Goal: Information Seeking & Learning: Check status

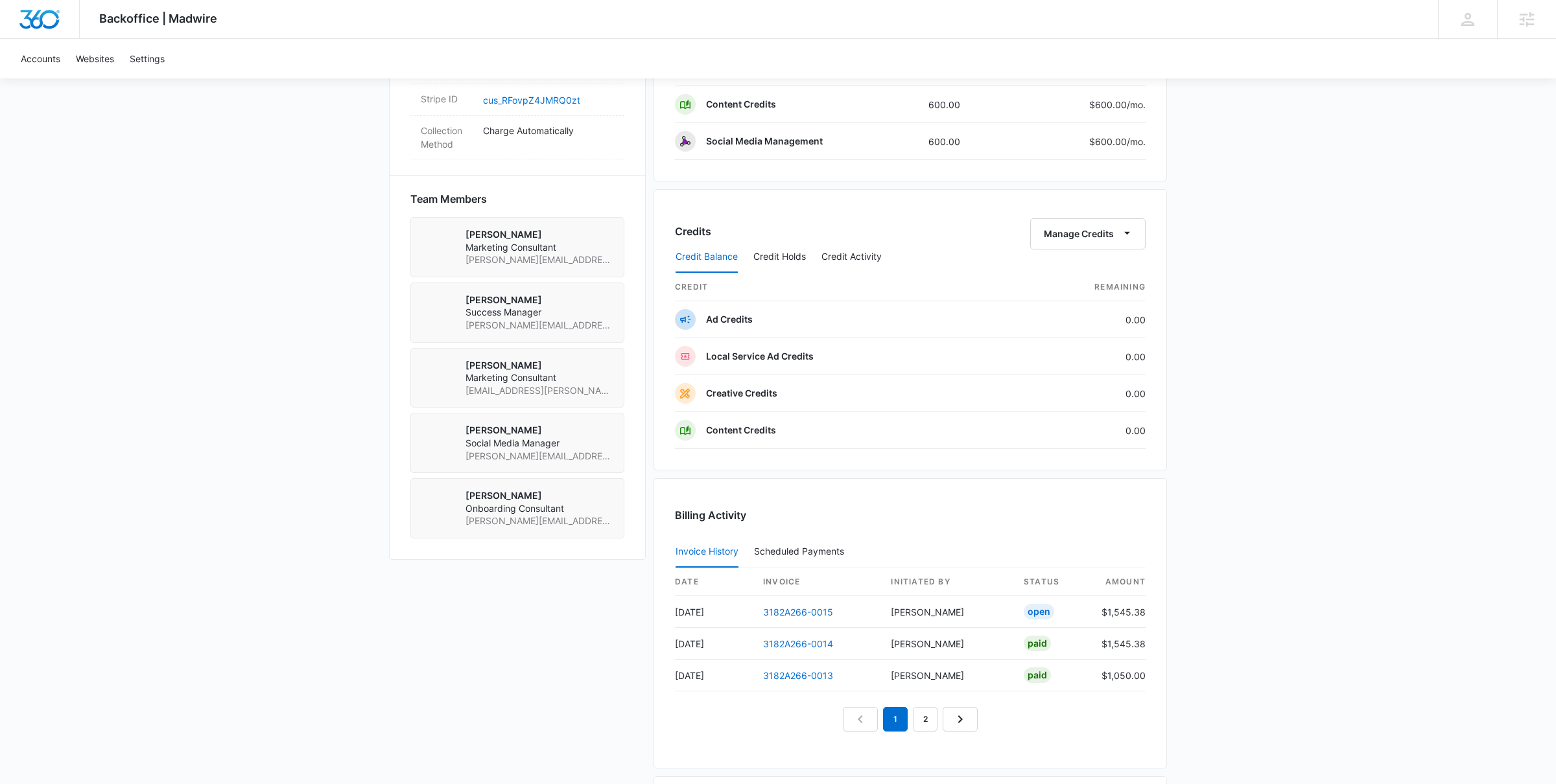
scroll to position [1155, 0]
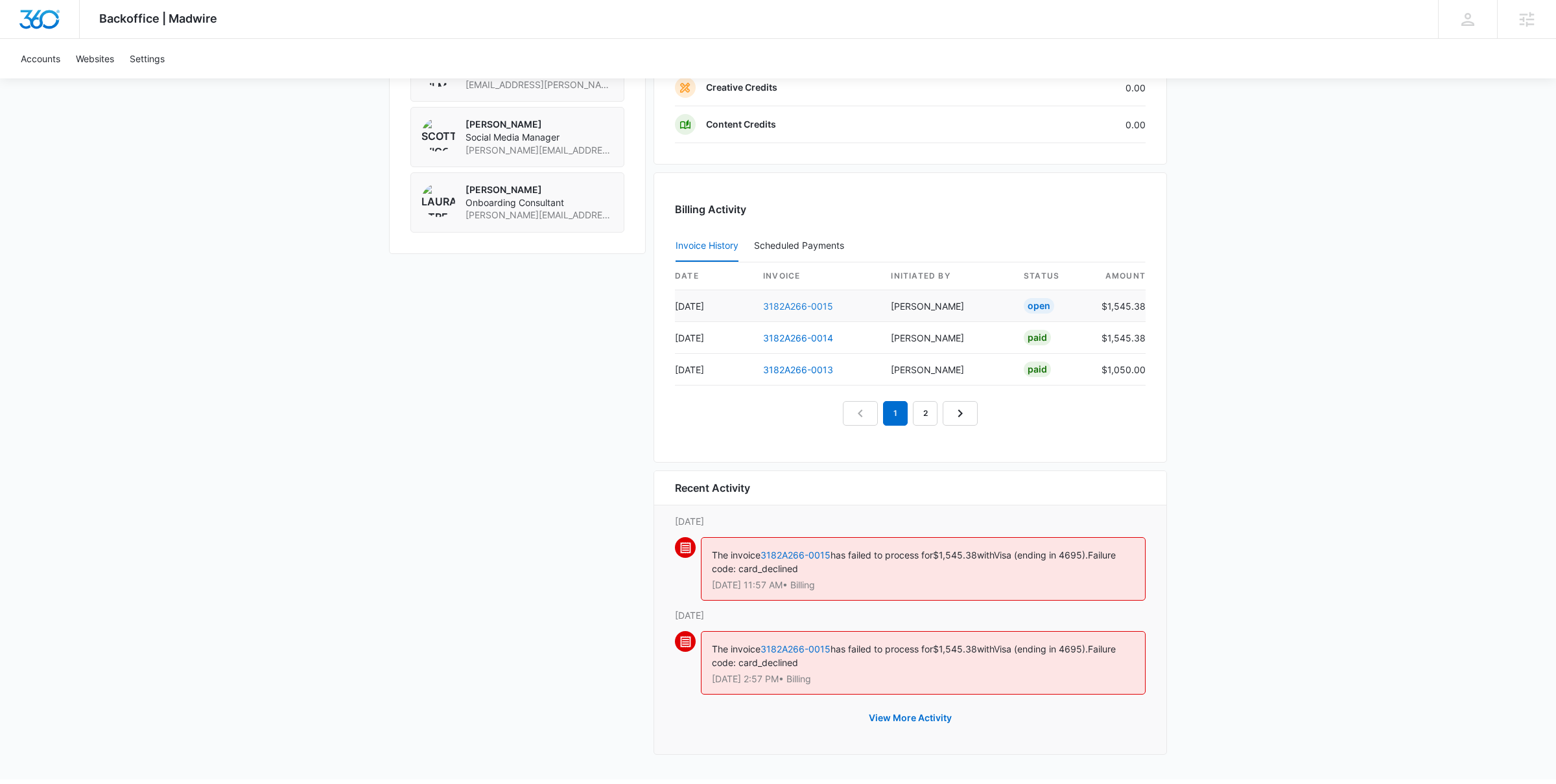
click at [818, 306] on link "3182A266-0015" at bounding box center [798, 306] width 70 height 11
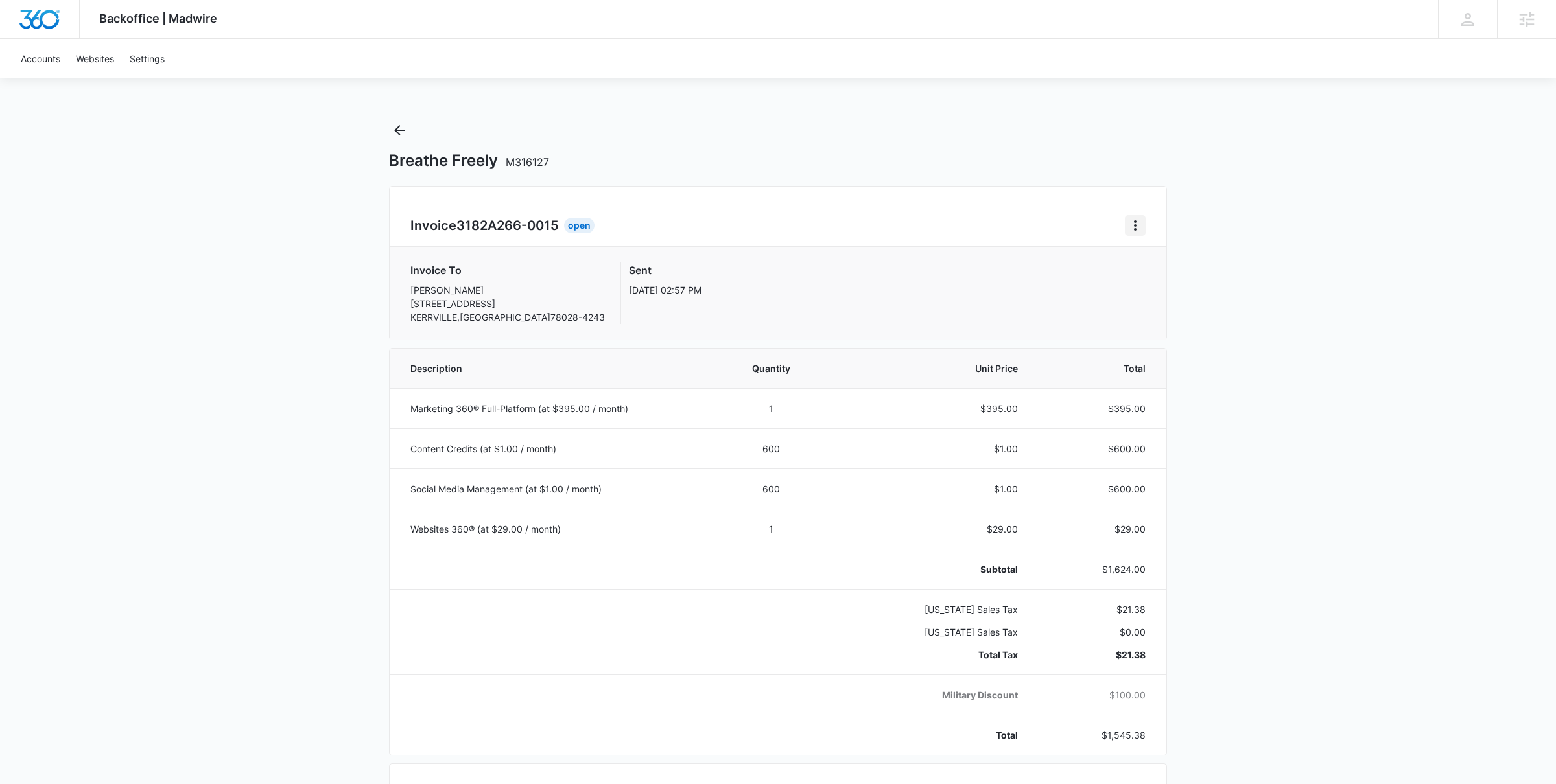
click at [1133, 222] on icon "Home" at bounding box center [1135, 225] width 15 height 15
click at [1152, 277] on div "Retry Payment" at bounding box center [1179, 281] width 75 height 9
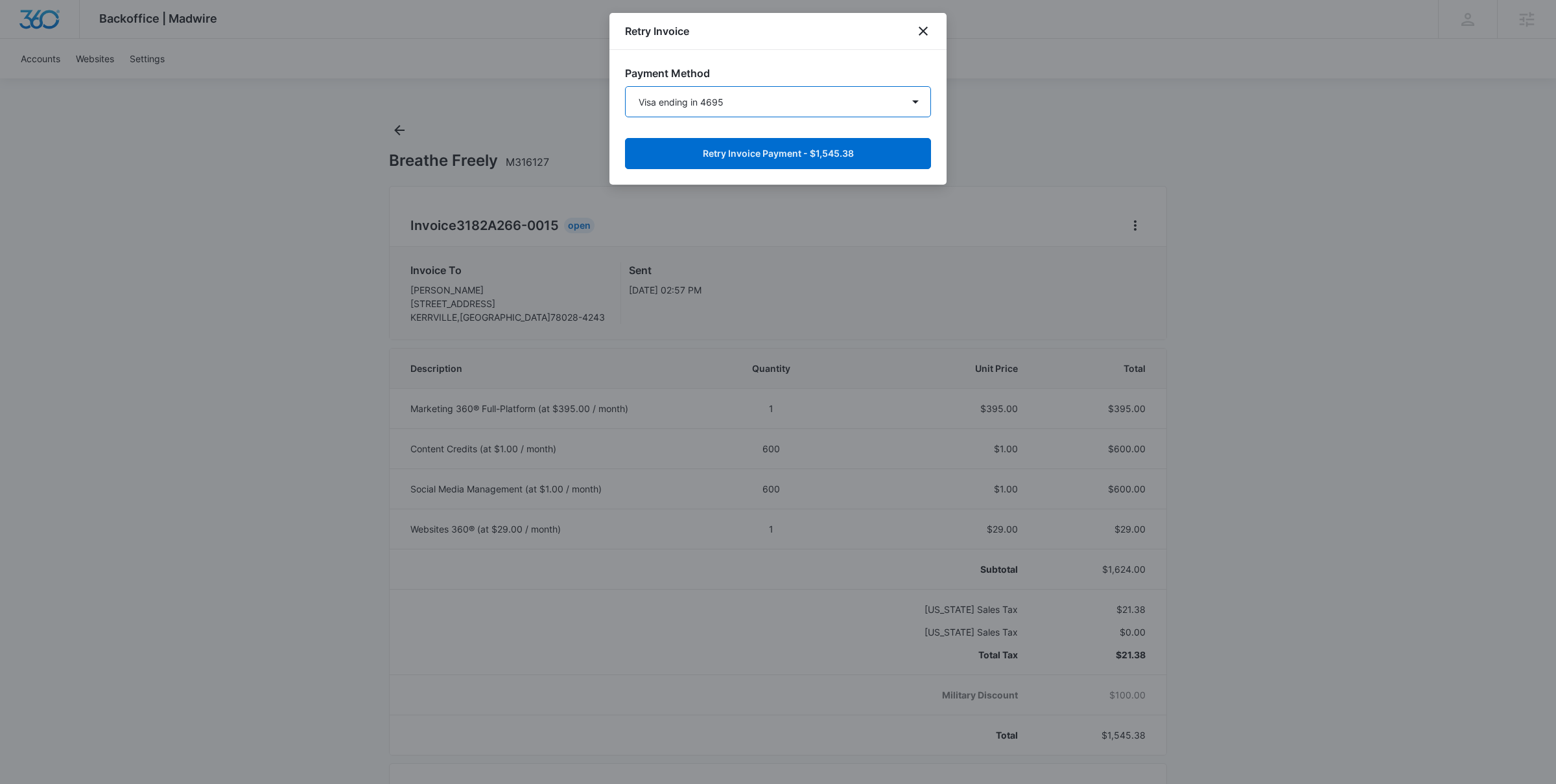
click at [825, 94] on select "Visa ending in 4695 Visa ending in 1220 Visa ending in 6286 New Payment Method" at bounding box center [778, 101] width 306 height 31
click at [625, 86] on select "Visa ending in 4695 Visa ending in 1220 Visa ending in 6286 New Payment Method" at bounding box center [778, 101] width 306 height 31
click at [809, 149] on button "Retry Invoice Payment - $1,545.38" at bounding box center [778, 154] width 306 height 31
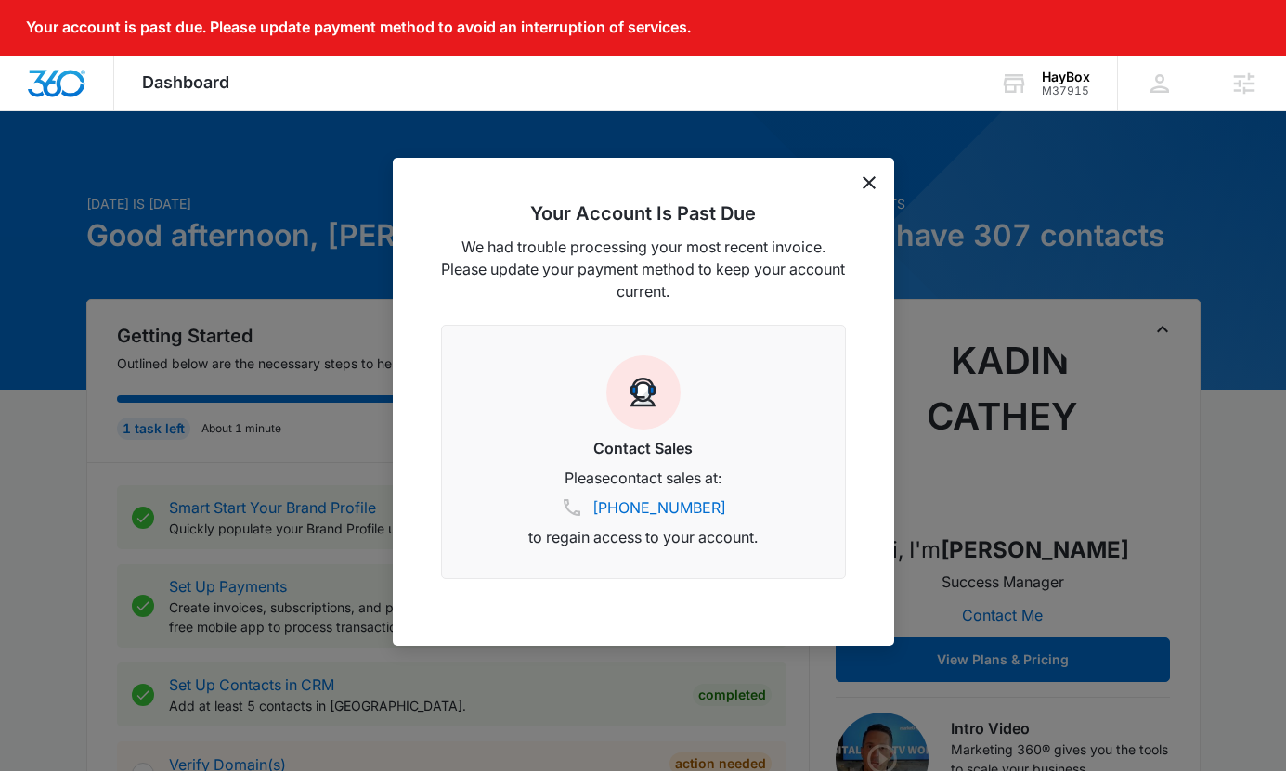
click at [860, 185] on div "Your Account Is Past Due We had trouble processing your most recent invoice. Pl…" at bounding box center [643, 402] width 501 height 488
click at [870, 184] on icon "dismiss this dialog" at bounding box center [868, 182] width 13 height 13
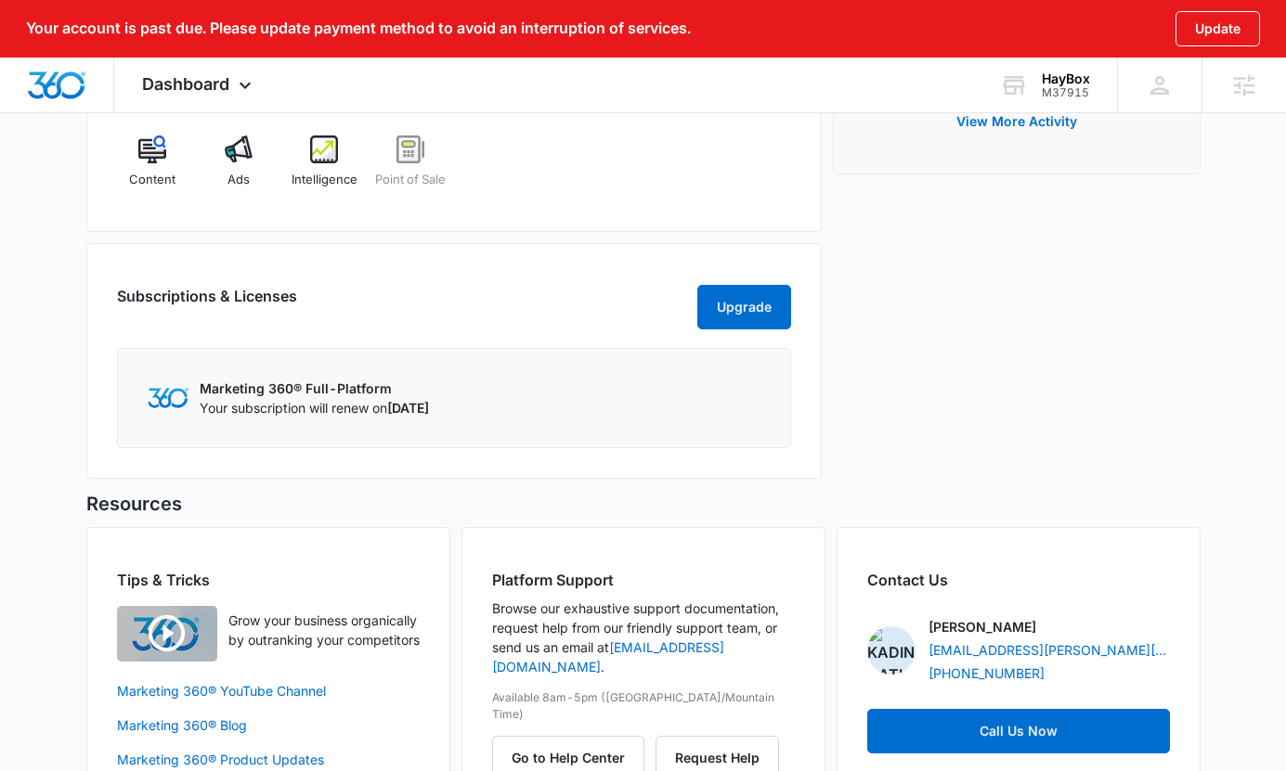
scroll to position [1118, 0]
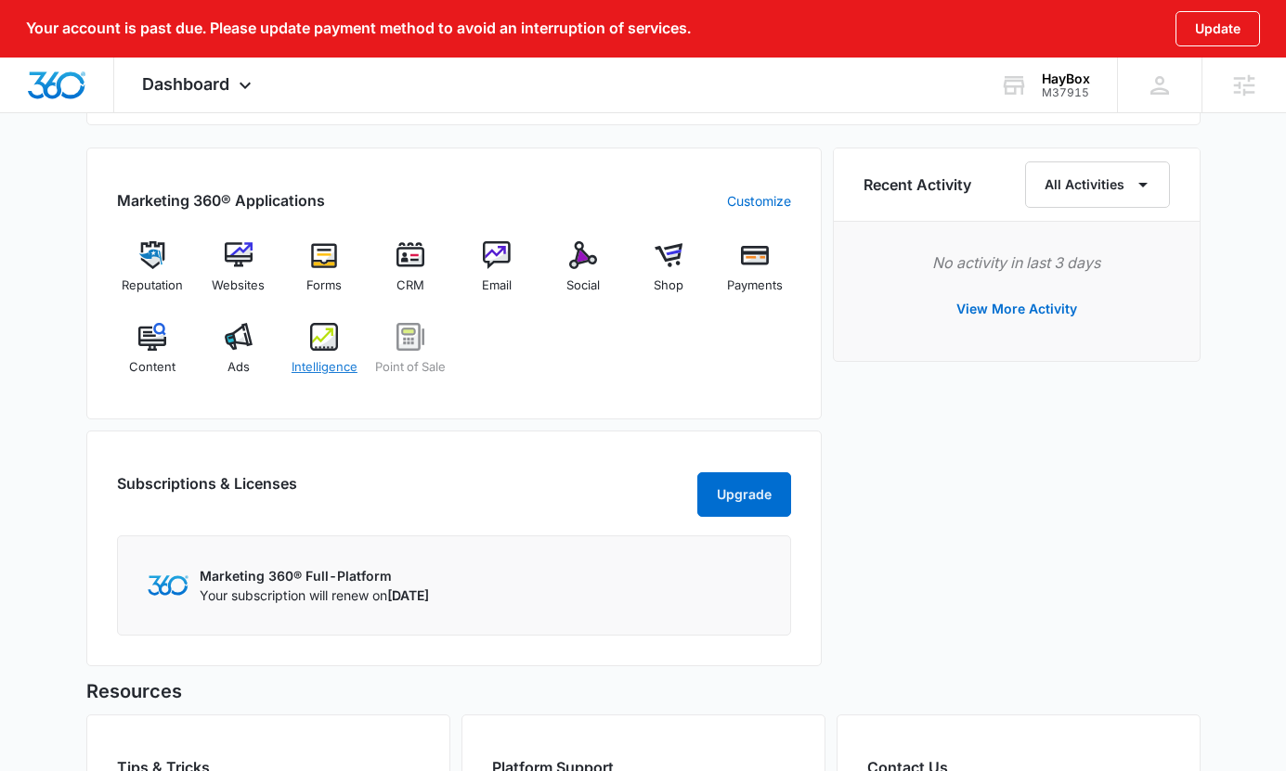
click at [330, 358] on span "Intelligence" at bounding box center [324, 367] width 66 height 19
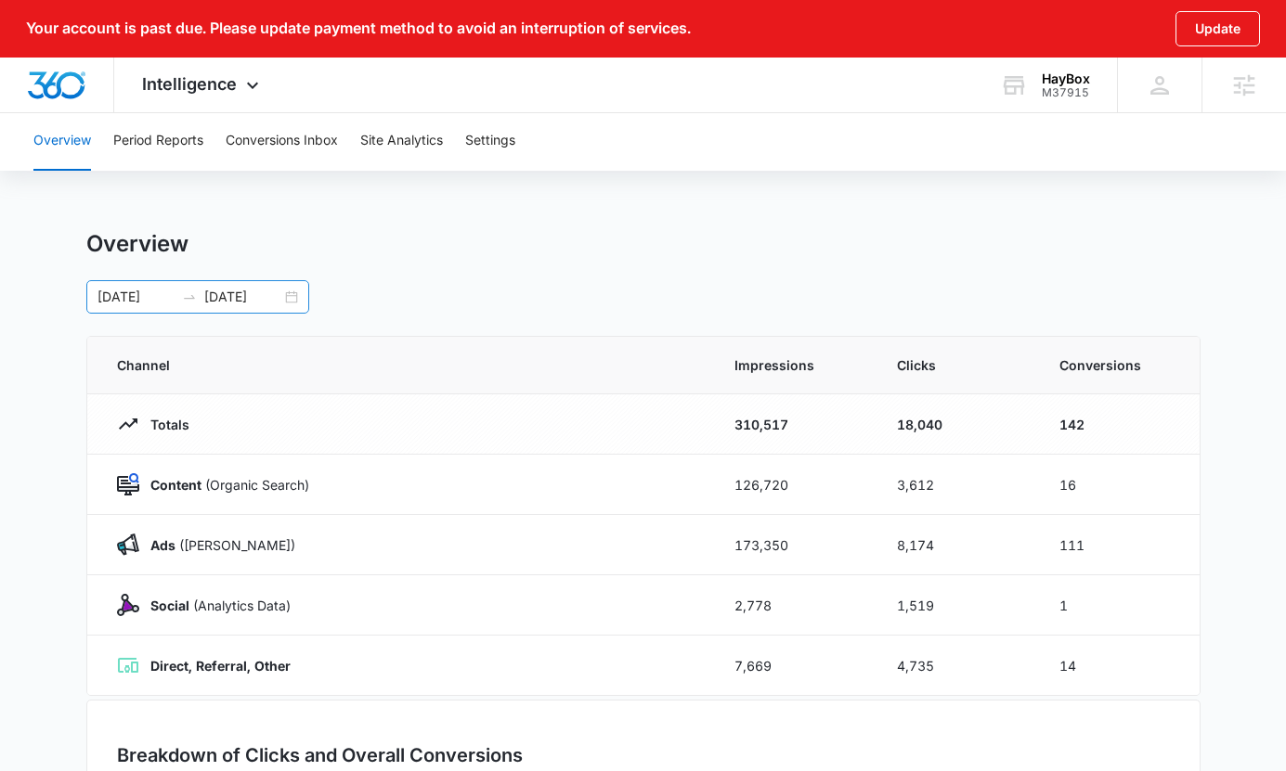
click at [282, 300] on div "10/01/2023 08/24/2025" at bounding box center [197, 296] width 223 height 33
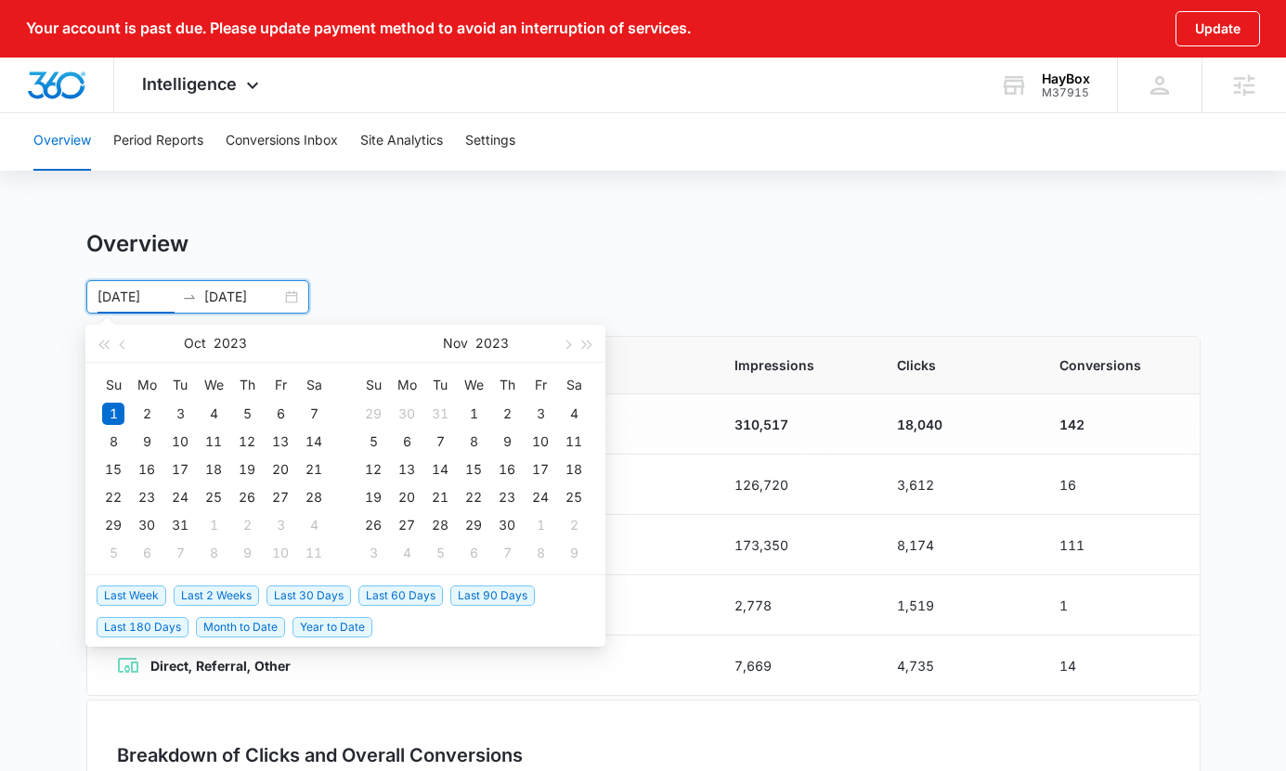
click at [164, 625] on span "Last 180 Days" at bounding box center [143, 627] width 92 height 20
type input "03/14/2025"
type input "09/10/2025"
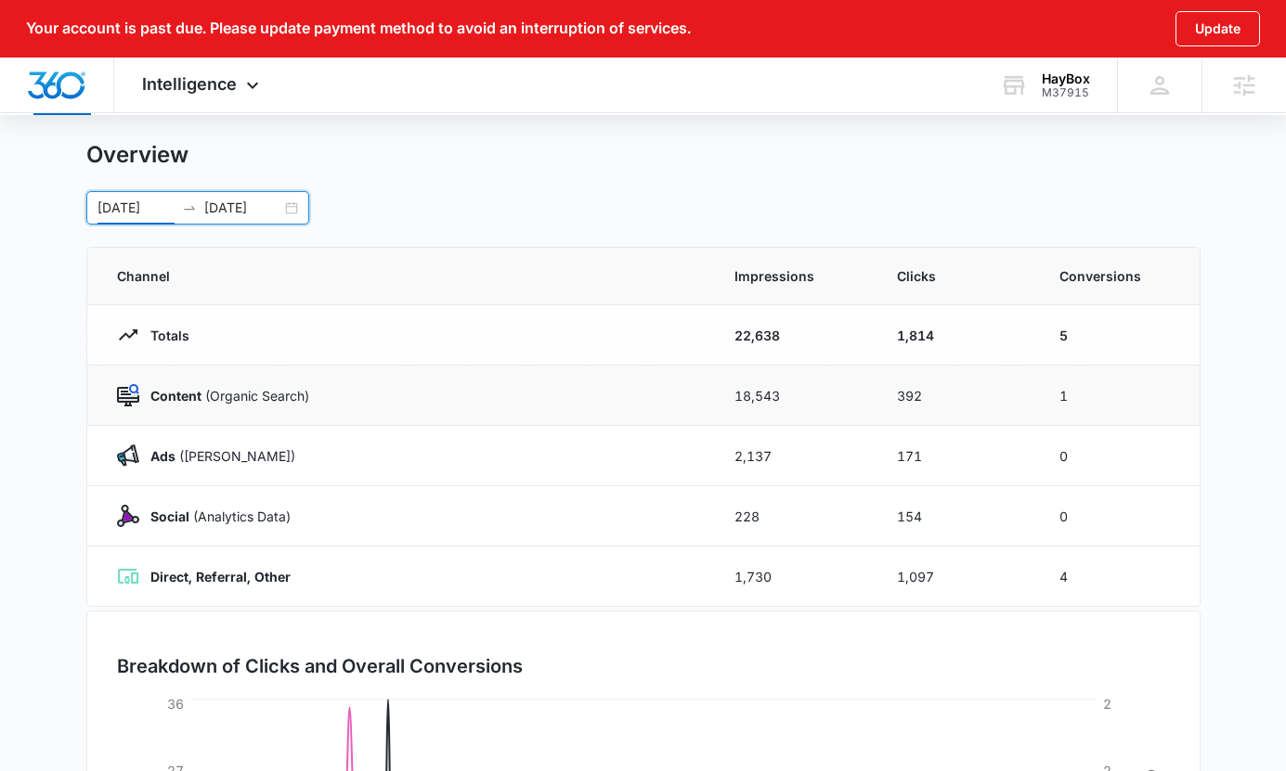
scroll to position [105, 0]
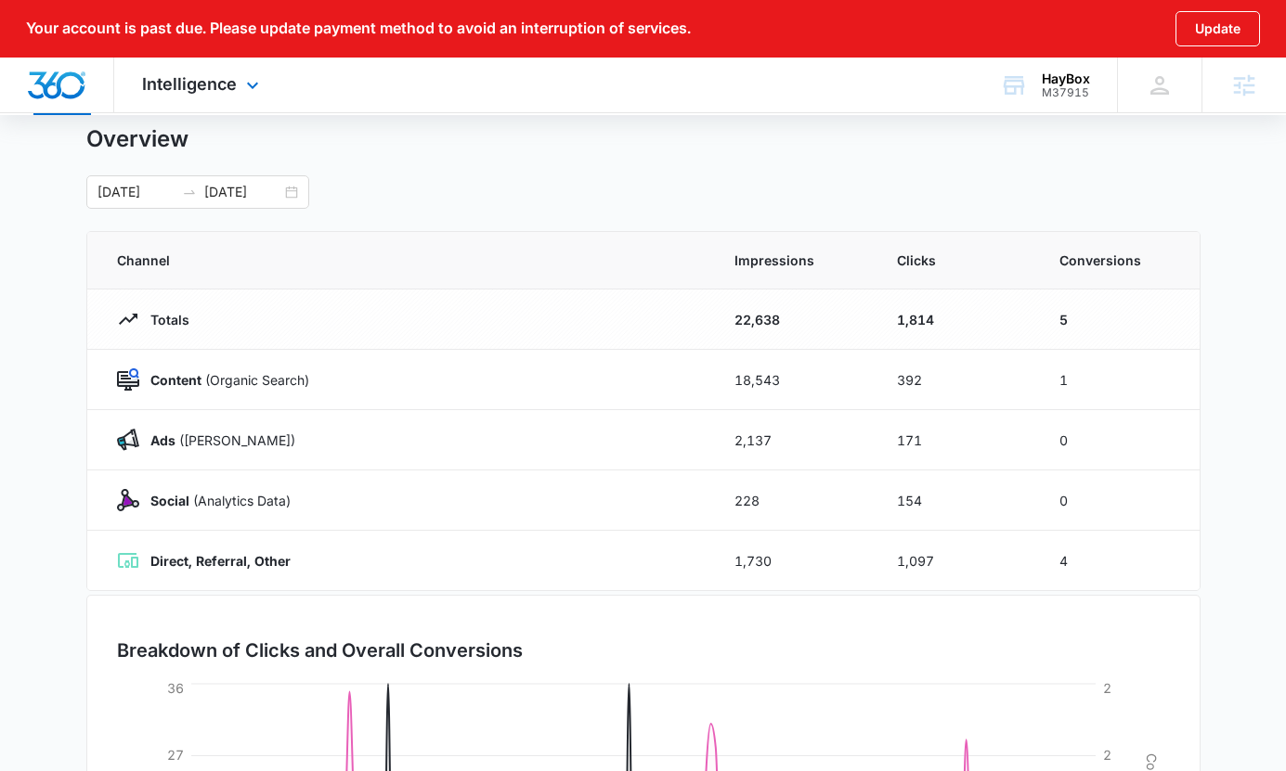
click at [210, 95] on div "Intelligence Apps Reputation Websites Forms CRM Email Social Shop Payments POS …" at bounding box center [202, 85] width 177 height 55
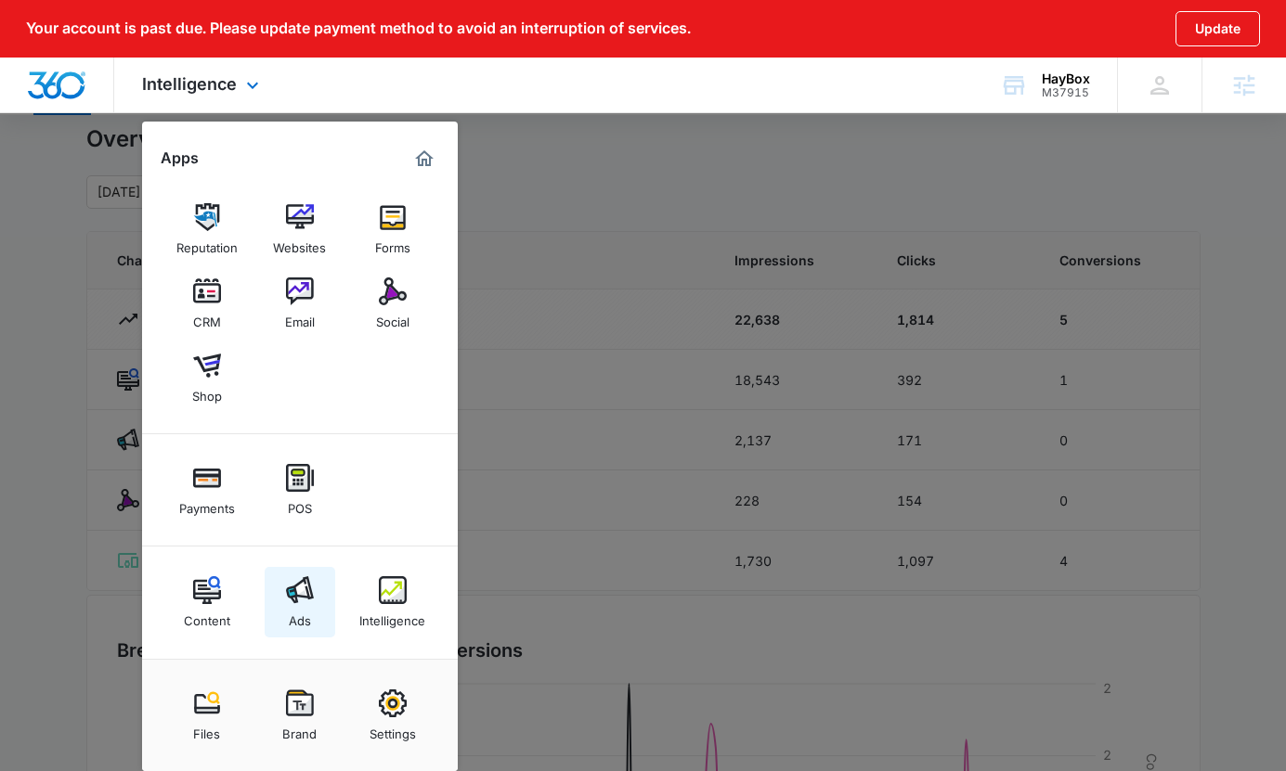
click at [288, 593] on img at bounding box center [300, 590] width 28 height 28
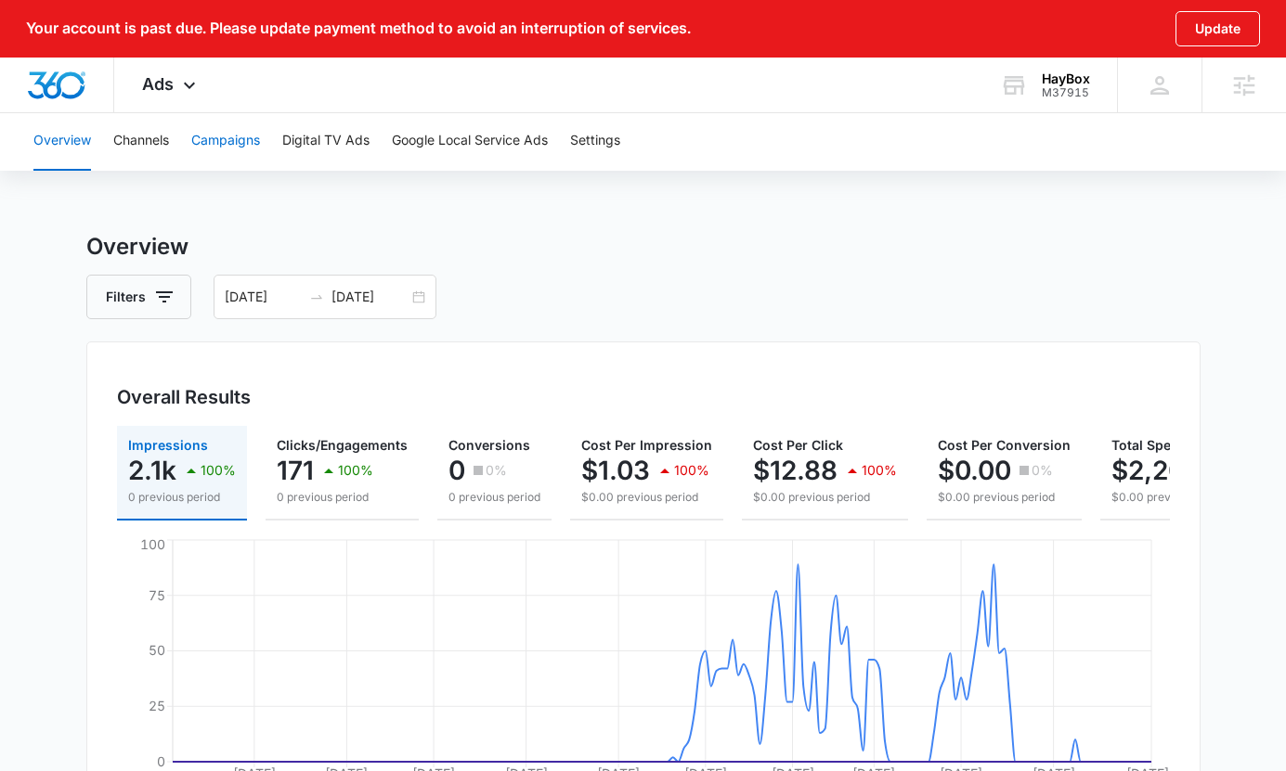
click at [221, 148] on button "Campaigns" at bounding box center [225, 140] width 69 height 59
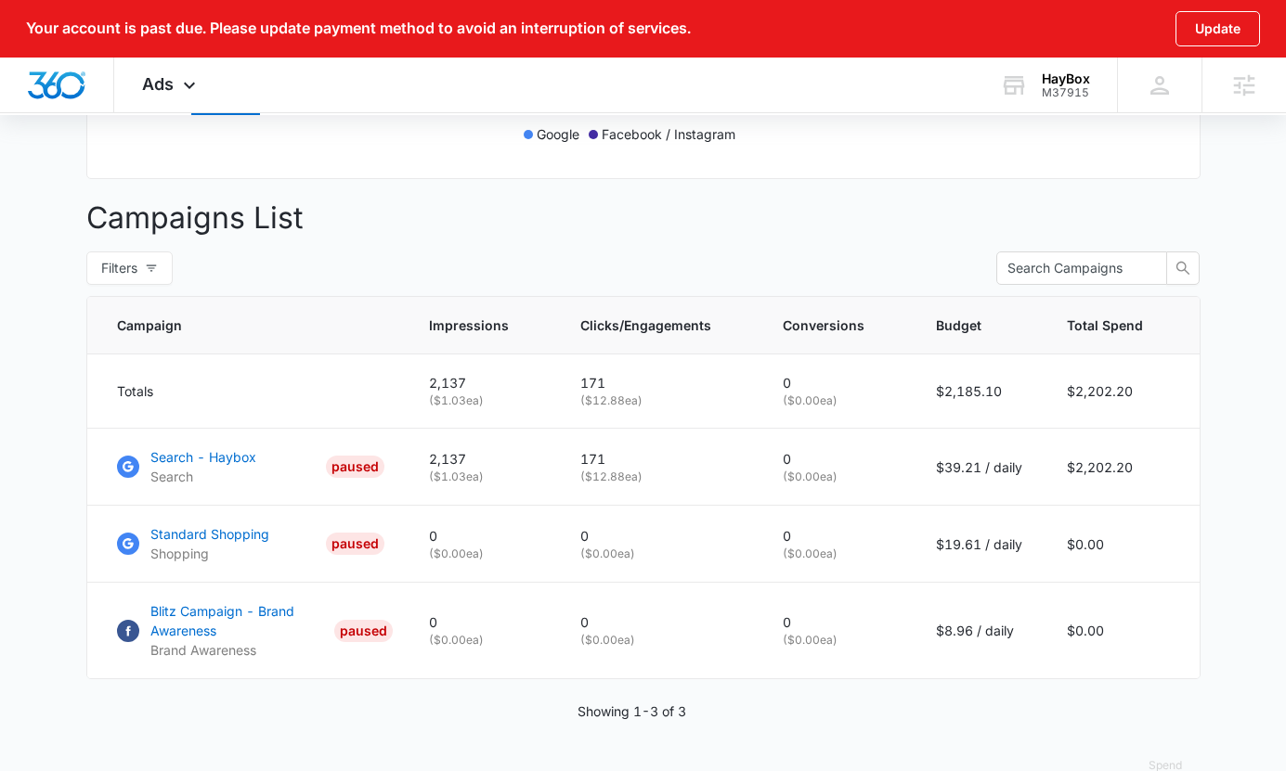
scroll to position [705, 0]
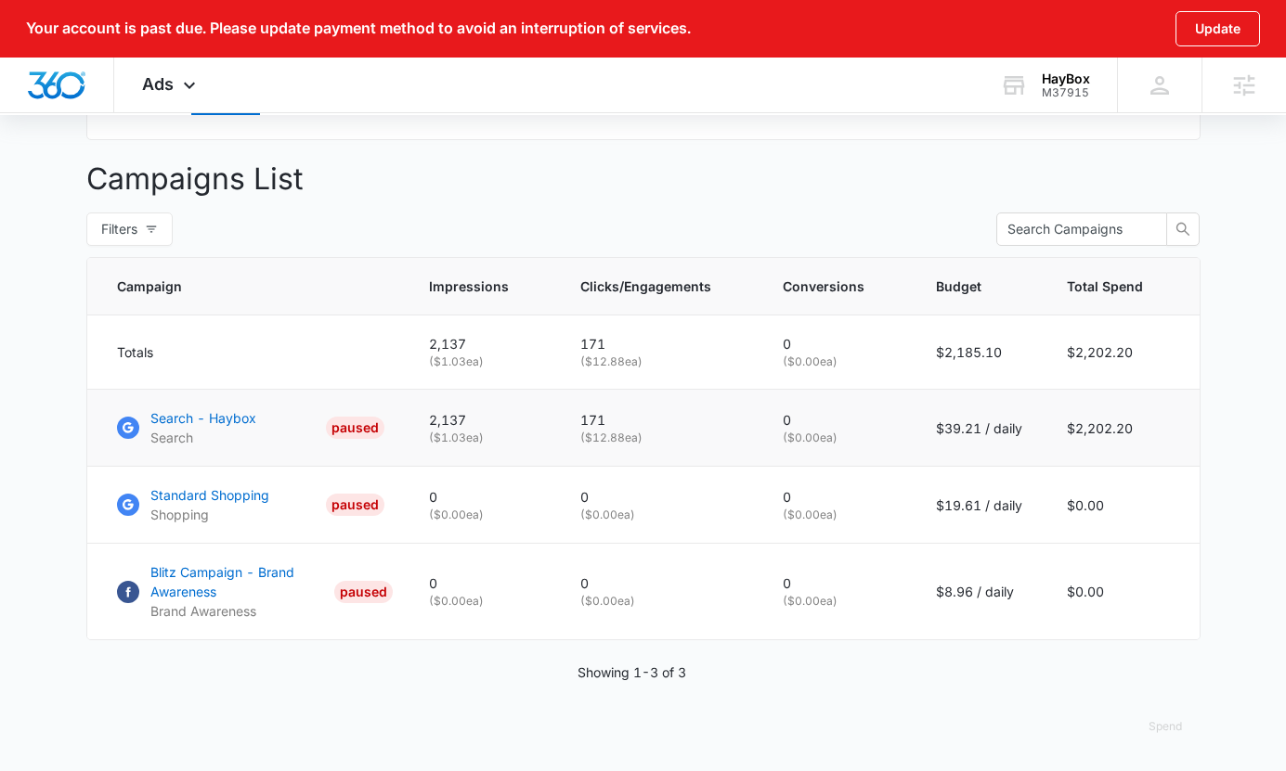
drag, startPoint x: 590, startPoint y: 443, endPoint x: 699, endPoint y: 442, distance: 108.6
type textarea "$12.88 ea)"
click at [699, 442] on p "( $12.88 ea)" at bounding box center [659, 438] width 158 height 17
drag, startPoint x: 903, startPoint y: 424, endPoint x: 1020, endPoint y: 440, distance: 118.0
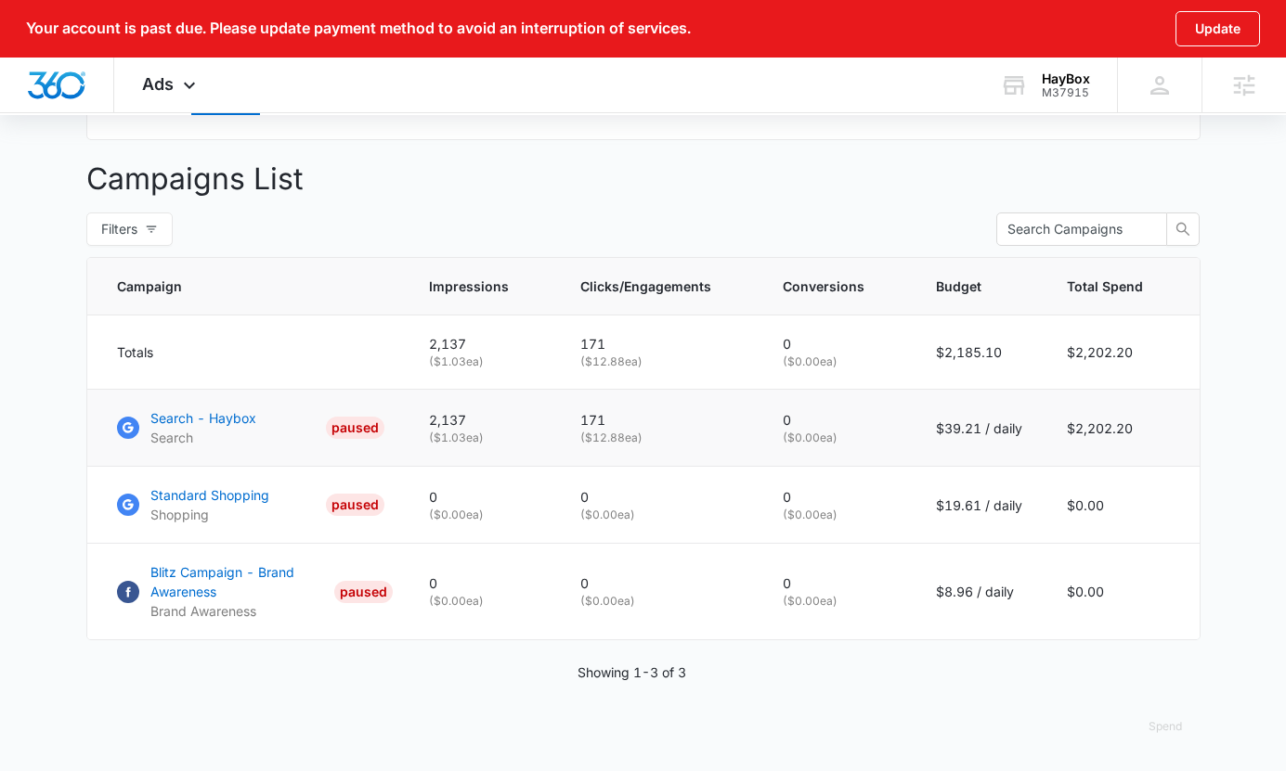
click at [1019, 440] on tr "Search - Haybox Search PAUSED 2,137 ( $1.03 ea) 171 ( $12.88 ea) 0 ( $0.00 ea) …" at bounding box center [643, 428] width 1112 height 77
click at [1020, 440] on td "$39.21 / daily" at bounding box center [978, 428] width 131 height 77
click at [218, 420] on p "Search - Haybox" at bounding box center [203, 417] width 106 height 19
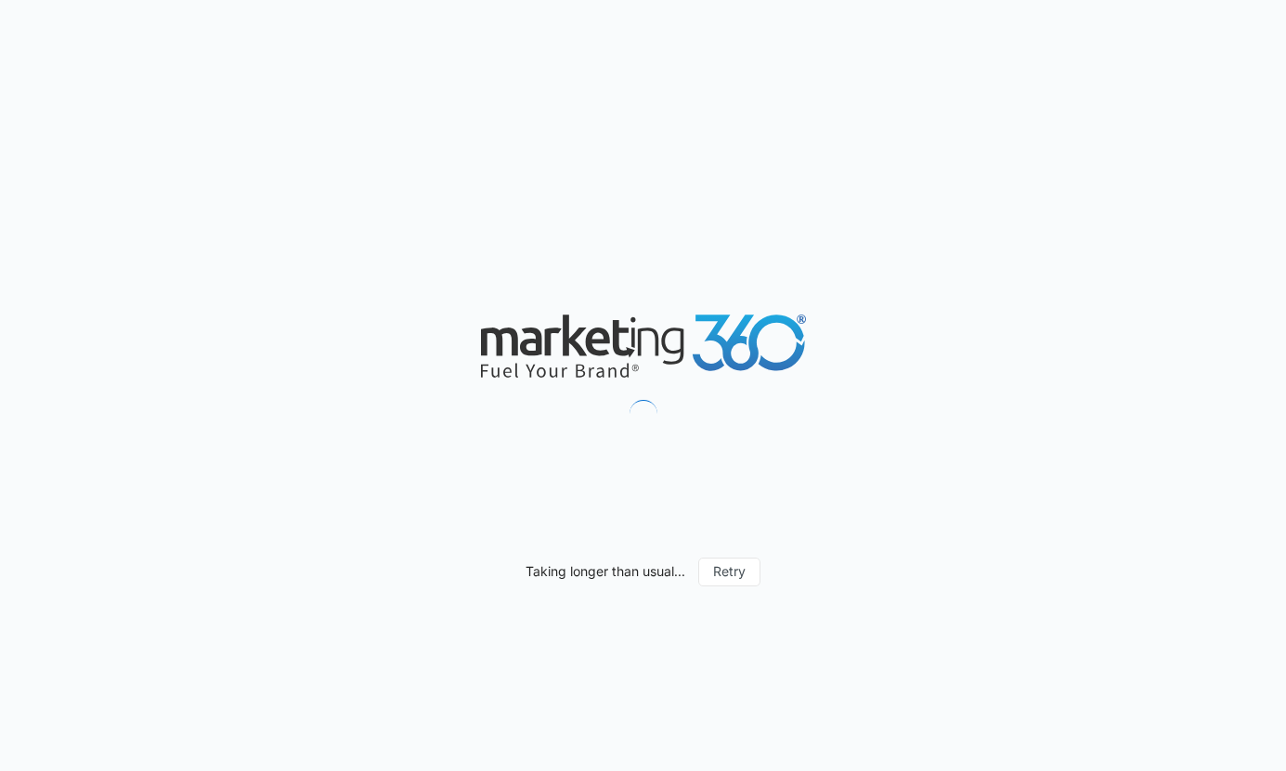
scroll to position [1145, 0]
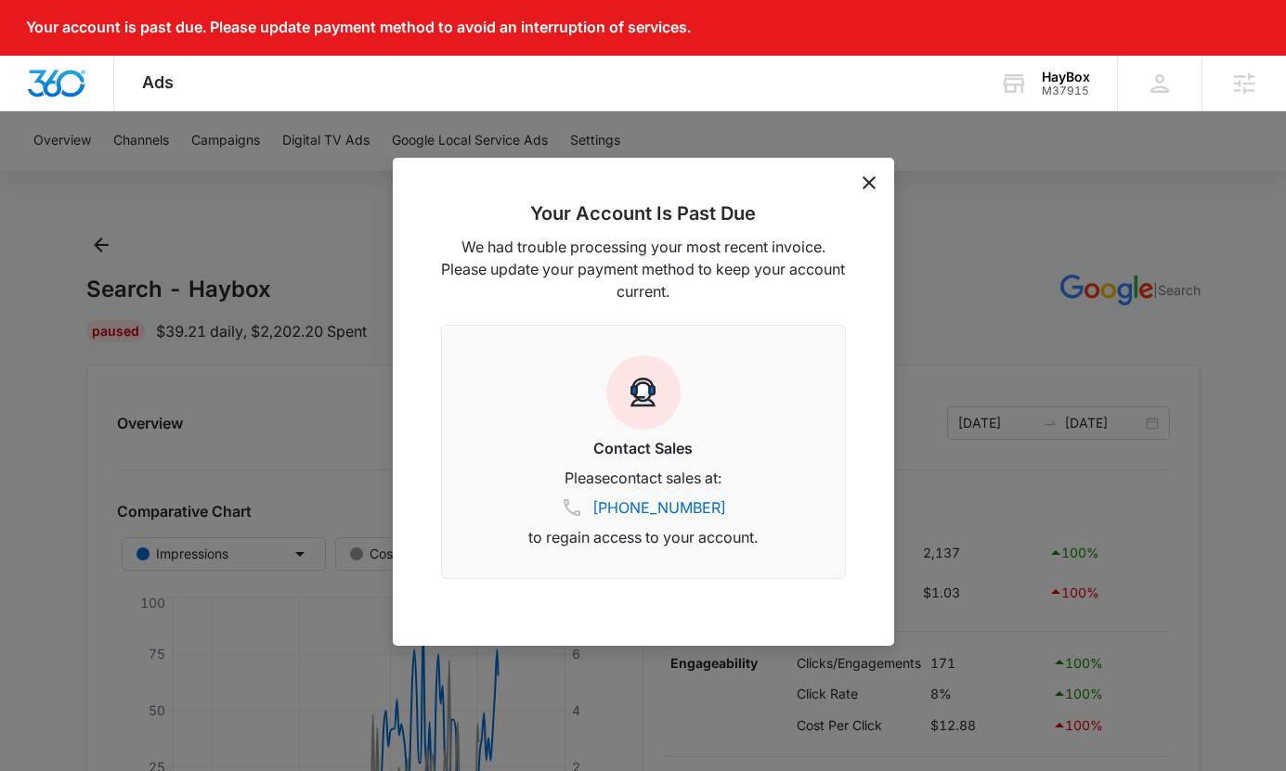
click at [867, 183] on icon "dismiss this dialog" at bounding box center [868, 182] width 13 height 13
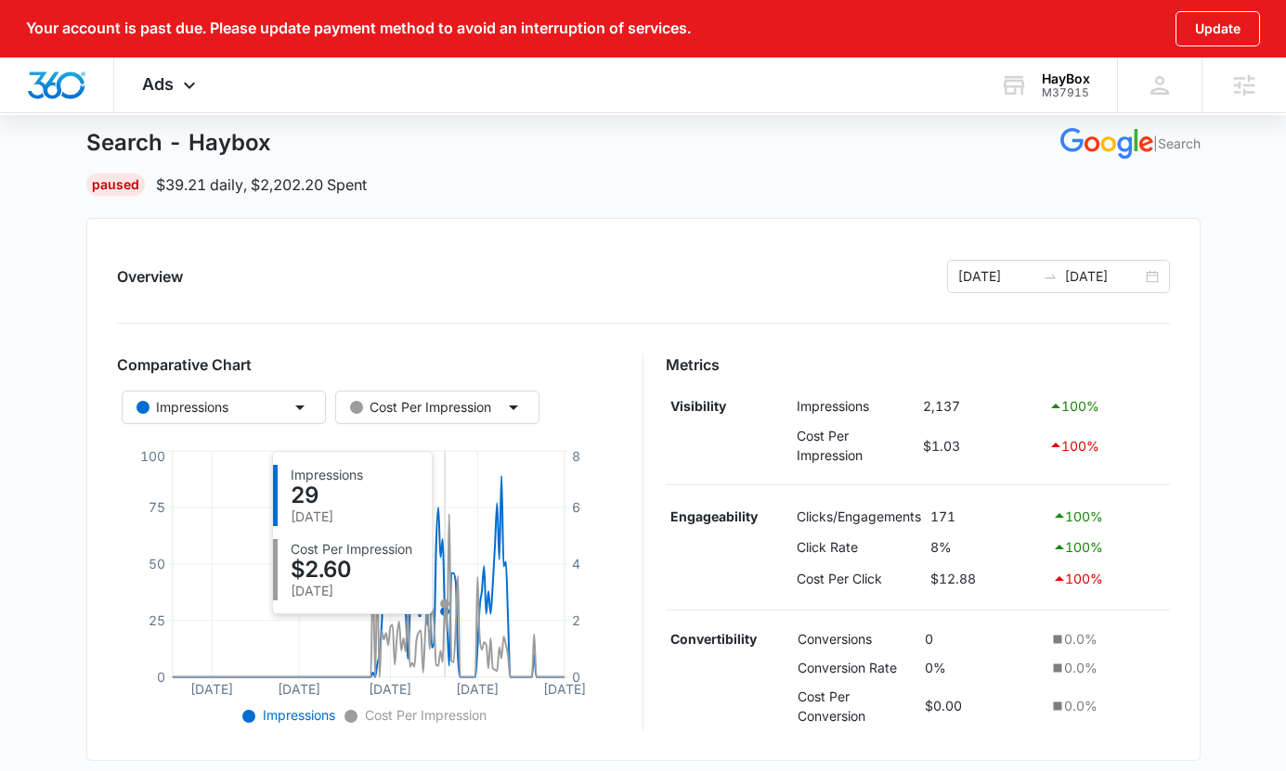
scroll to position [143, 0]
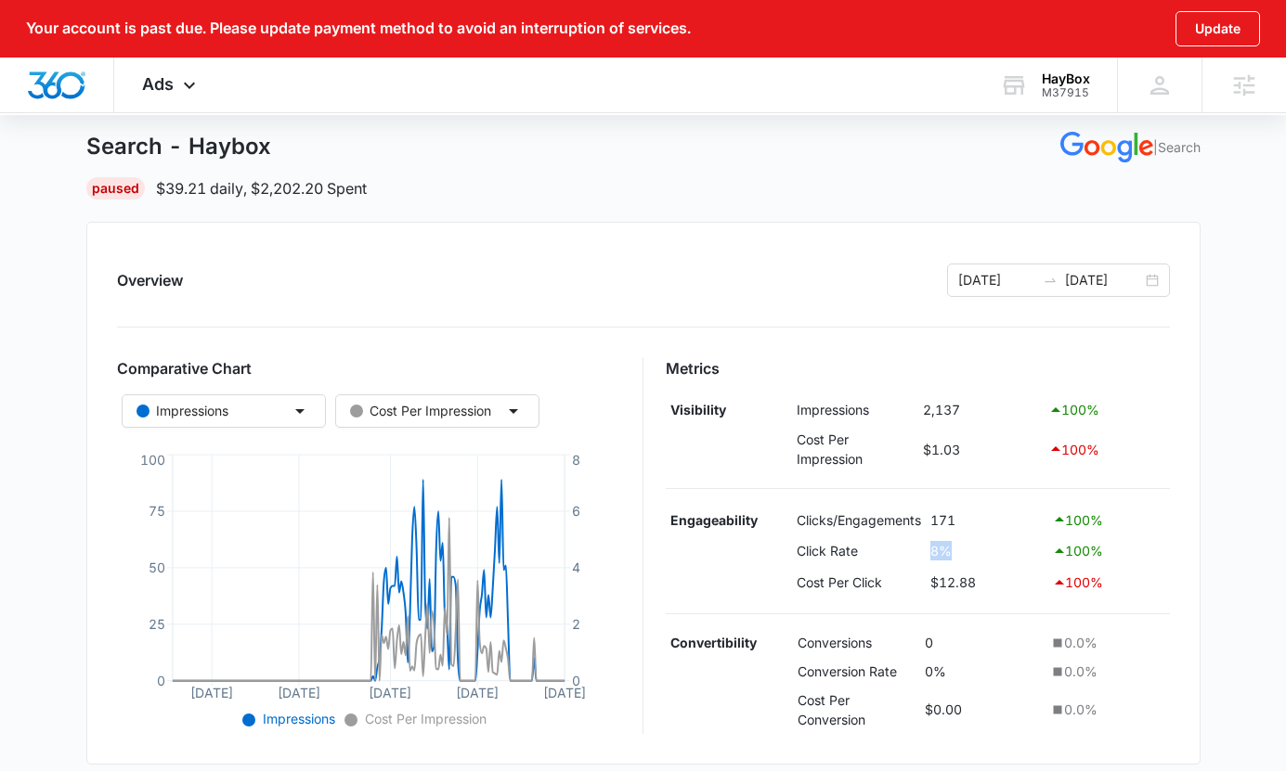
drag, startPoint x: 921, startPoint y: 550, endPoint x: 1005, endPoint y: 550, distance: 84.5
type textarea "8%"
click at [1005, 550] on tr "Click Rate 8% 100 %" at bounding box center [918, 552] width 504 height 32
click at [1005, 550] on td "8%" at bounding box center [986, 552] width 122 height 32
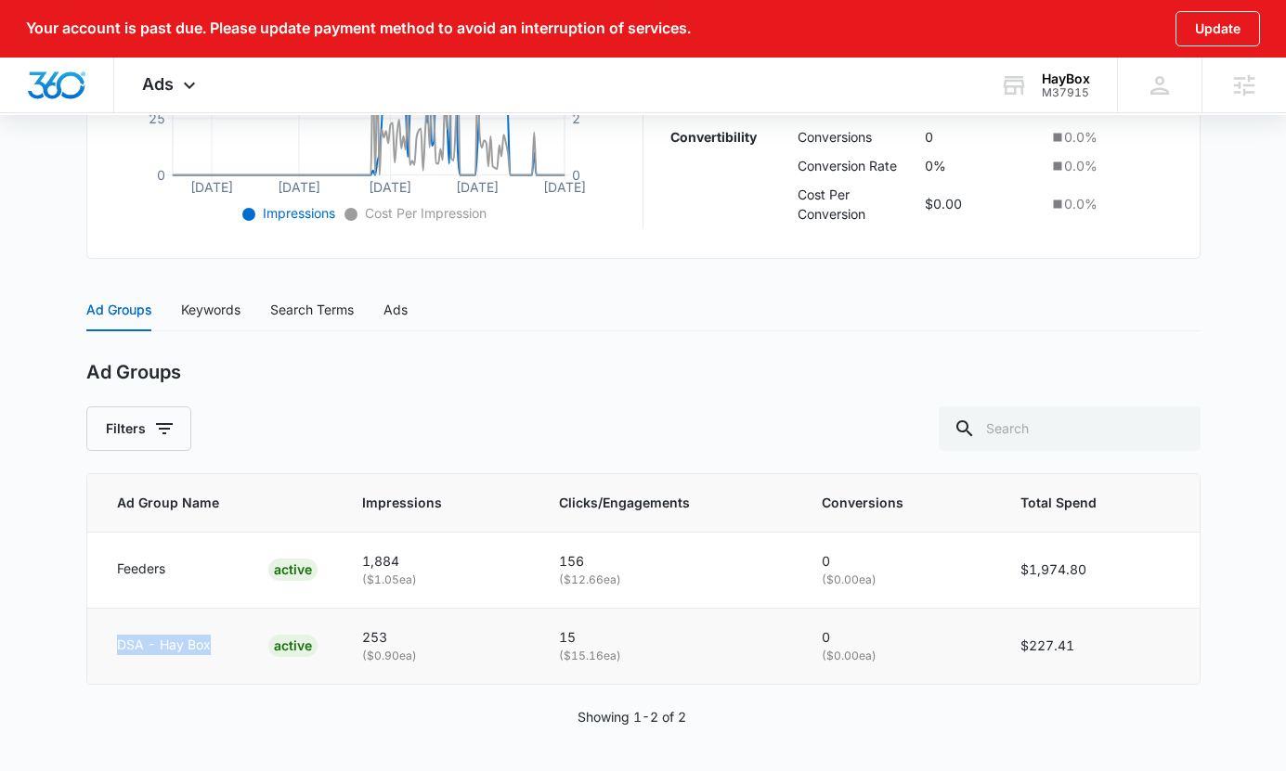
drag, startPoint x: 99, startPoint y: 638, endPoint x: 228, endPoint y: 635, distance: 129.1
click at [228, 636] on td "DSA - Hay Box ACTIVE" at bounding box center [213, 645] width 253 height 75
click at [228, 635] on div "DSA - Hay Box ACTIVE" at bounding box center [217, 646] width 201 height 22
click at [186, 310] on div "Keywords" at bounding box center [210, 310] width 59 height 20
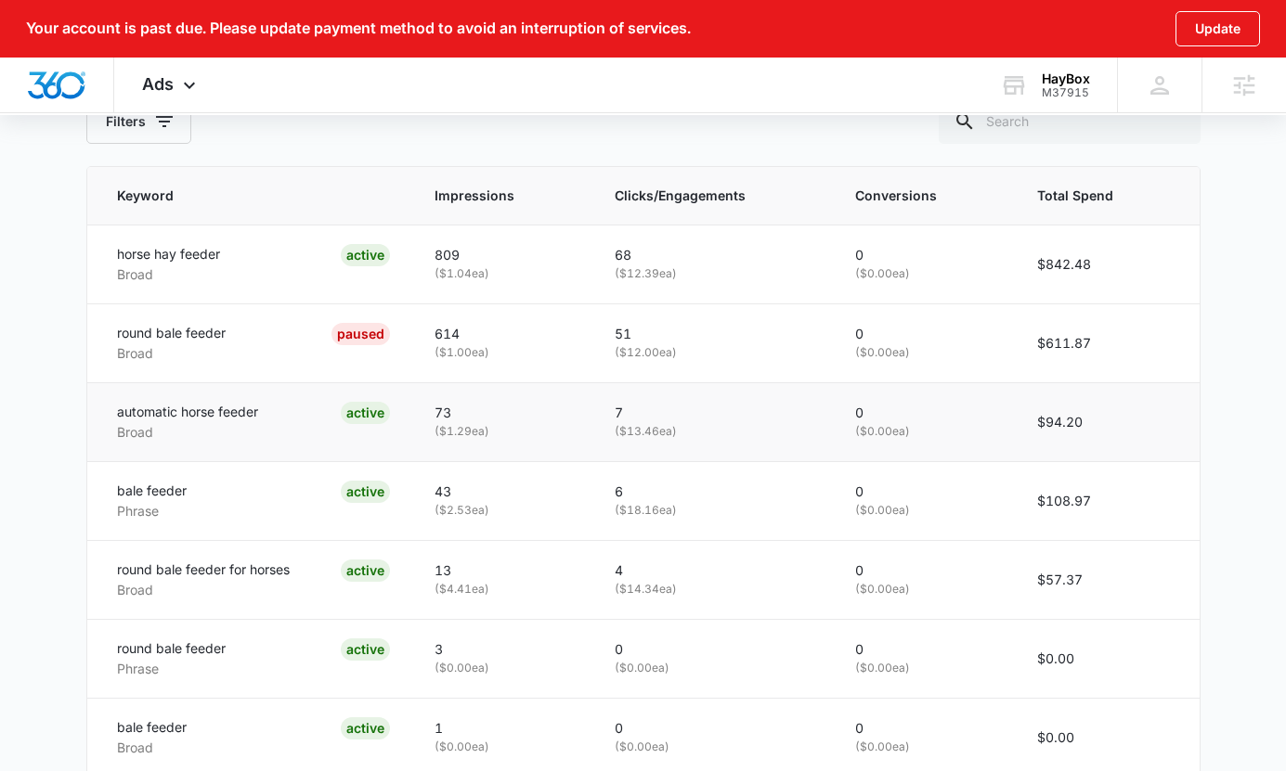
scroll to position [957, 0]
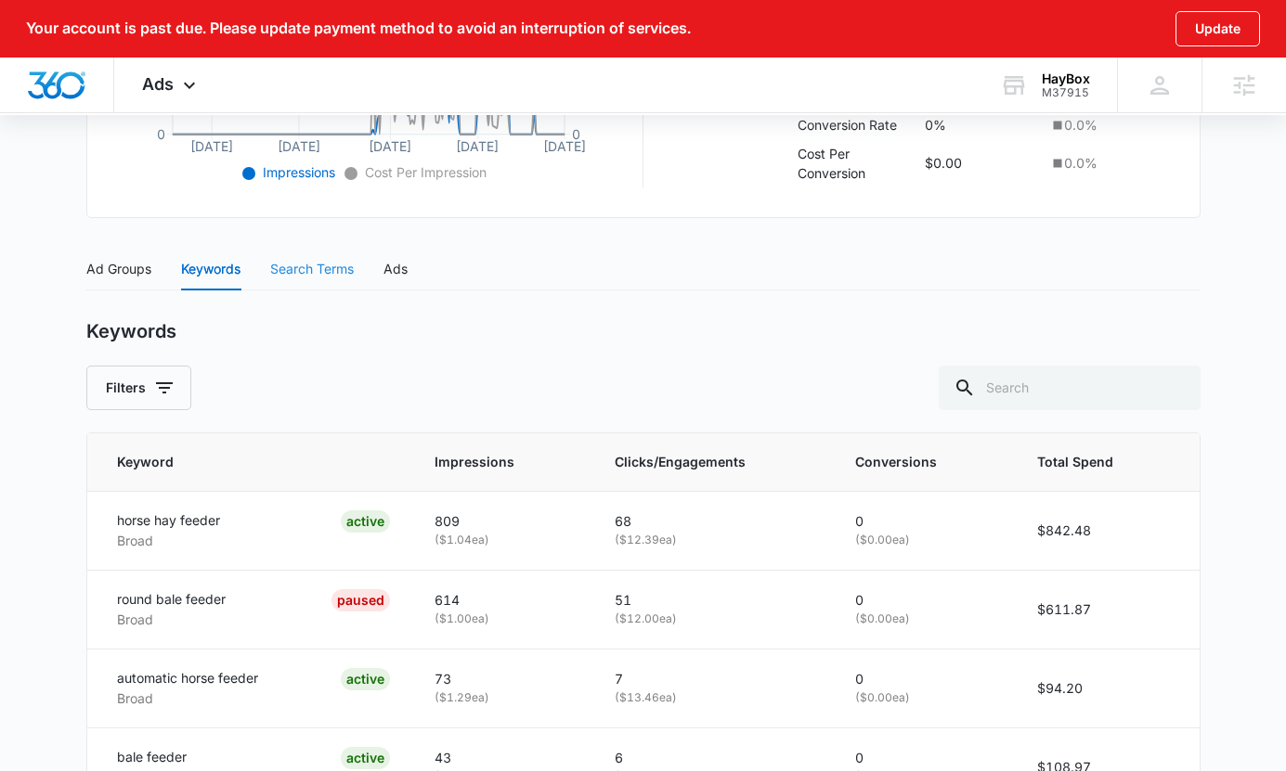
click at [317, 256] on div "Search Terms" at bounding box center [312, 269] width 84 height 43
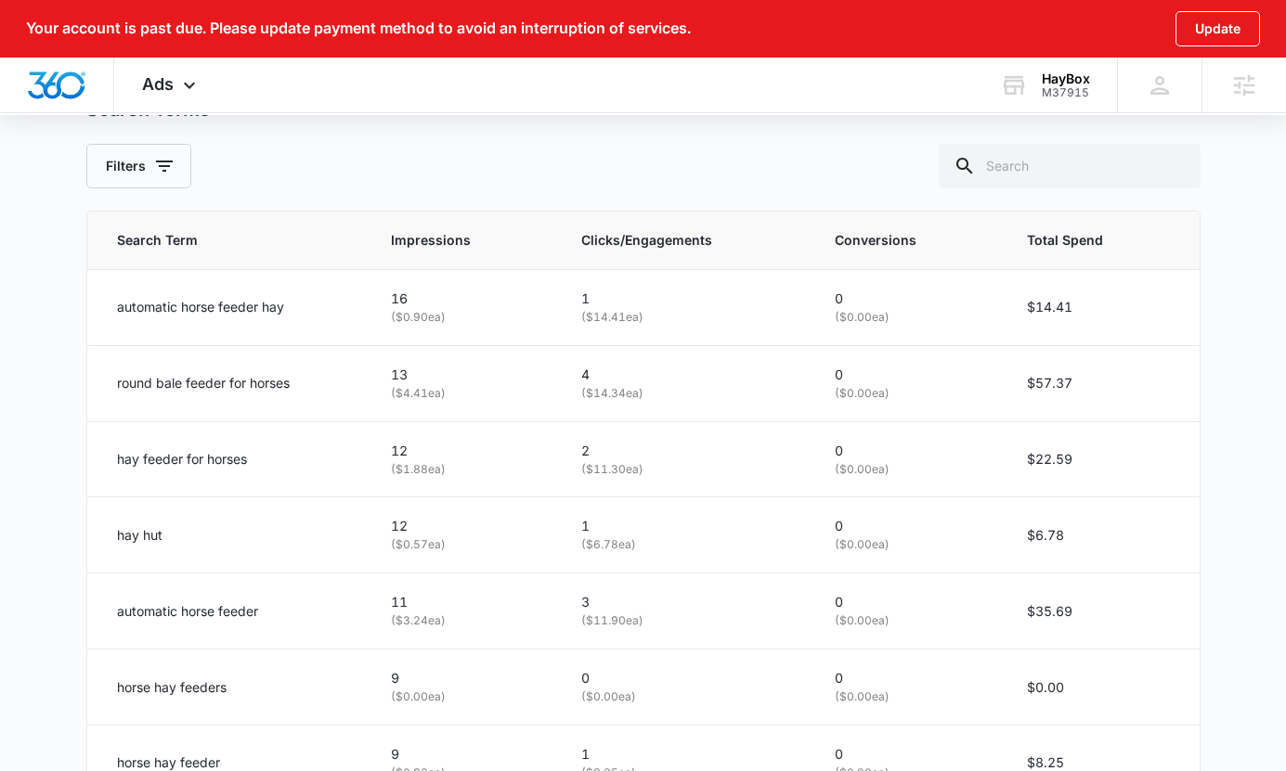
scroll to position [943, 0]
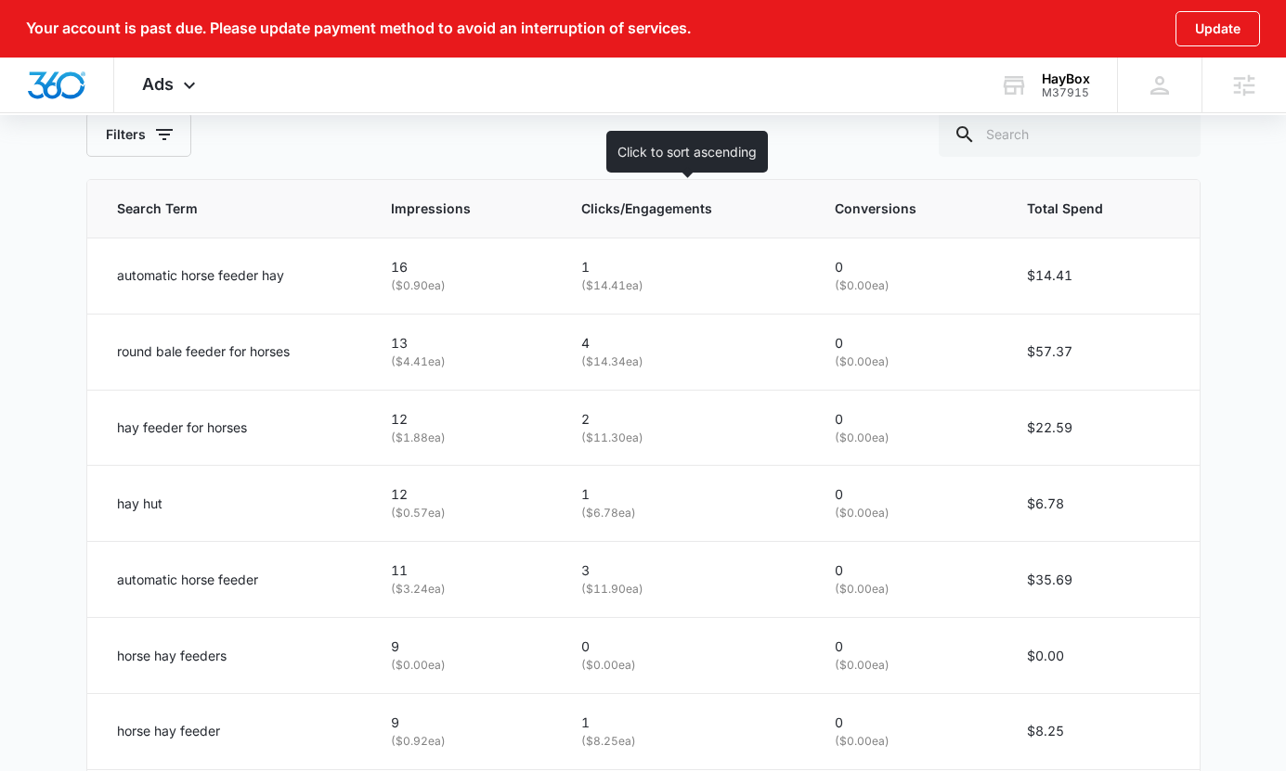
click at [649, 212] on span "Clicks/Engagements" at bounding box center [672, 209] width 182 height 20
click at [679, 213] on span "Clicks/Engagements" at bounding box center [672, 209] width 182 height 20
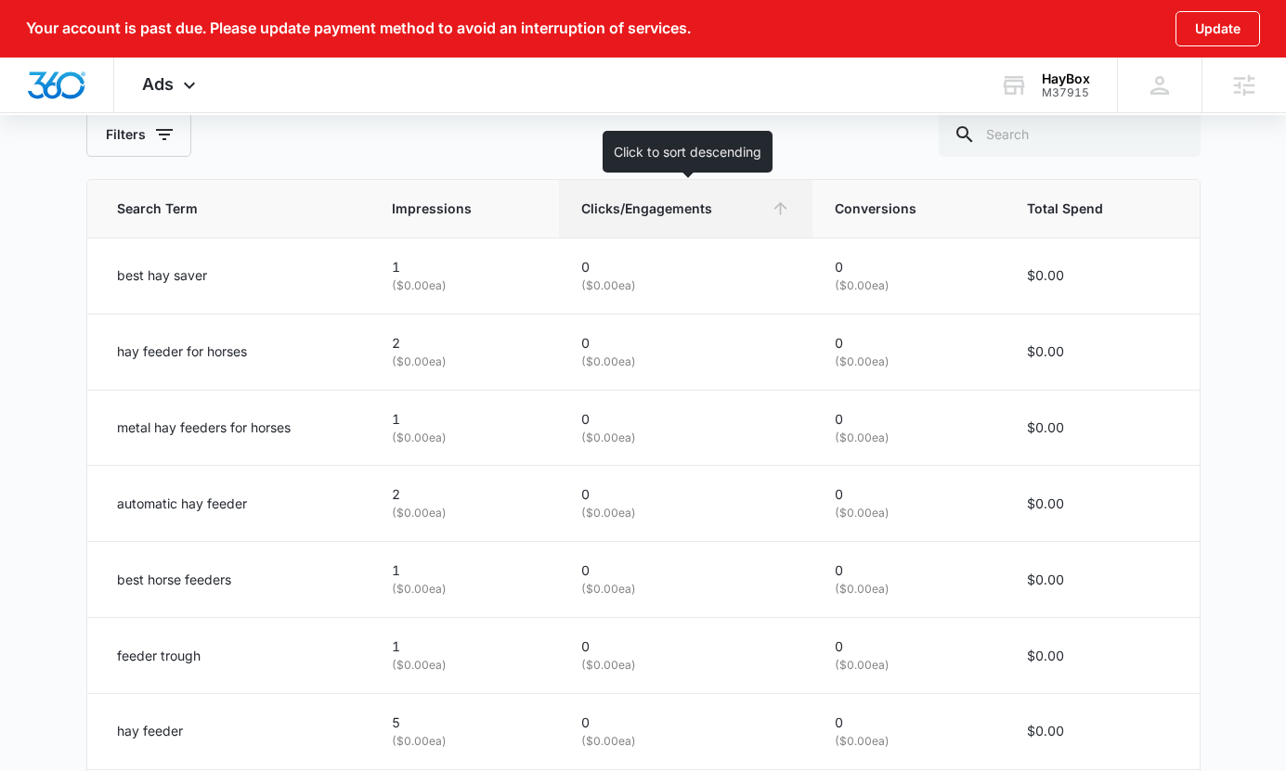
click at [645, 196] on th "Clicks/Engagements" at bounding box center [685, 209] width 253 height 58
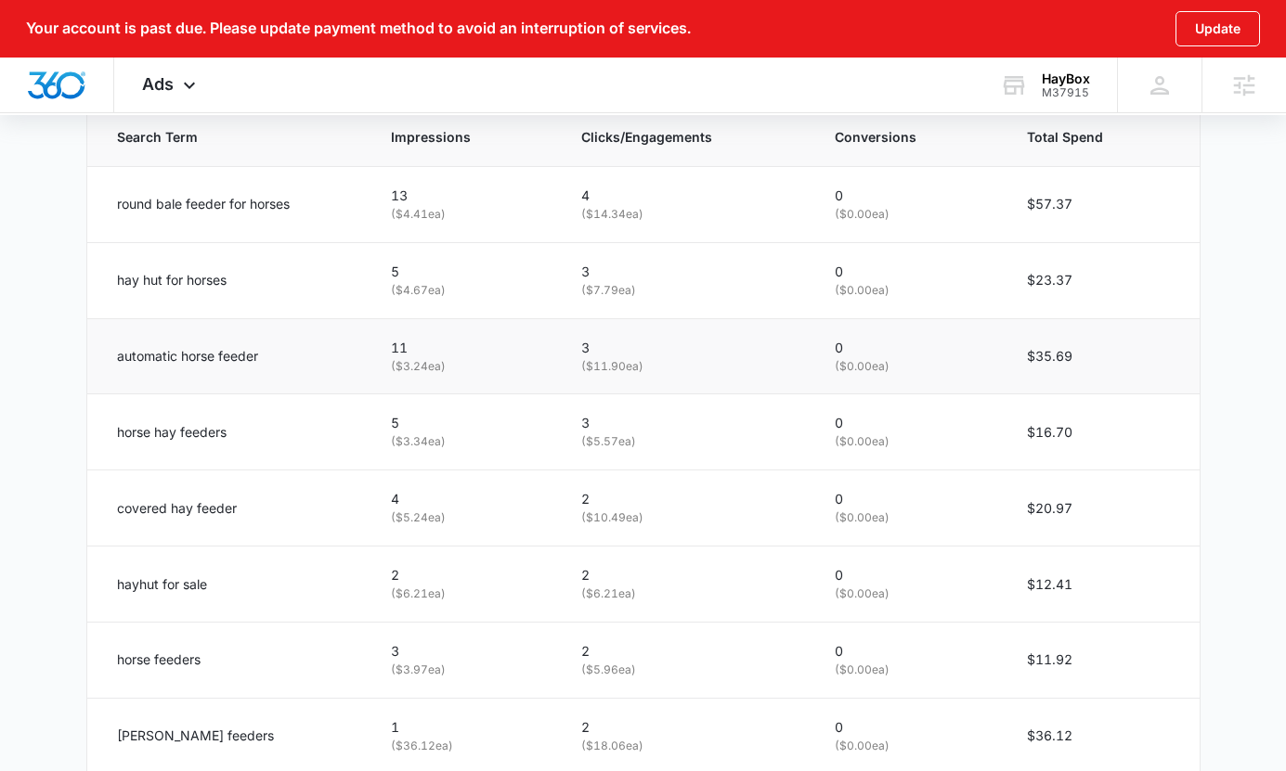
scroll to position [1016, 0]
drag, startPoint x: 311, startPoint y: 201, endPoint x: 101, endPoint y: 211, distance: 210.0
click at [101, 211] on td "round bale feeder for horses" at bounding box center [228, 202] width 282 height 76
copy p "round bale feeder for horses"
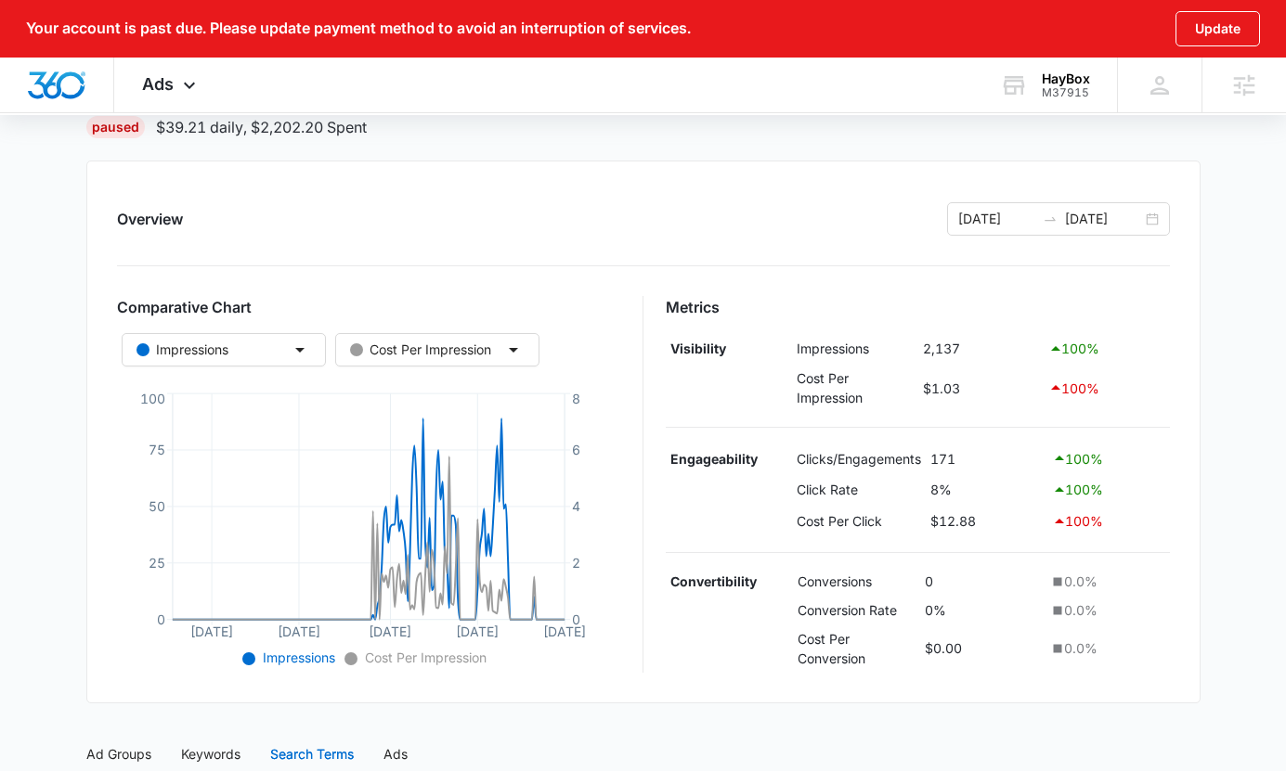
scroll to position [253, 0]
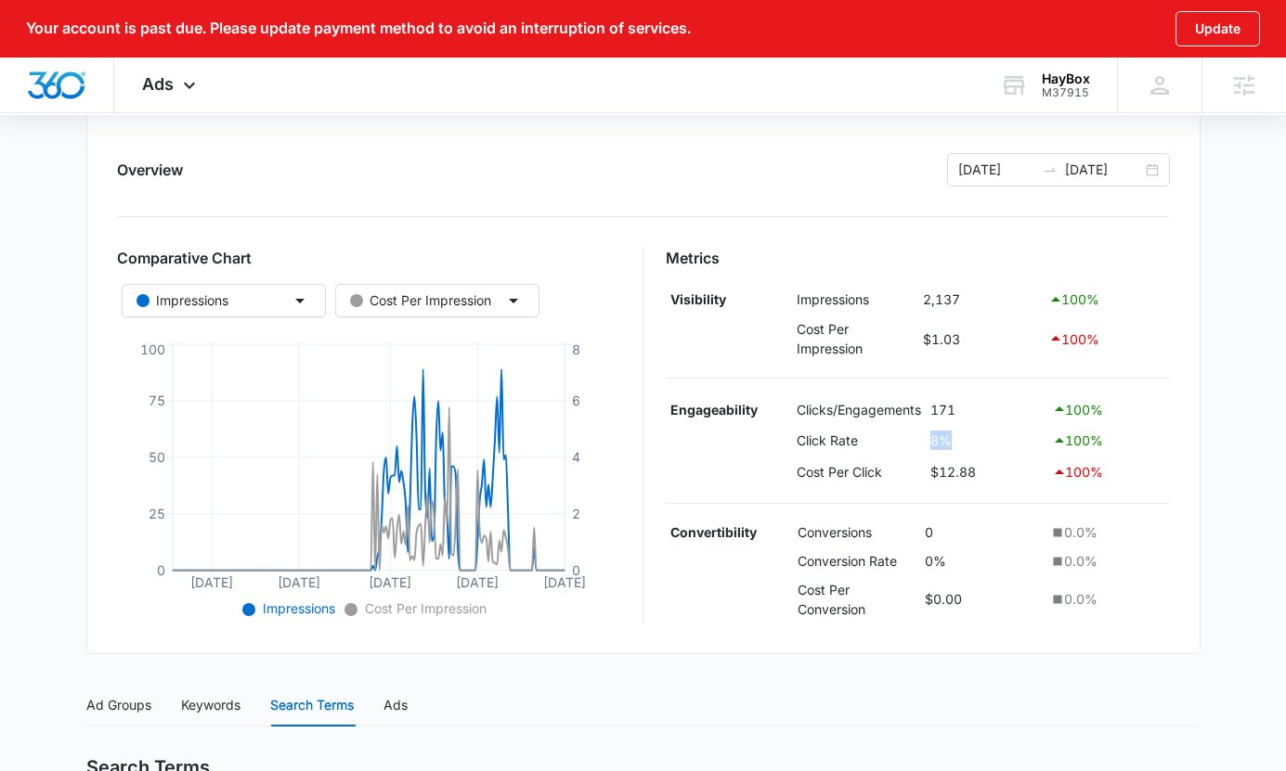
drag, startPoint x: 924, startPoint y: 434, endPoint x: 977, endPoint y: 433, distance: 52.9
click at [977, 433] on tr "Click Rate 8% 100 %" at bounding box center [918, 441] width 504 height 32
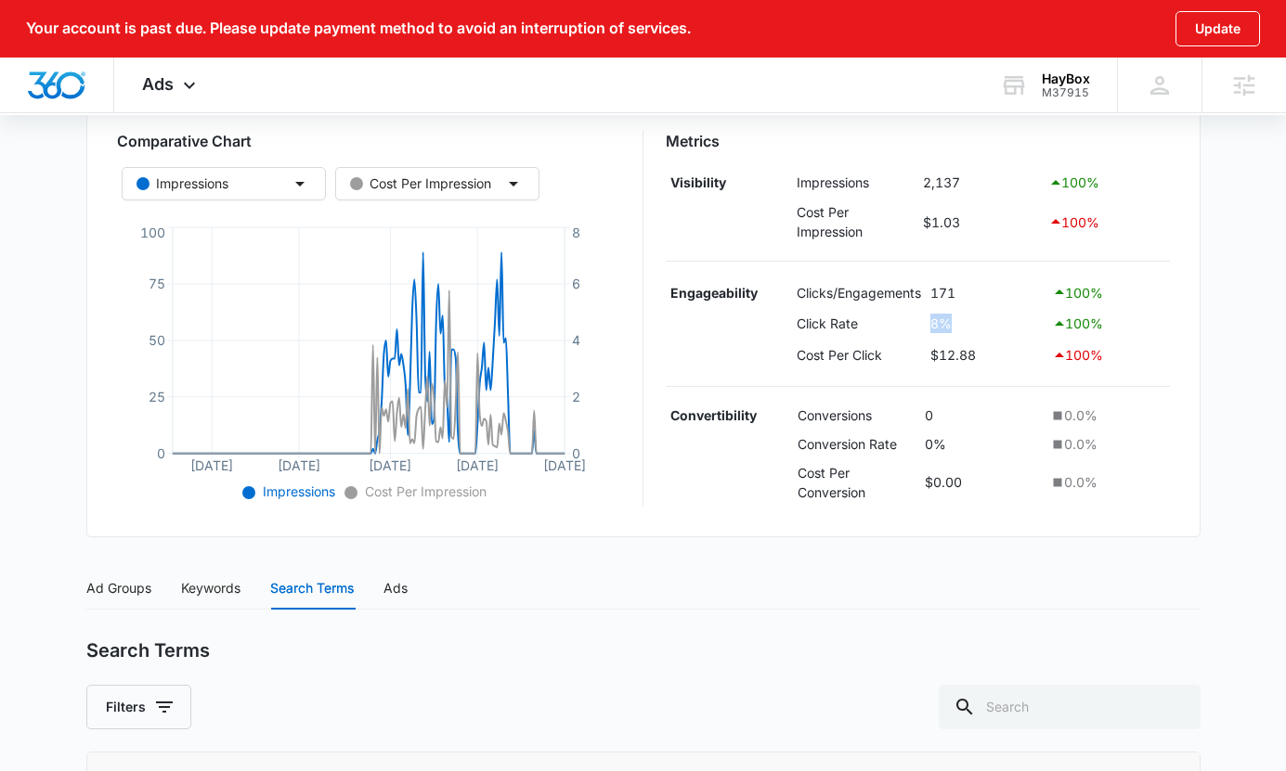
scroll to position [371, 0]
drag, startPoint x: 974, startPoint y: 473, endPoint x: 1002, endPoint y: 473, distance: 27.8
click at [1002, 473] on td "$0.00" at bounding box center [982, 482] width 124 height 48
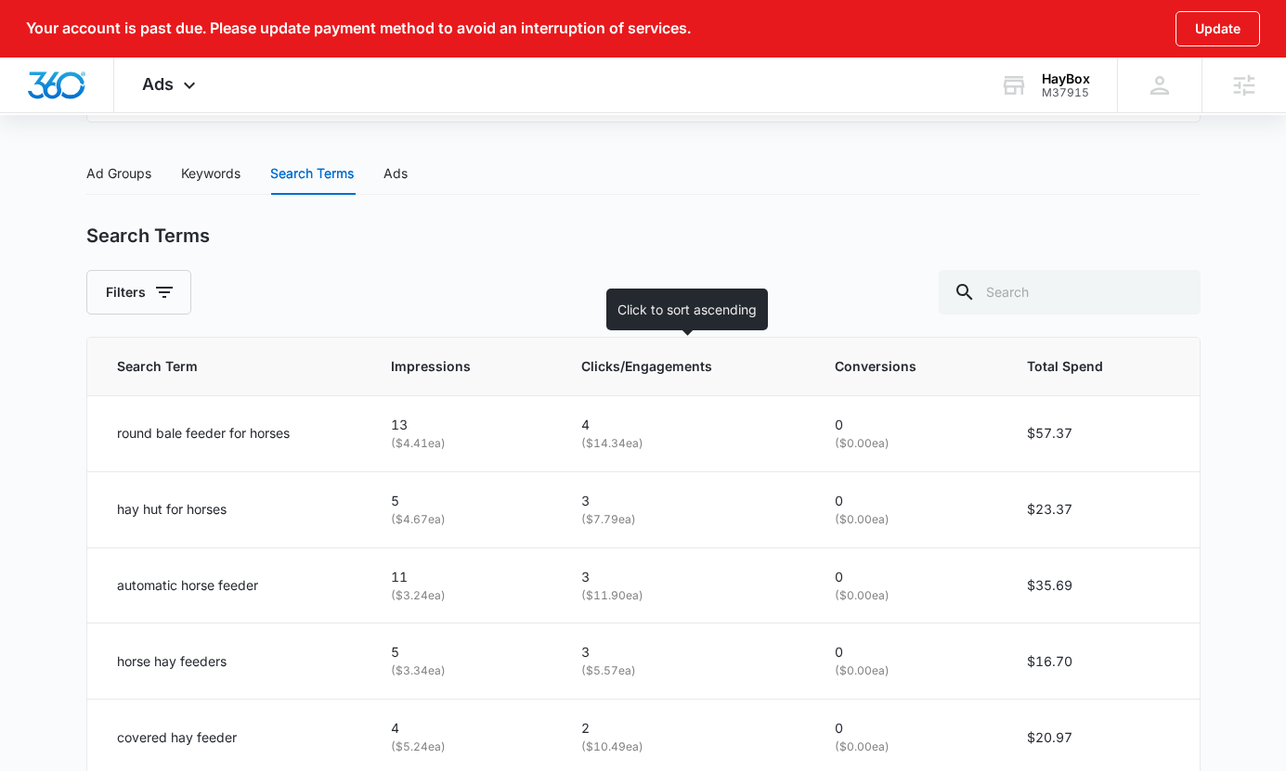
scroll to position [791, 0]
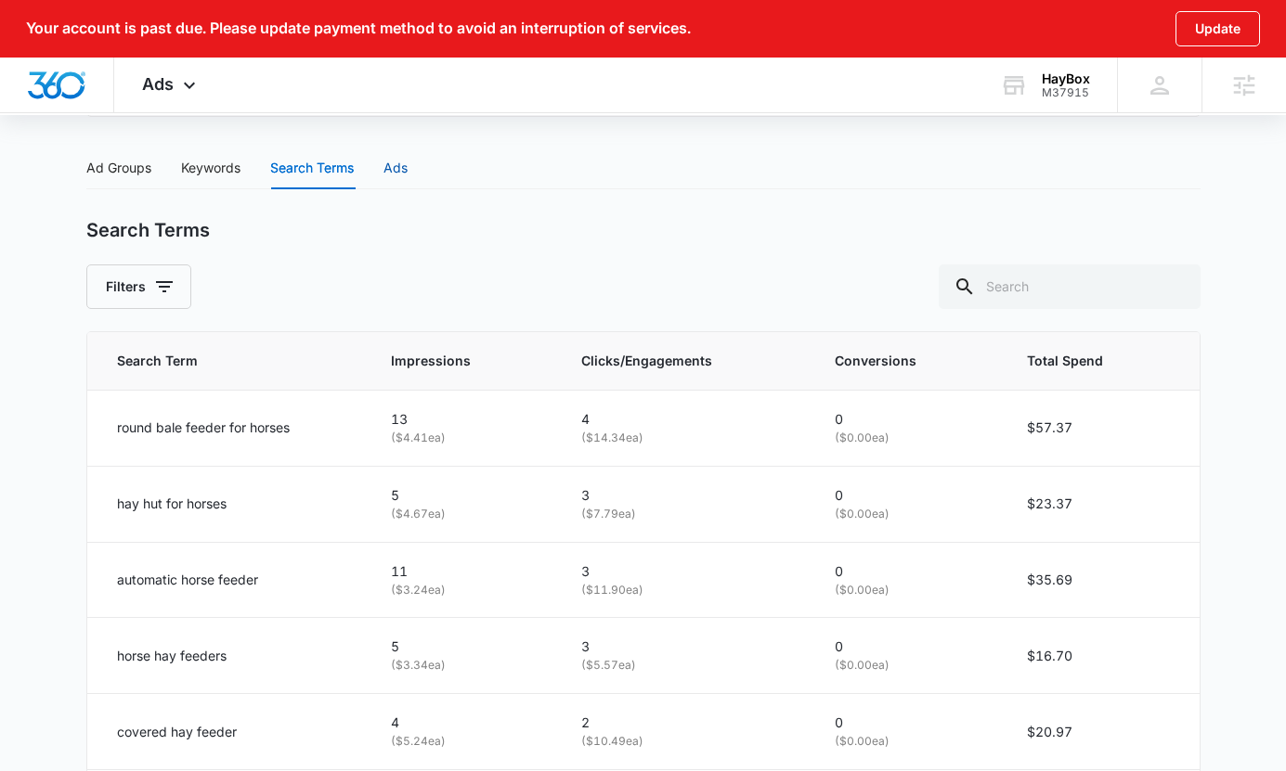
click at [395, 158] on div "Ads" at bounding box center [395, 168] width 24 height 20
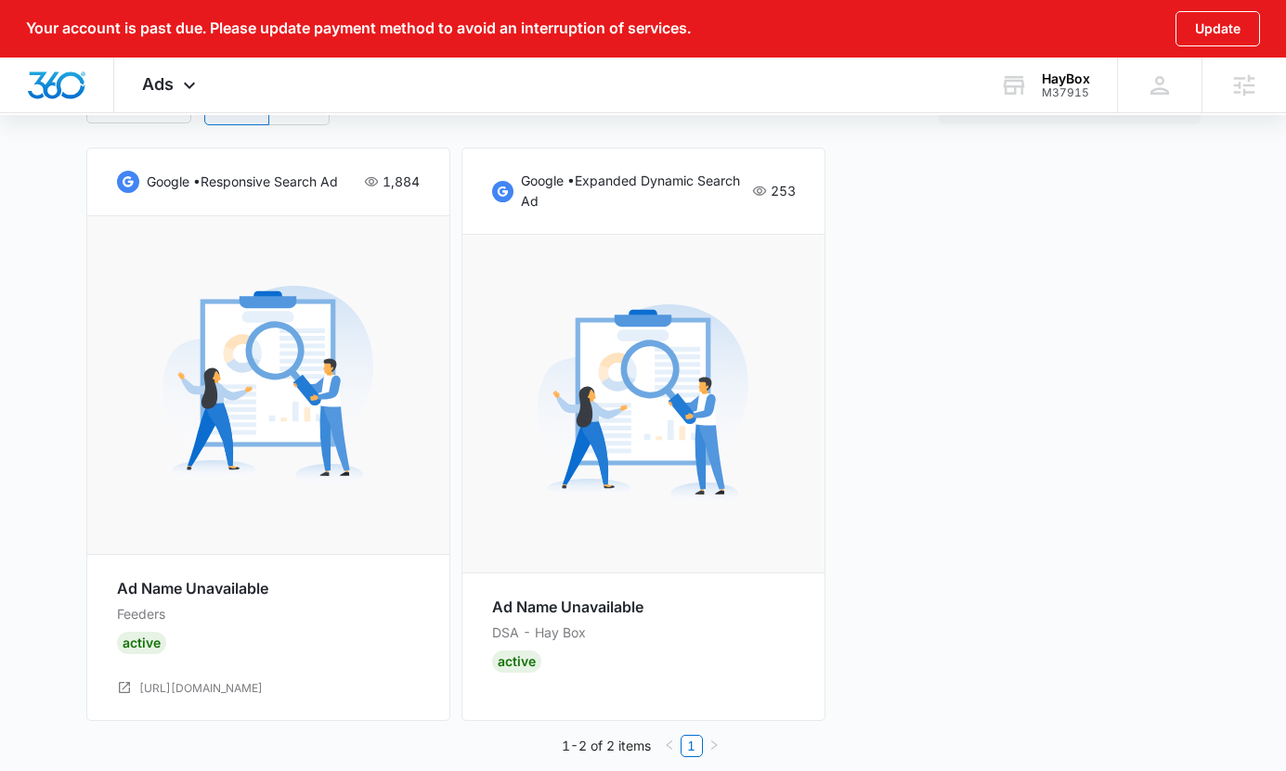
scroll to position [1042, 0]
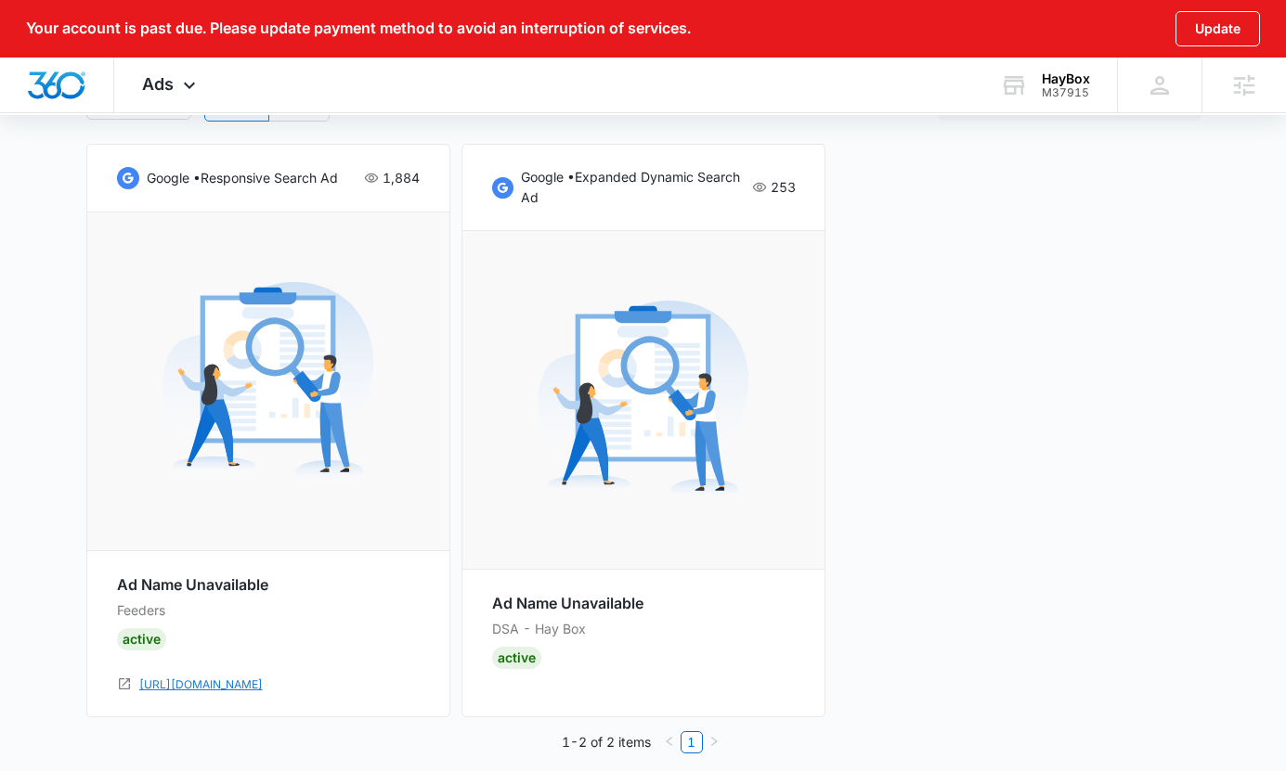
click at [263, 679] on link "https://www.thehaybox.com/haybox-pro-feeders" at bounding box center [200, 686] width 123 height 18
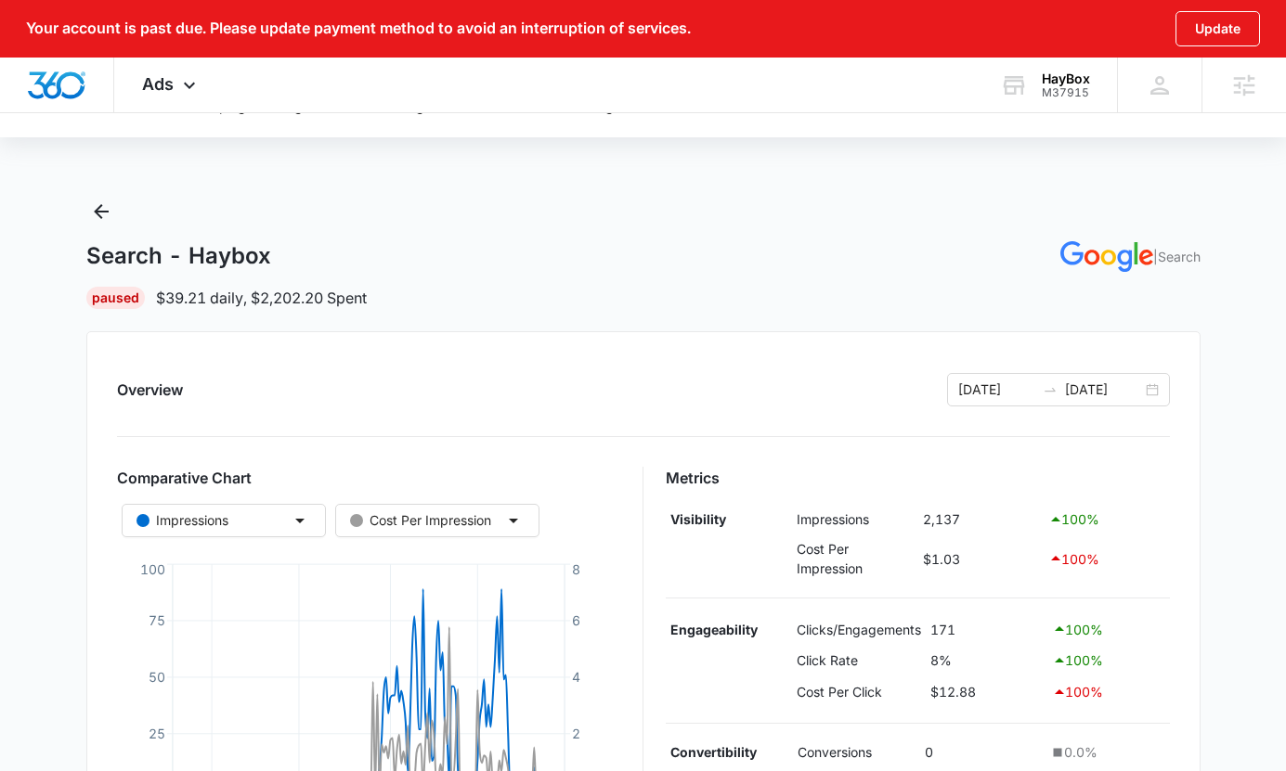
scroll to position [35, 0]
click at [172, 83] on span "Ads" at bounding box center [158, 83] width 32 height 19
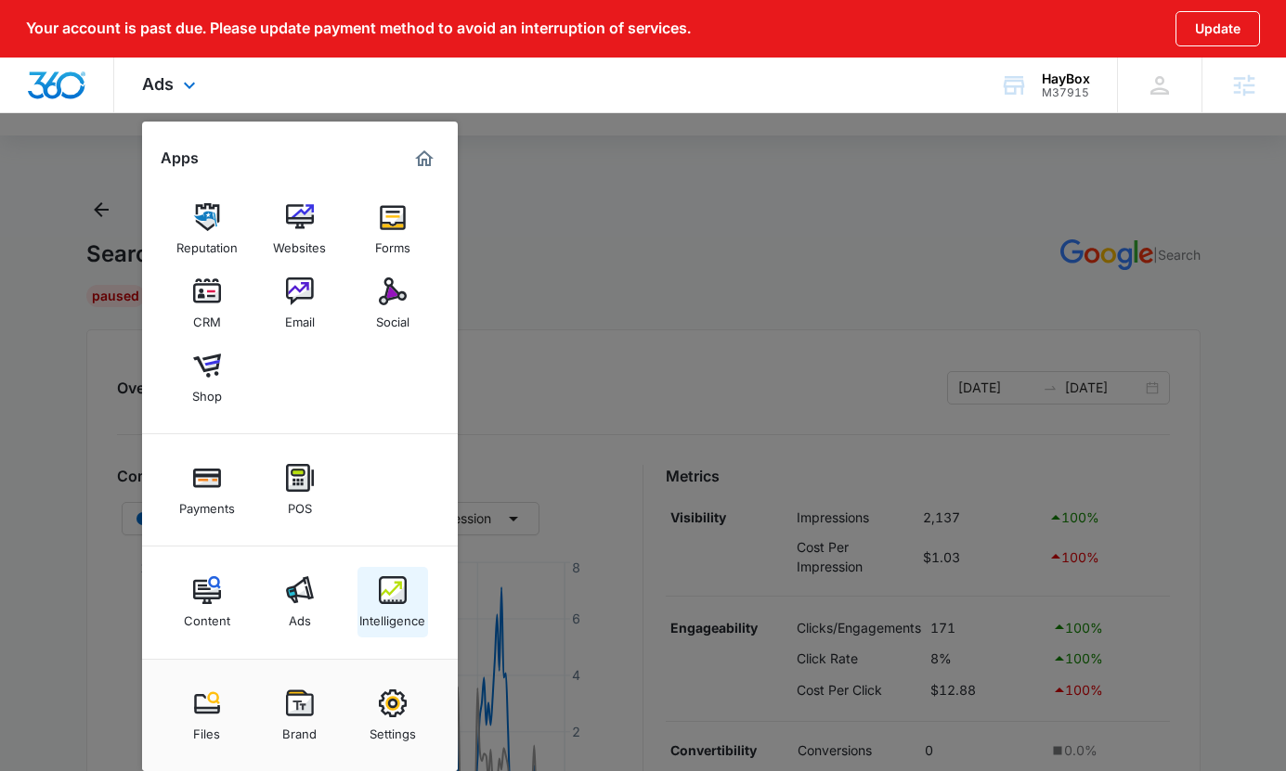
click at [387, 598] on img at bounding box center [393, 590] width 28 height 28
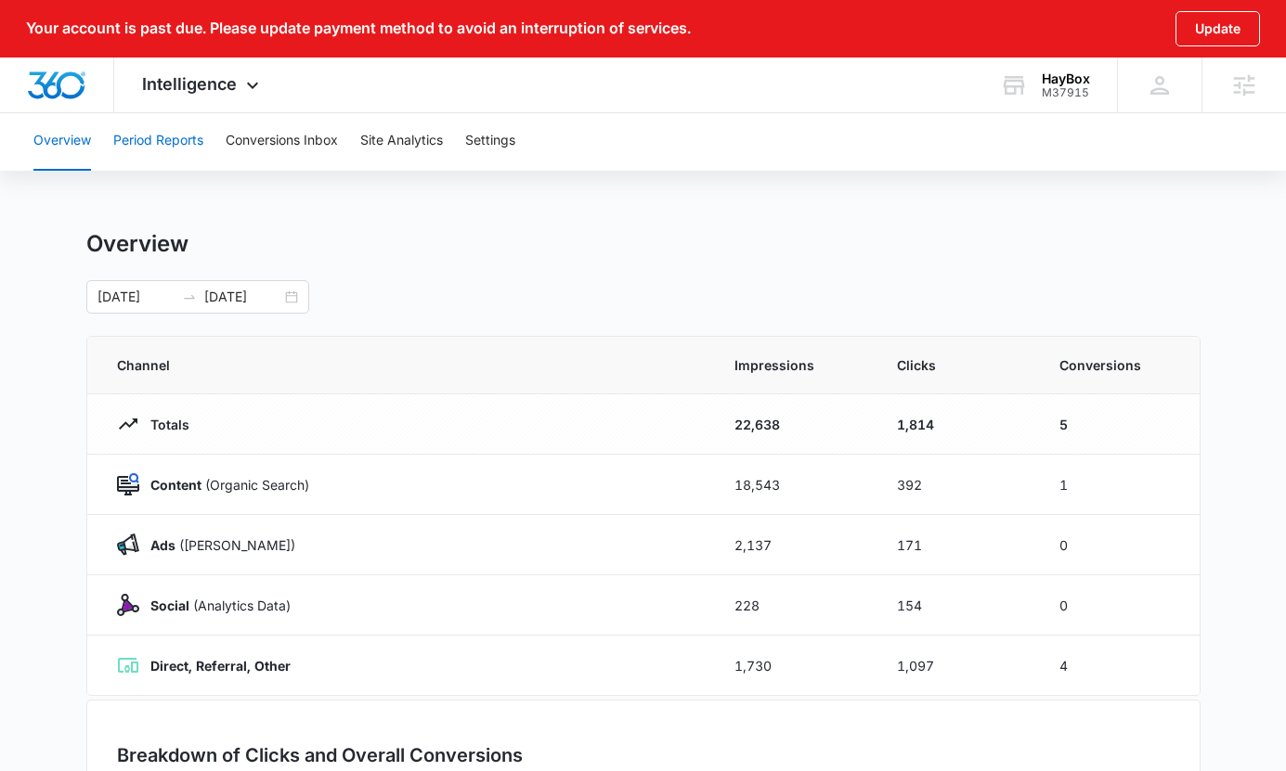
click at [149, 147] on button "Period Reports" at bounding box center [158, 140] width 90 height 59
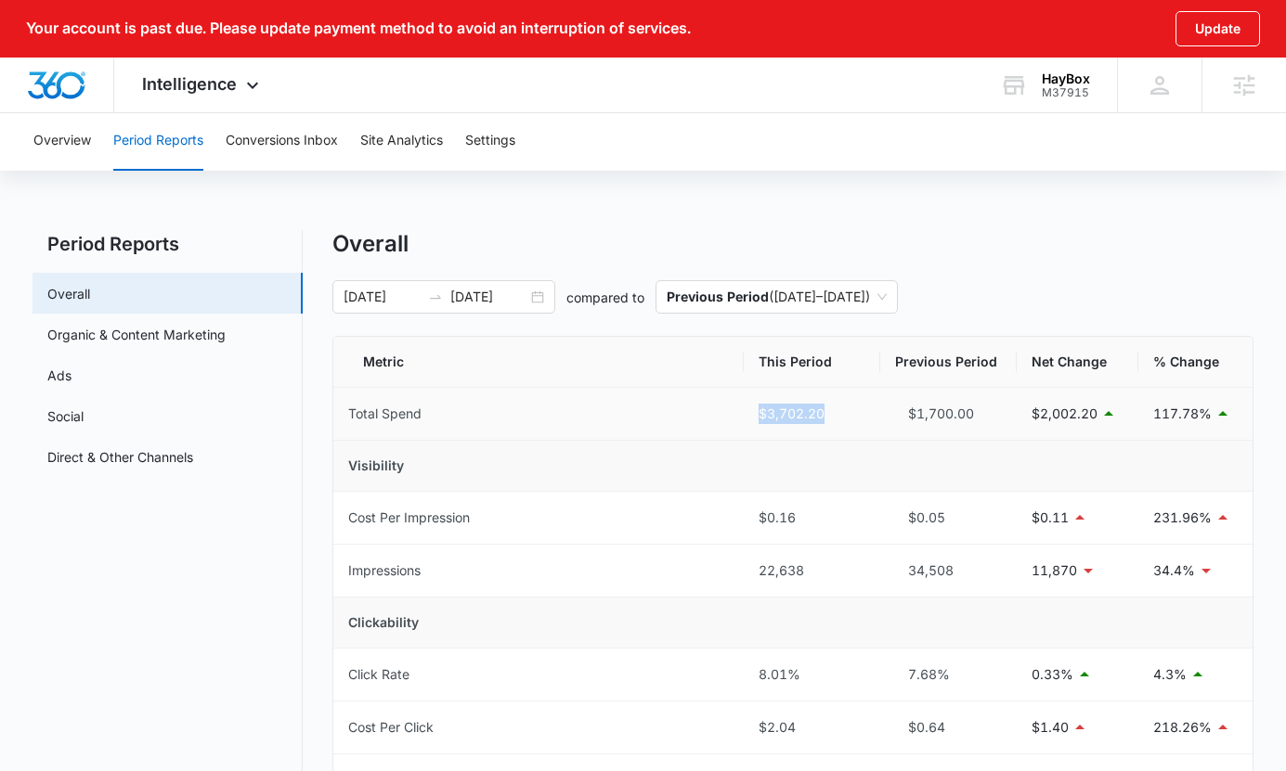
drag, startPoint x: 710, startPoint y: 416, endPoint x: 874, endPoint y: 416, distance: 164.3
click at [874, 416] on tr "Total Spend $3,702.20 $1,700.00 $2,002.20 117.78%" at bounding box center [793, 414] width 920 height 53
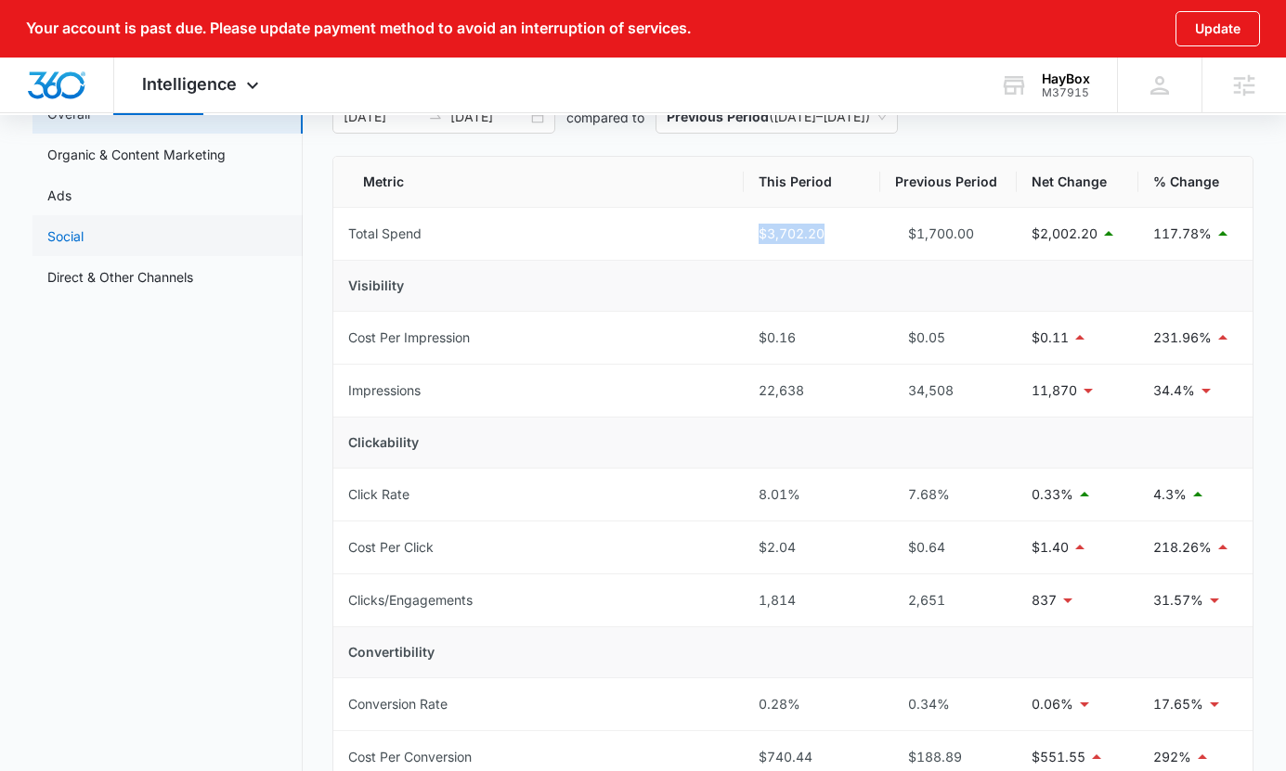
scroll to position [168, 0]
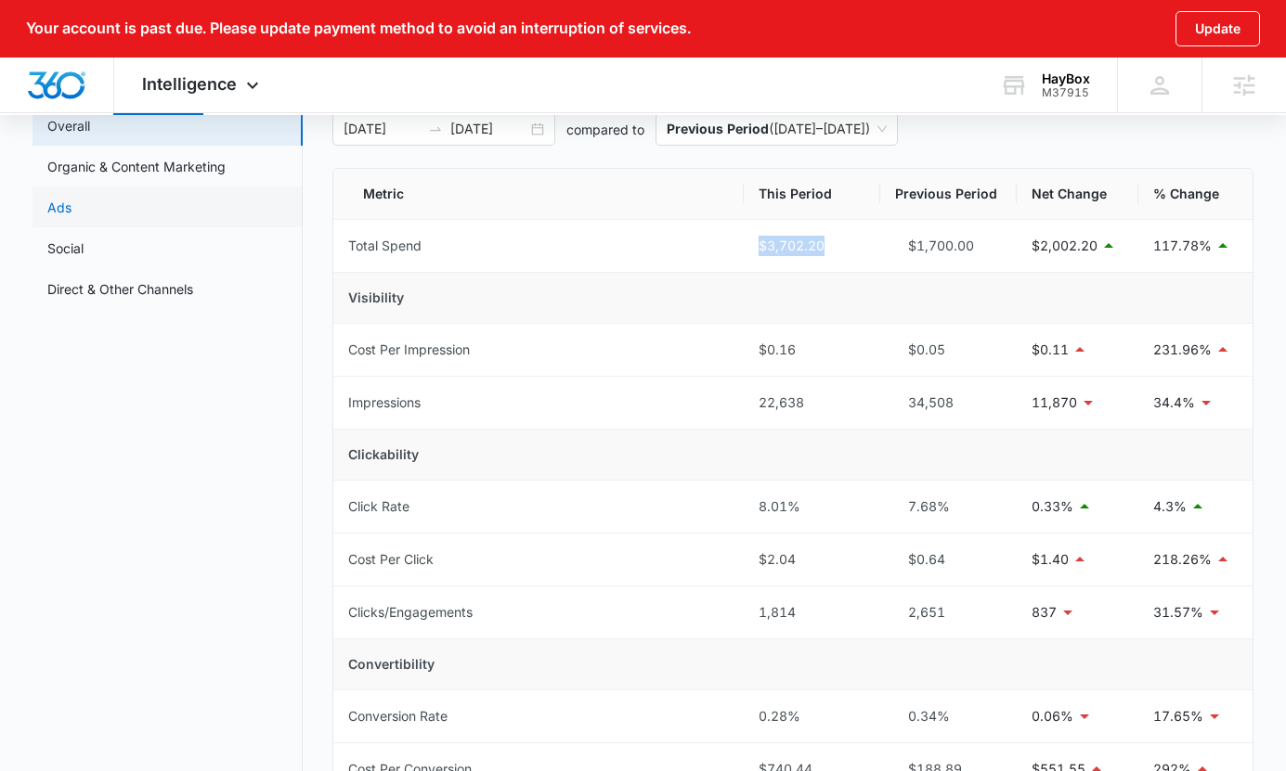
click at [71, 207] on link "Ads" at bounding box center [59, 207] width 24 height 19
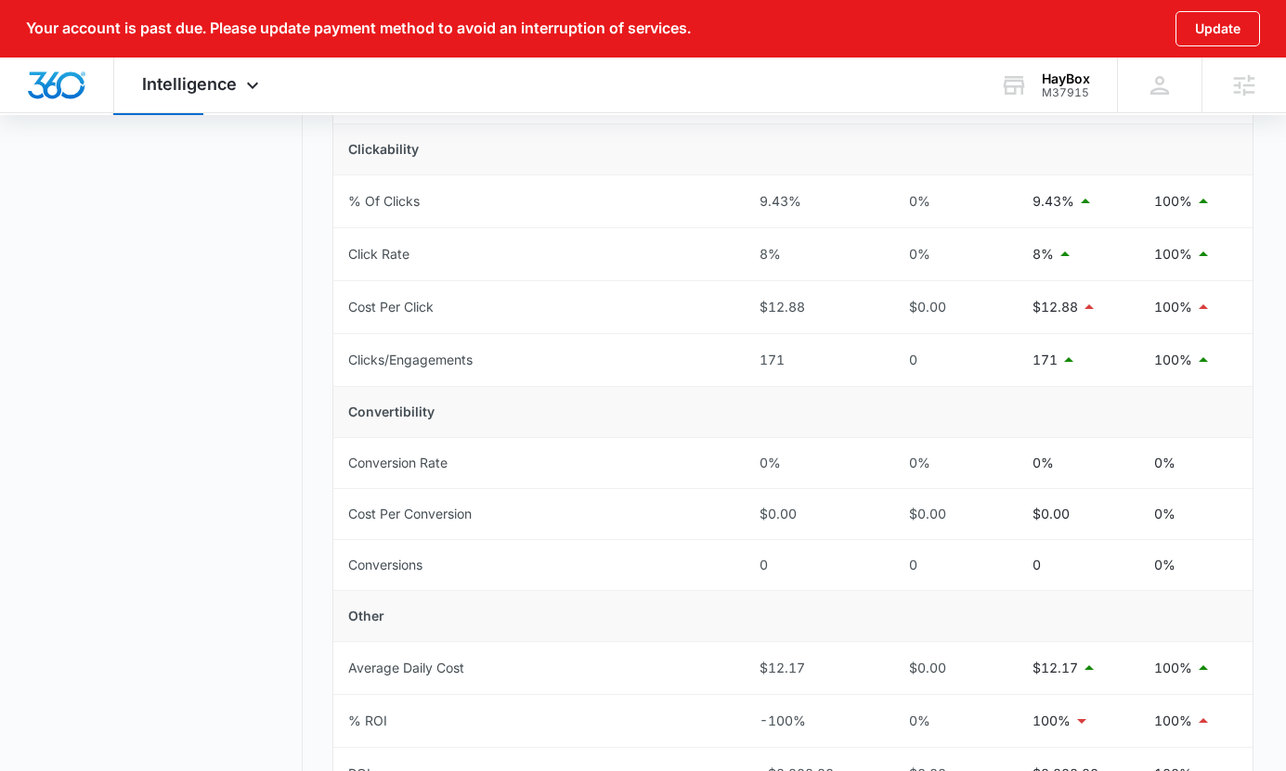
scroll to position [472, 0]
drag, startPoint x: 747, startPoint y: 363, endPoint x: 866, endPoint y: 364, distance: 118.8
click at [866, 364] on td "171" at bounding box center [812, 361] width 136 height 53
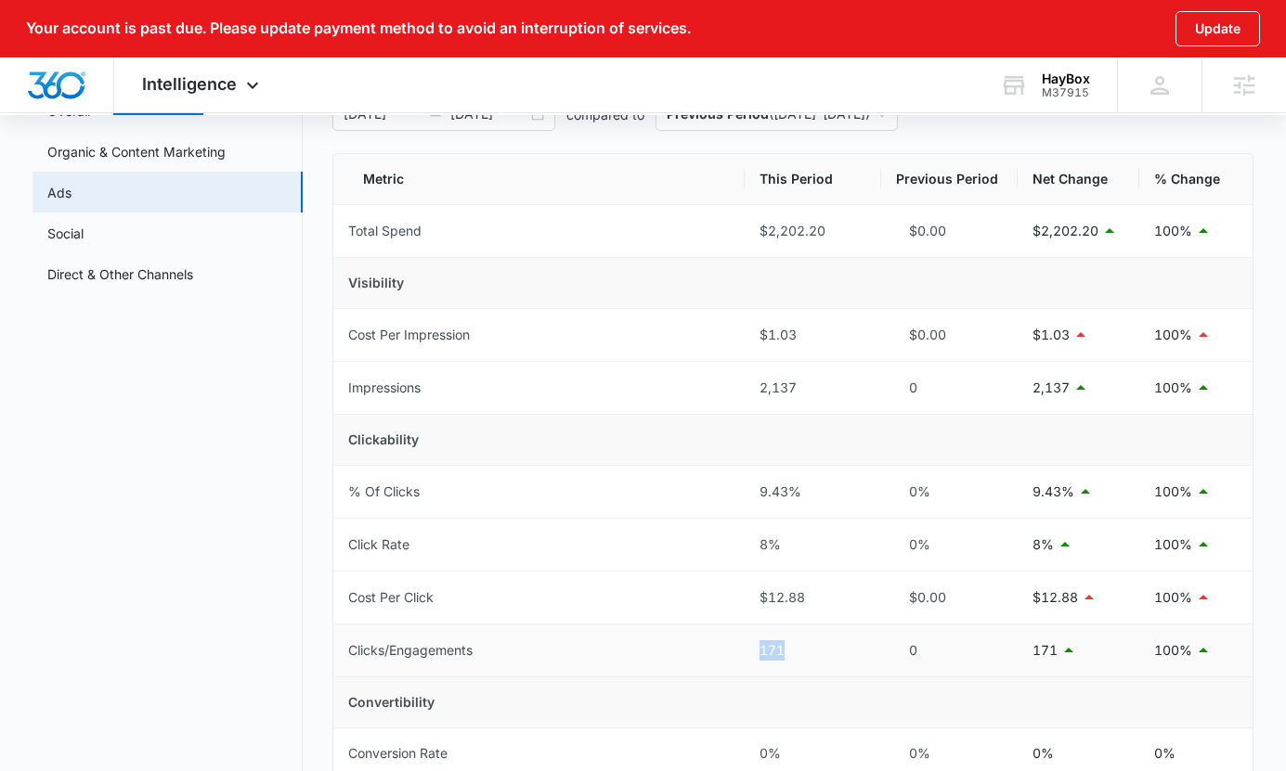
scroll to position [178, 0]
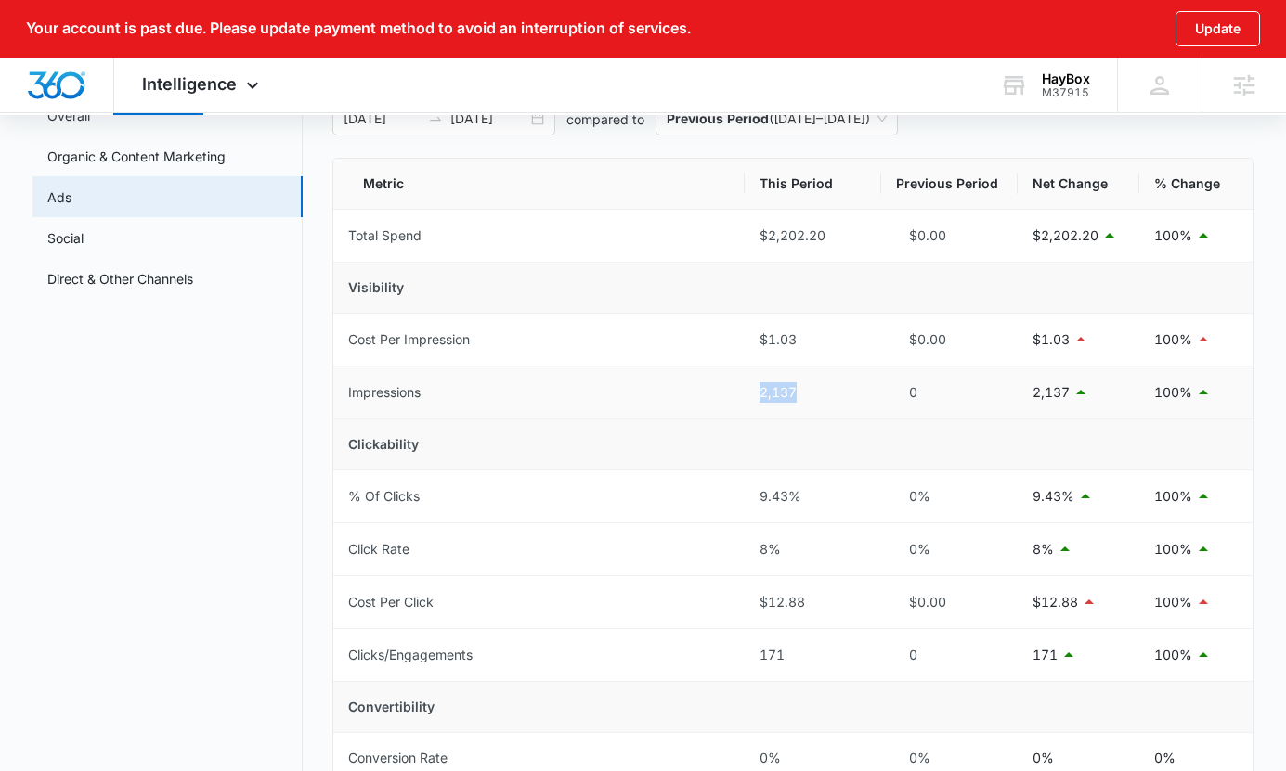
drag, startPoint x: 757, startPoint y: 392, endPoint x: 835, endPoint y: 392, distance: 78.0
click at [835, 392] on td "2,137" at bounding box center [812, 393] width 136 height 53
drag, startPoint x: 756, startPoint y: 554, endPoint x: 785, endPoint y: 554, distance: 29.7
click at [785, 554] on td "8%" at bounding box center [812, 550] width 136 height 53
drag, startPoint x: 744, startPoint y: 619, endPoint x: 843, endPoint y: 619, distance: 99.3
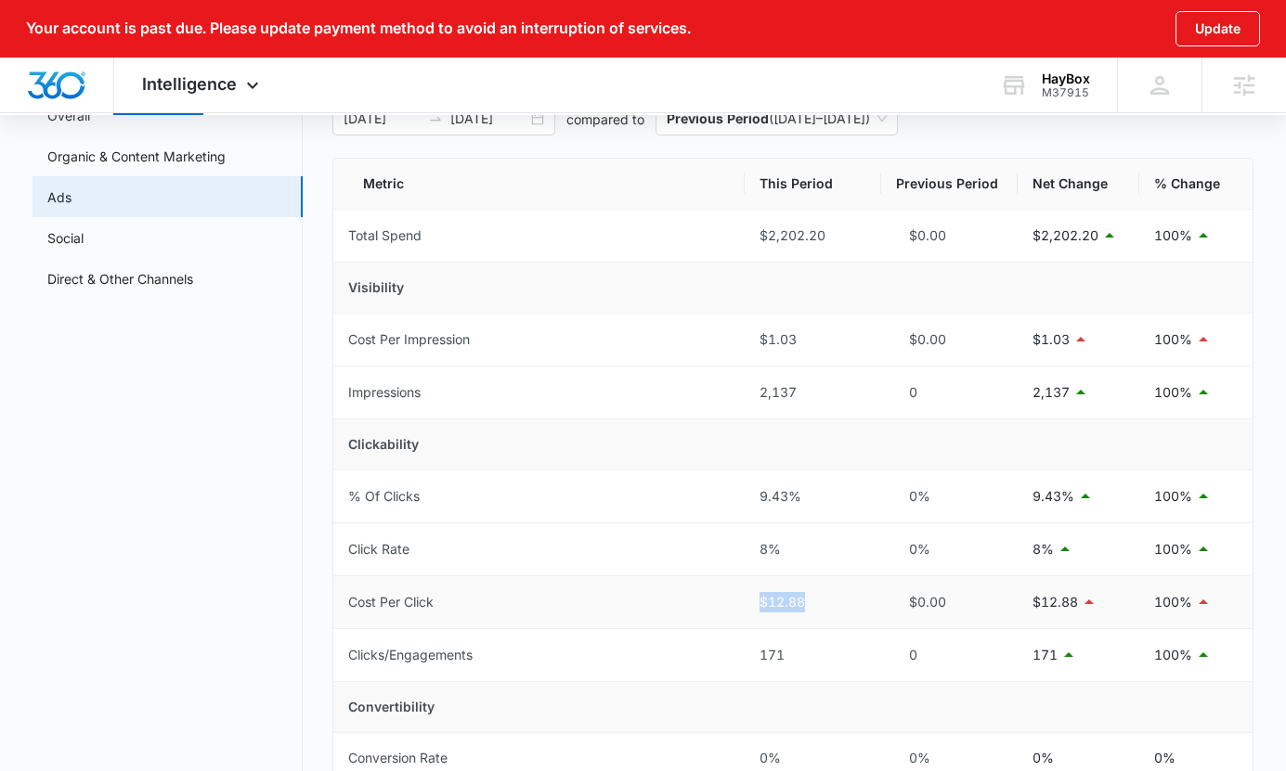
click at [843, 619] on tr "Cost Per Click $12.88 $0.00 $12.88 100%" at bounding box center [793, 602] width 920 height 53
drag, startPoint x: 728, startPoint y: 396, endPoint x: 832, endPoint y: 396, distance: 104.0
click at [832, 396] on tr "Impressions 2,137 0 2,137 100%" at bounding box center [793, 393] width 920 height 53
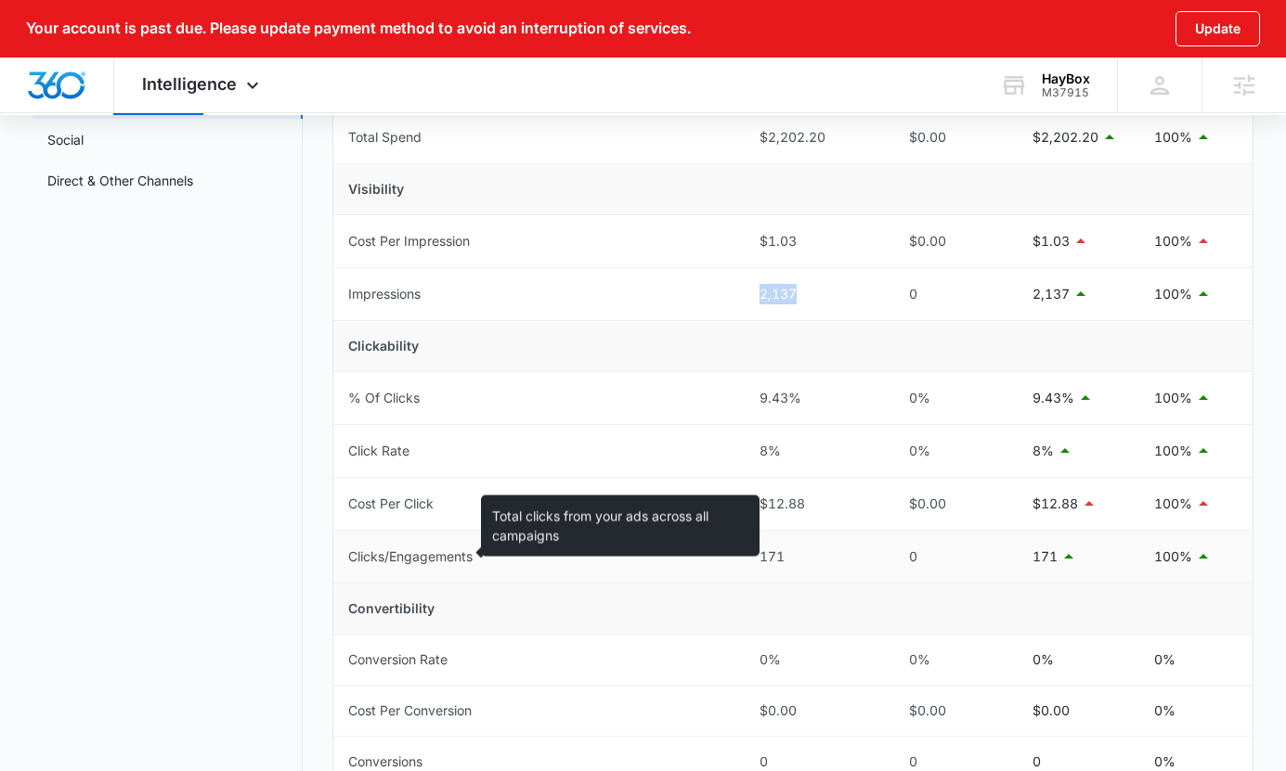
scroll to position [0, 0]
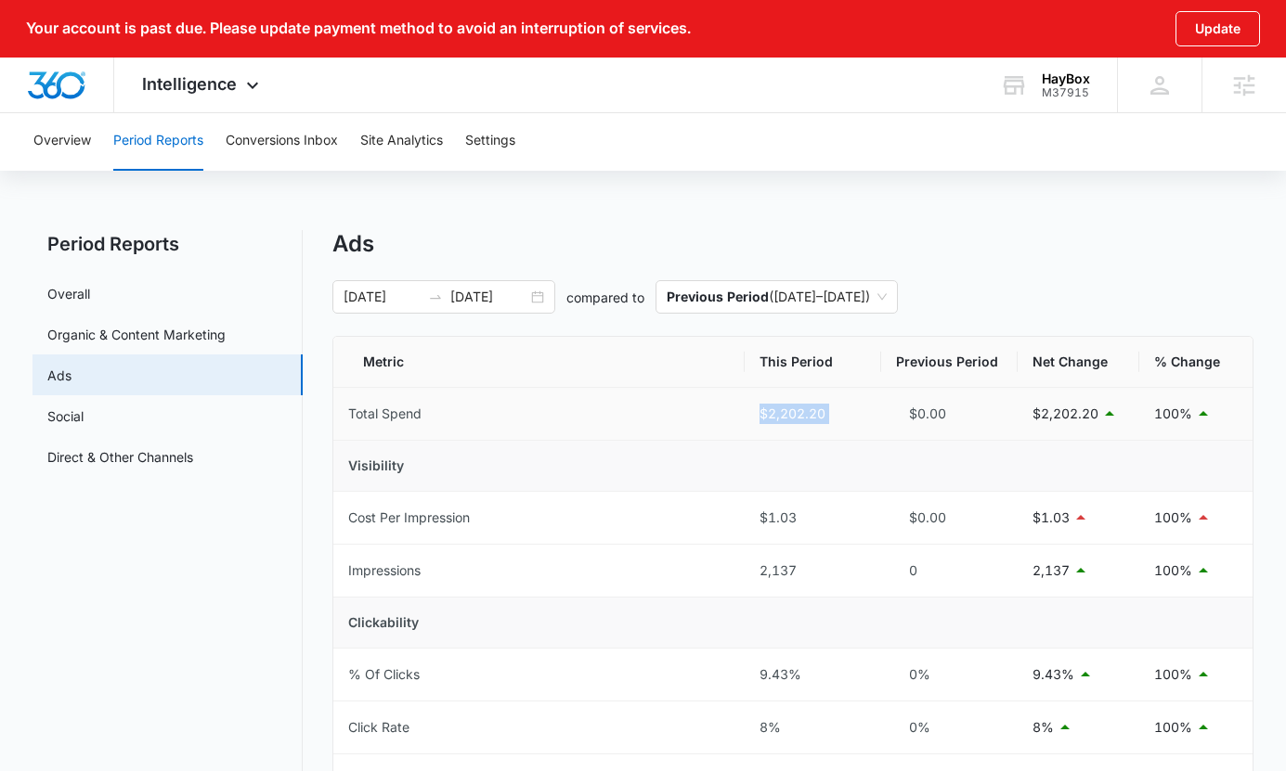
drag, startPoint x: 743, startPoint y: 415, endPoint x: 899, endPoint y: 415, distance: 156.9
click at [899, 415] on tr "Total Spend $2,202.20 $0.00 $2,202.20 100%" at bounding box center [793, 414] width 920 height 53
click at [203, 86] on span "Intelligence" at bounding box center [189, 83] width 95 height 19
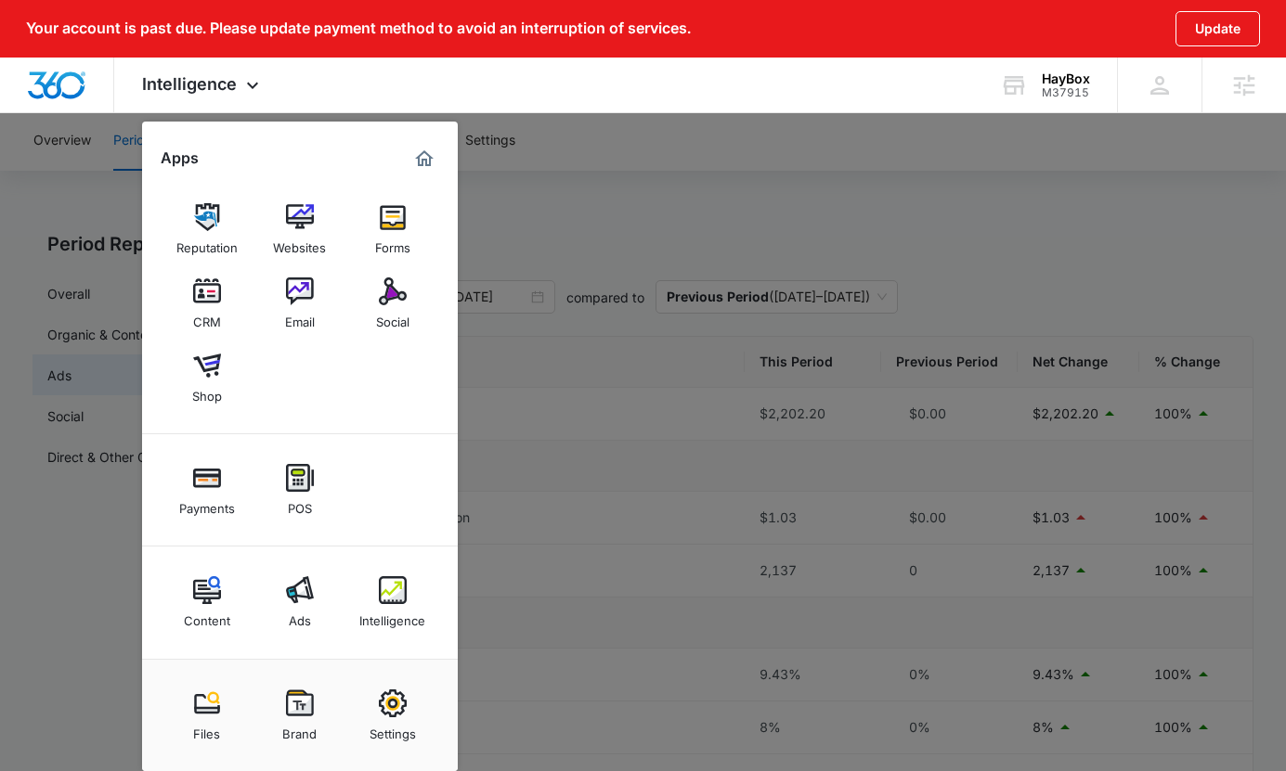
click at [576, 230] on div at bounding box center [643, 385] width 1286 height 771
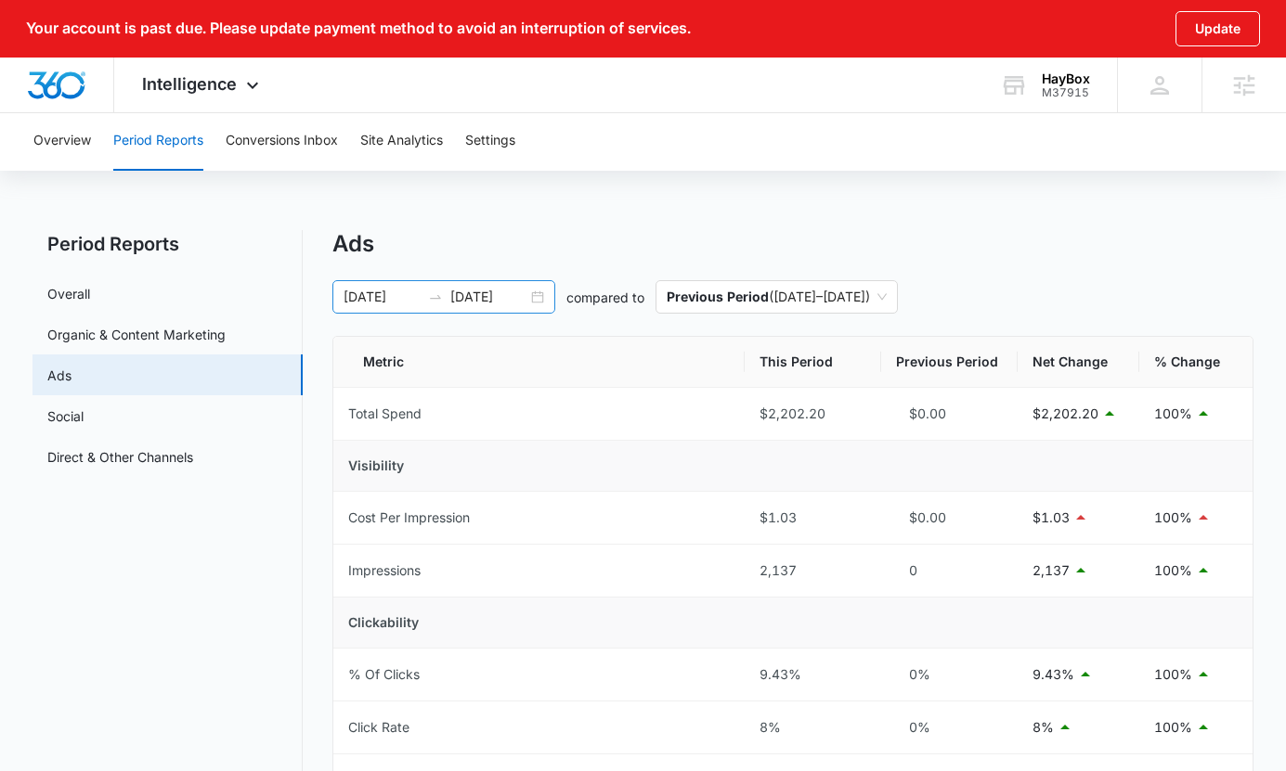
click at [398, 291] on input "03/14/2025" at bounding box center [381, 297] width 77 height 20
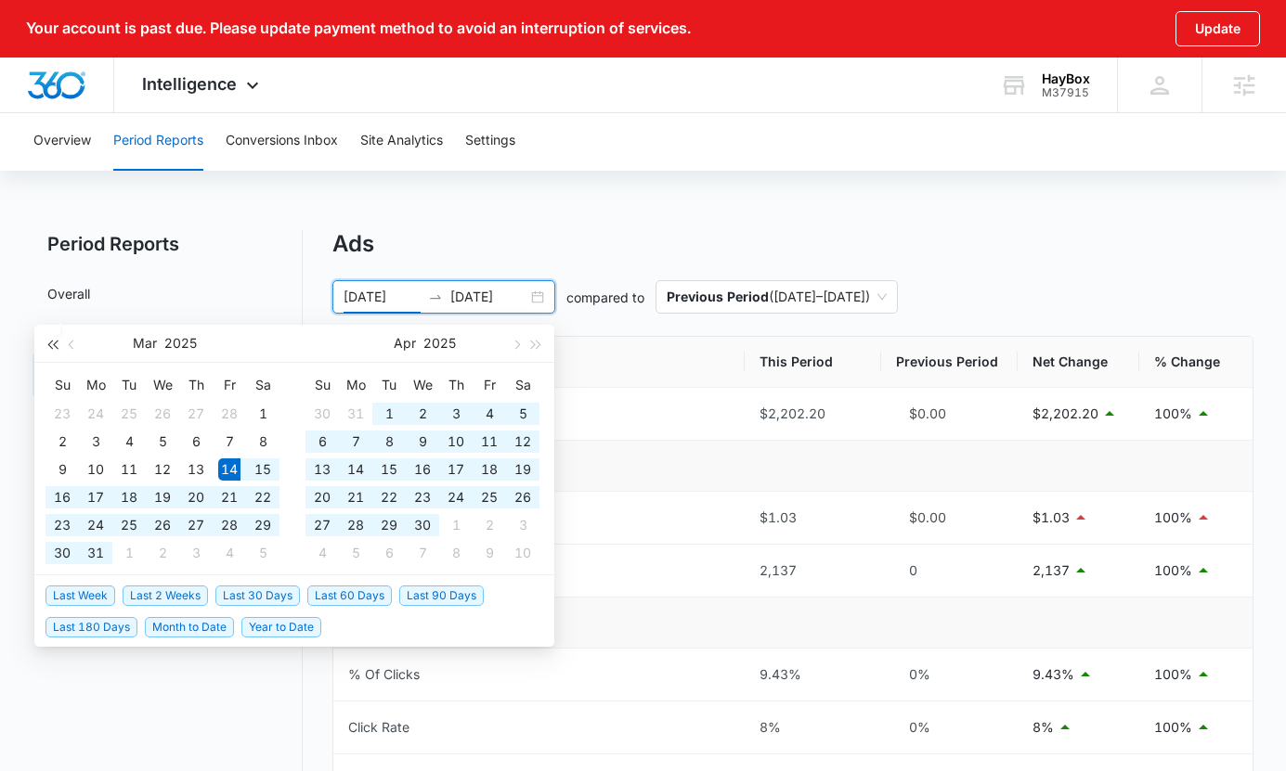
click at [45, 341] on button "button" at bounding box center [52, 343] width 20 height 37
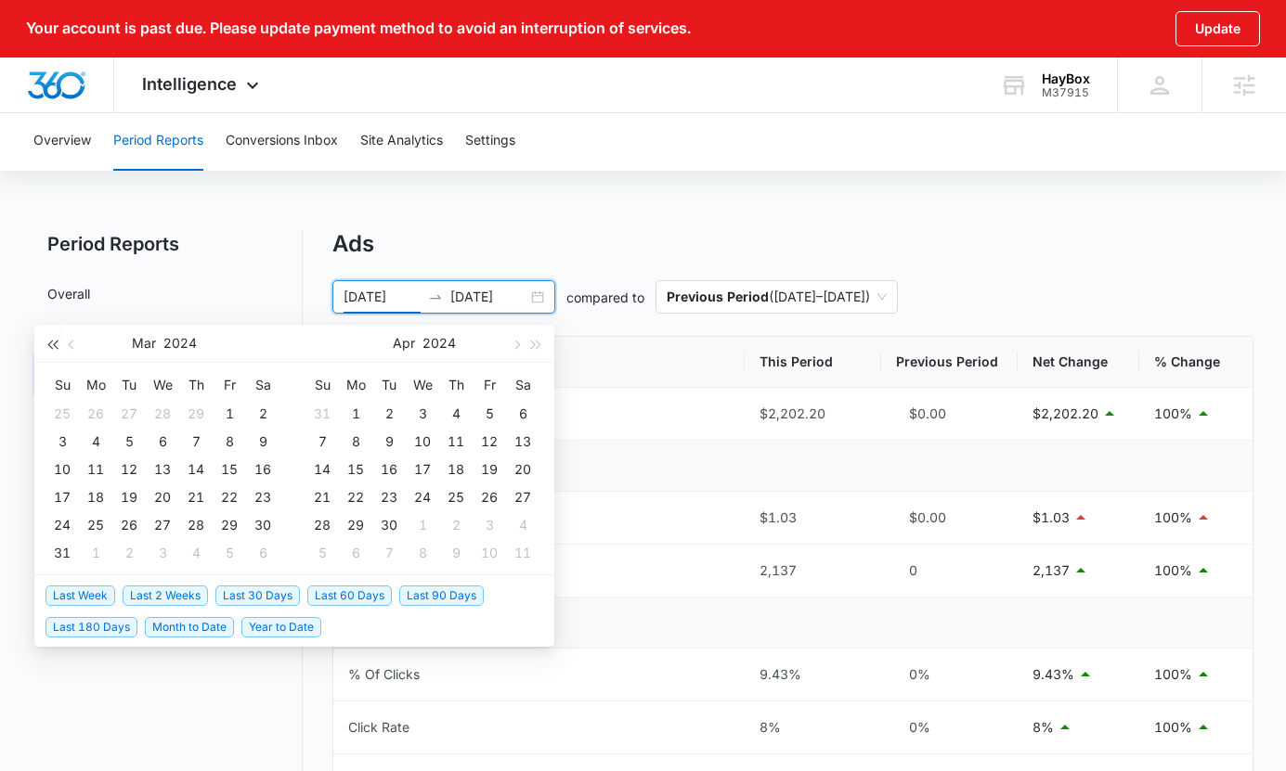
click at [45, 341] on button "button" at bounding box center [52, 343] width 20 height 37
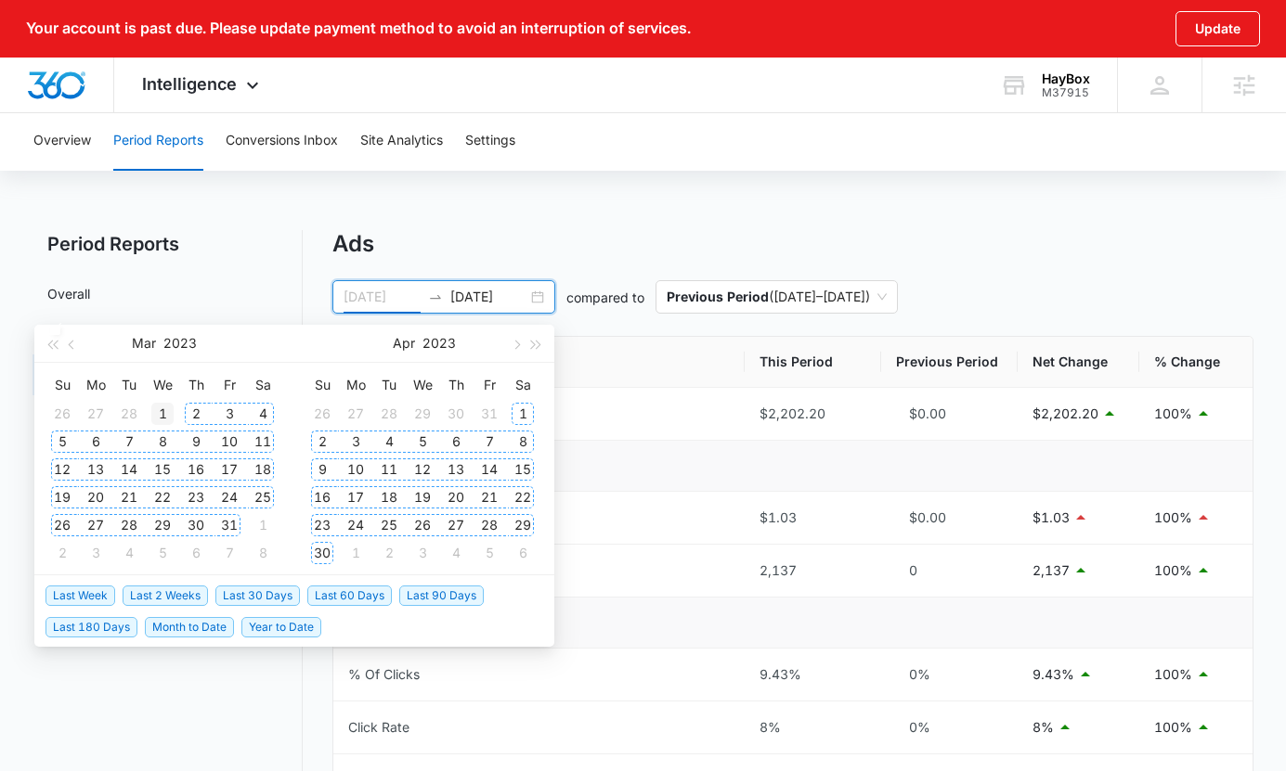
type input "03/01/2023"
click at [170, 414] on div "1" at bounding box center [162, 414] width 22 height 22
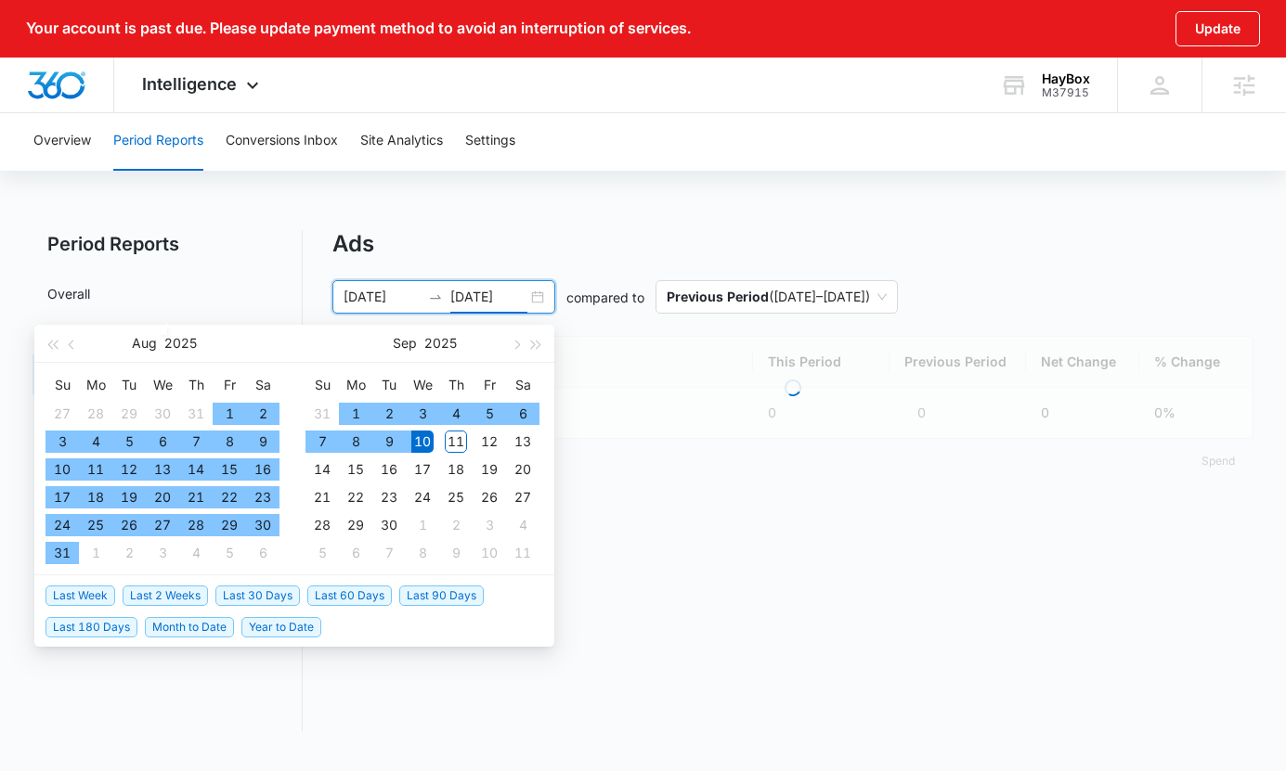
type input "09/10/2025"
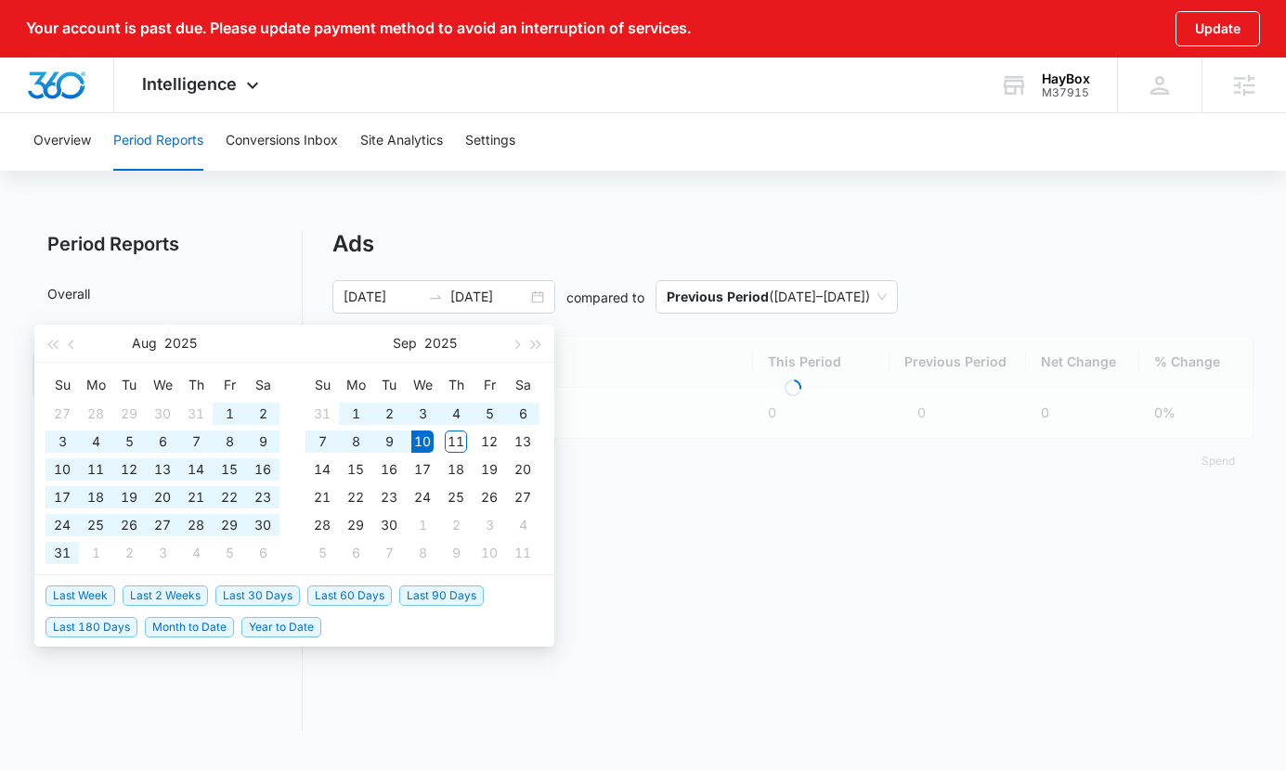
click at [687, 201] on div "Overview Period Reports Conversions Inbox Site Analytics Settings Period Report…" at bounding box center [643, 432] width 1286 height 642
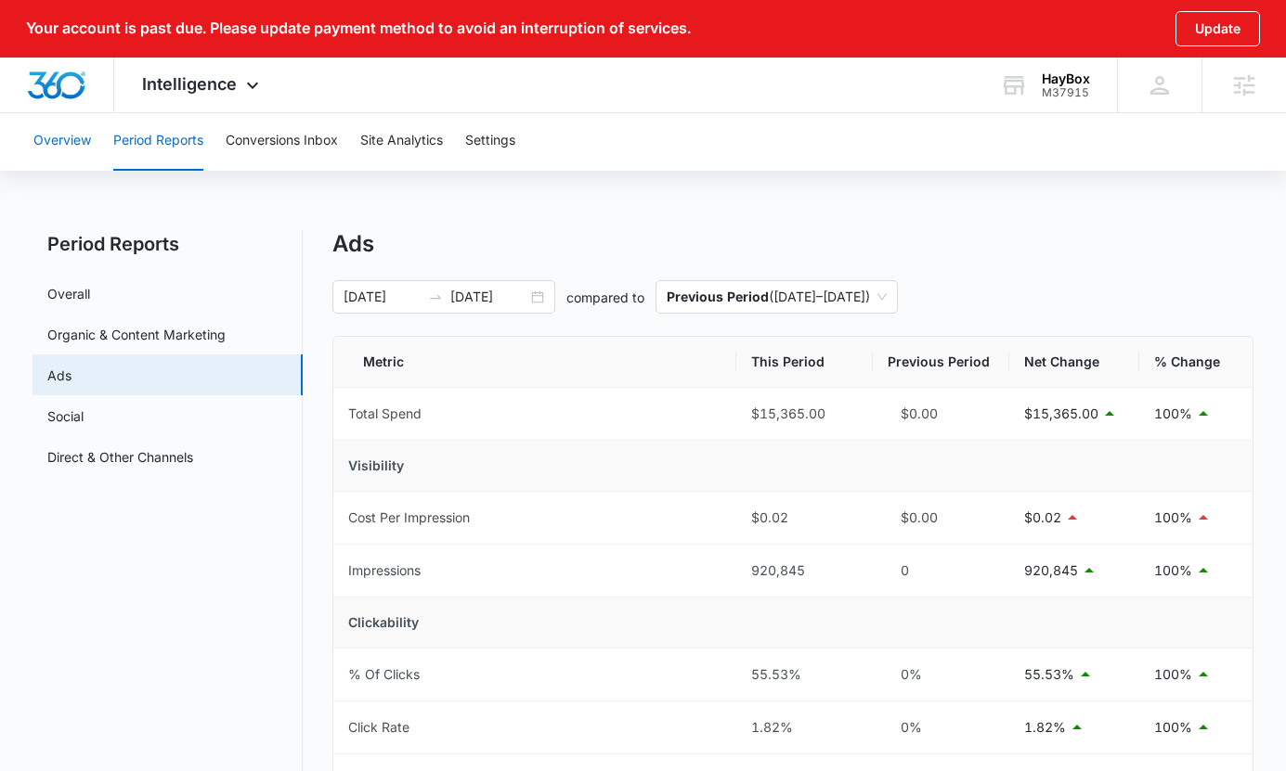
click at [62, 144] on button "Overview" at bounding box center [62, 140] width 58 height 59
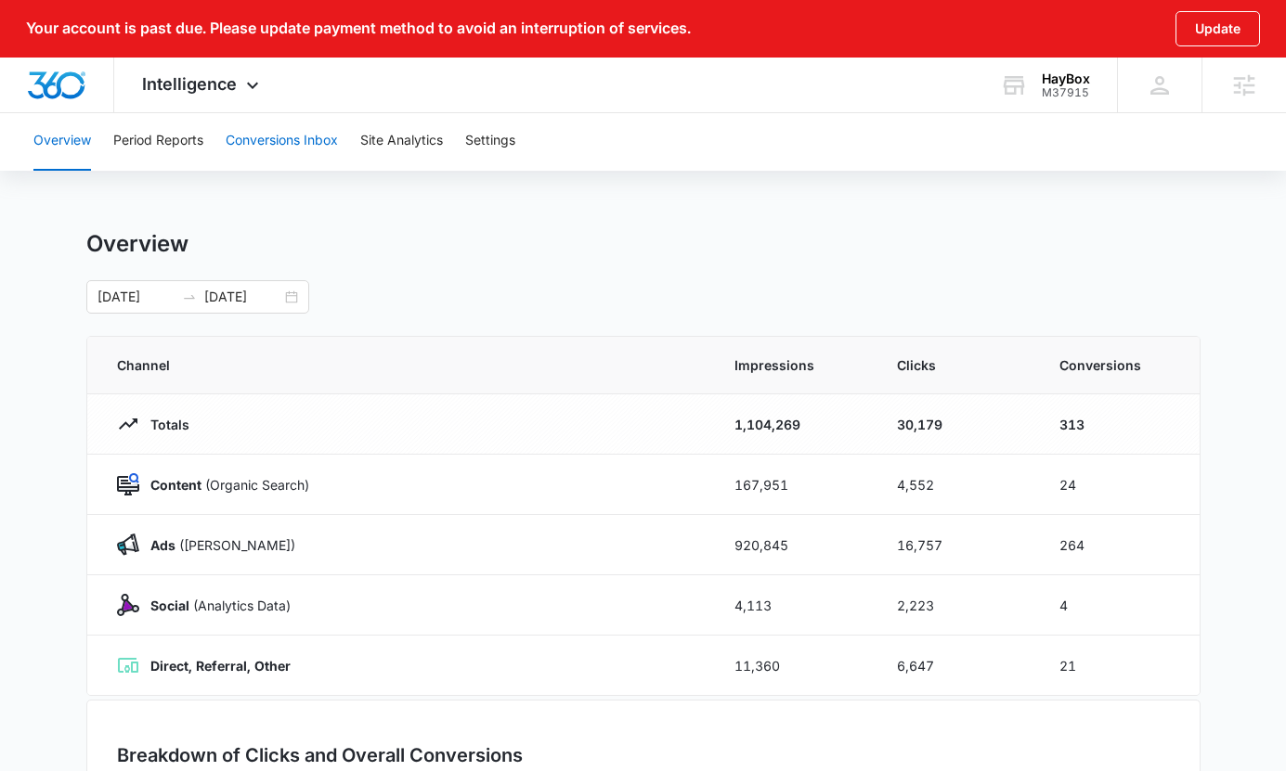
click at [299, 148] on button "Conversions Inbox" at bounding box center [282, 140] width 112 height 59
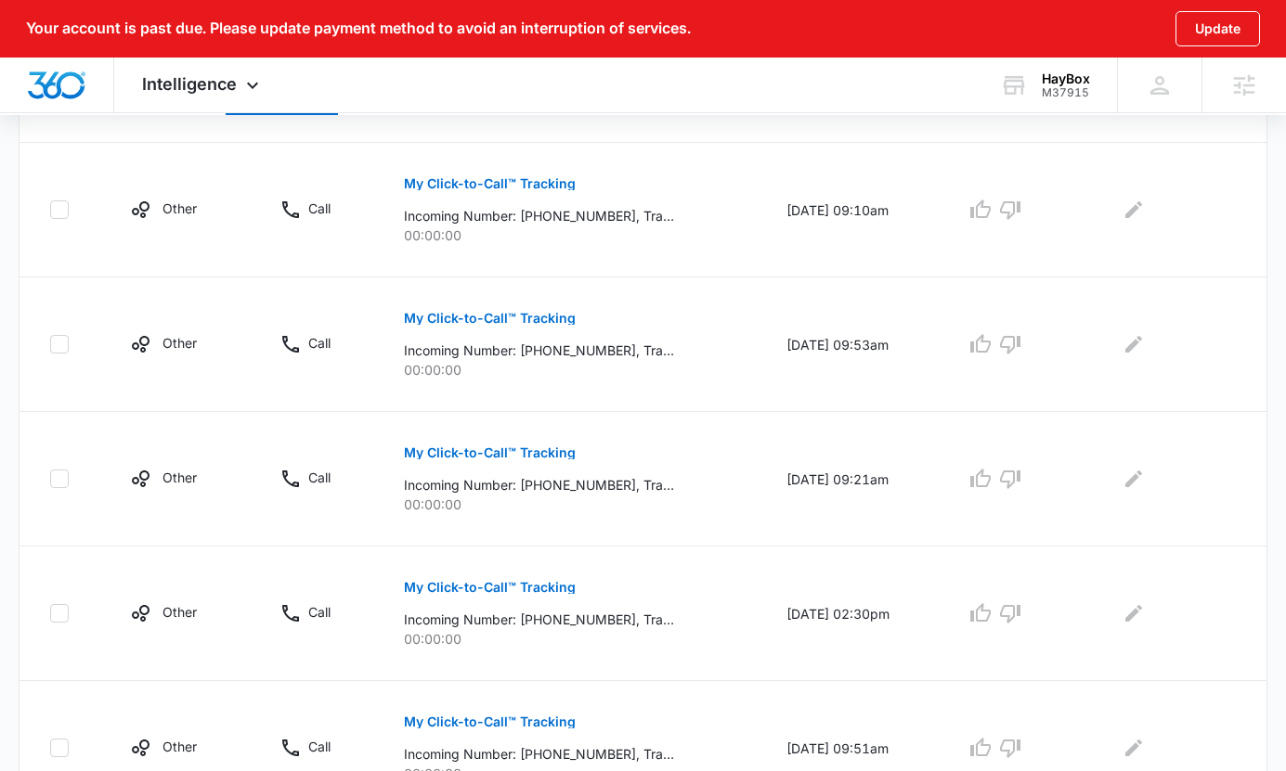
scroll to position [1273, 0]
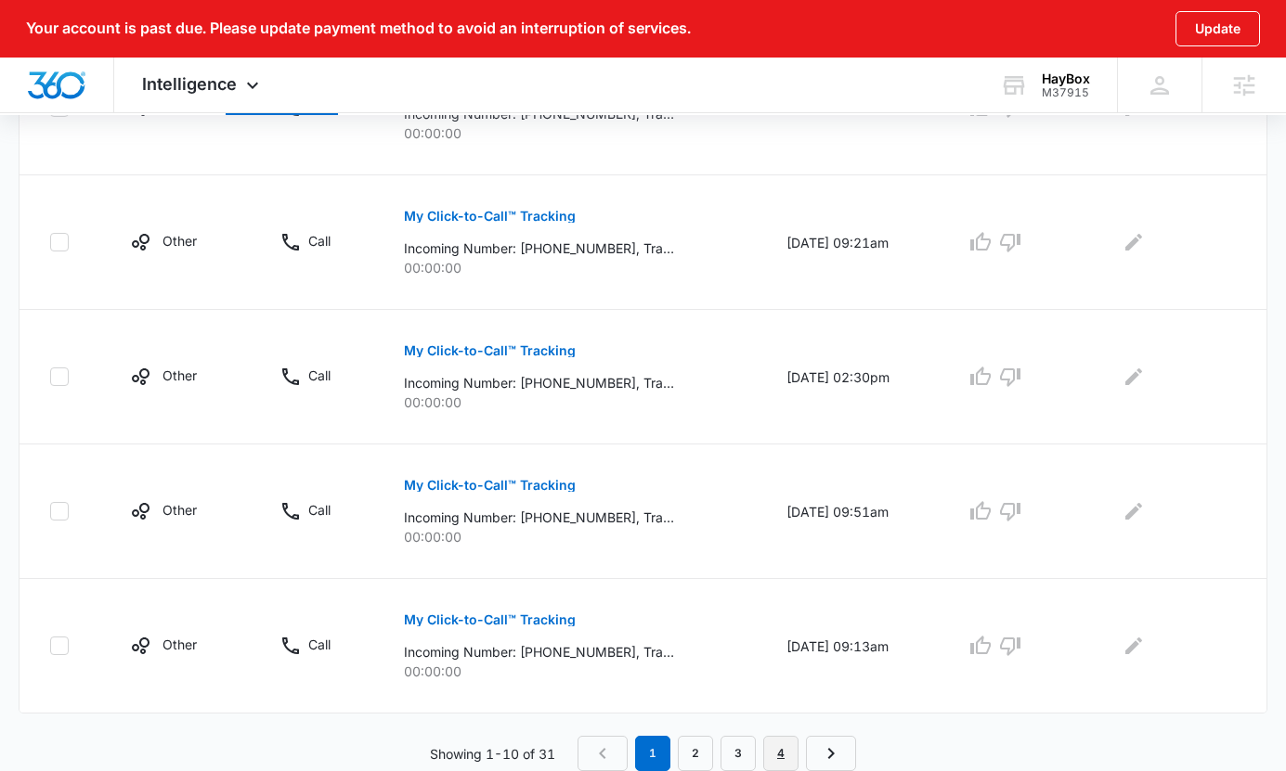
click at [768, 763] on link "4" at bounding box center [780, 753] width 35 height 35
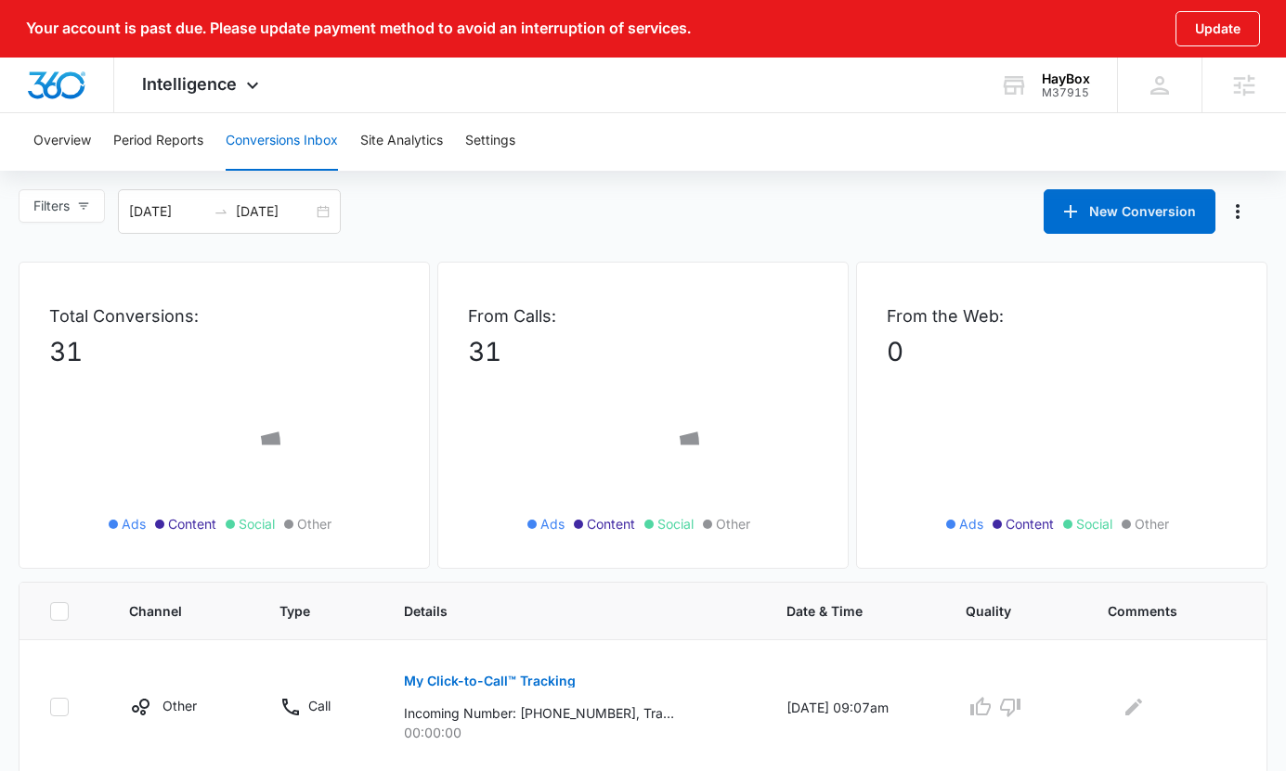
scroll to position [61, 0]
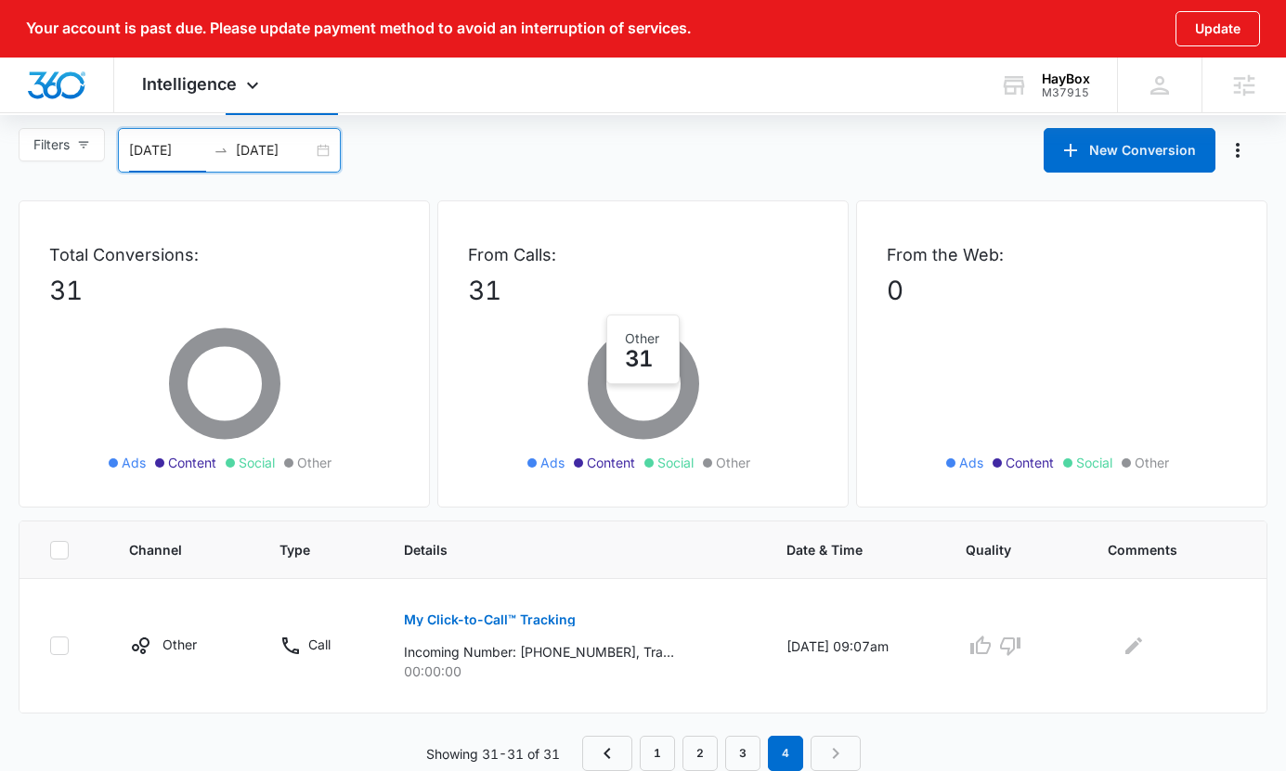
click at [168, 156] on input "08/12/2025" at bounding box center [167, 150] width 77 height 20
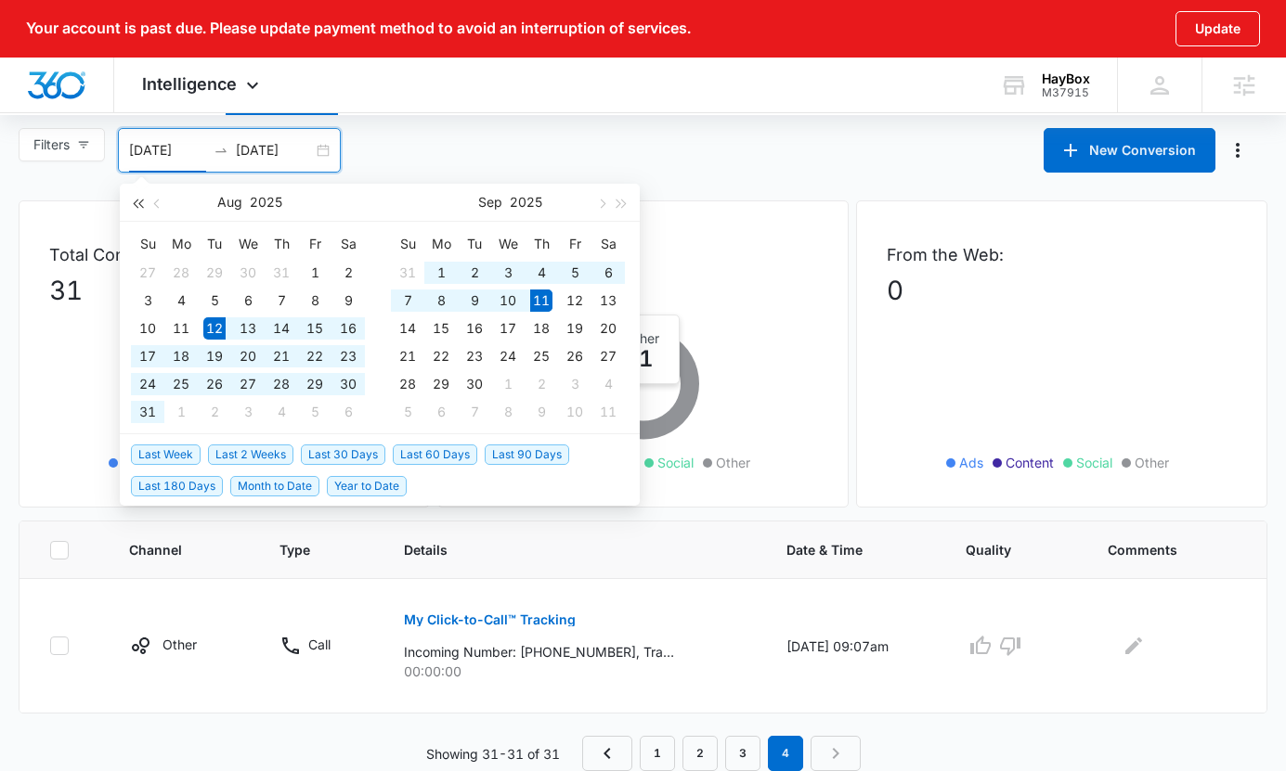
click at [137, 208] on button "button" at bounding box center [137, 202] width 20 height 37
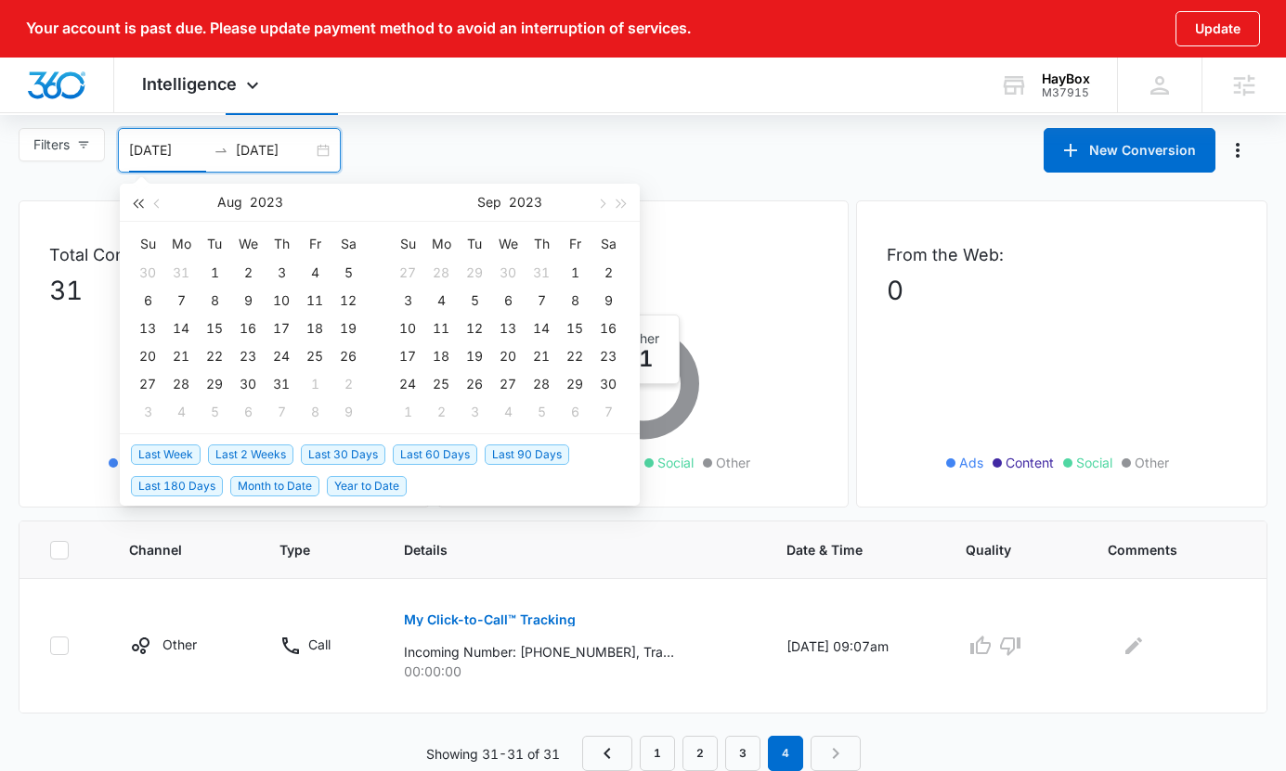
click at [137, 208] on button "button" at bounding box center [137, 202] width 20 height 37
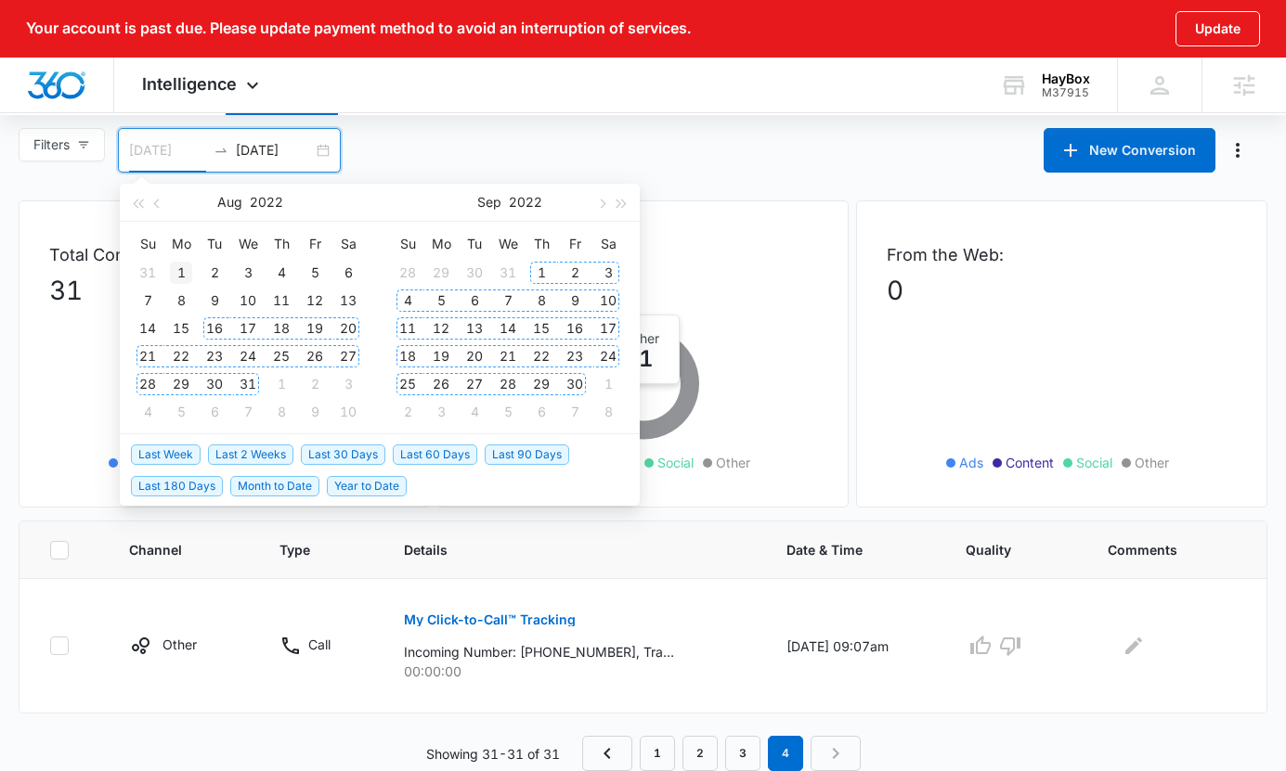
type input "08/01/2022"
click at [188, 259] on td "1" at bounding box center [180, 273] width 33 height 28
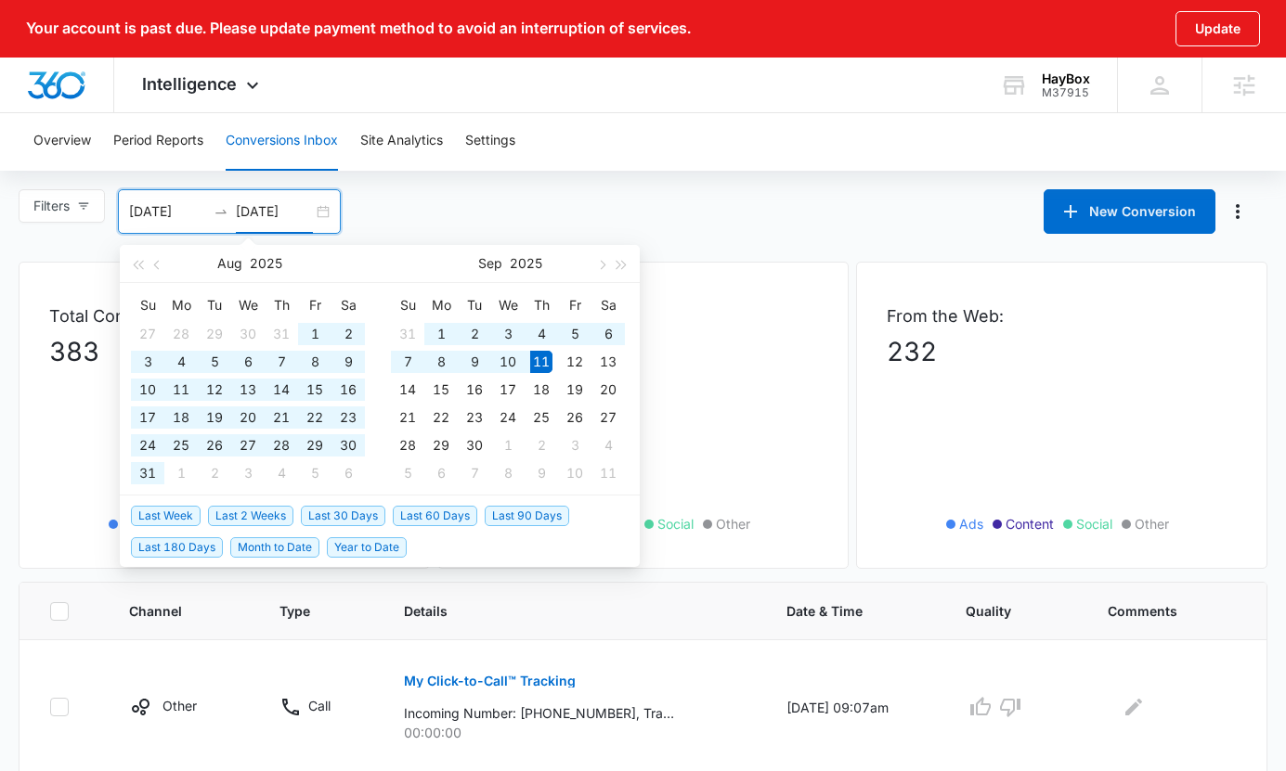
type input "09/11/2025"
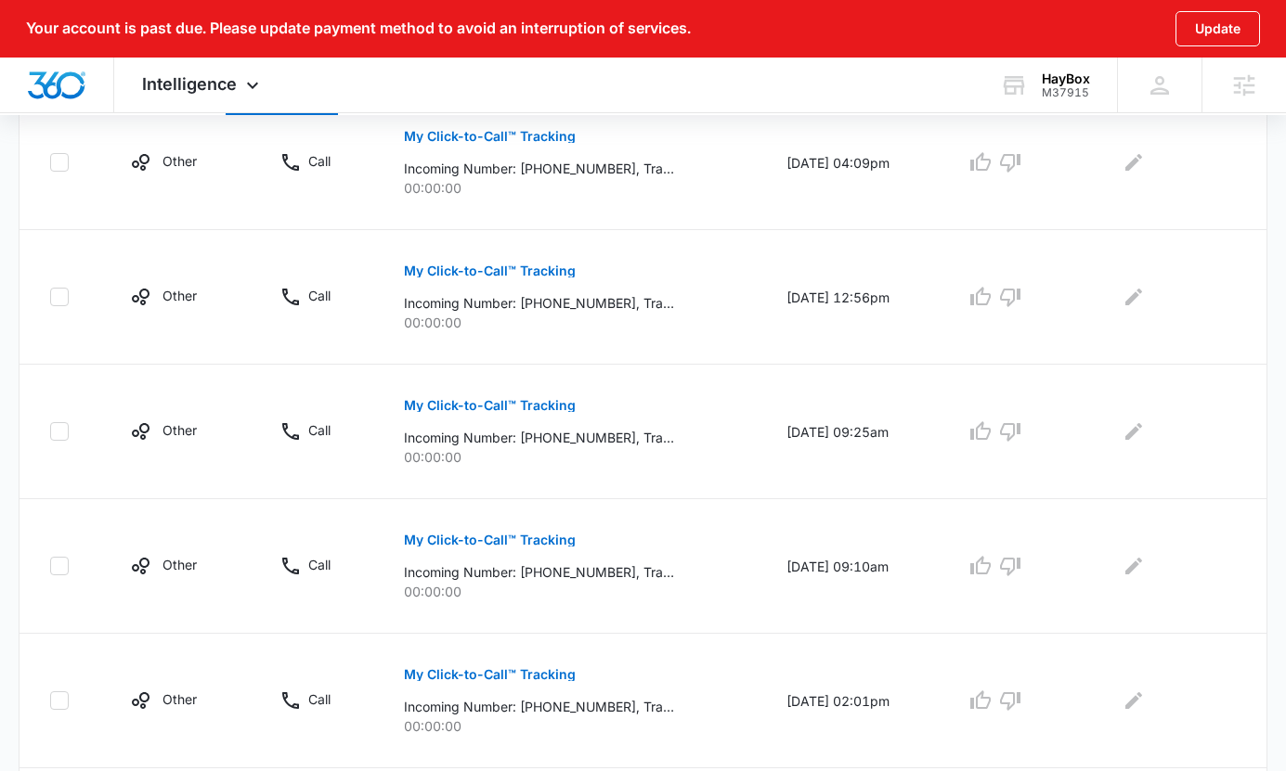
scroll to position [1273, 0]
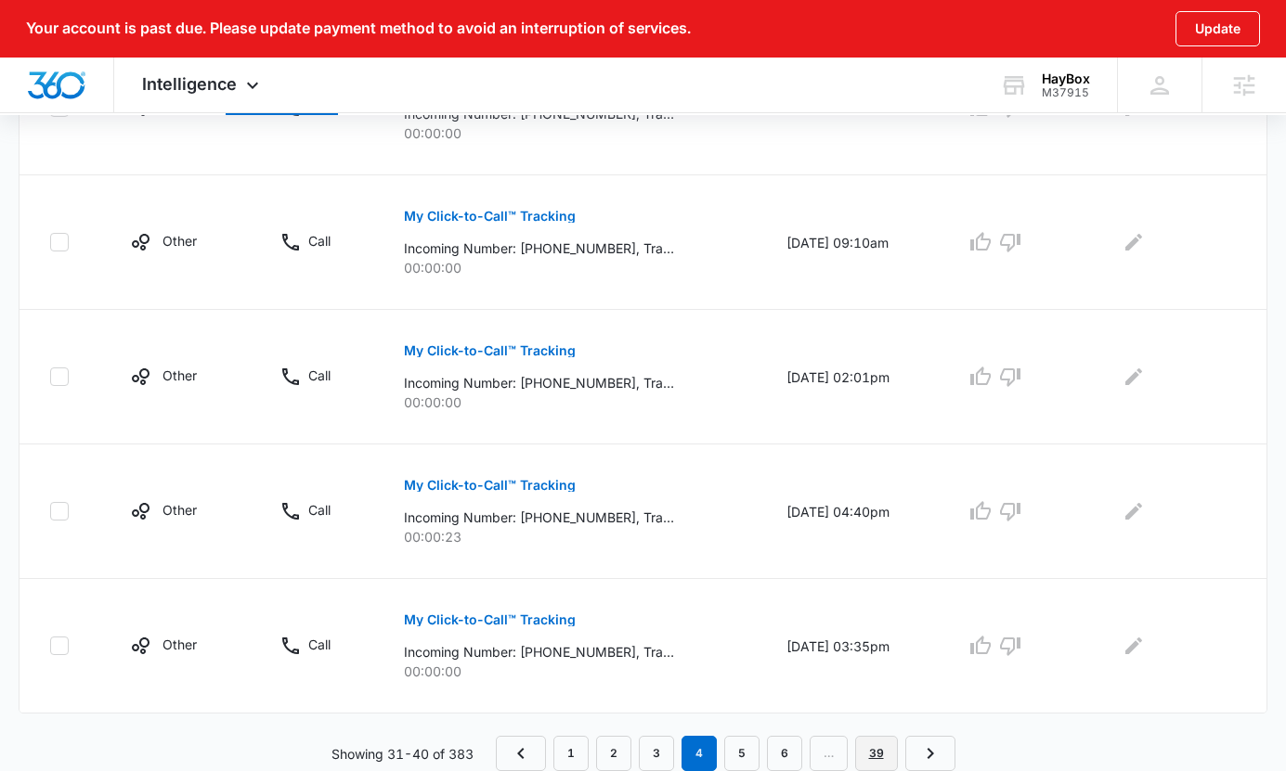
click at [876, 752] on link "39" at bounding box center [876, 753] width 43 height 35
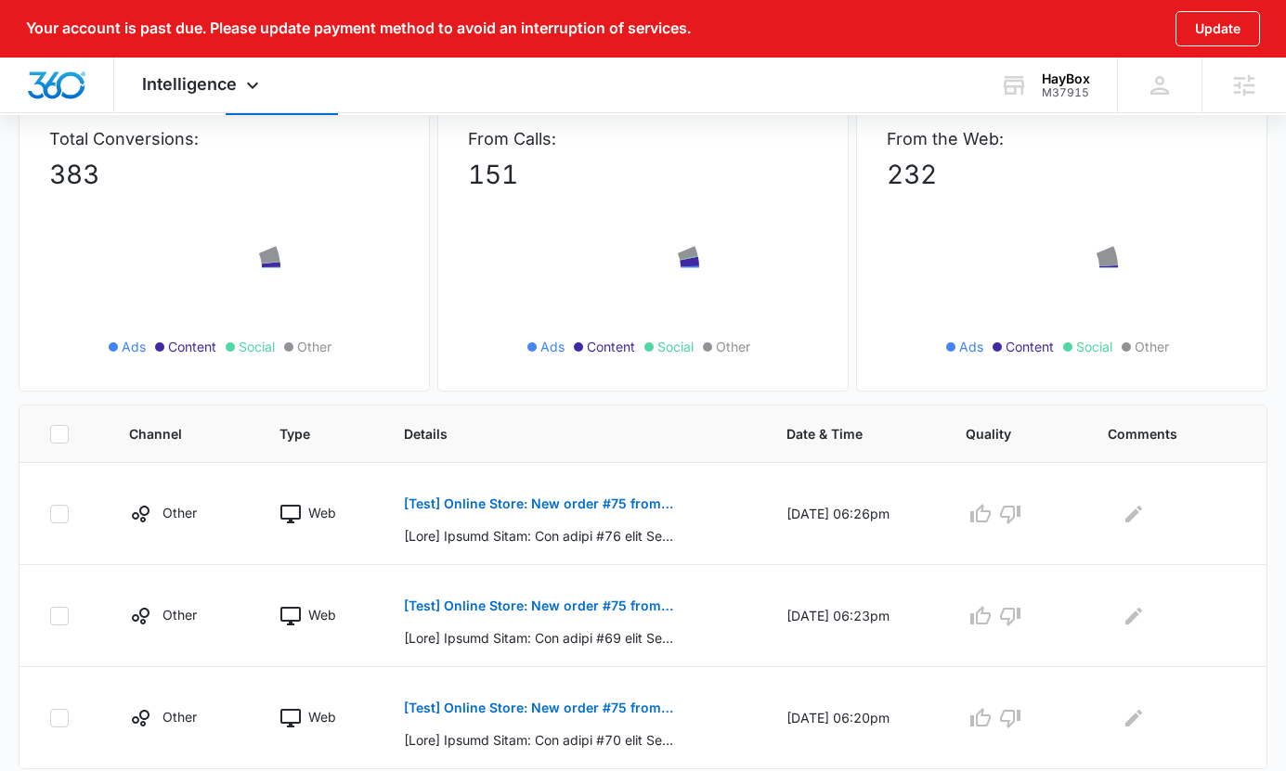
scroll to position [233, 0]
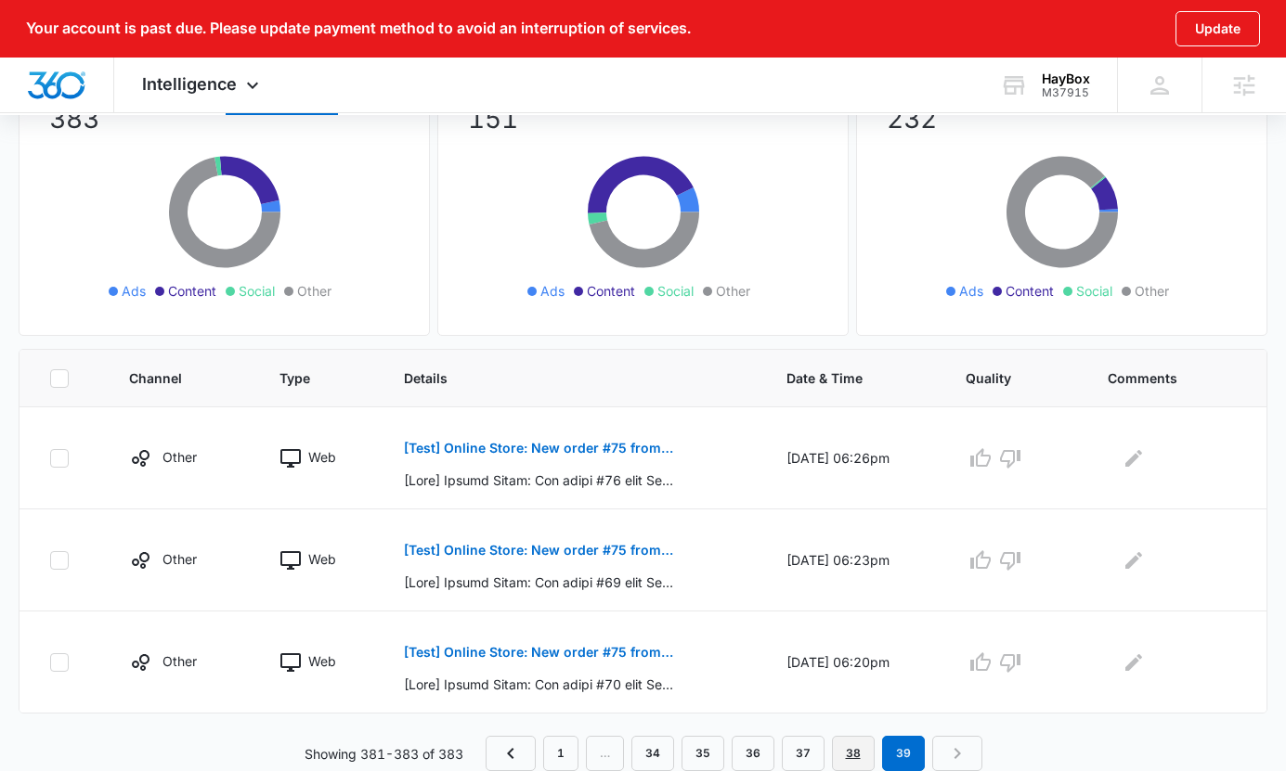
click at [849, 760] on link "38" at bounding box center [853, 753] width 43 height 35
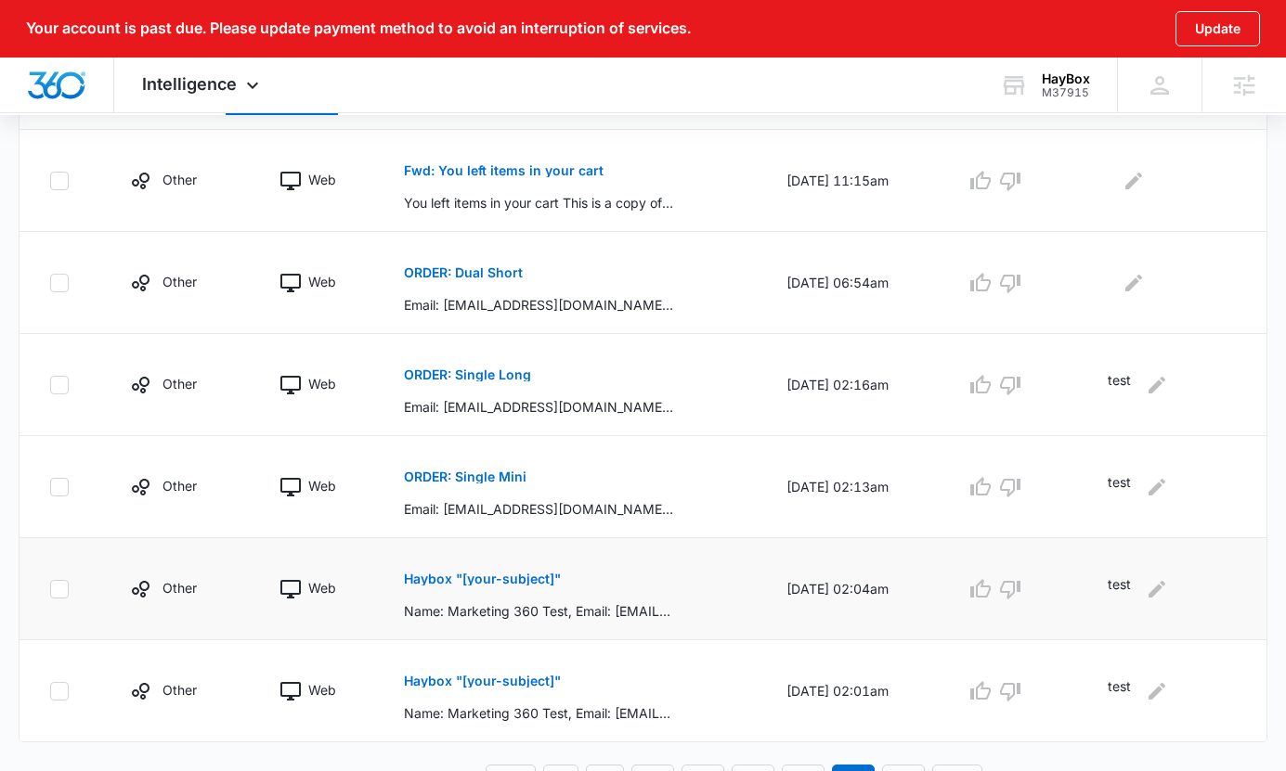
scroll to position [948, 0]
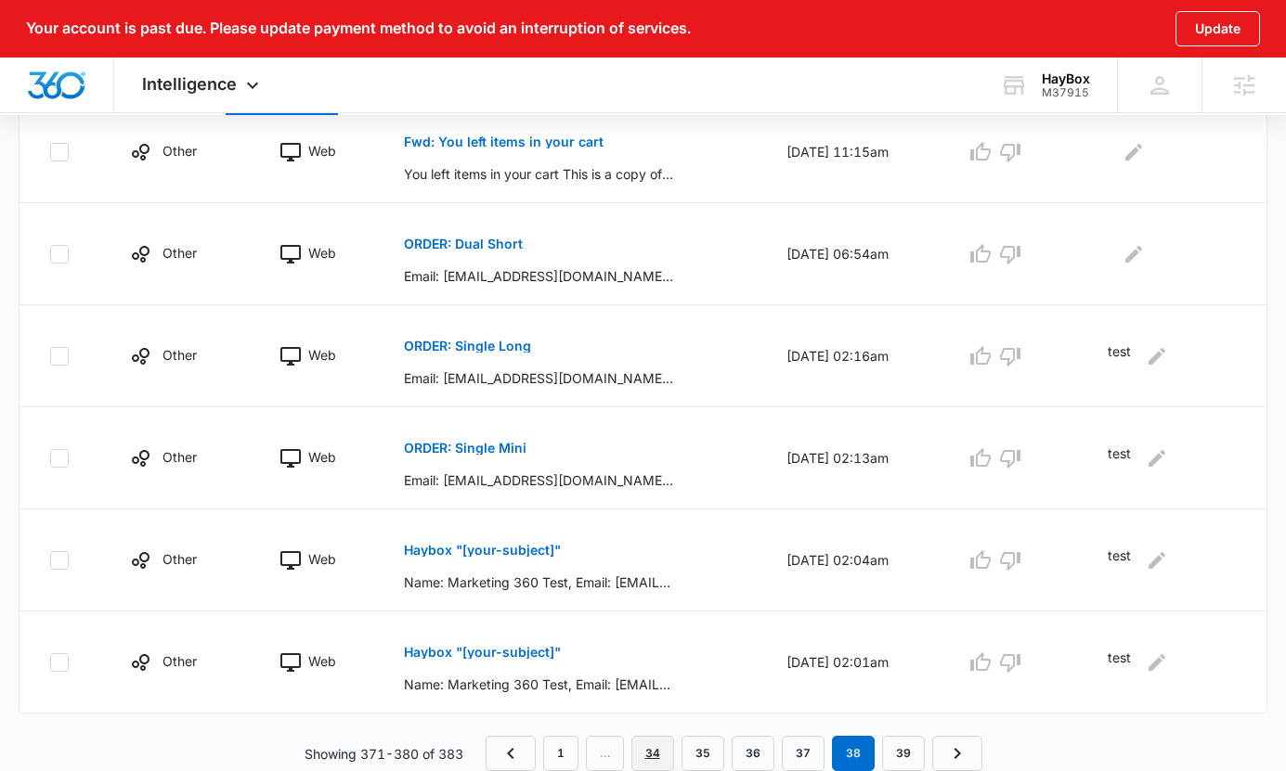
click at [655, 757] on link "34" at bounding box center [652, 753] width 43 height 35
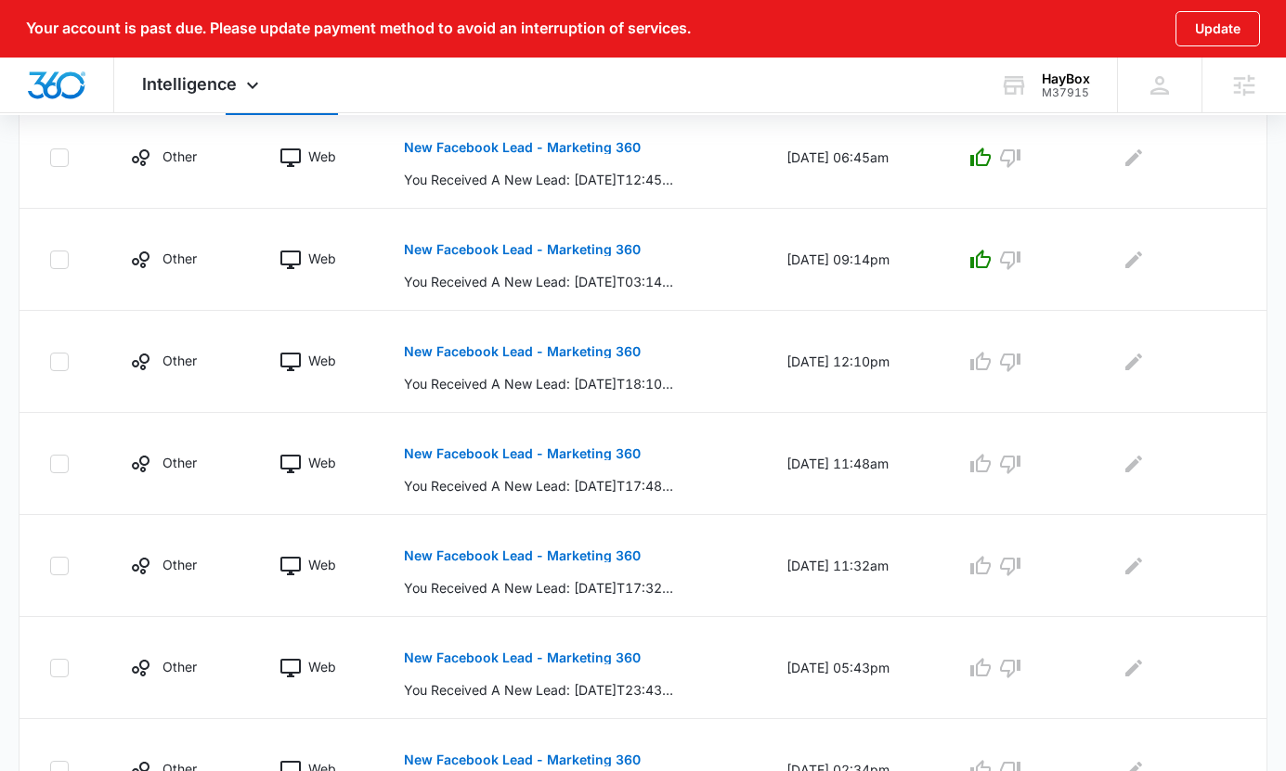
scroll to position [637, 0]
click at [552, 355] on p "New Facebook Lead - Marketing 360" at bounding box center [522, 350] width 237 height 13
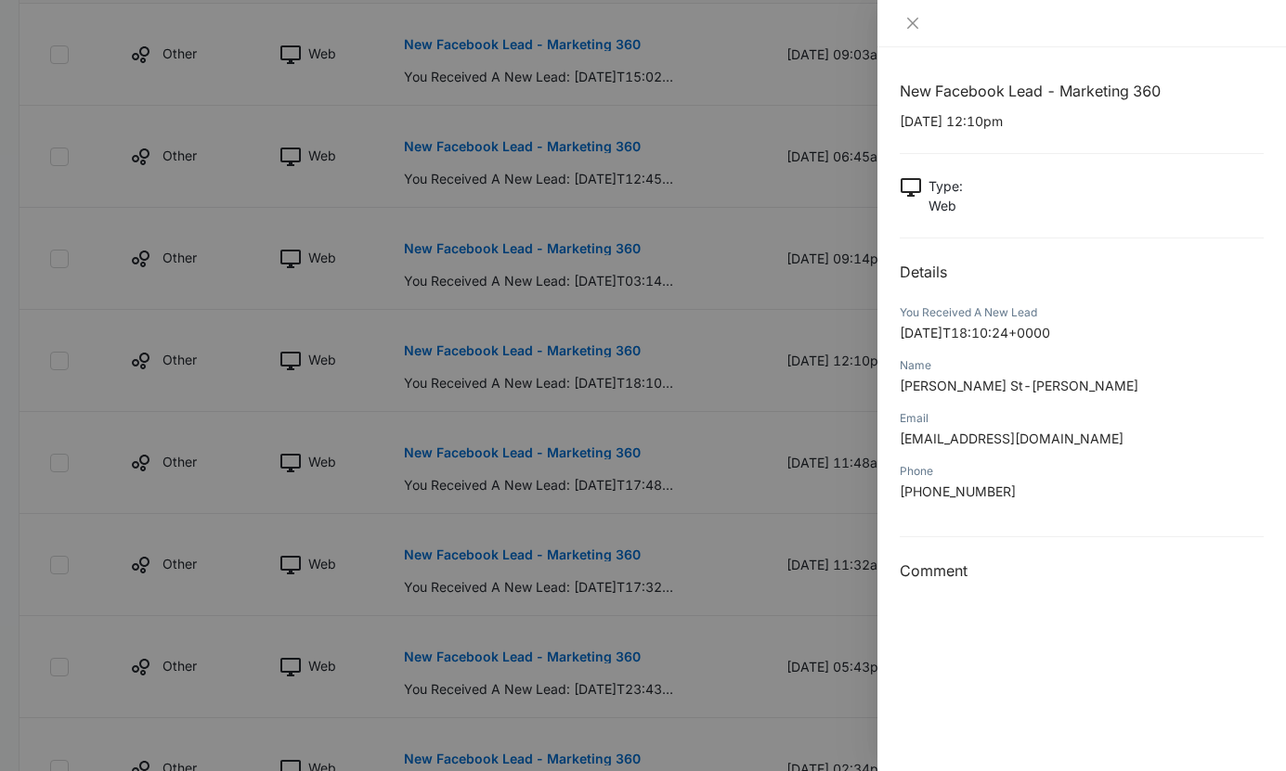
click at [729, 356] on div at bounding box center [643, 385] width 1286 height 771
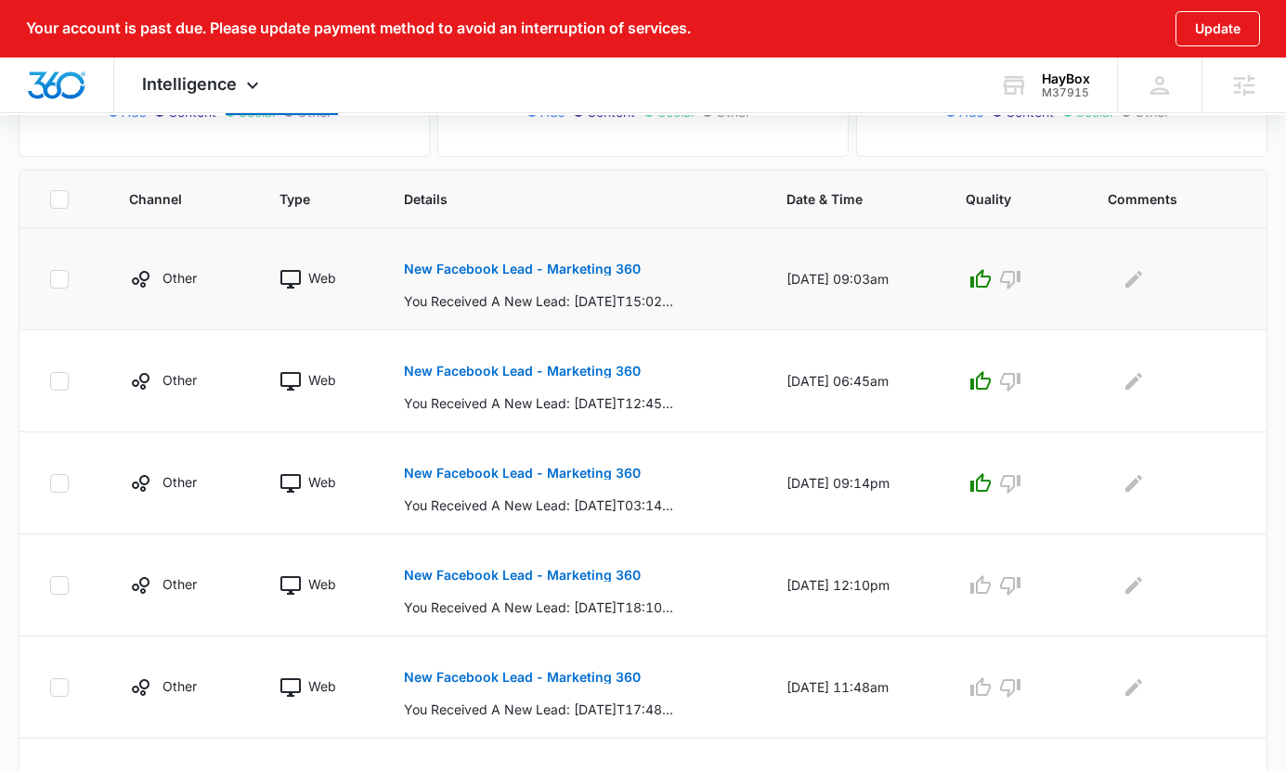
scroll to position [0, 0]
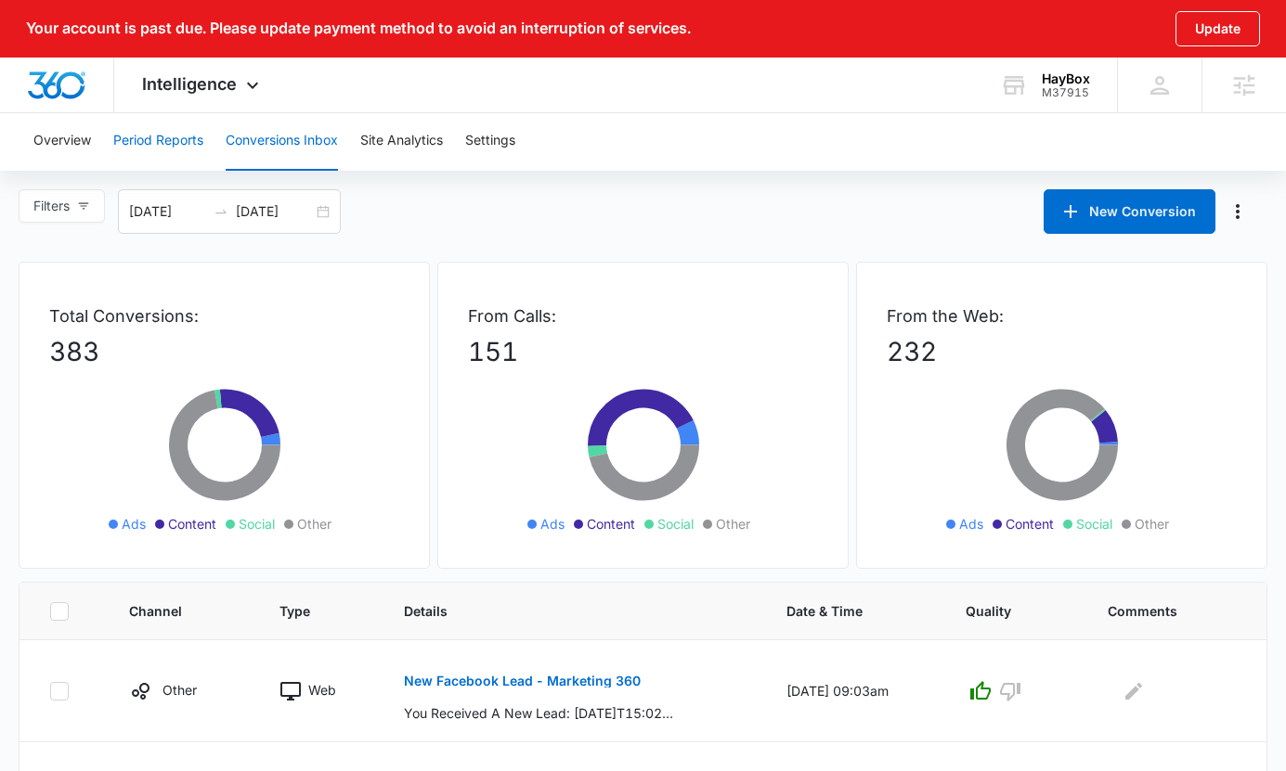
click at [179, 158] on button "Period Reports" at bounding box center [158, 140] width 90 height 59
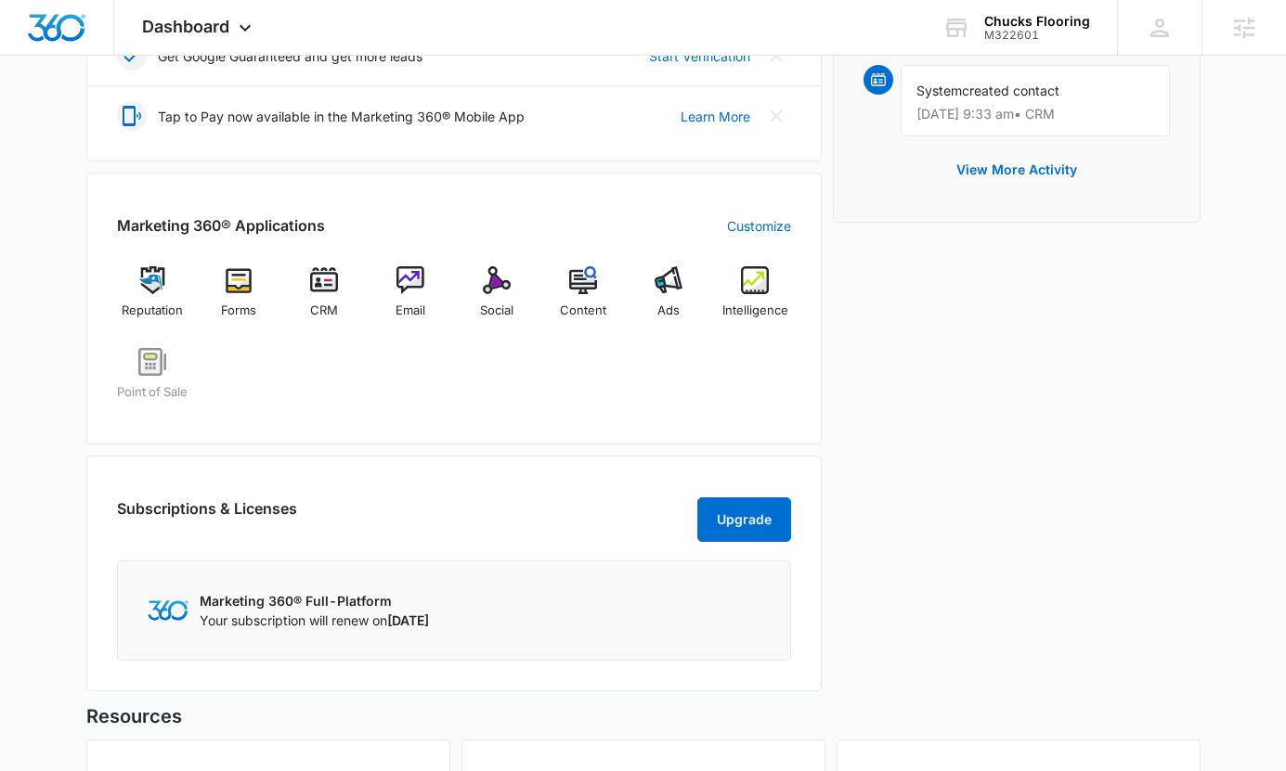
scroll to position [564, 0]
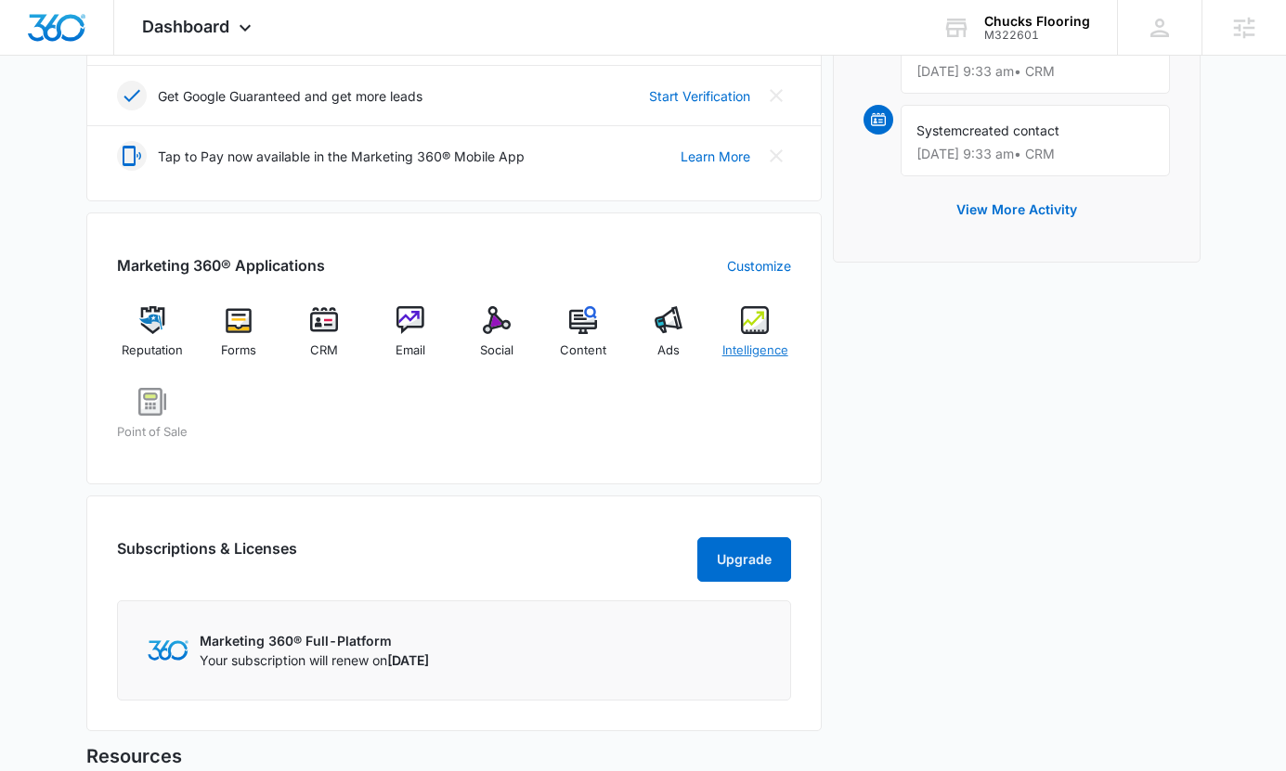
click at [773, 322] on div "Intelligence" at bounding box center [754, 339] width 71 height 67
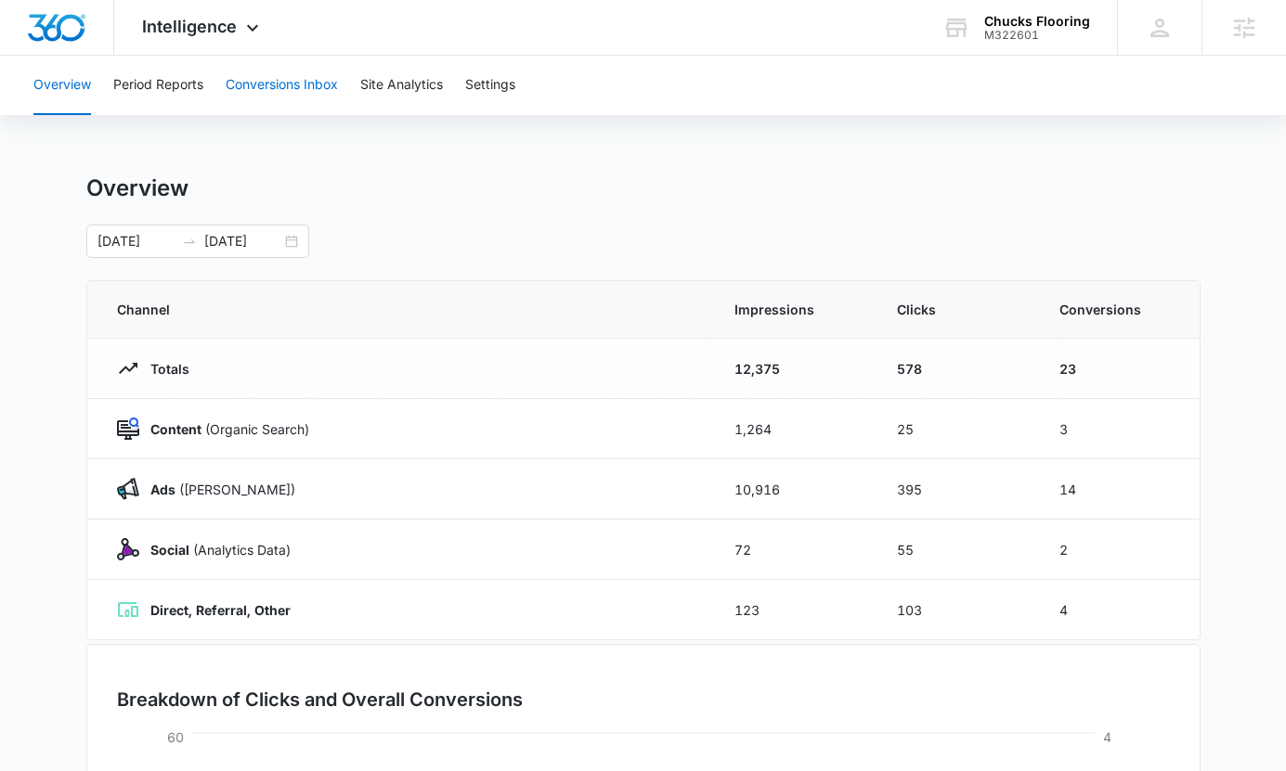
click at [291, 95] on button "Conversions Inbox" at bounding box center [282, 85] width 112 height 59
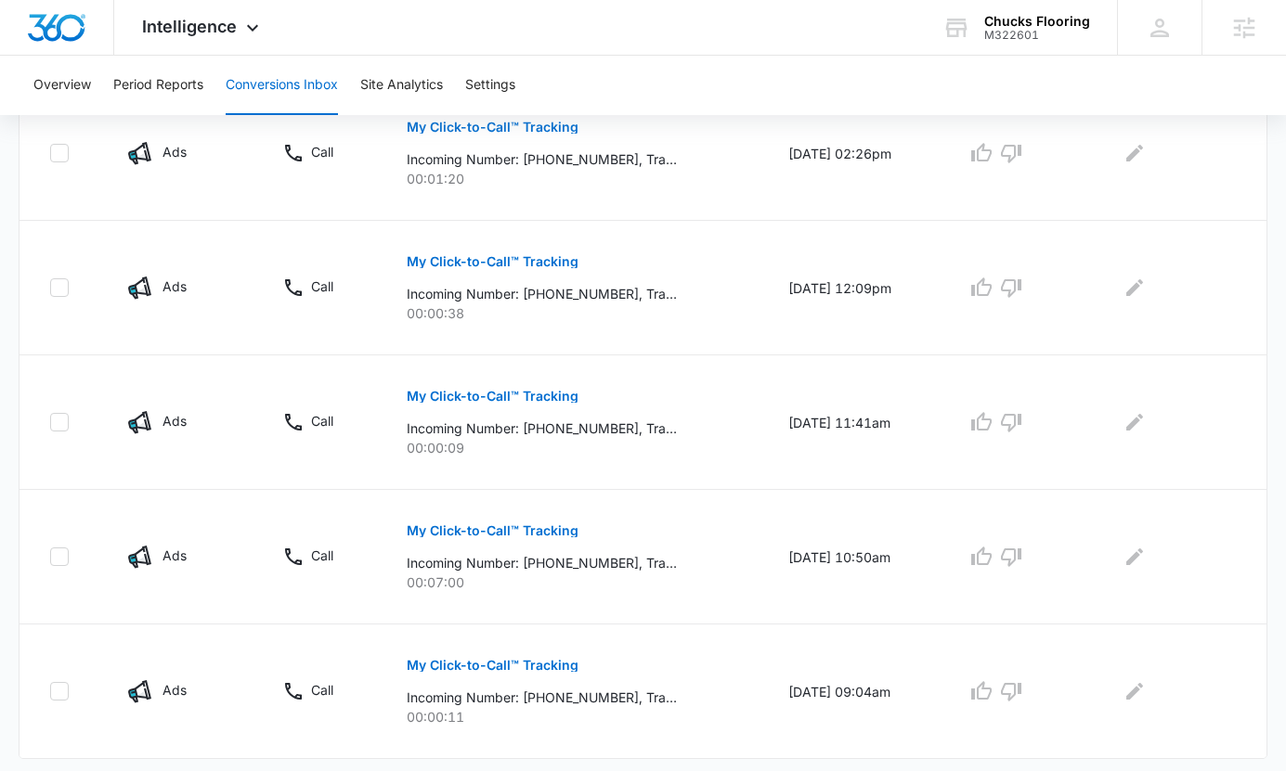
scroll to position [1217, 0]
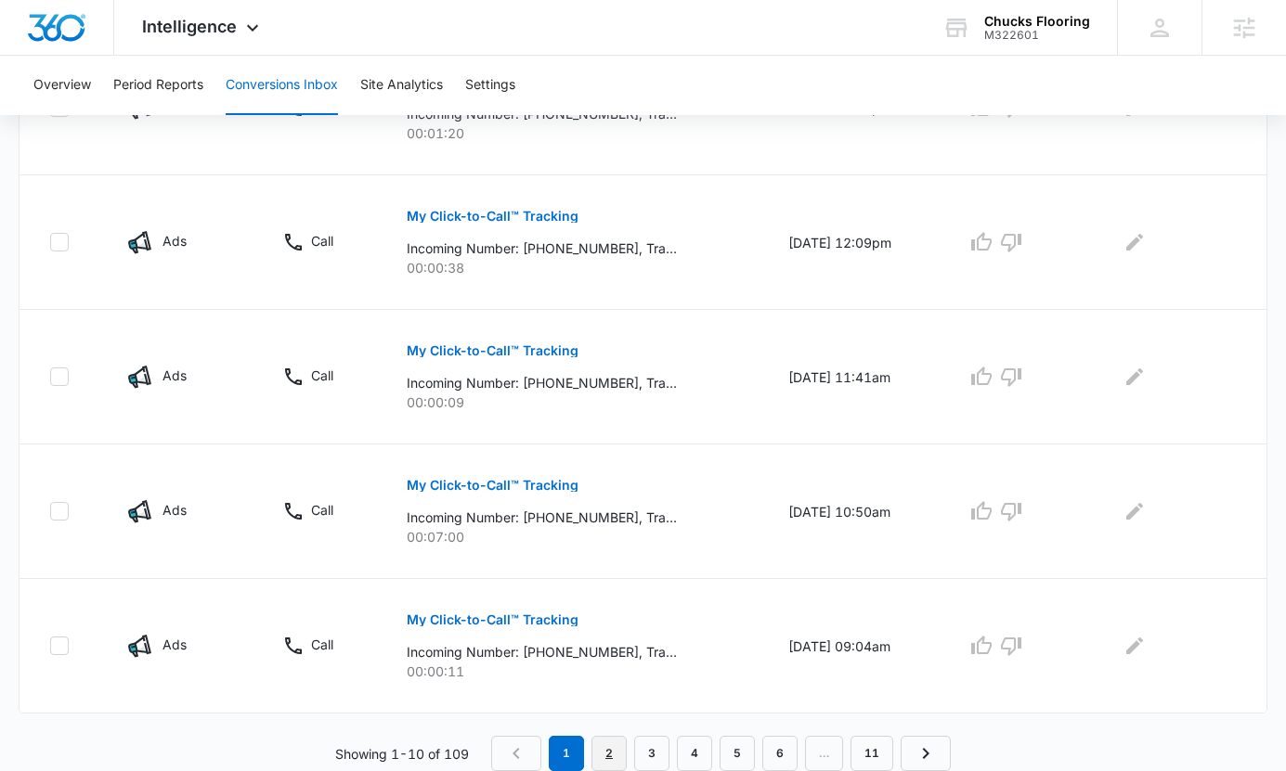
click at [605, 754] on link "2" at bounding box center [608, 753] width 35 height 35
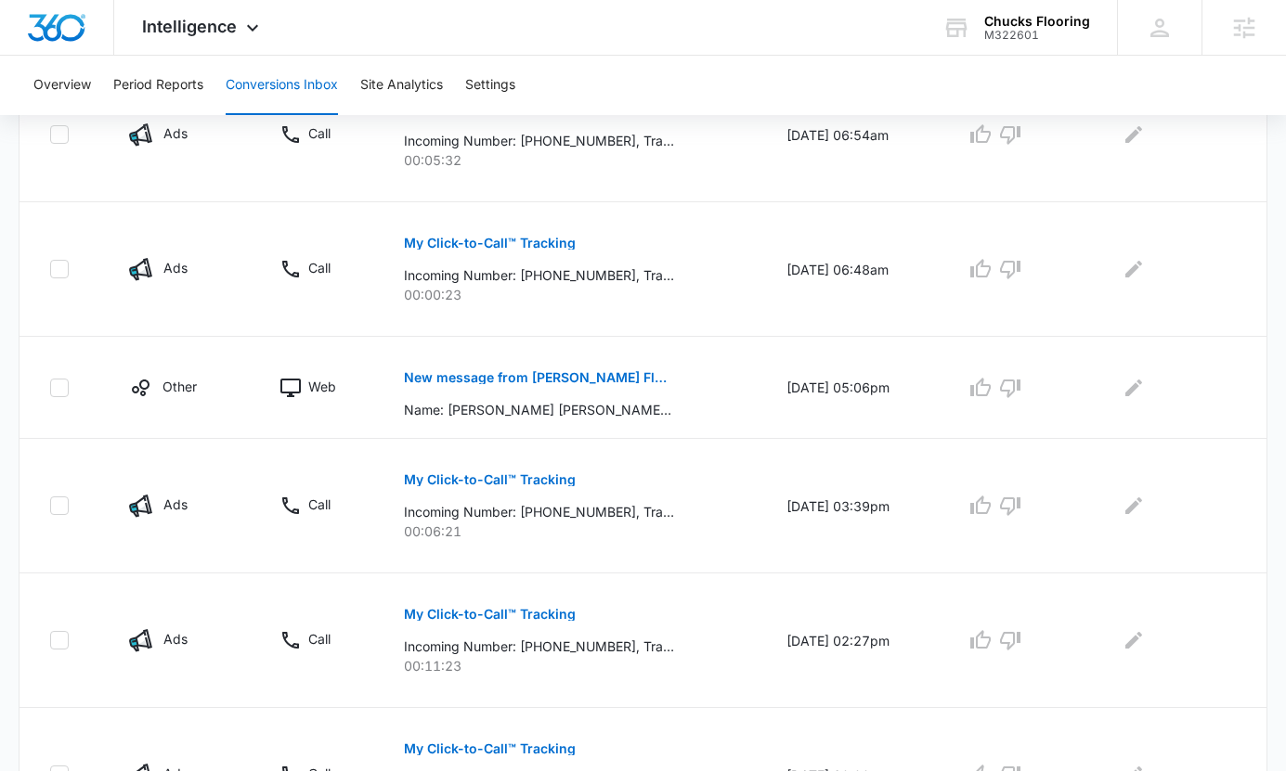
scroll to position [524, 0]
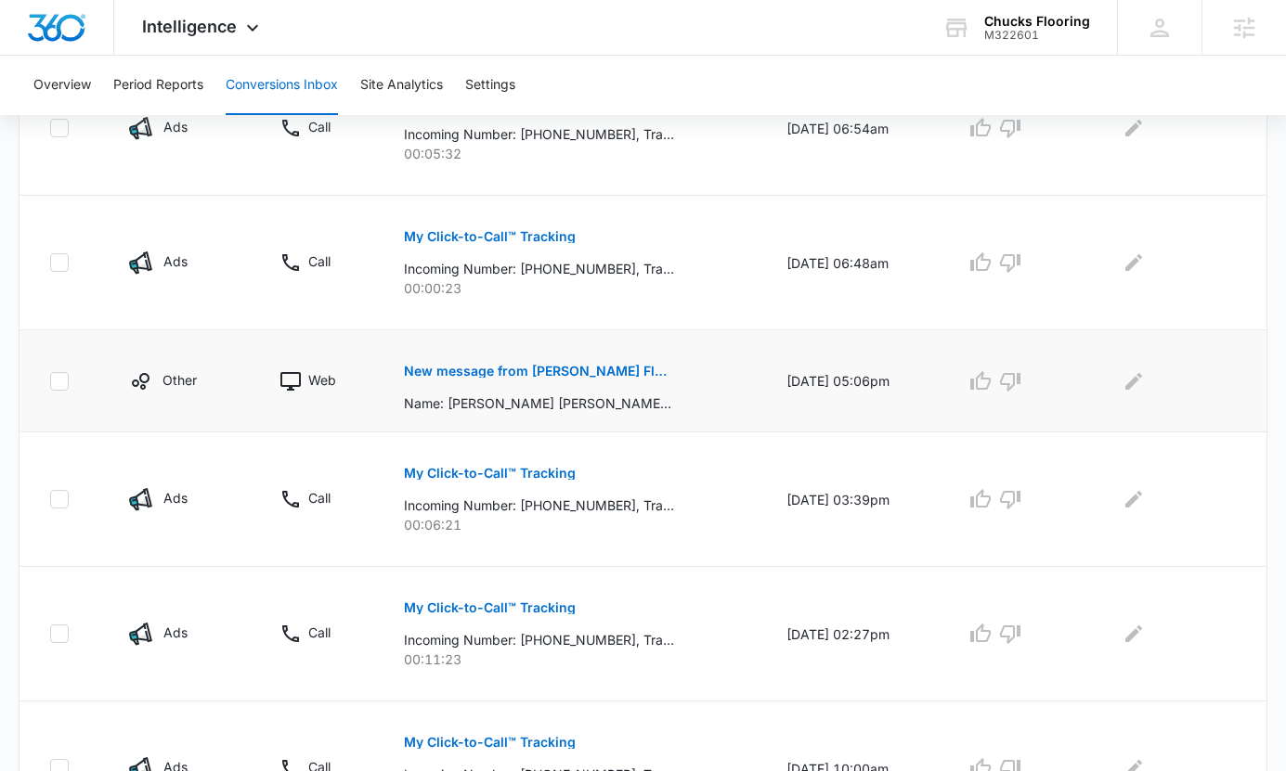
click at [608, 367] on p "New message from [PERSON_NAME] Floor Contact Page" at bounding box center [539, 371] width 270 height 13
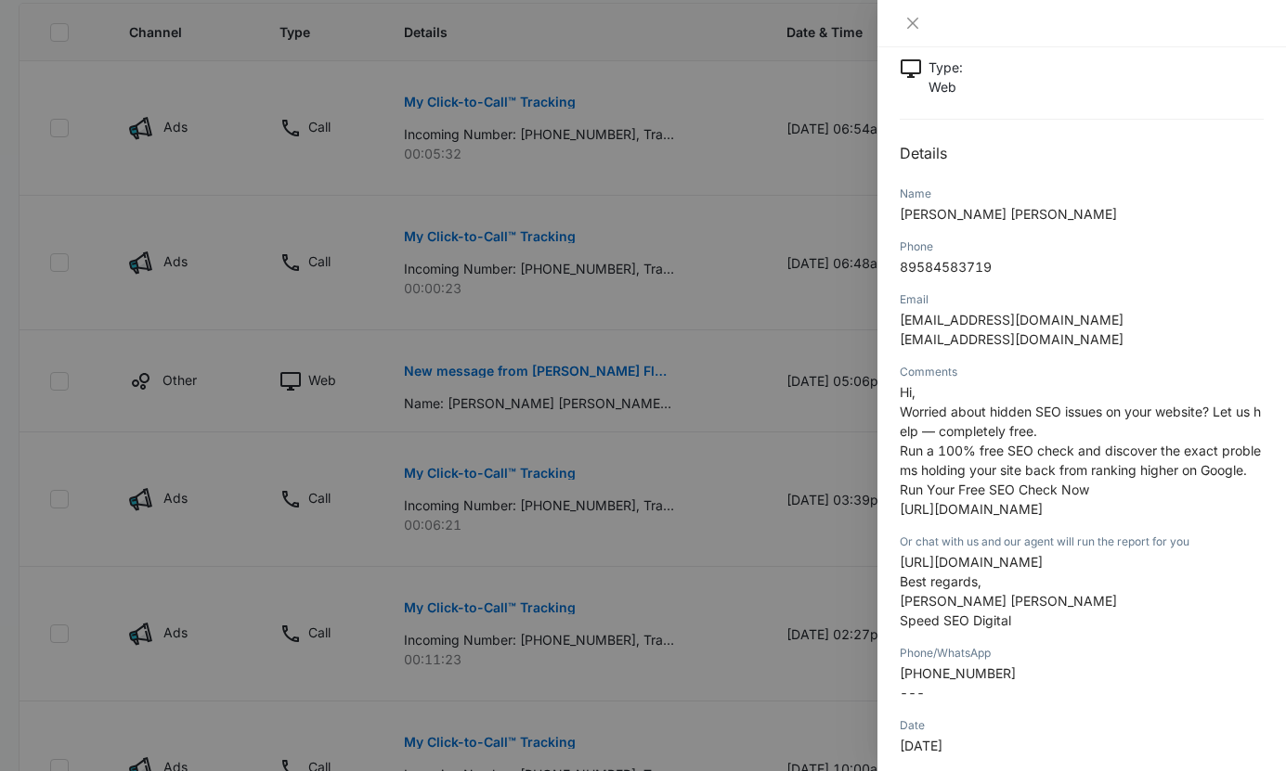
scroll to position [145, 0]
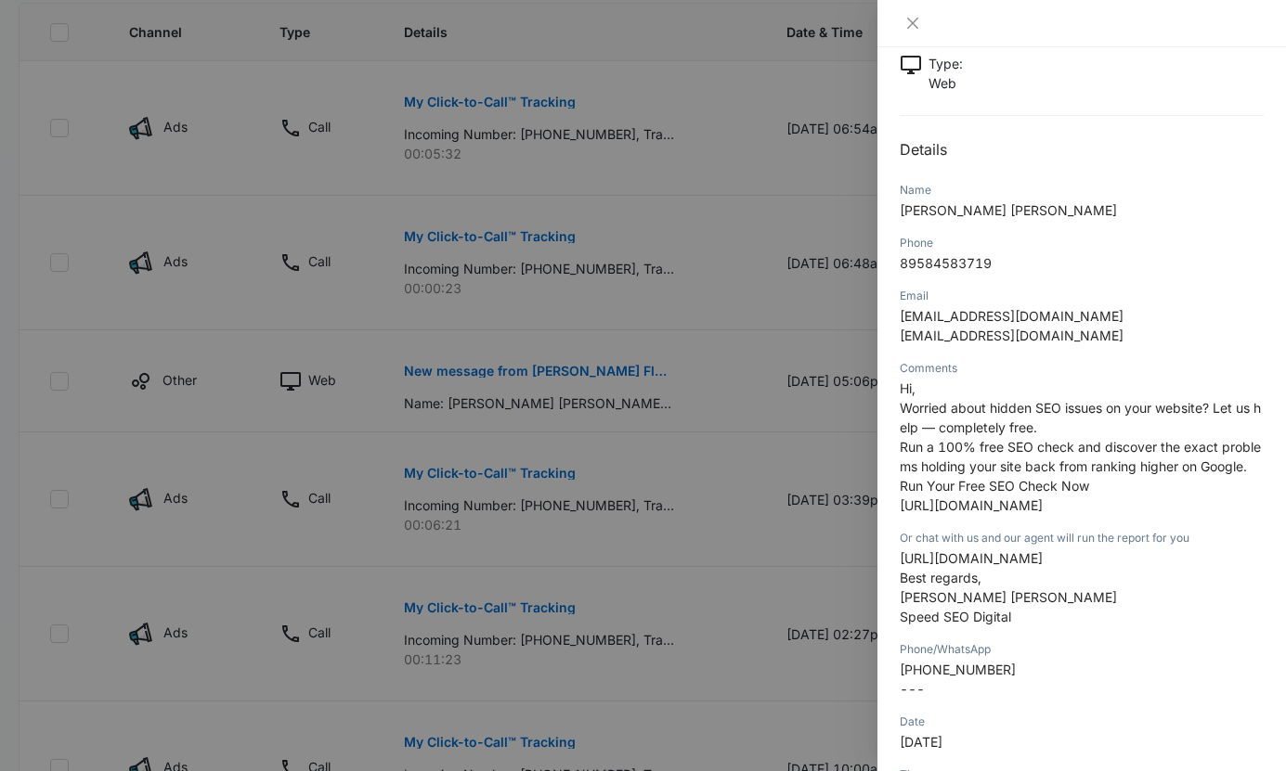
click at [741, 443] on div at bounding box center [643, 385] width 1286 height 771
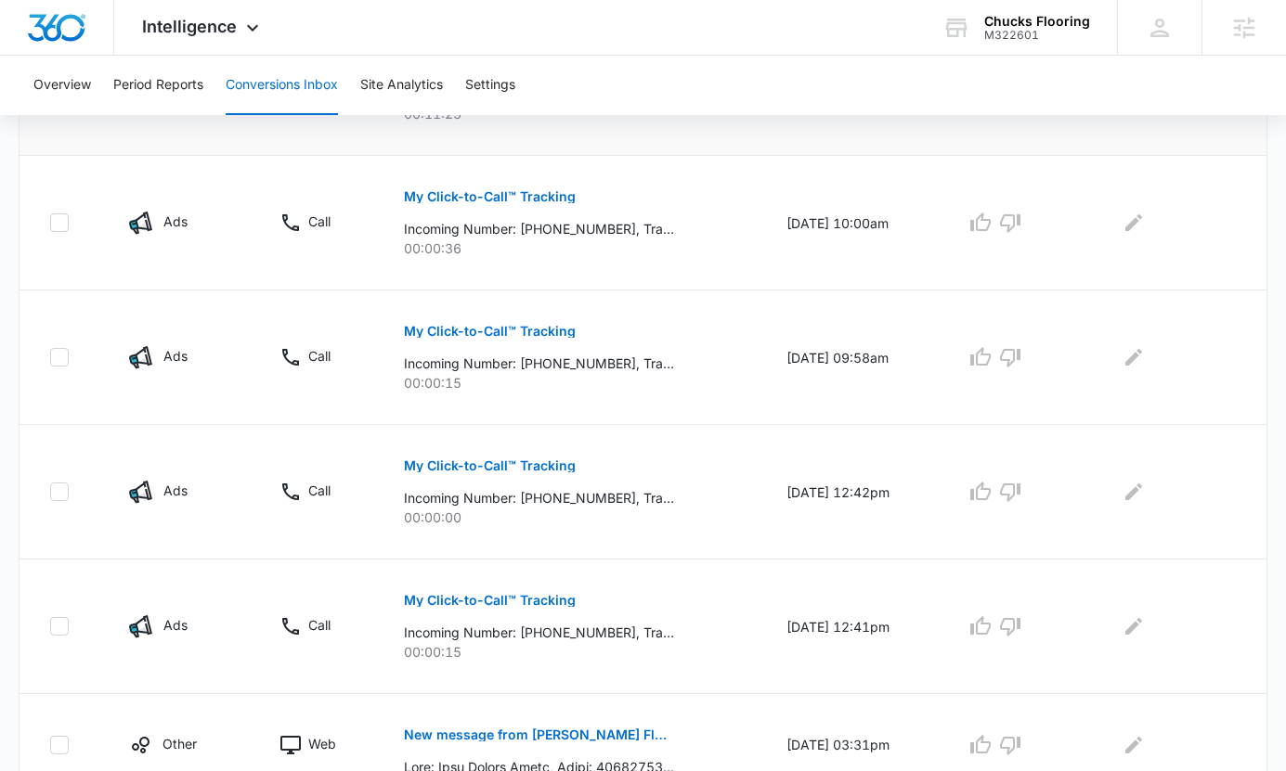
scroll to position [1152, 0]
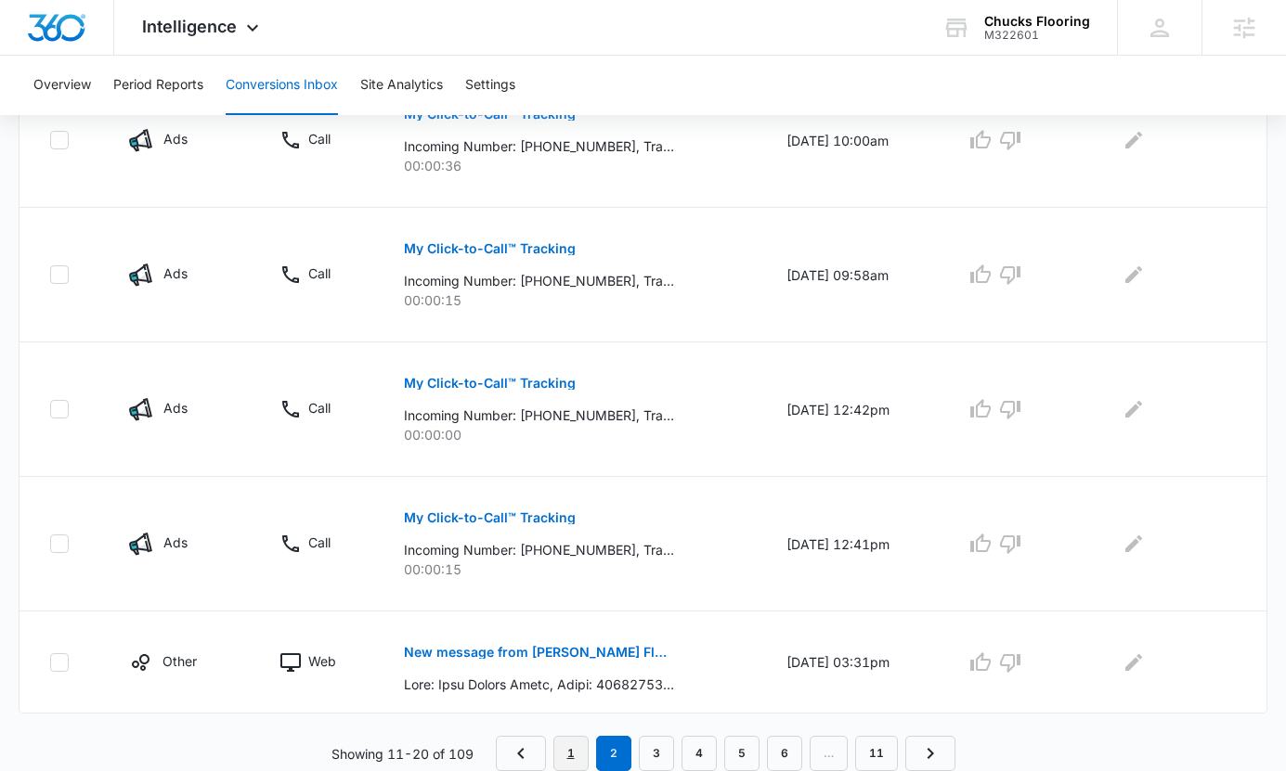
click at [569, 757] on link "1" at bounding box center [570, 753] width 35 height 35
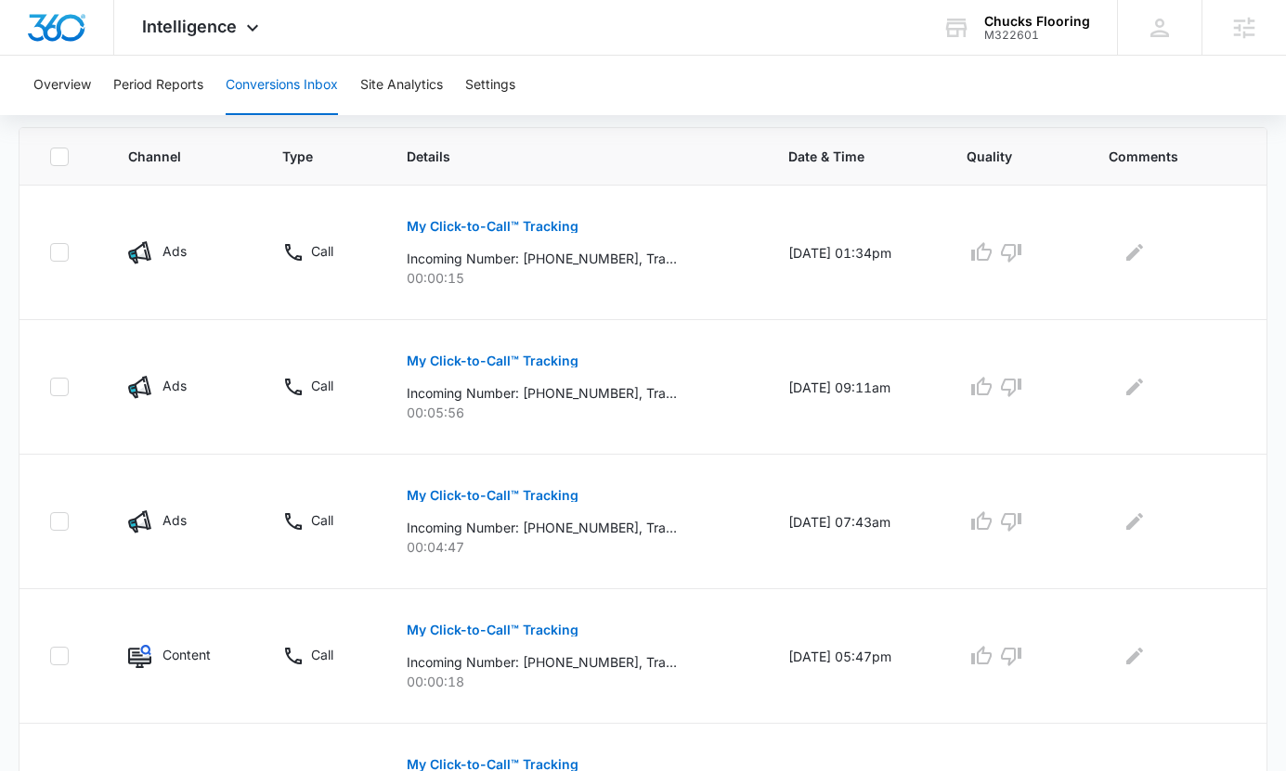
scroll to position [0, 0]
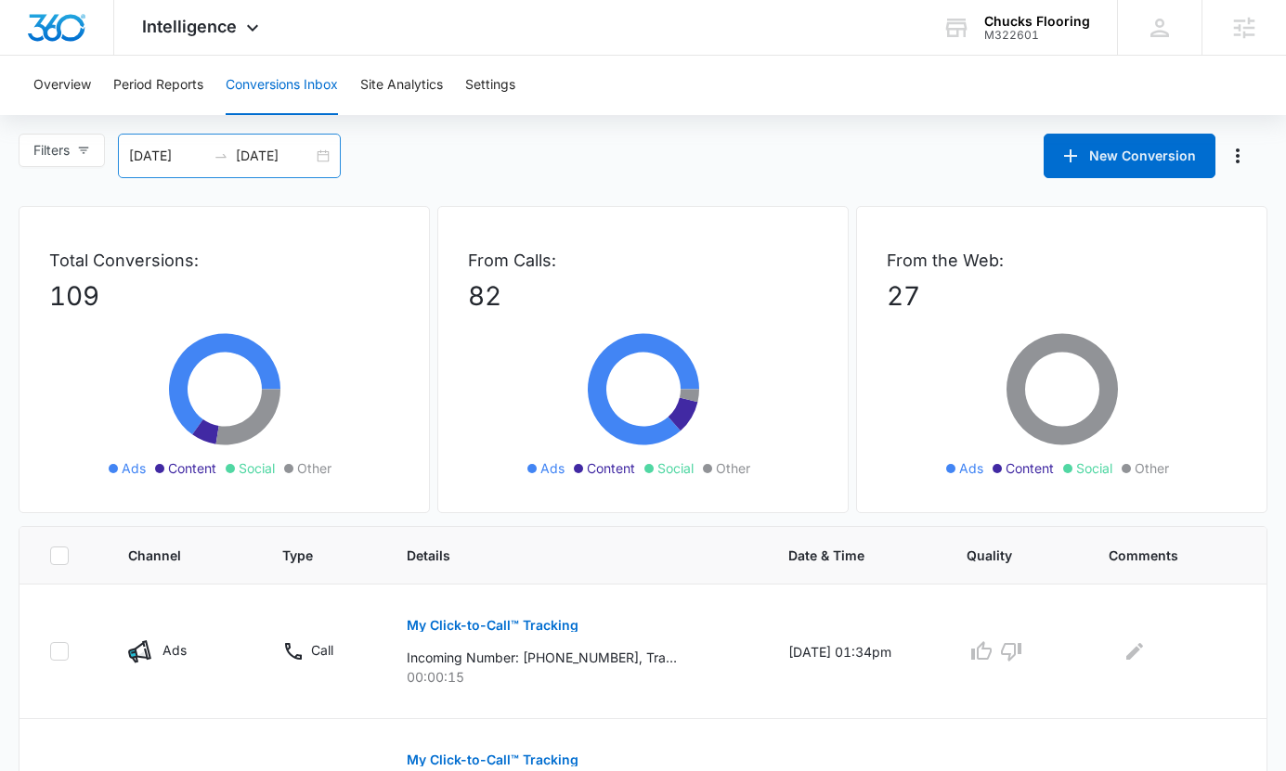
click at [322, 150] on div "[DATE] [DATE]" at bounding box center [229, 156] width 223 height 45
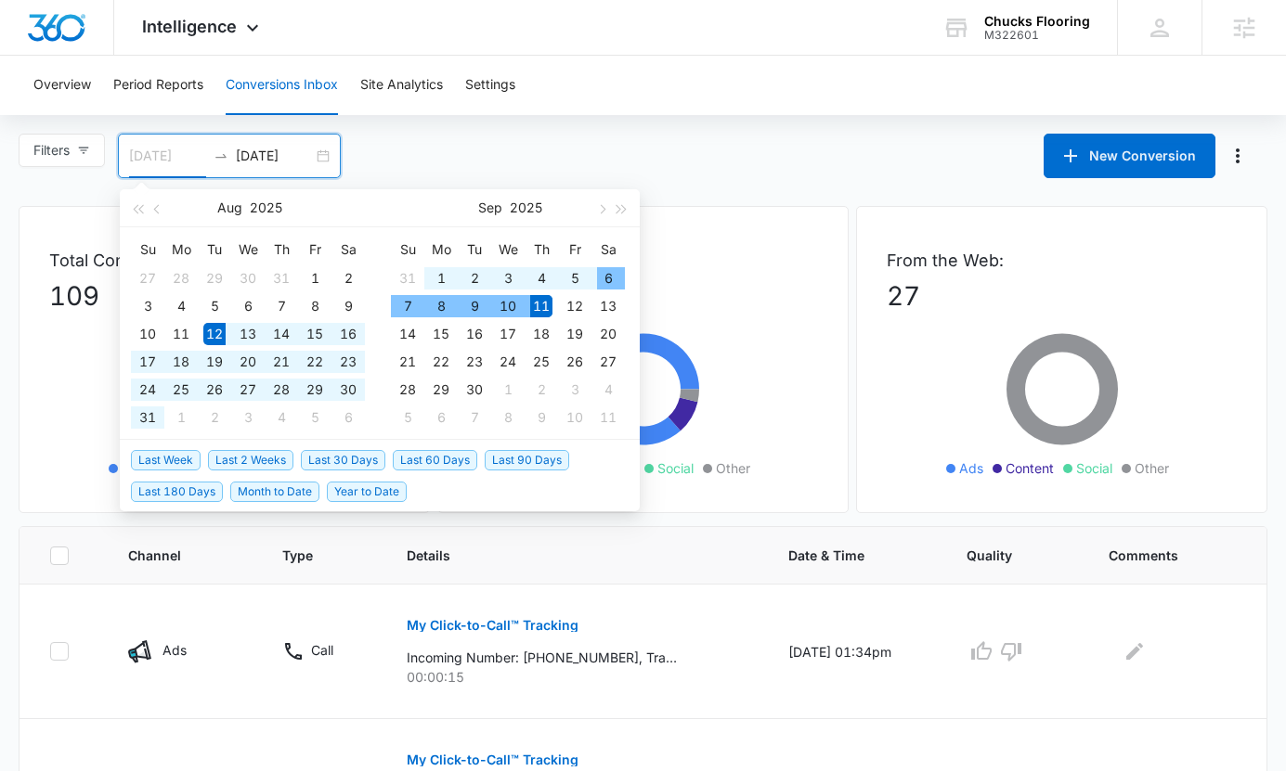
type input "[DATE]"
click at [358, 456] on span "Last 30 Days" at bounding box center [343, 460] width 84 height 20
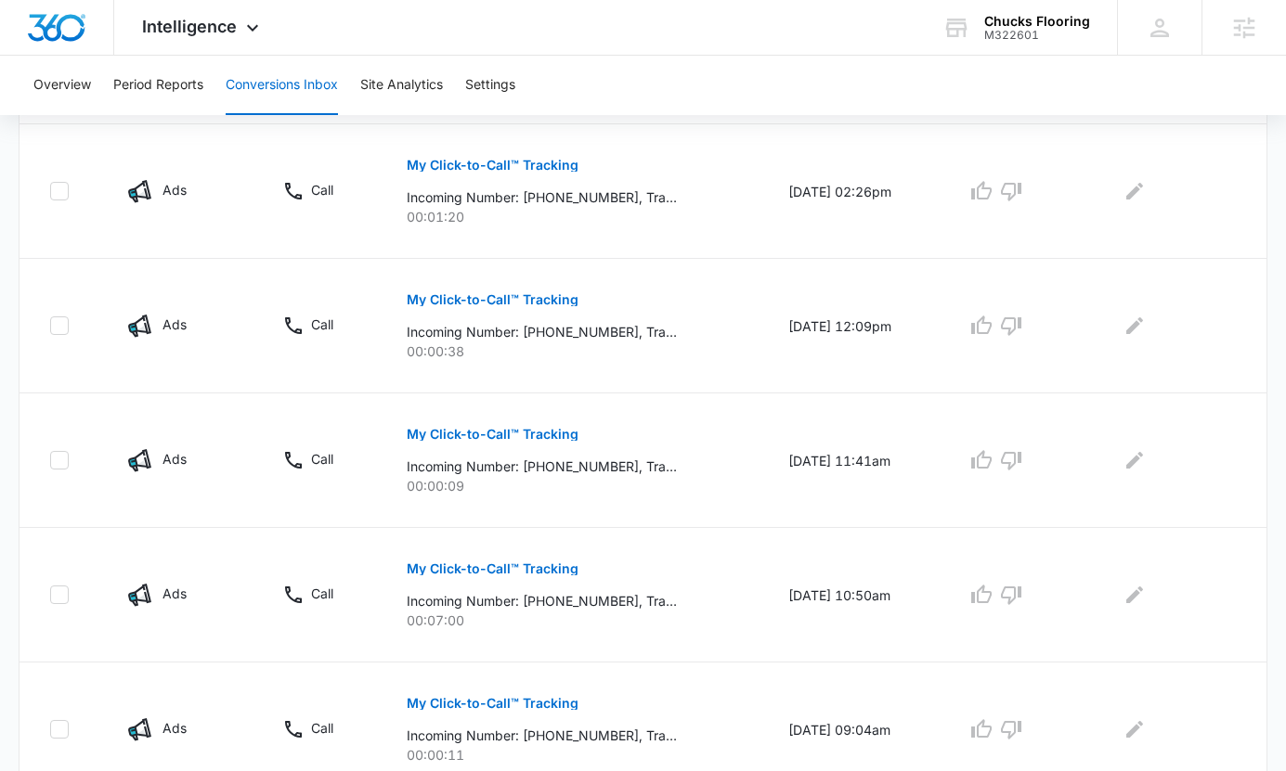
scroll to position [1217, 0]
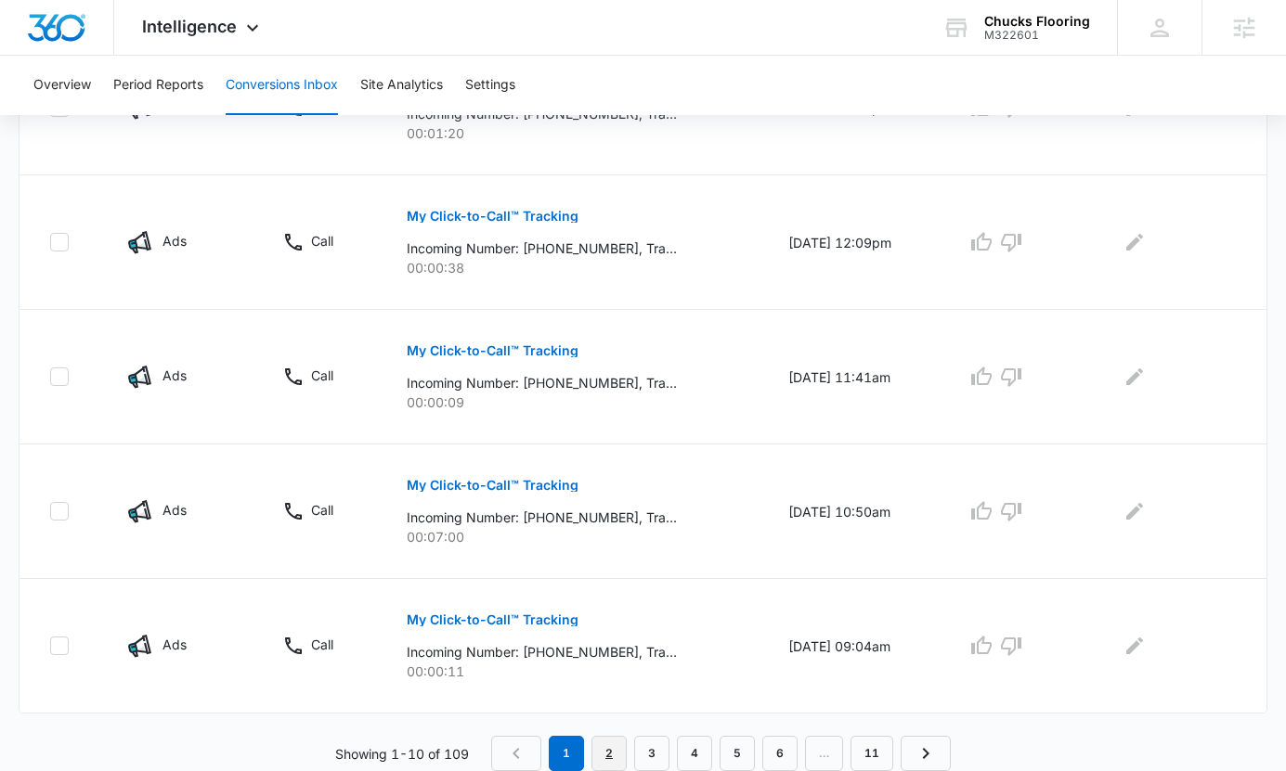
click at [615, 750] on link "2" at bounding box center [608, 753] width 35 height 35
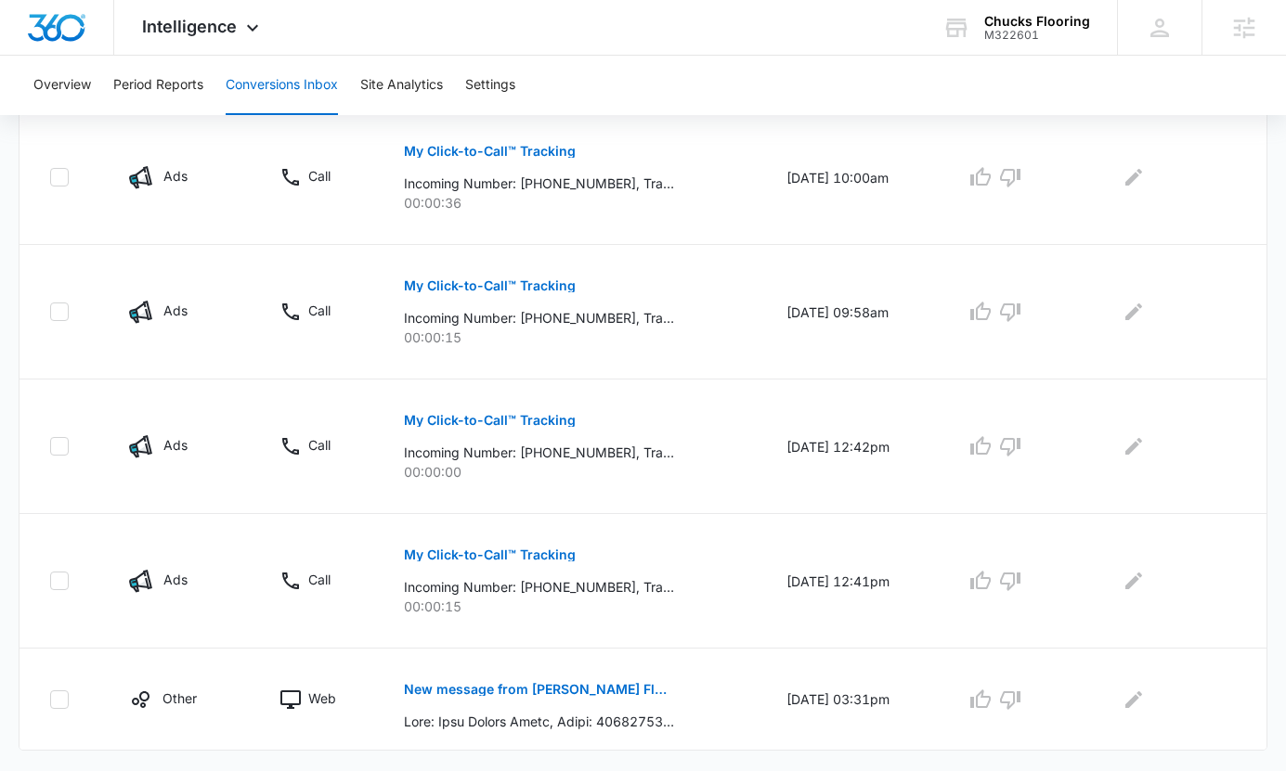
scroll to position [1152, 0]
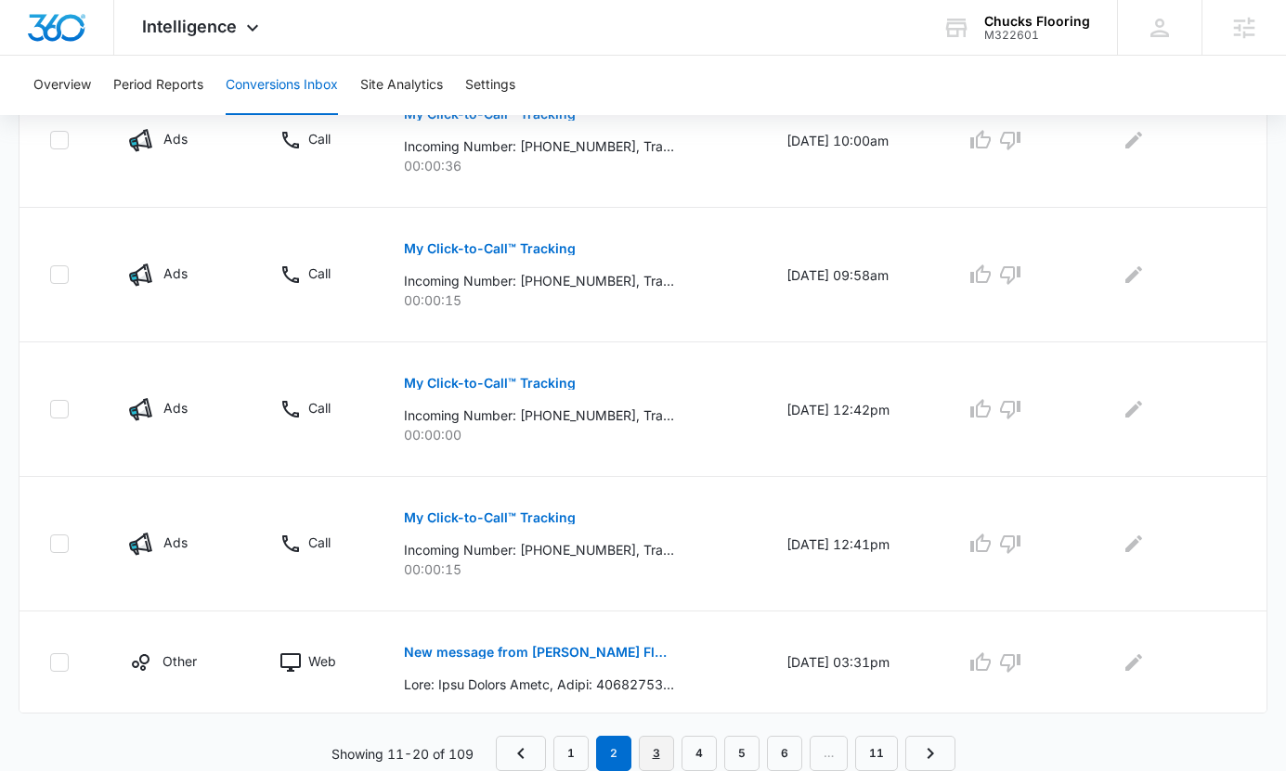
click at [653, 753] on link "3" at bounding box center [656, 753] width 35 height 35
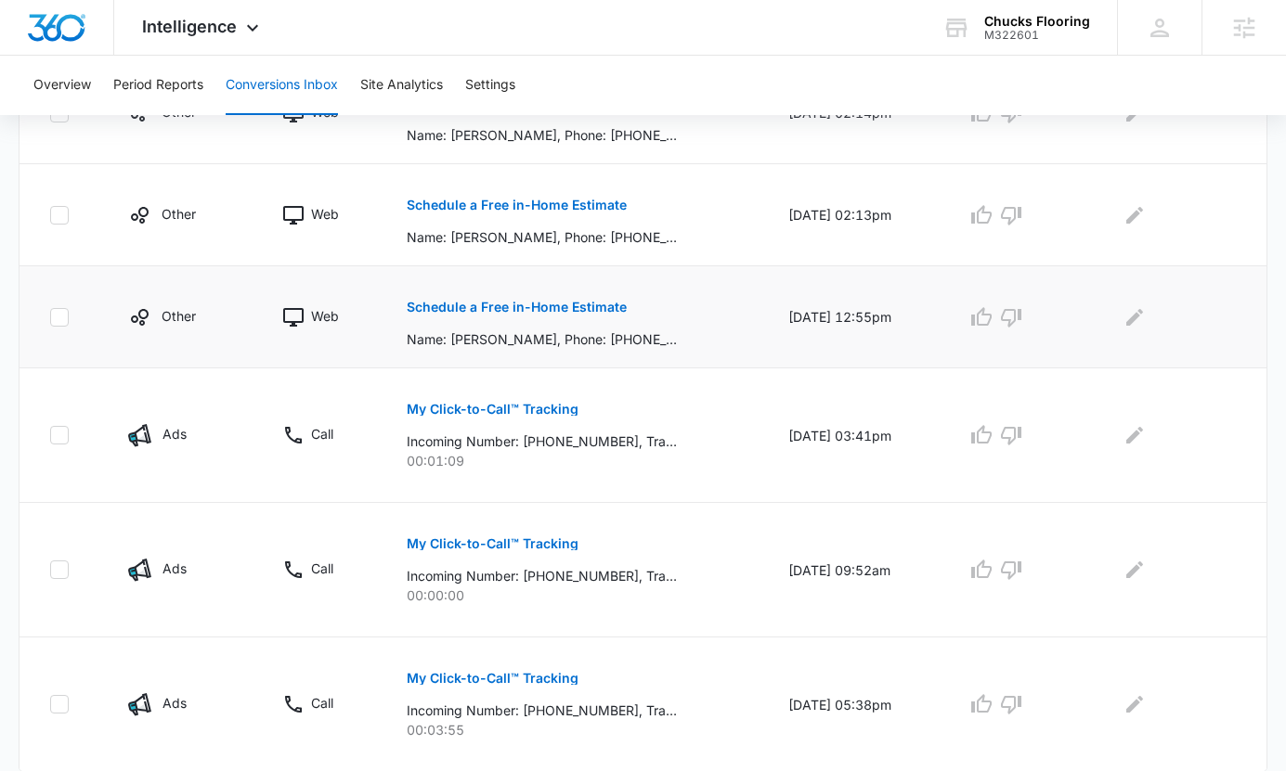
scroll to position [1087, 0]
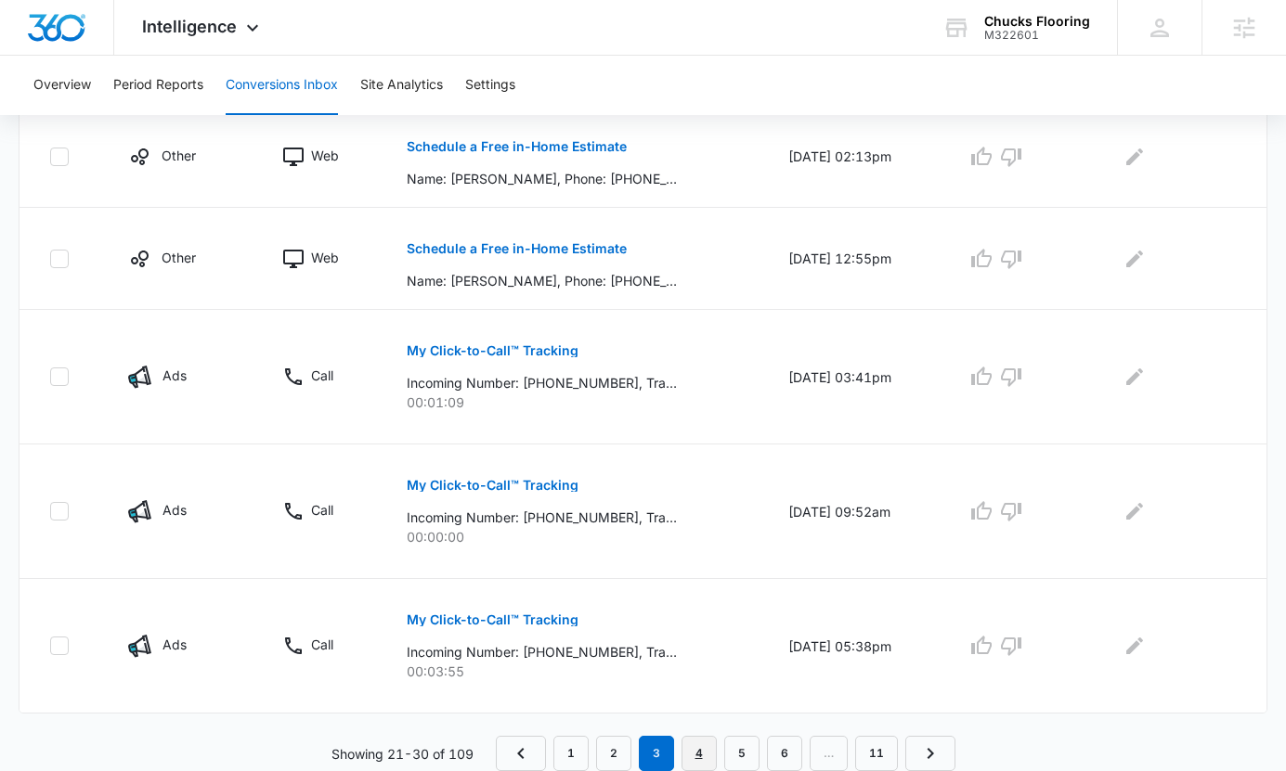
click at [701, 754] on link "4" at bounding box center [698, 753] width 35 height 35
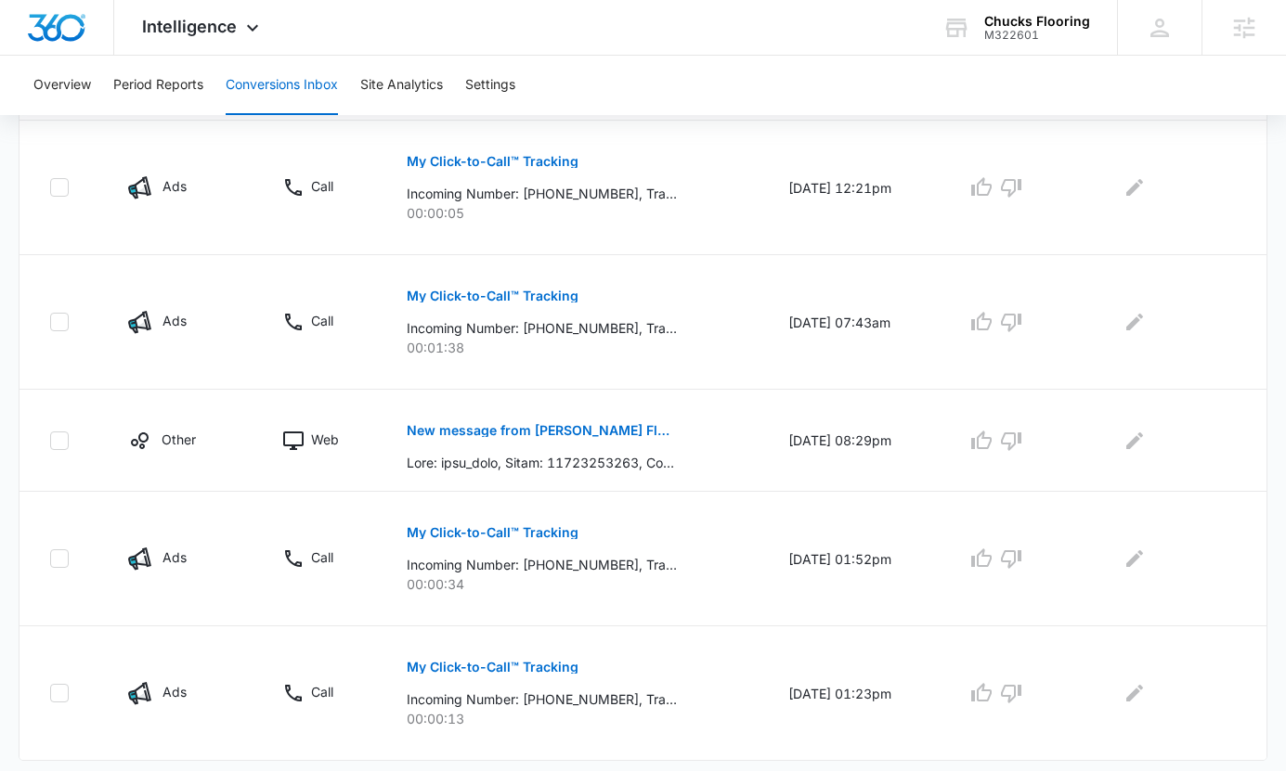
scroll to position [1184, 0]
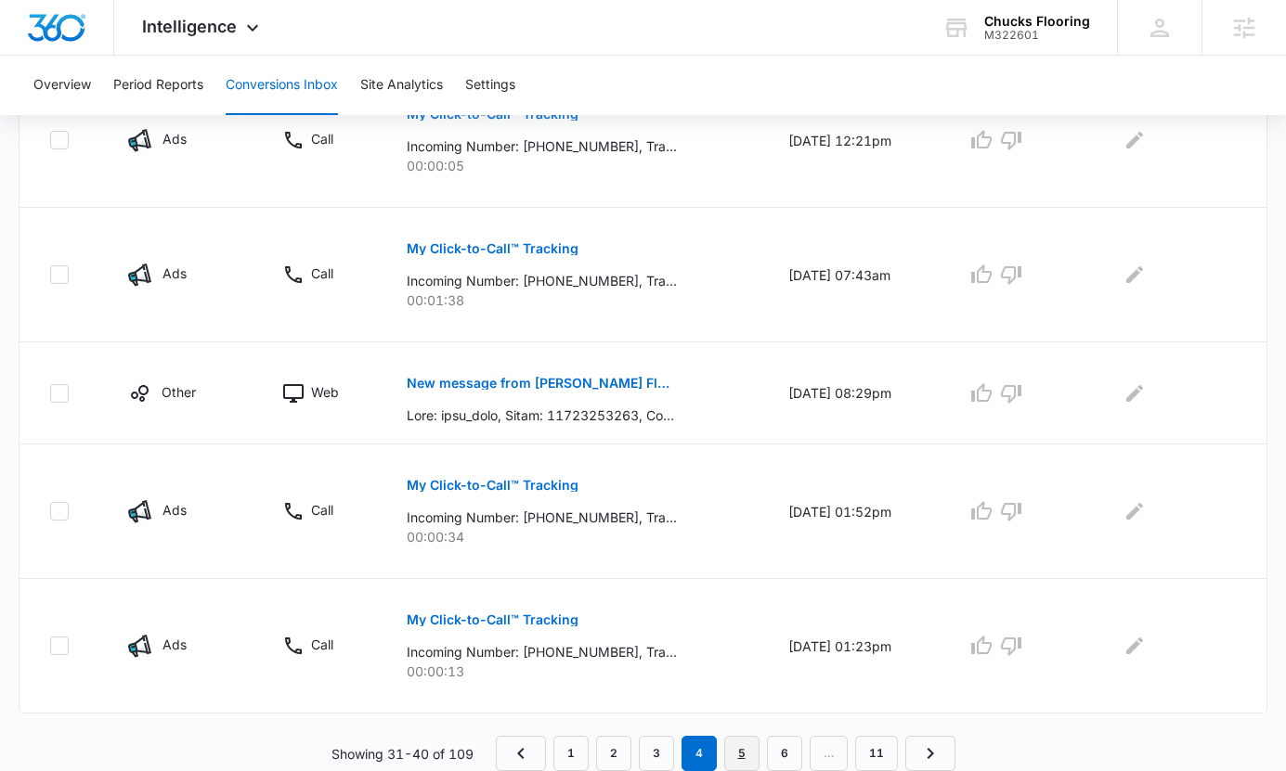
click at [744, 757] on link "5" at bounding box center [741, 753] width 35 height 35
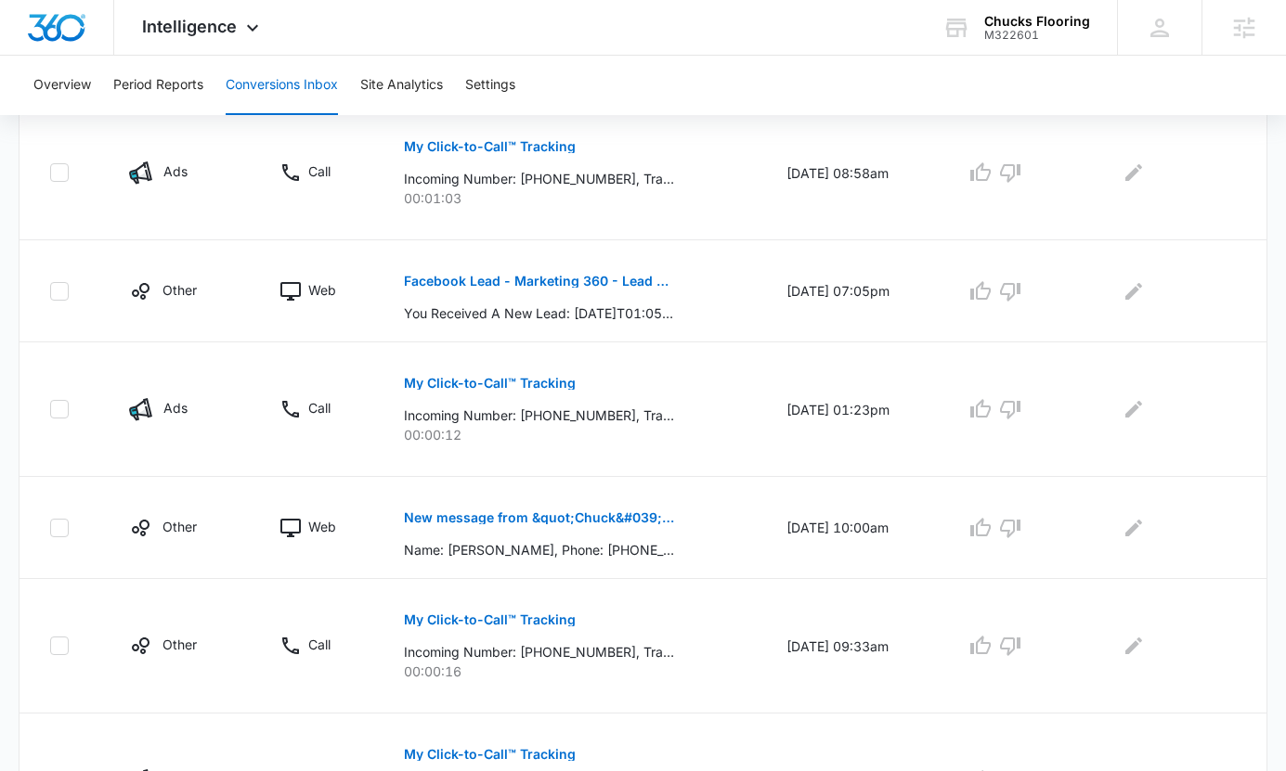
scroll to position [619, 0]
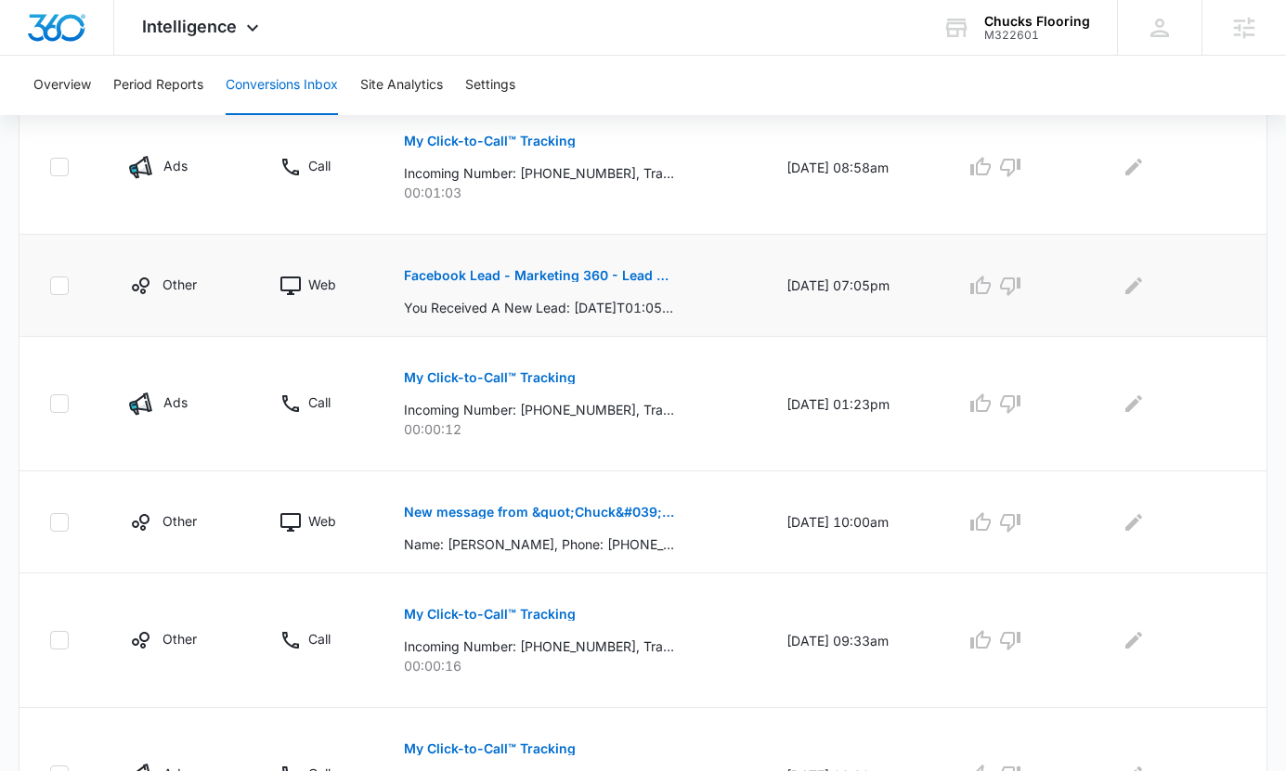
click at [541, 283] on button "Facebook Lead - Marketing 360 - Lead Form" at bounding box center [539, 275] width 270 height 45
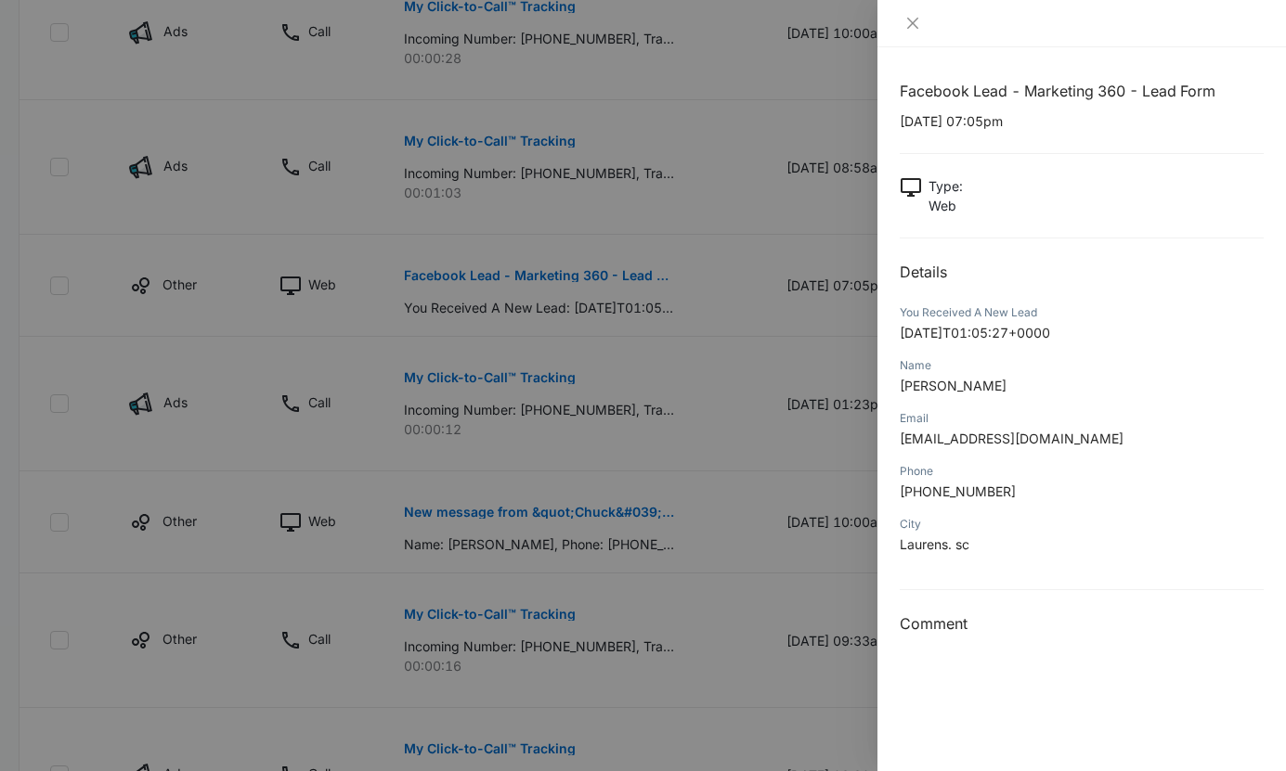
click at [804, 567] on div at bounding box center [643, 385] width 1286 height 771
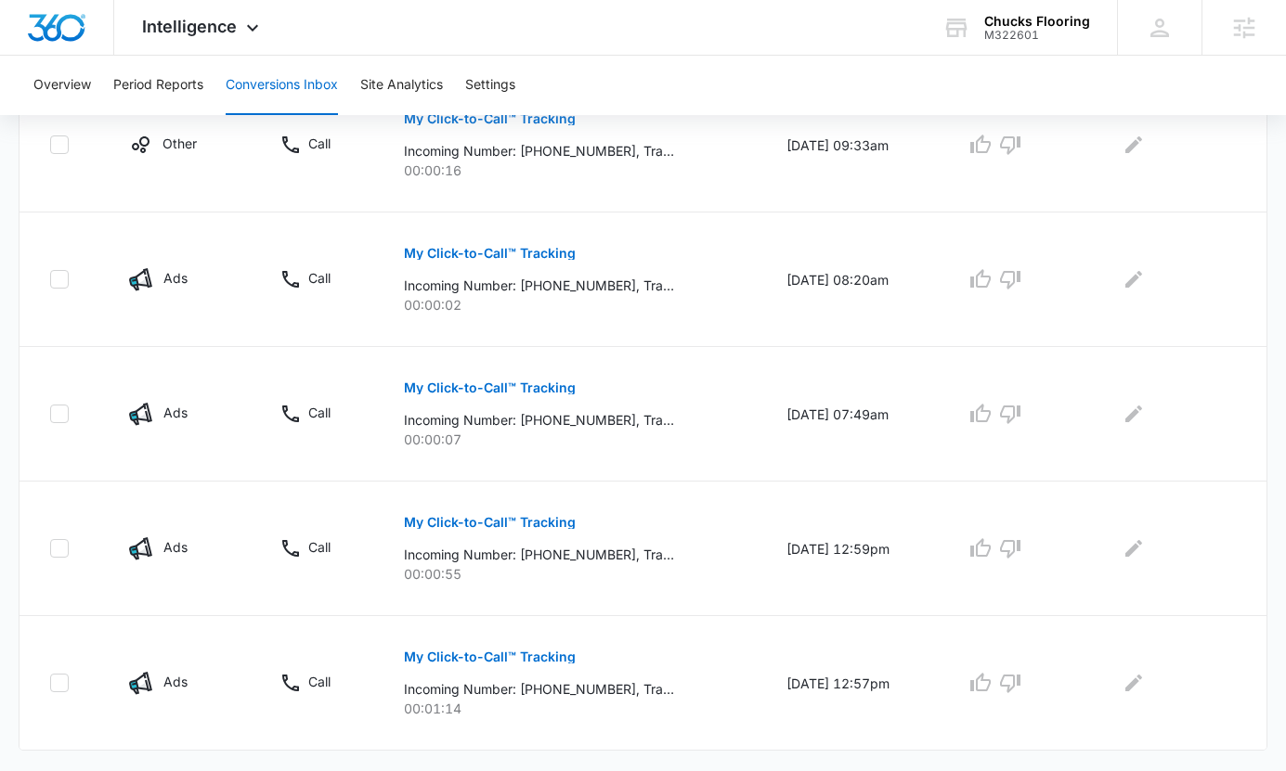
scroll to position [1152, 0]
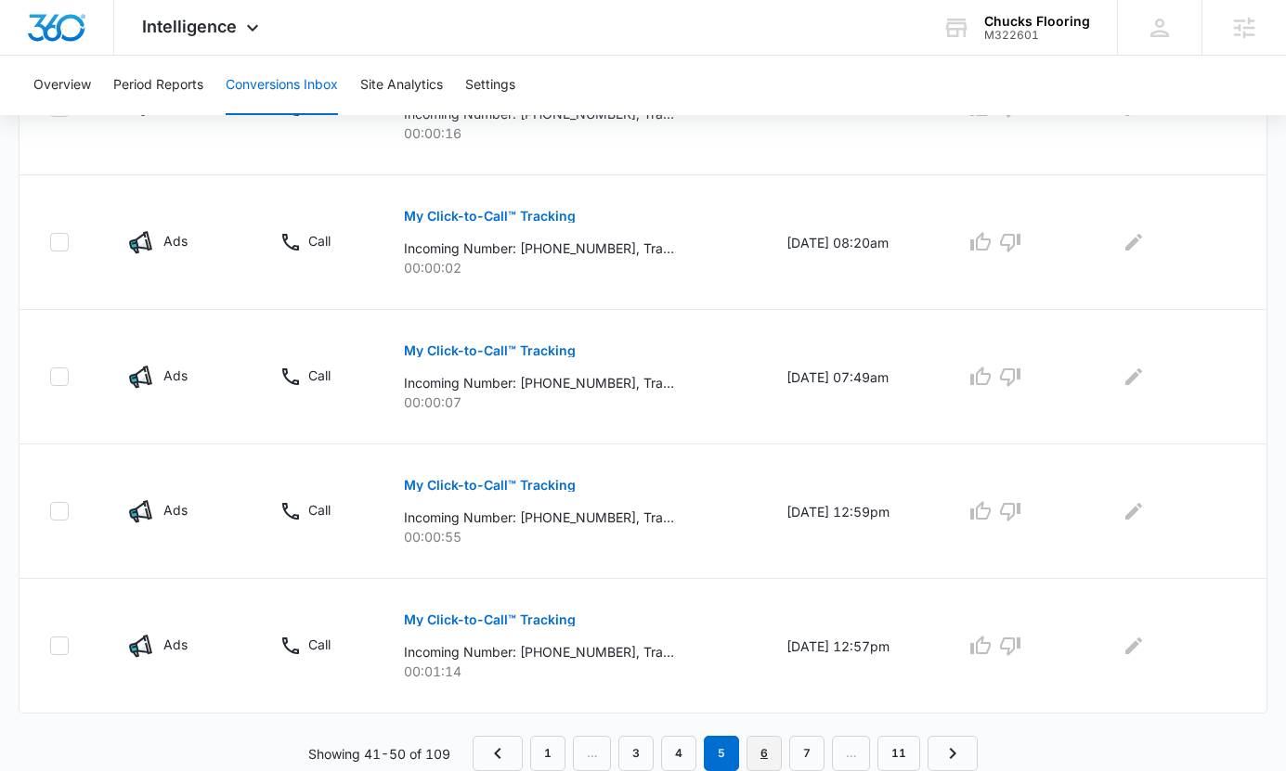
click at [762, 743] on link "6" at bounding box center [763, 753] width 35 height 35
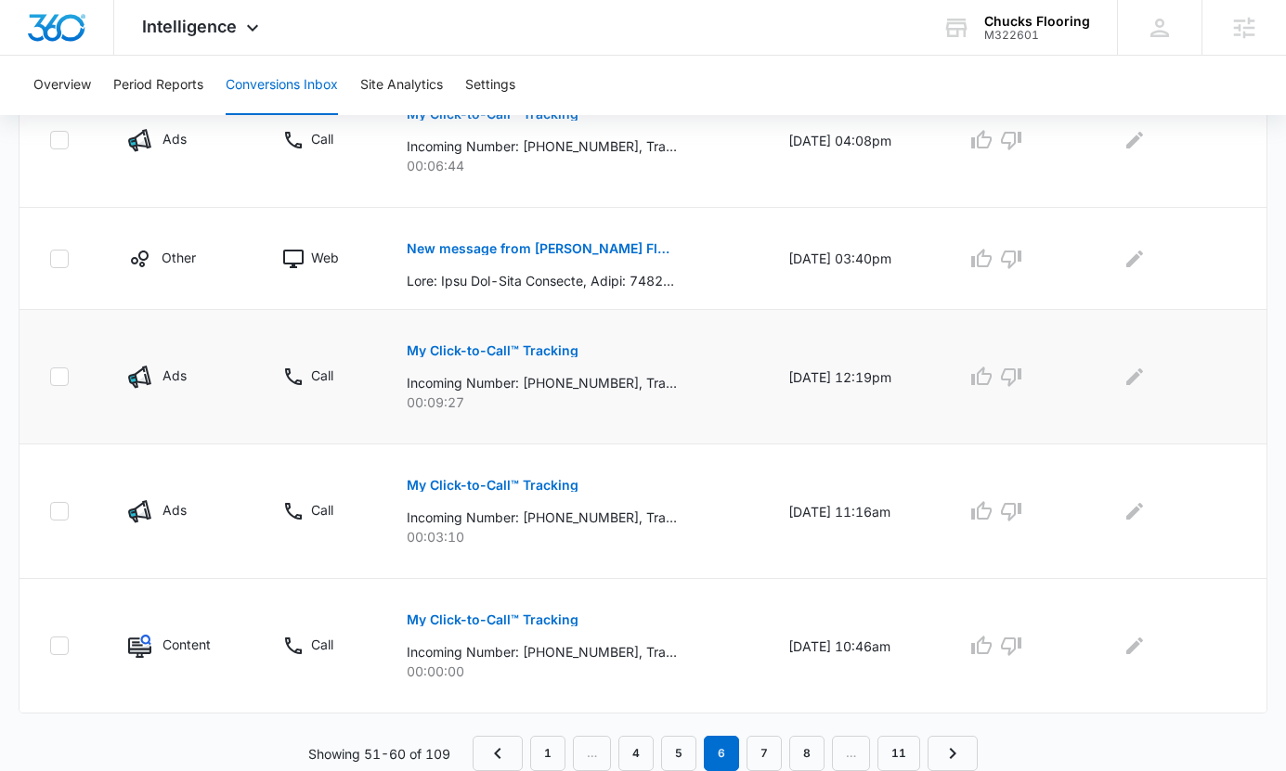
scroll to position [0, 0]
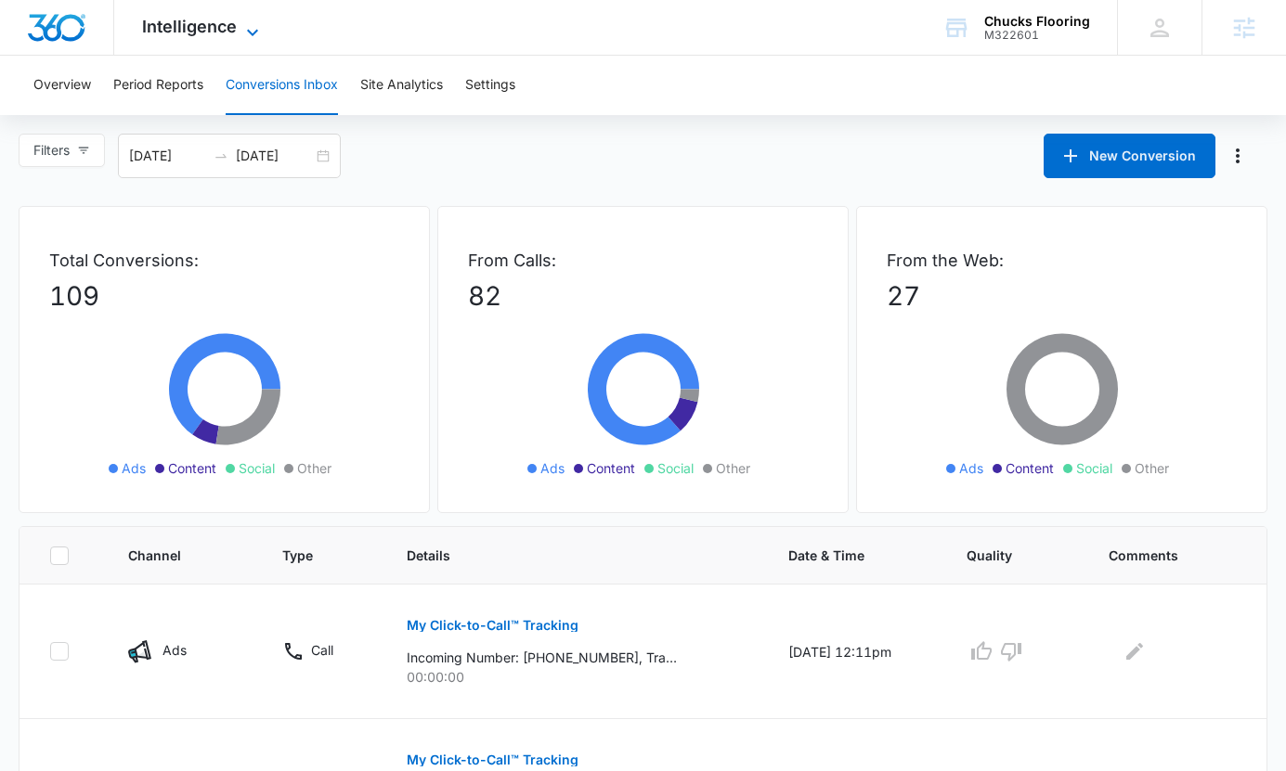
click at [201, 33] on span "Intelligence" at bounding box center [189, 26] width 95 height 19
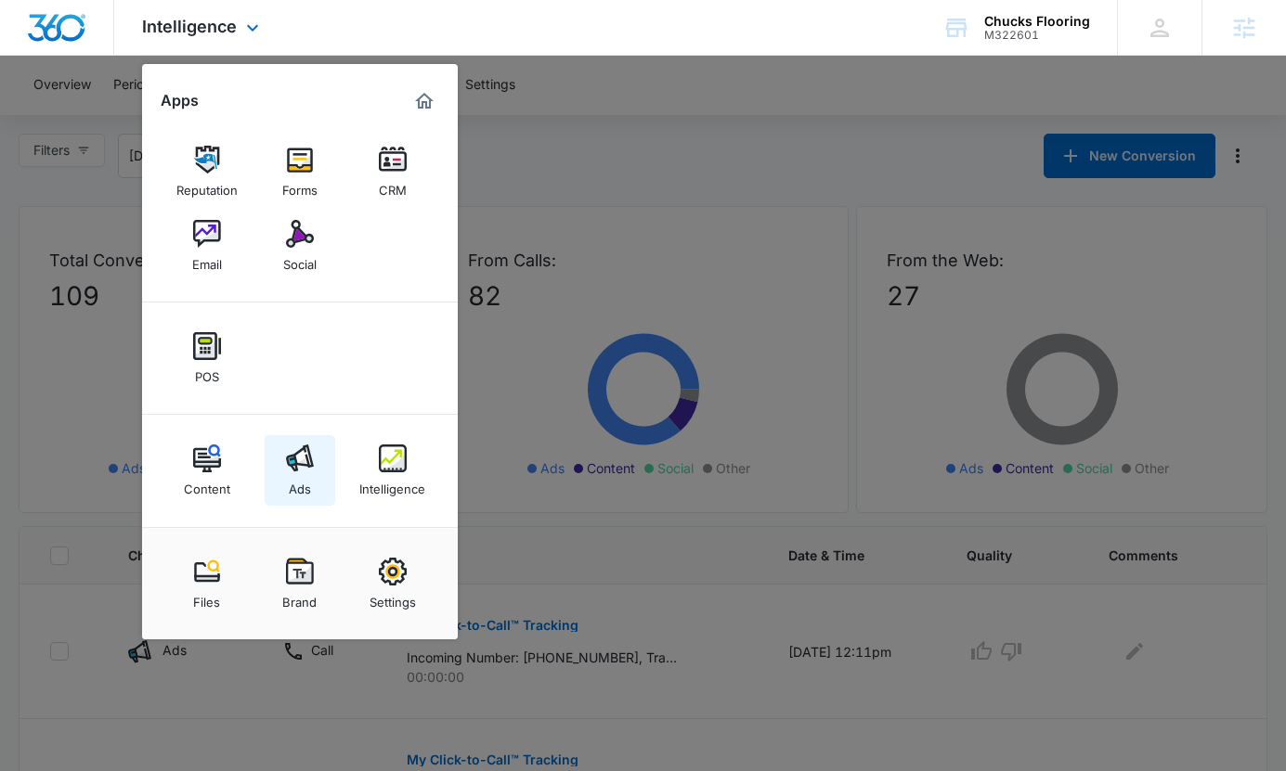
click at [305, 457] on img at bounding box center [300, 459] width 28 height 28
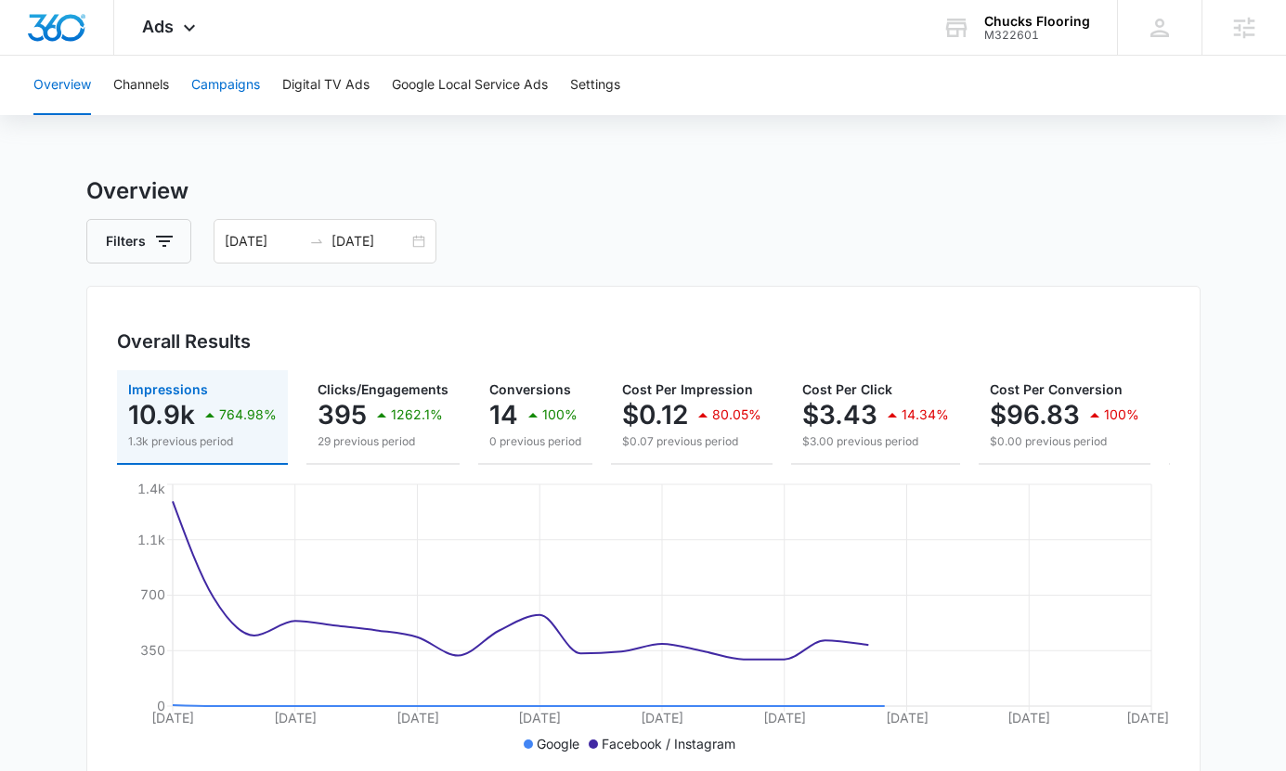
click at [220, 84] on button "Campaigns" at bounding box center [225, 85] width 69 height 59
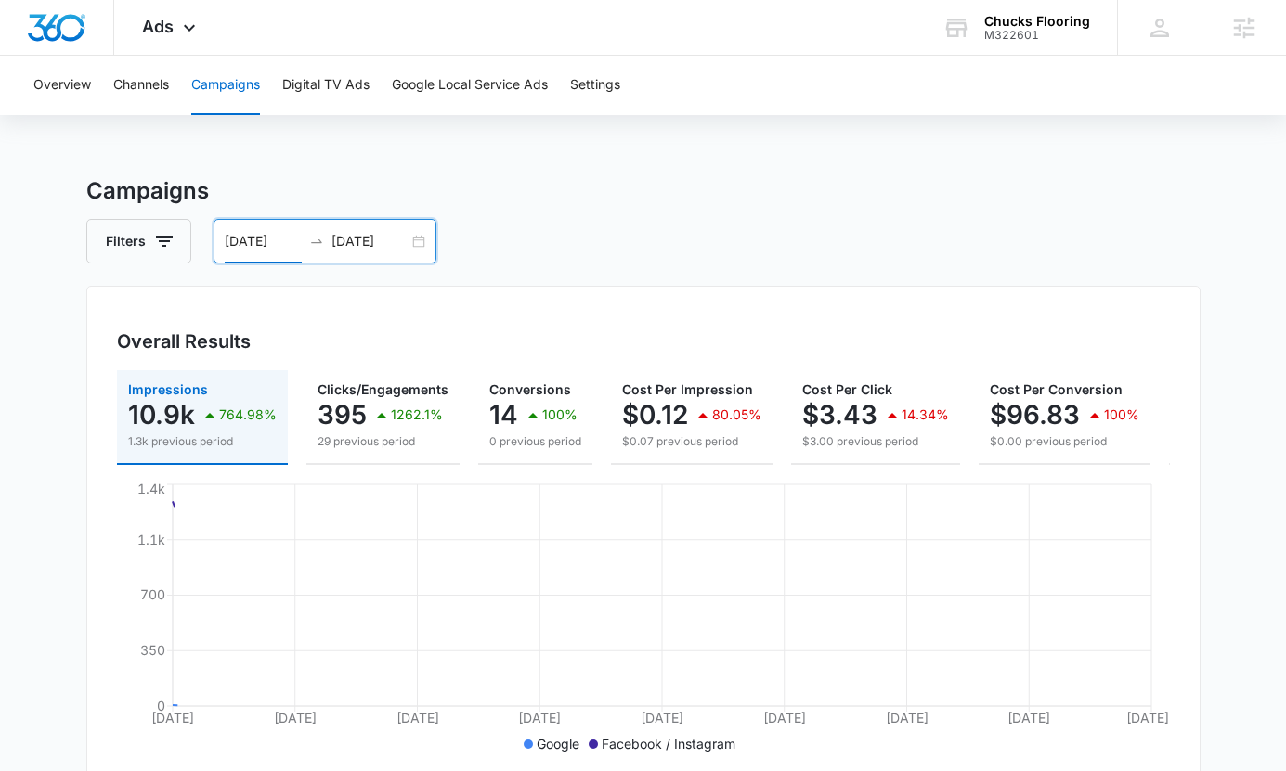
click at [278, 231] on input "08/01/2025" at bounding box center [263, 241] width 77 height 20
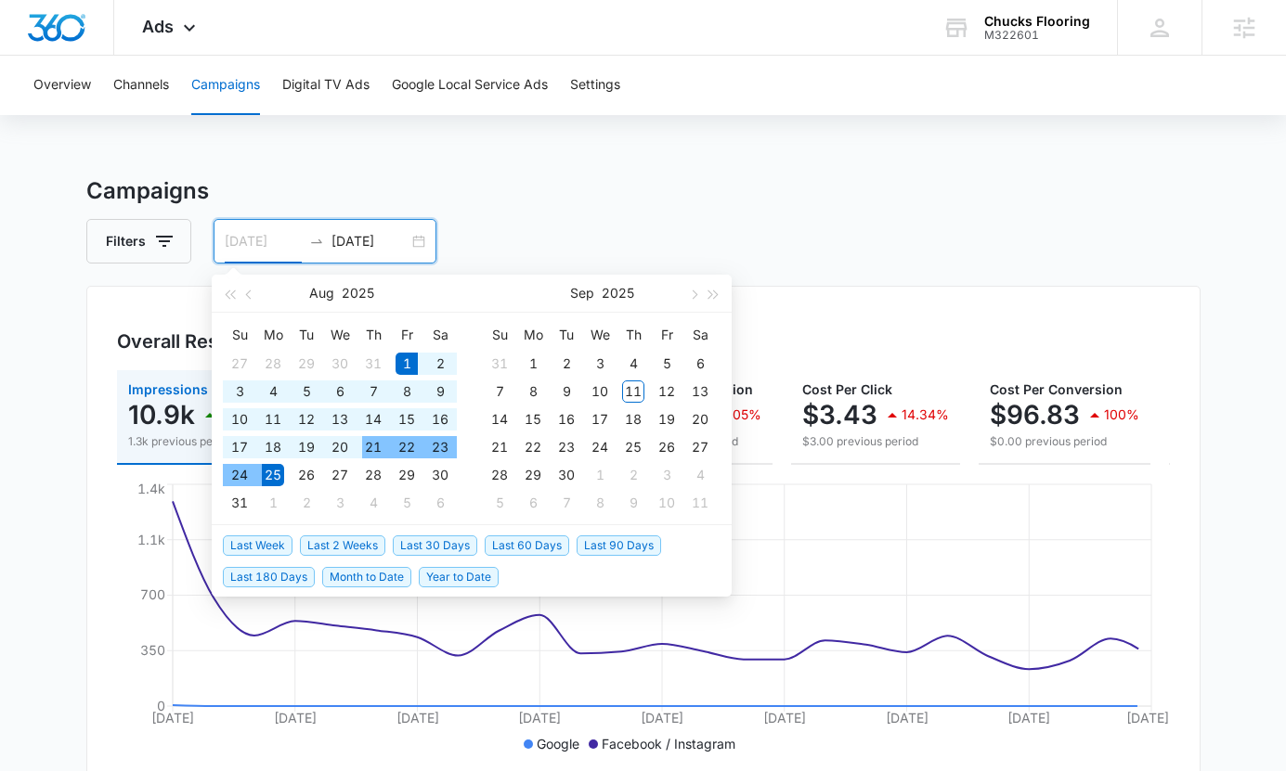
type input "08/25/2025"
click at [278, 468] on div "25" at bounding box center [273, 475] width 22 height 22
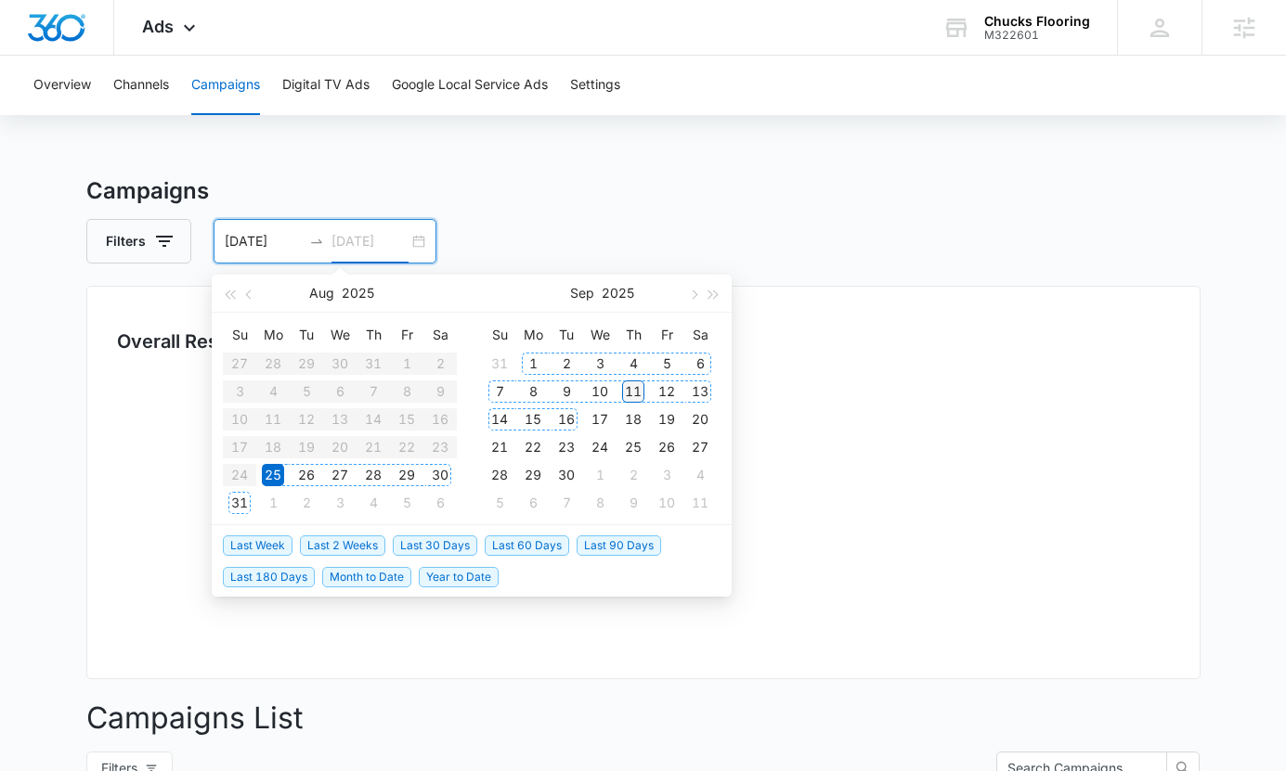
type input "09/11/2025"
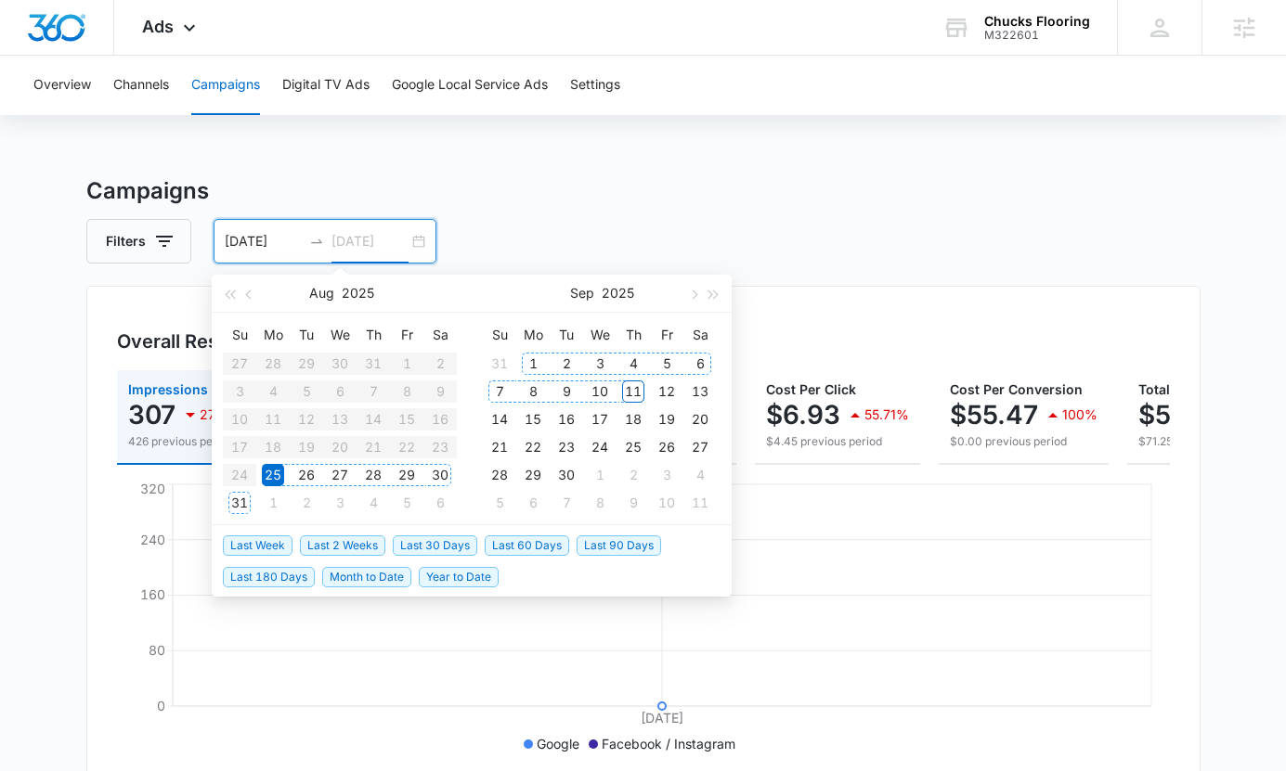
click at [639, 394] on div "11" at bounding box center [633, 392] width 22 height 22
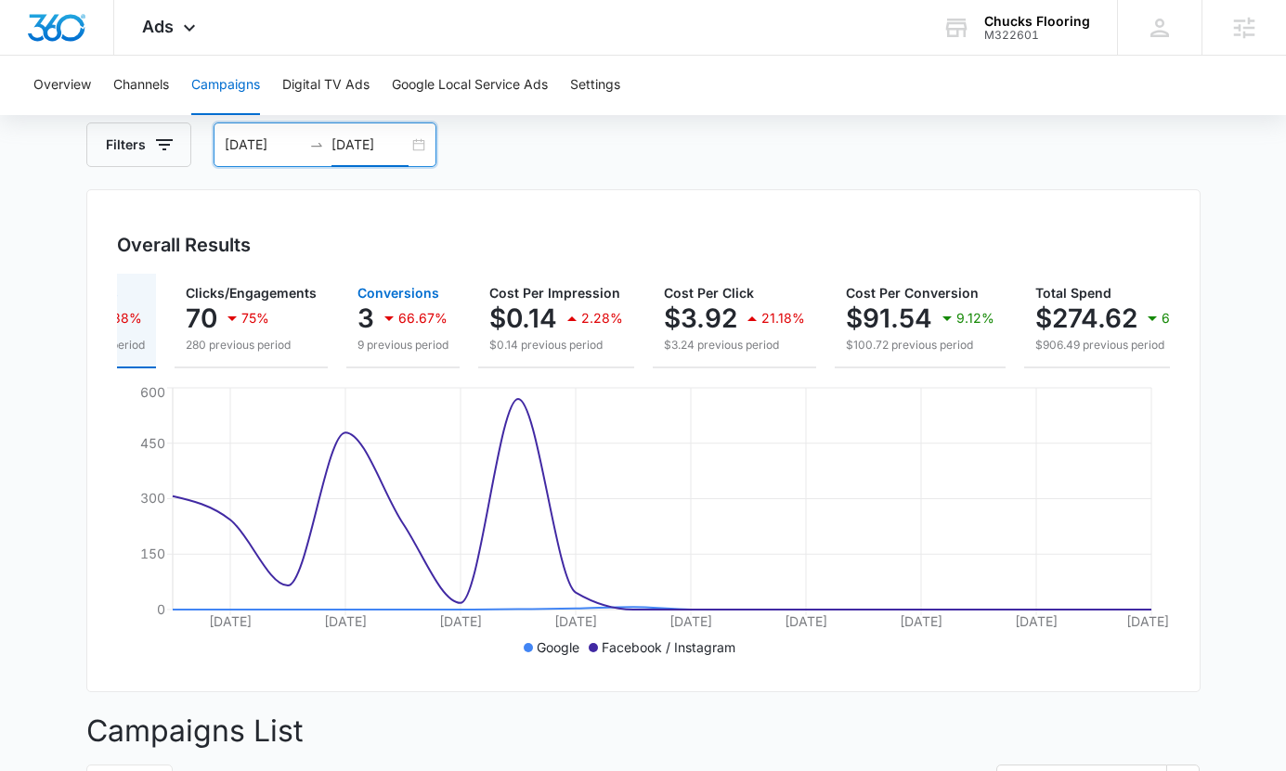
scroll to position [0, 145]
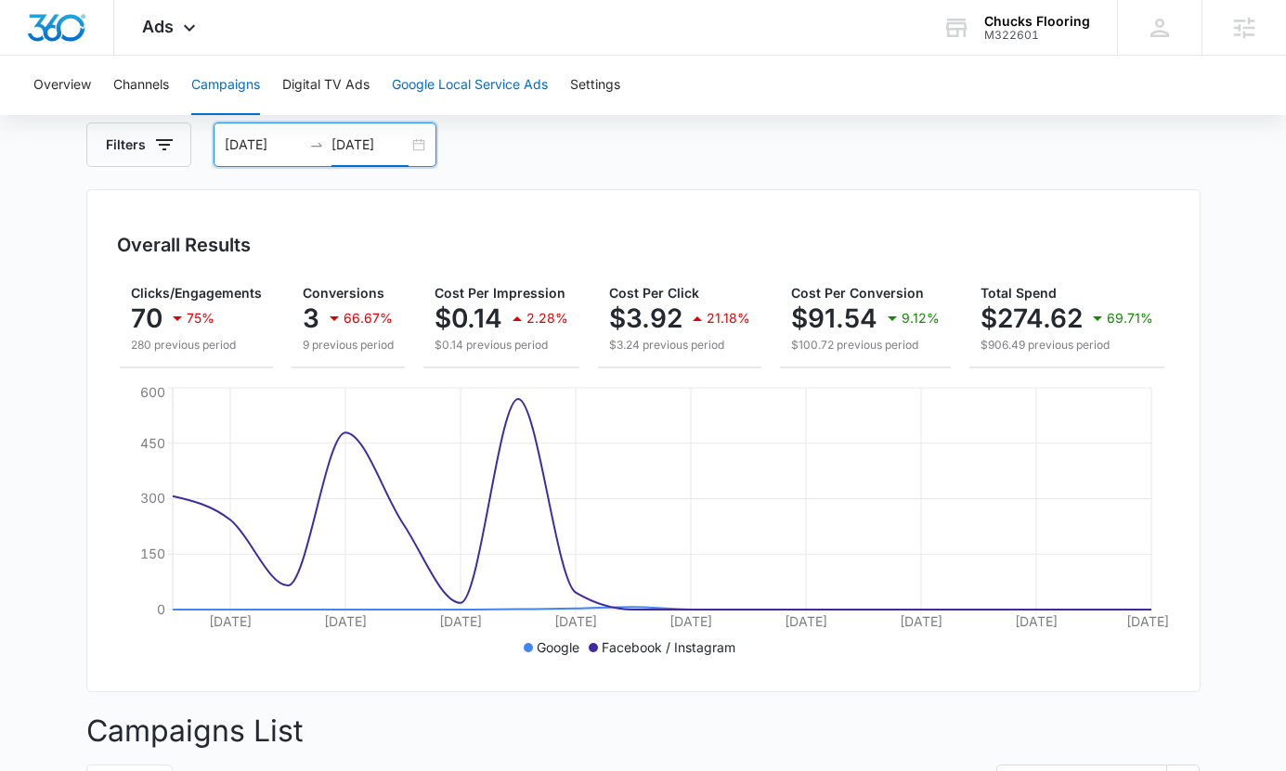
click at [488, 89] on button "Google Local Service Ads" at bounding box center [470, 85] width 156 height 59
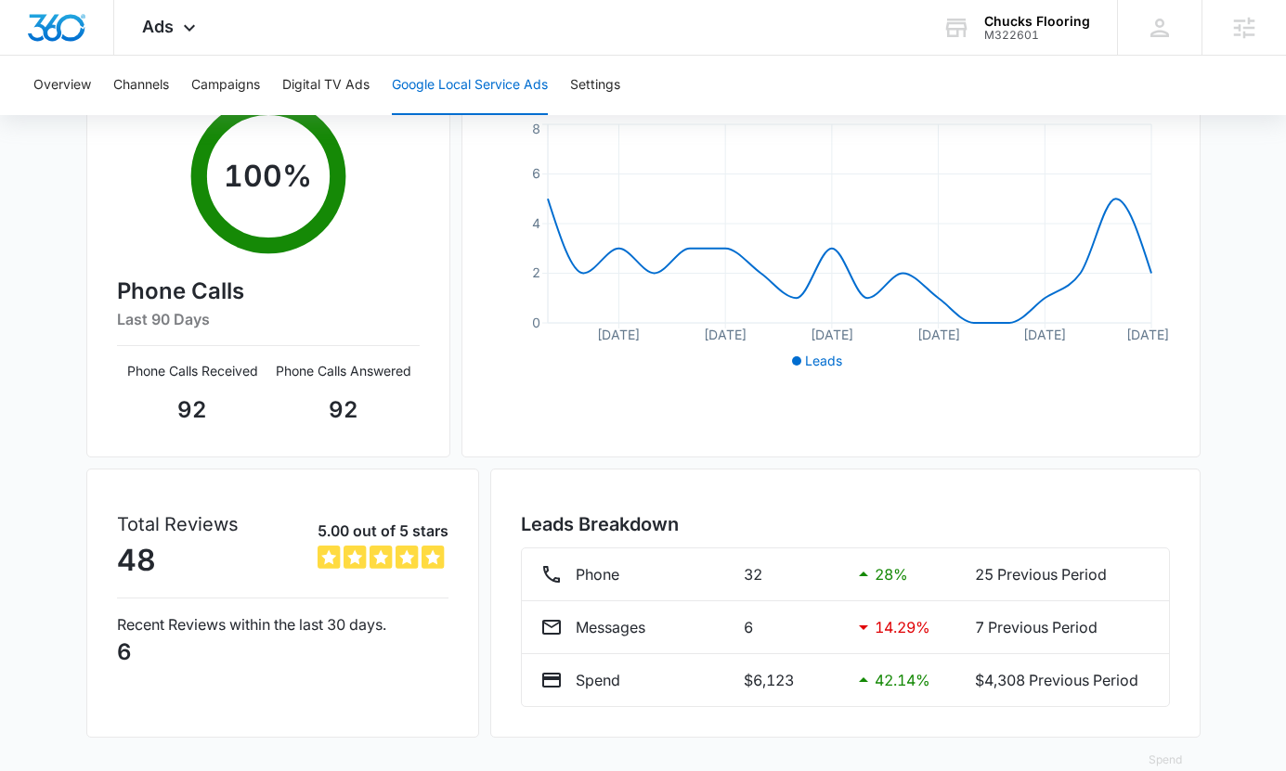
scroll to position [369, 0]
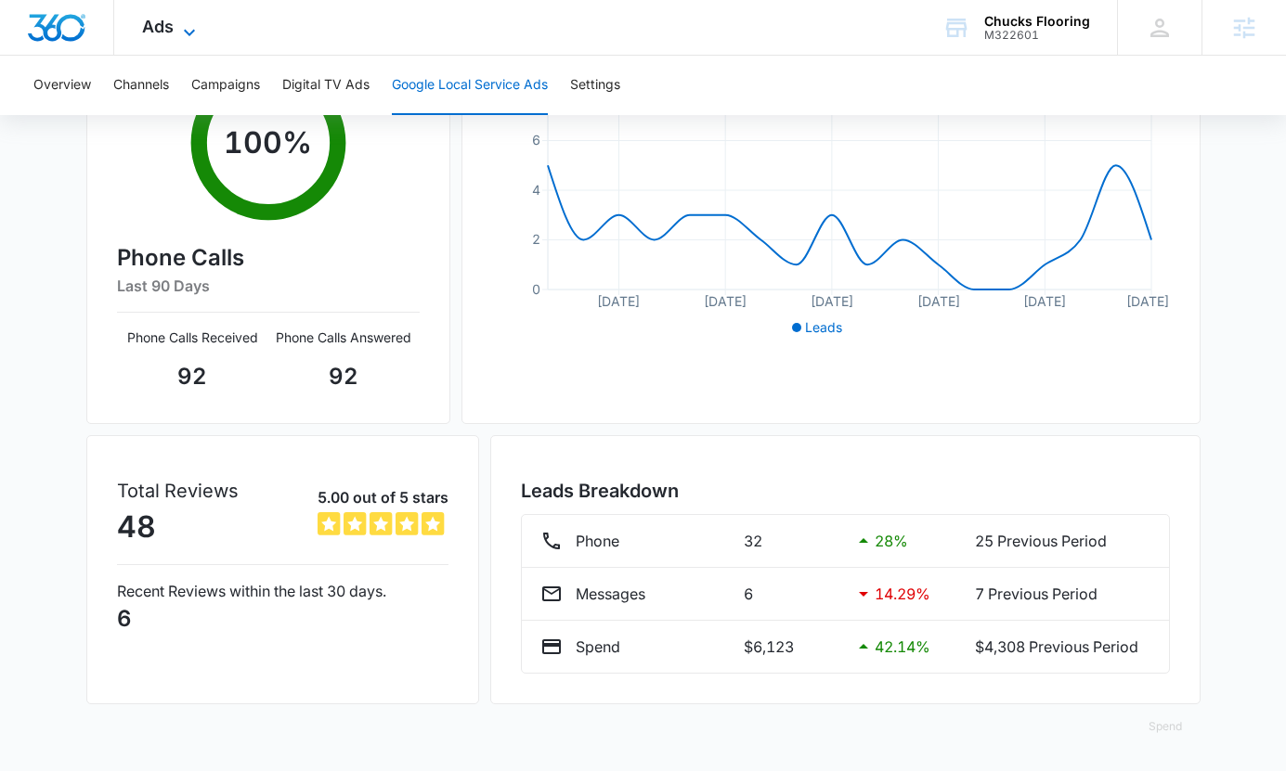
click at [190, 21] on icon at bounding box center [189, 32] width 22 height 22
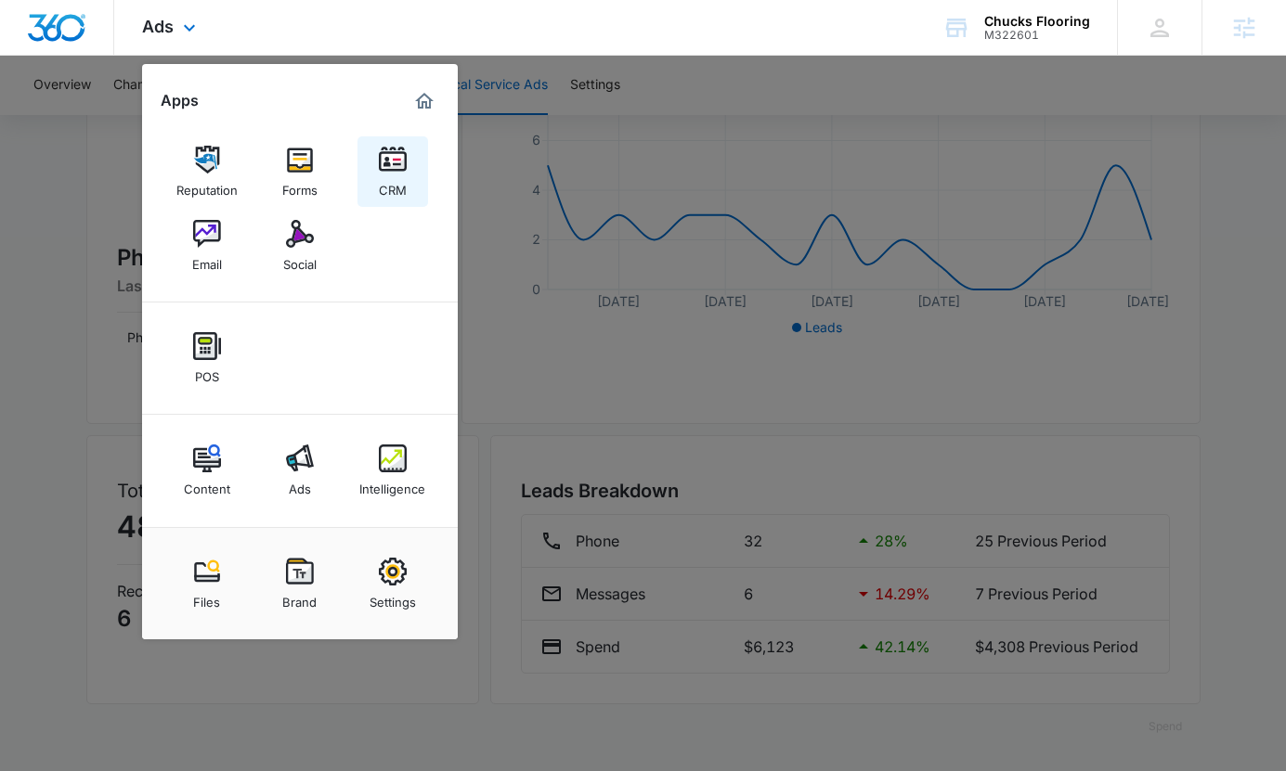
click at [404, 187] on div "CRM" at bounding box center [393, 186] width 28 height 24
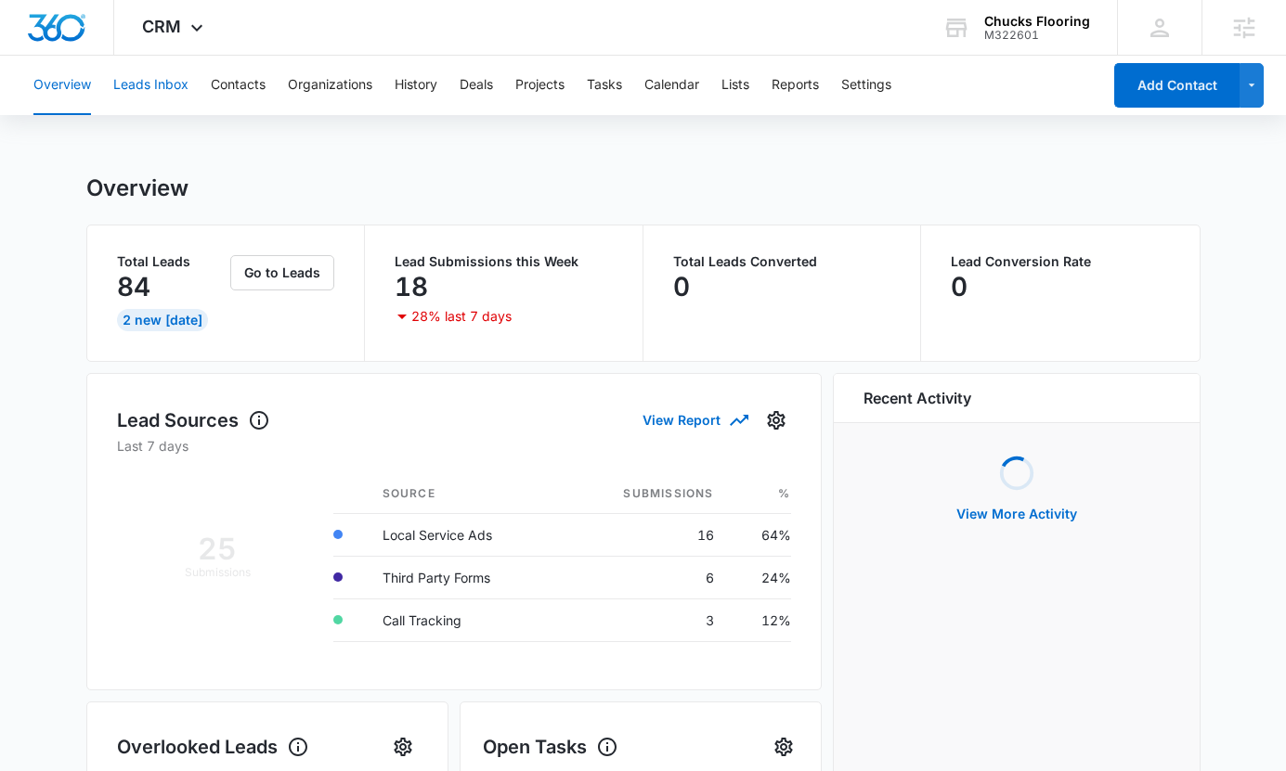
click at [175, 83] on button "Leads Inbox" at bounding box center [150, 85] width 75 height 59
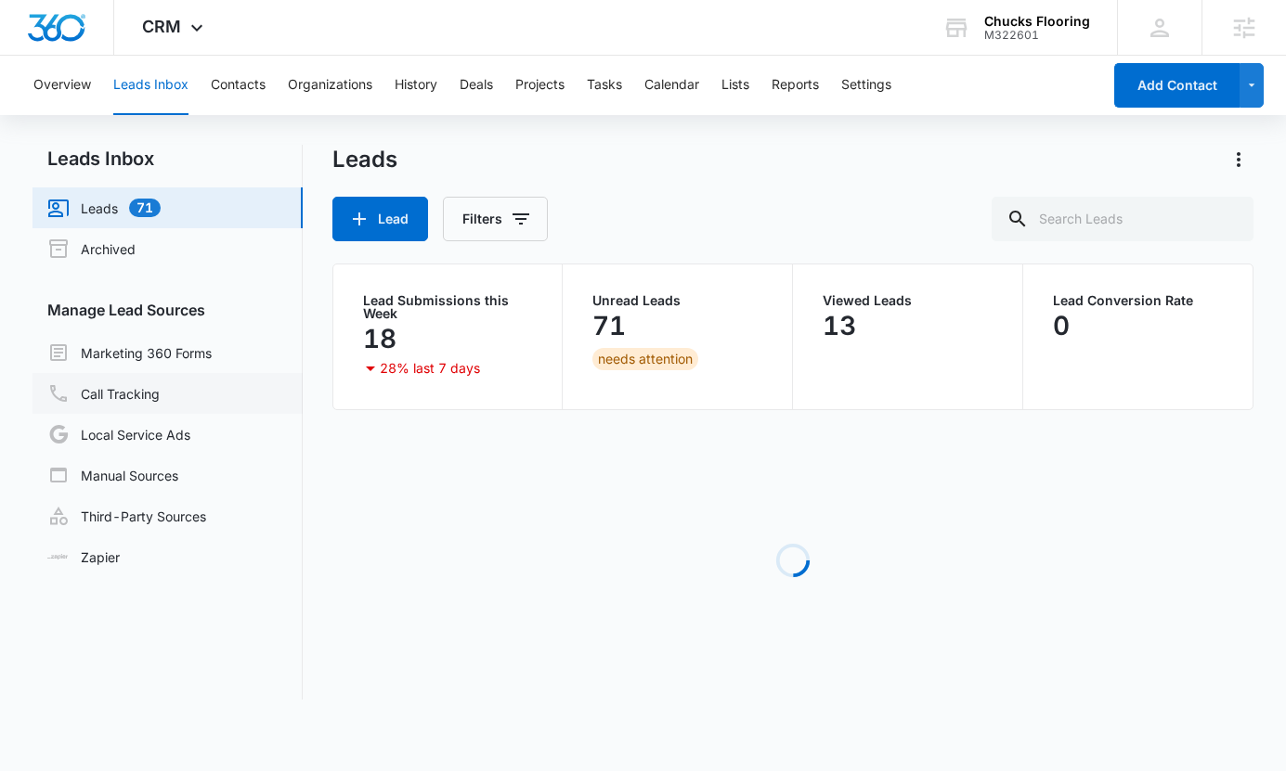
click at [143, 400] on link "Call Tracking" at bounding box center [103, 393] width 112 height 22
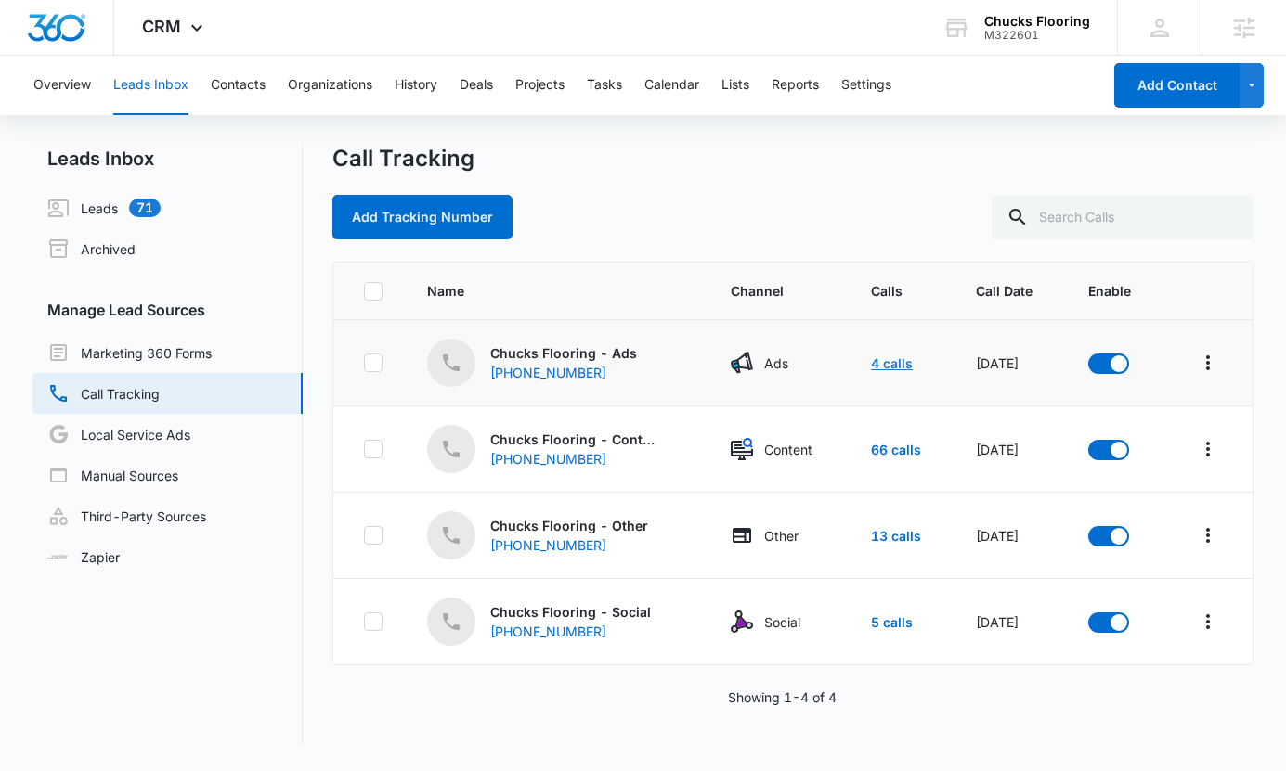
click at [875, 362] on link "4 calls" at bounding box center [892, 364] width 42 height 16
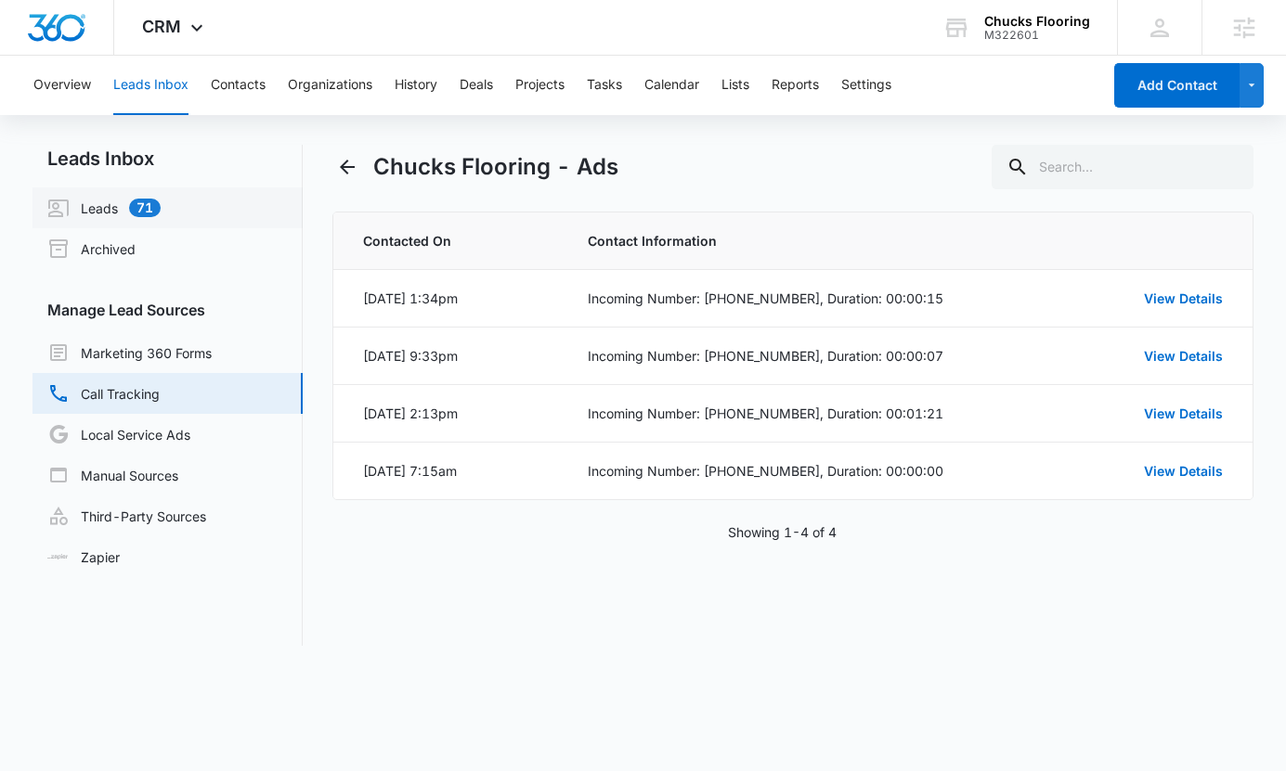
click at [117, 201] on link "Leads 71" at bounding box center [103, 208] width 113 height 22
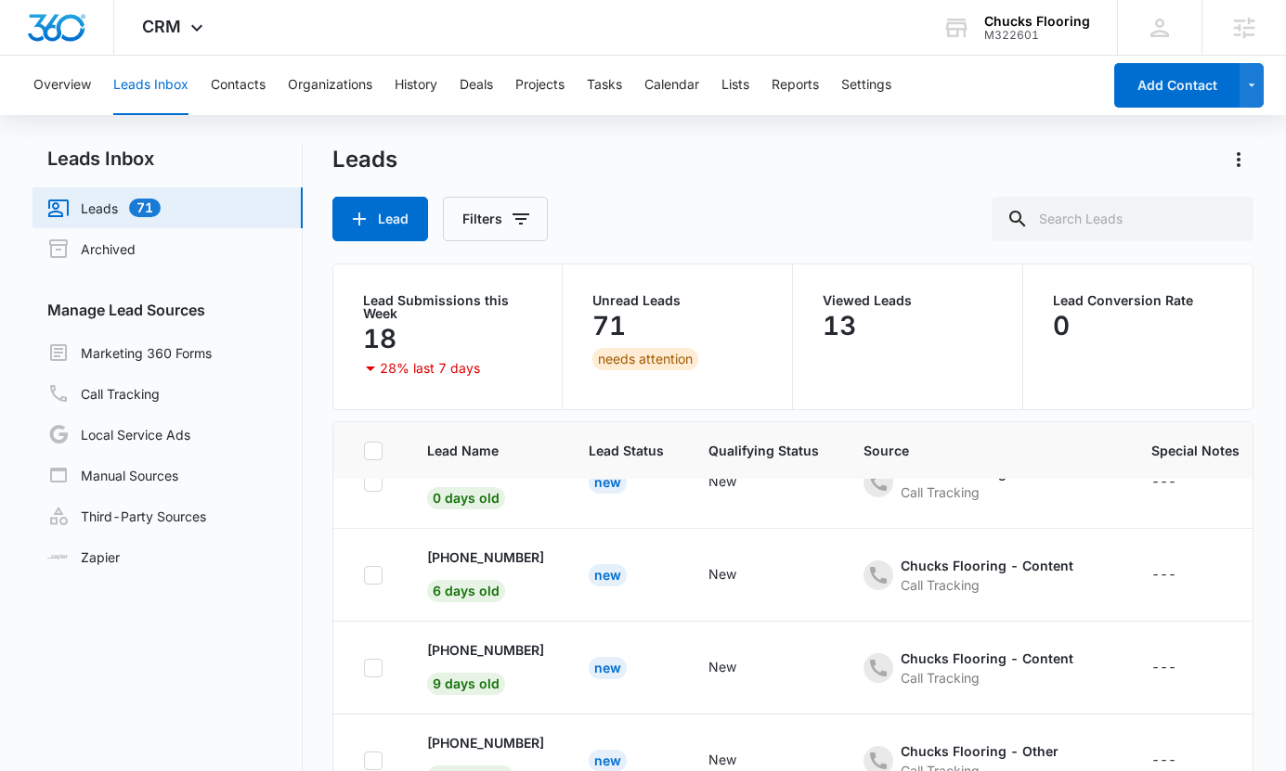
scroll to position [132, 0]
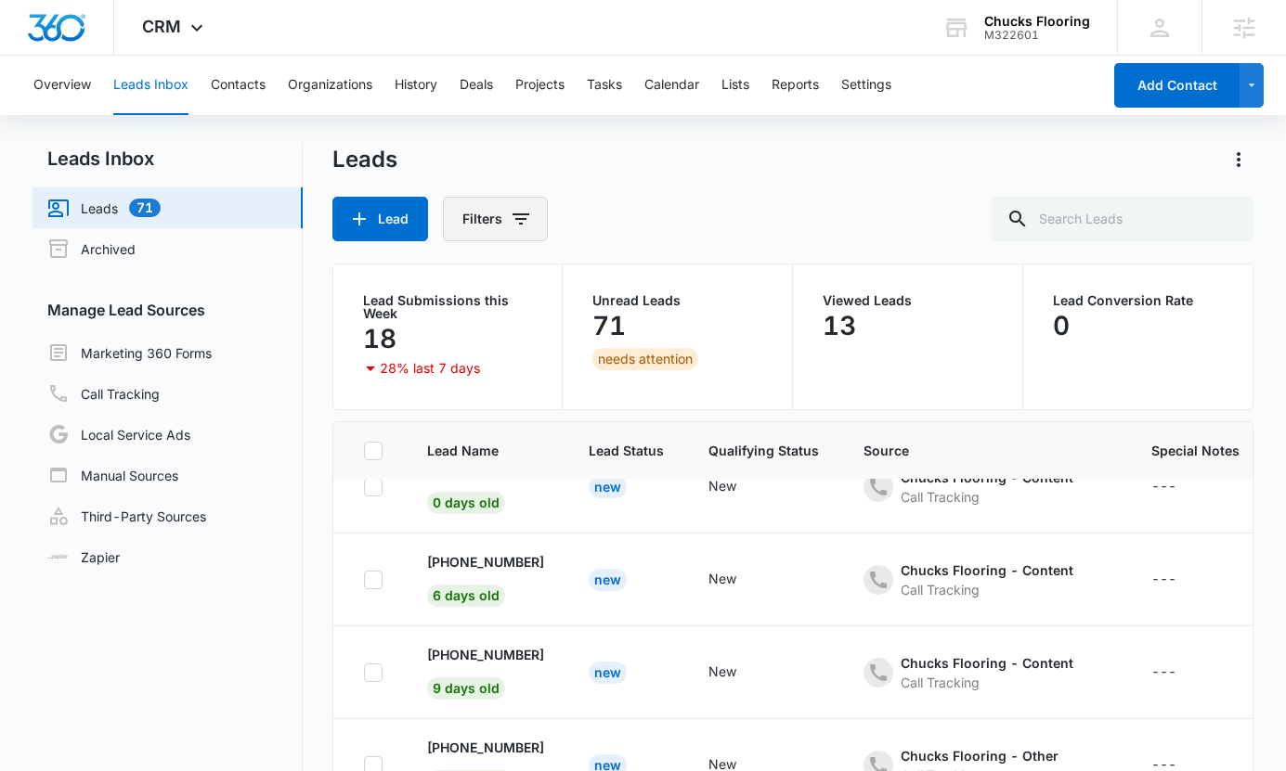
click at [485, 214] on button "Filters" at bounding box center [495, 219] width 105 height 45
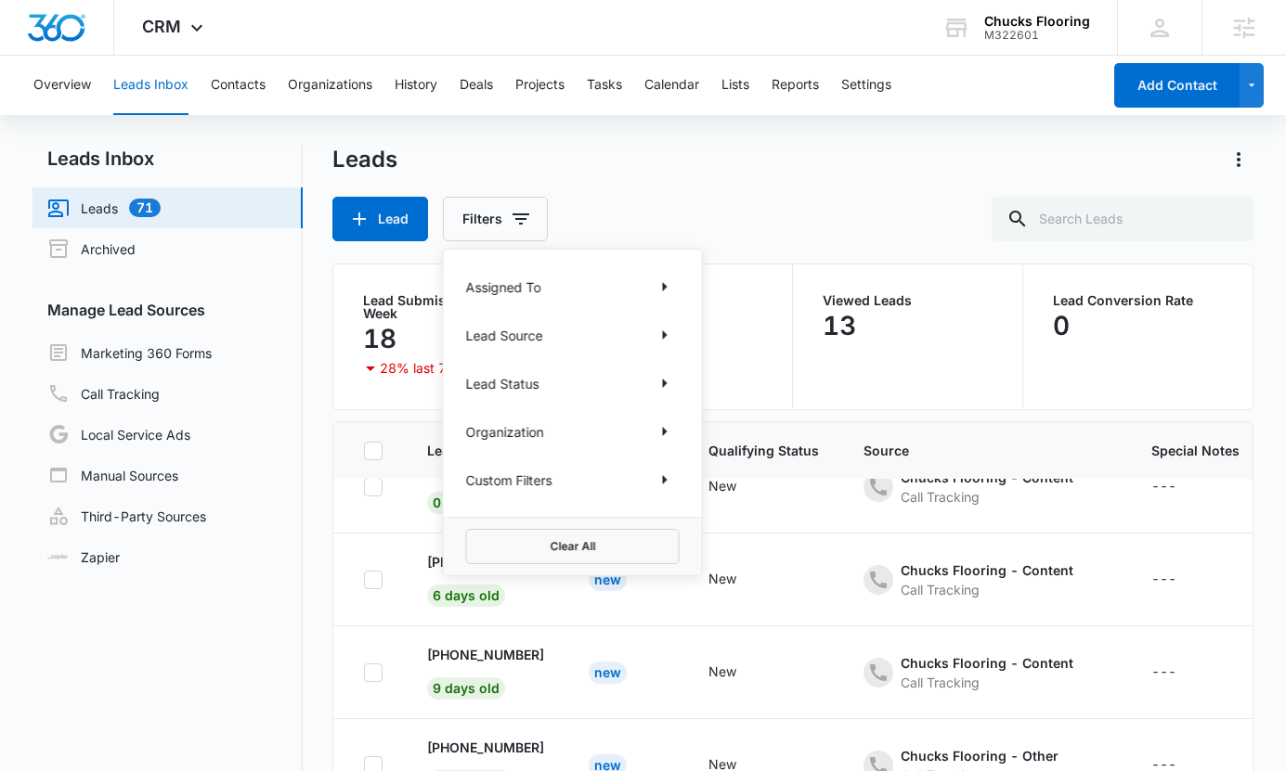
click at [546, 323] on div "Lead Source" at bounding box center [572, 335] width 213 height 30
click at [669, 330] on icon "Show Lead Source filters" at bounding box center [664, 335] width 22 height 22
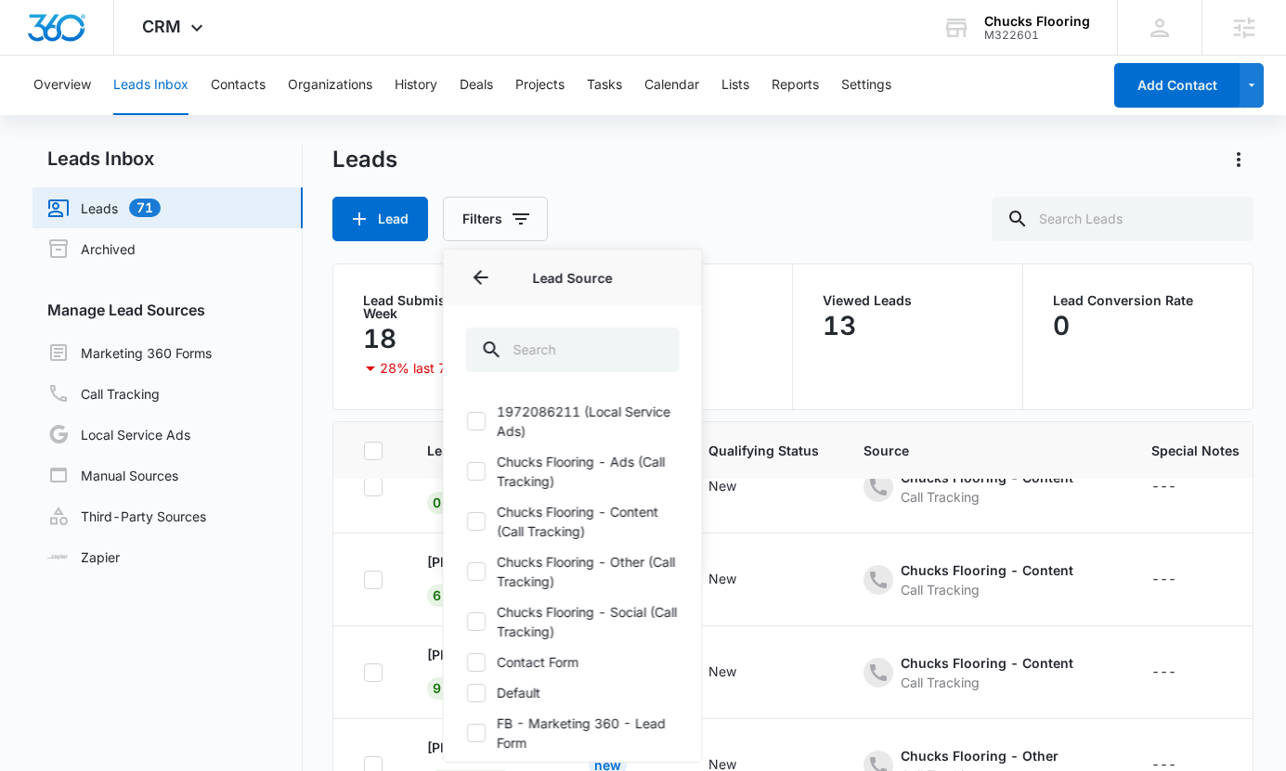
click at [562, 426] on label "1972086211 (Local Service Ads)" at bounding box center [572, 421] width 213 height 39
click at [467, 422] on input "1972086211 (Local Service Ads)" at bounding box center [466, 421] width 1 height 1
checkbox input "true"
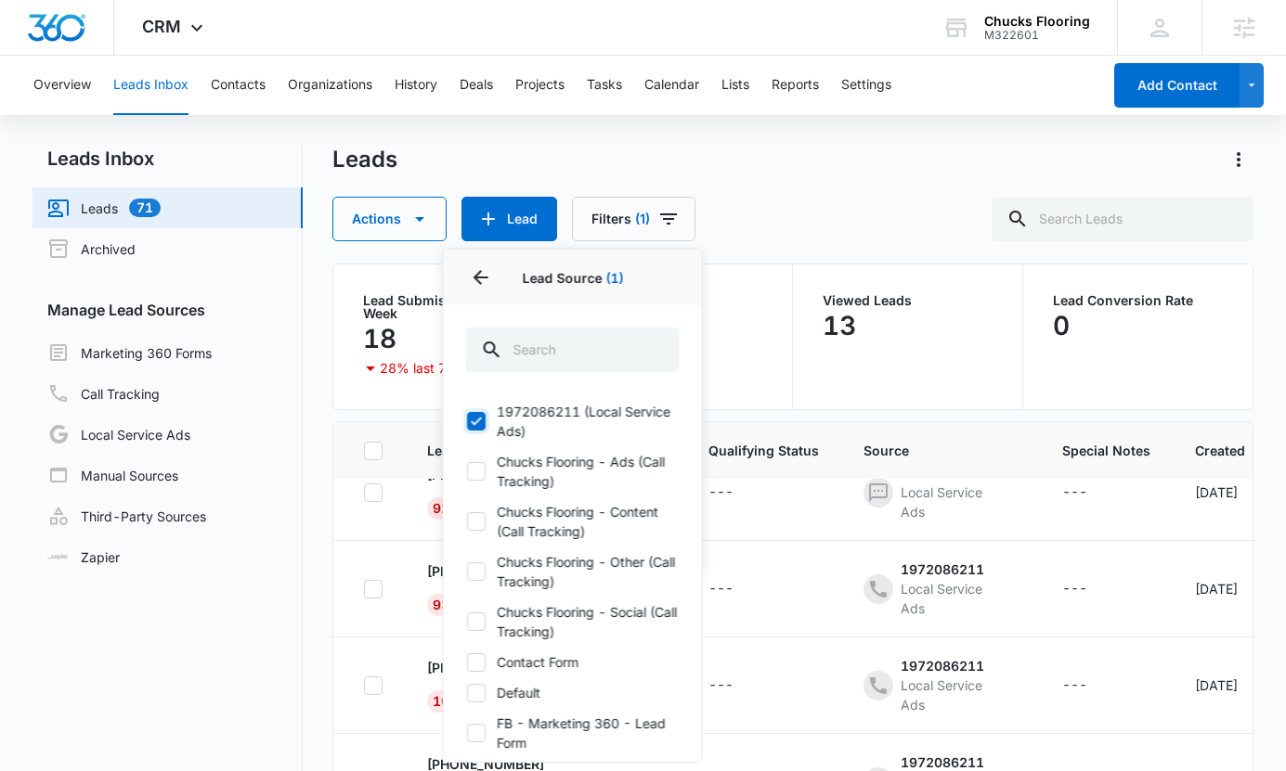
scroll to position [0, 0]
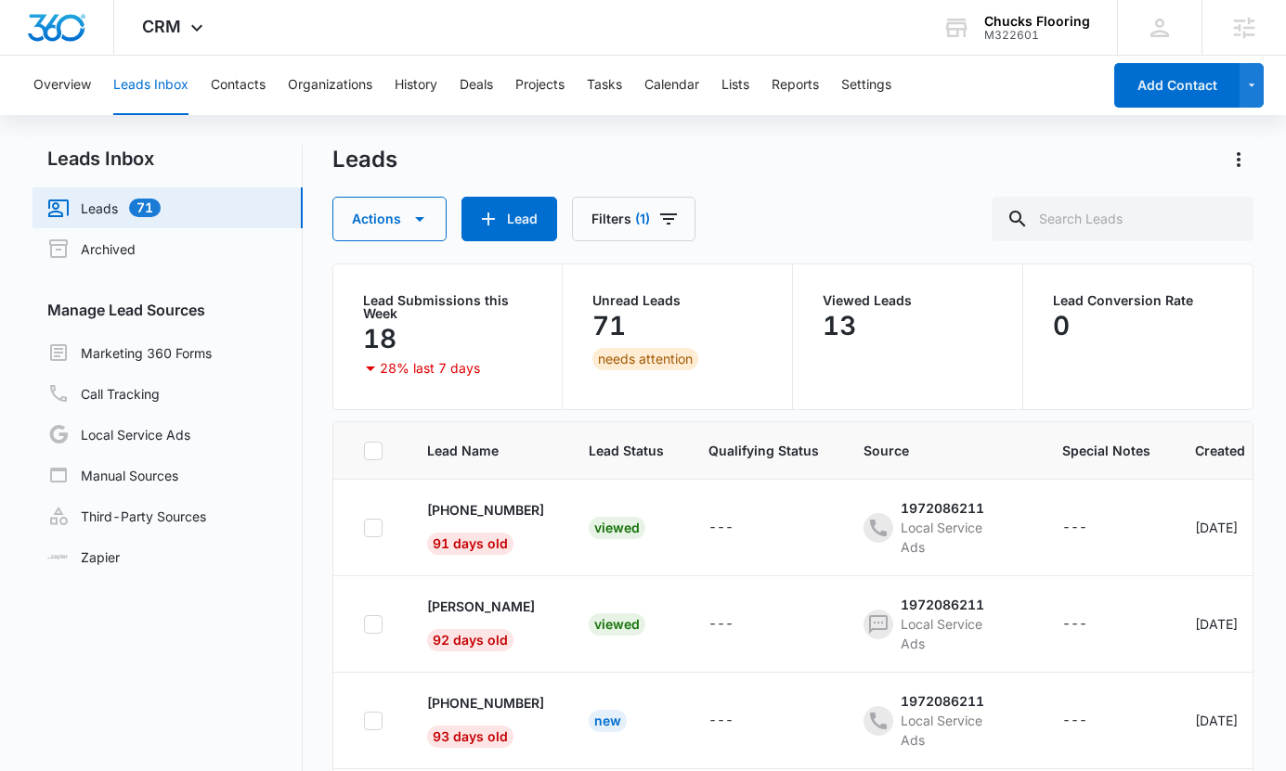
click at [310, 523] on div "Leads Inbox Leads 71 Archived Manage Lead Sources Marketing 360 Forms Call Trac…" at bounding box center [643, 525] width 1222 height 760
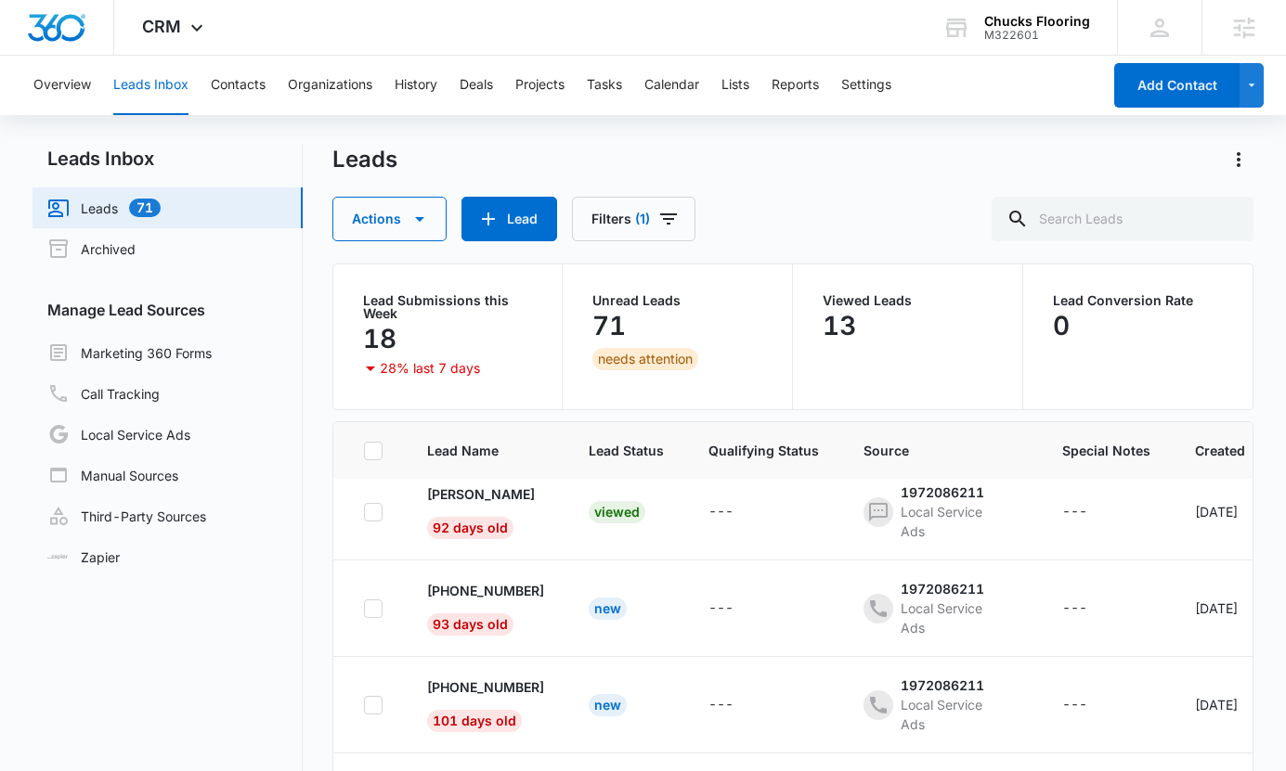
scroll to position [113, 0]
click at [180, 39] on div "CRM Apps Reputation Forms CRM Email Social POS Content Ads Intelligence Files B…" at bounding box center [175, 27] width 122 height 55
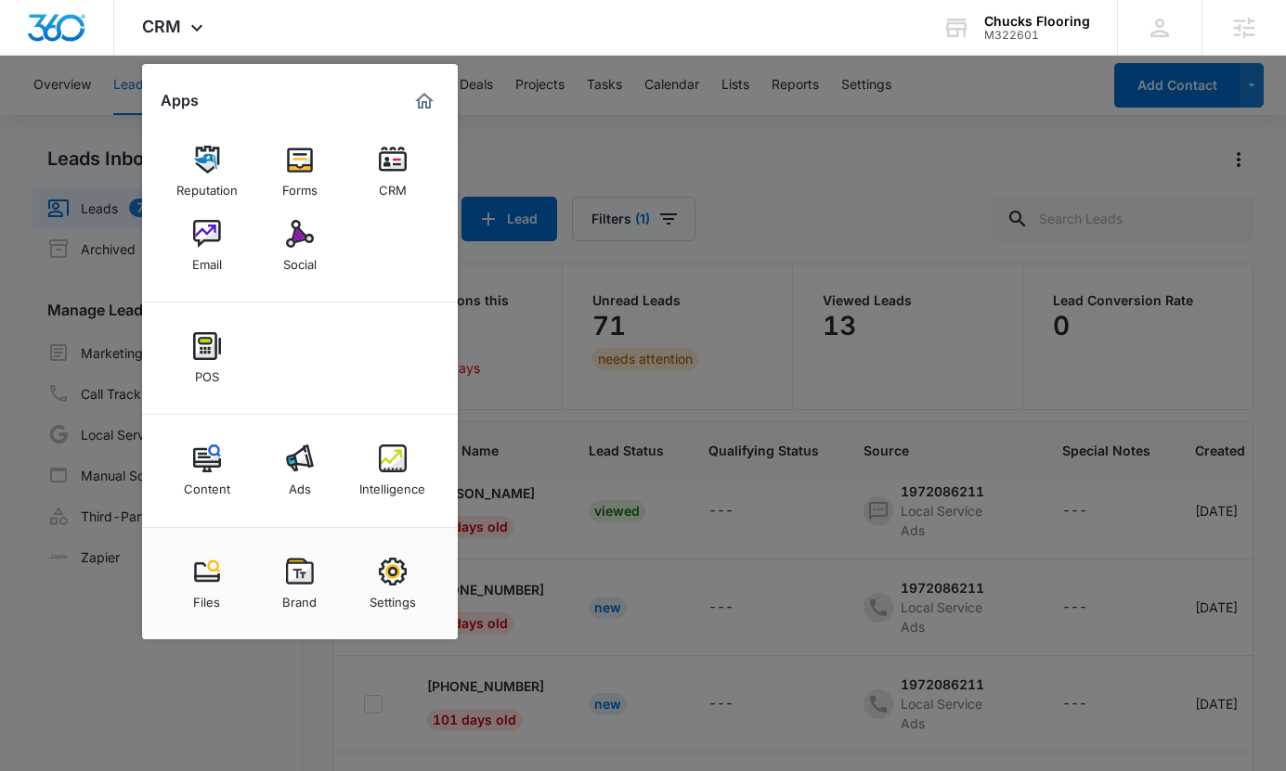
click at [591, 351] on div at bounding box center [643, 385] width 1286 height 771
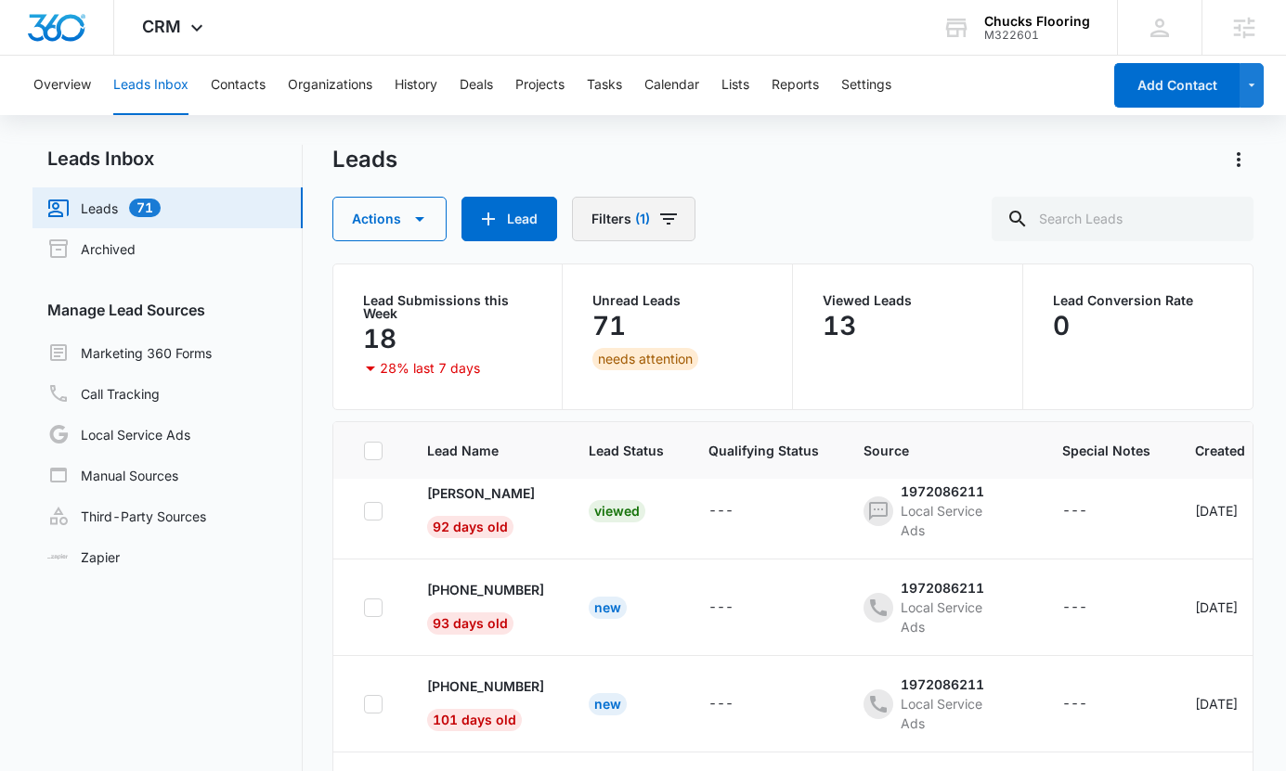
click at [635, 224] on span "(1)" at bounding box center [642, 219] width 15 height 13
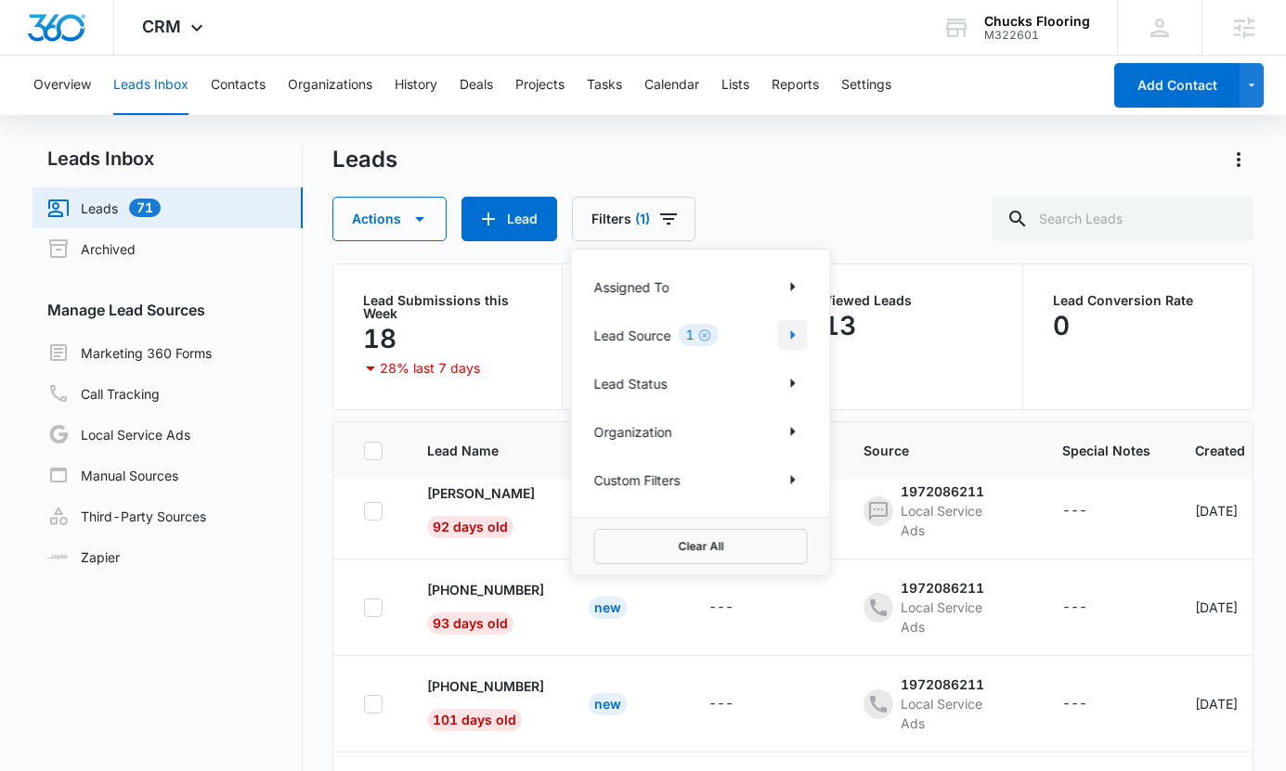
click at [798, 338] on icon "Show Lead Source filters" at bounding box center [793, 335] width 22 height 22
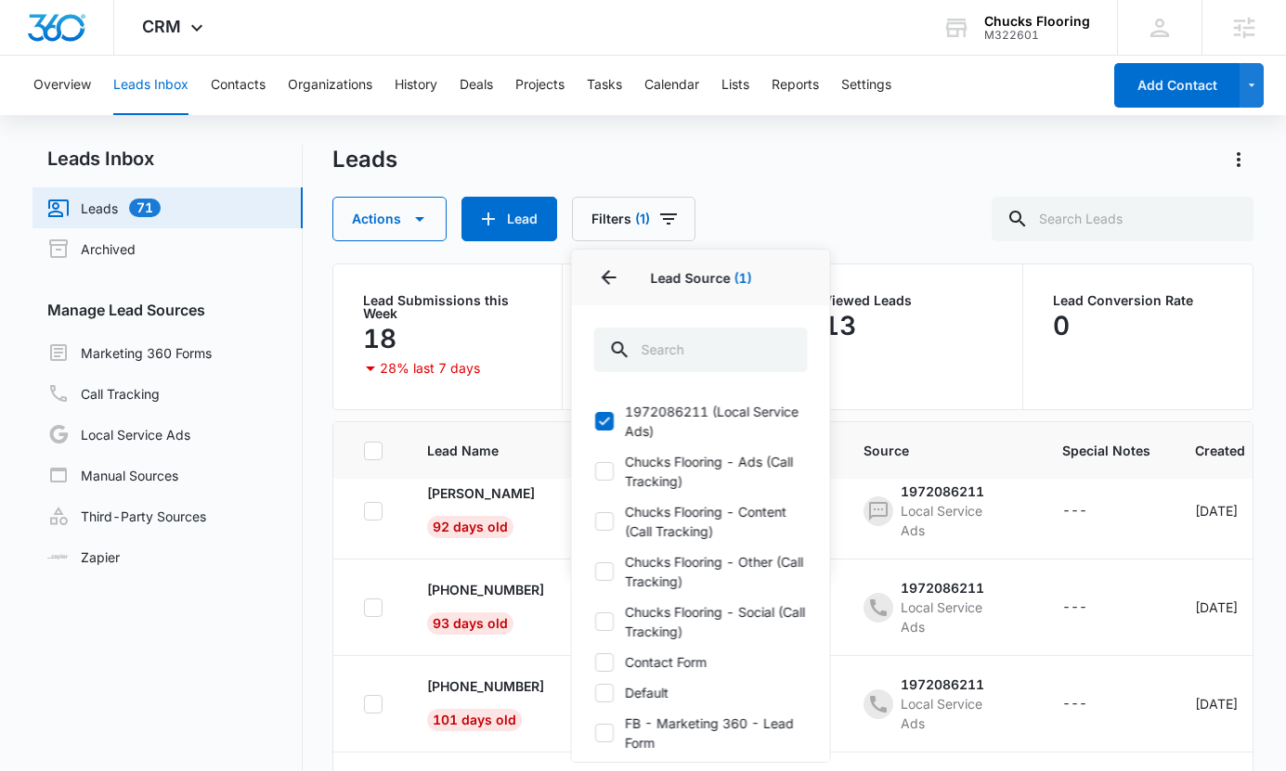
click at [692, 470] on label "Chucks Flooring - Ads (Call Tracking)" at bounding box center [700, 471] width 213 height 39
click at [595, 472] on input "Chucks Flooring - Ads (Call Tracking)" at bounding box center [594, 472] width 1 height 1
checkbox input "true"
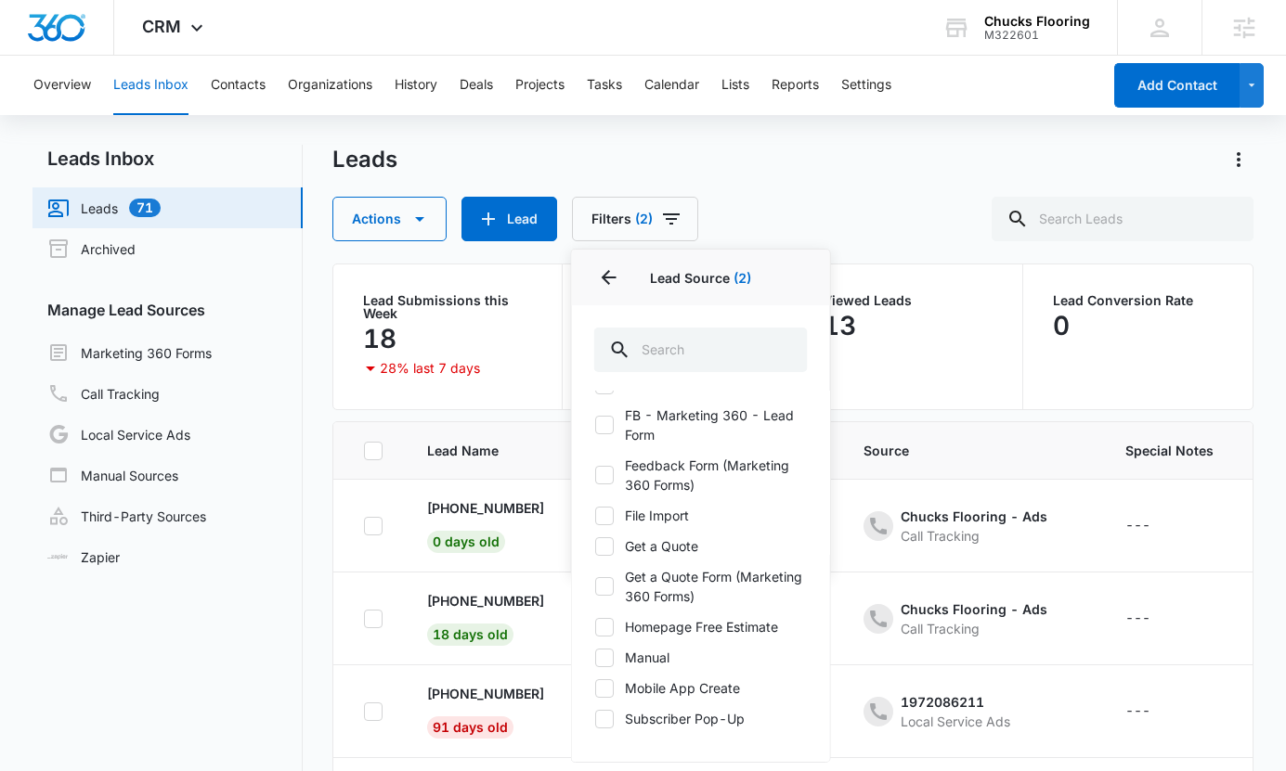
scroll to position [21, 0]
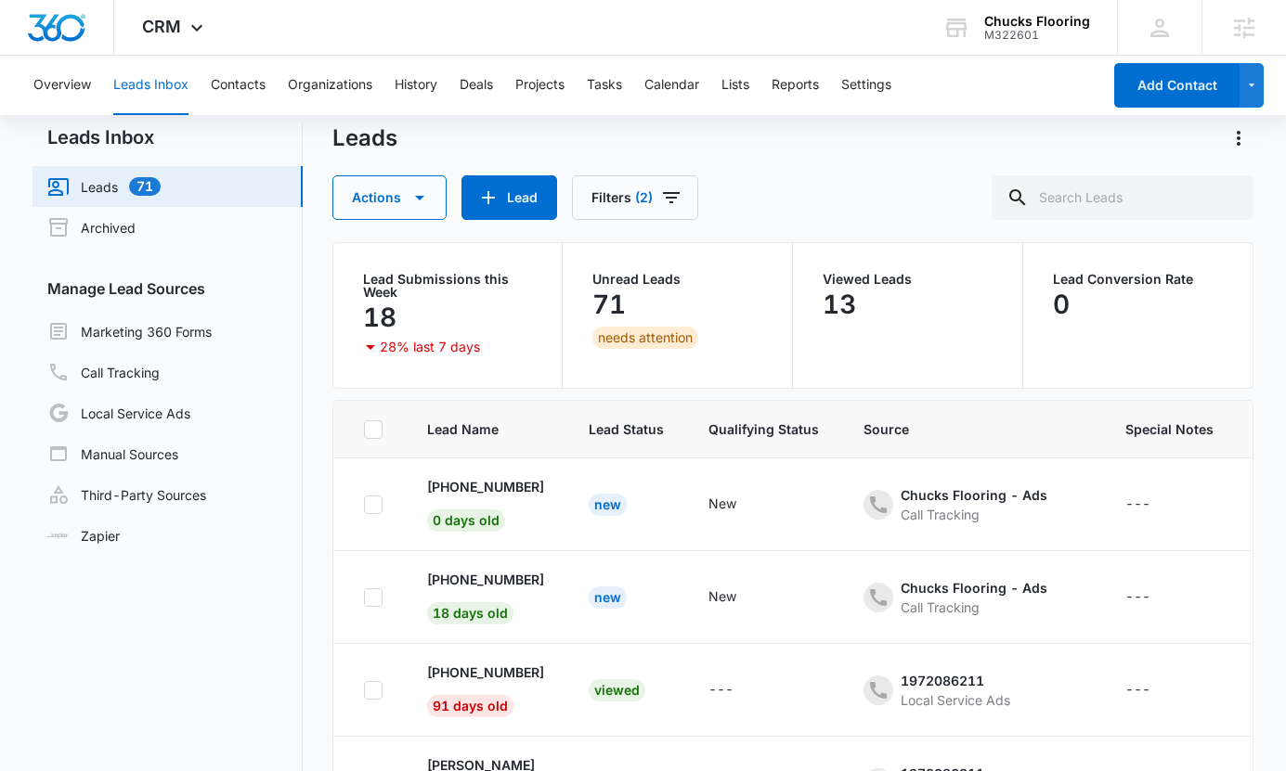
click at [854, 183] on div "Actions Lead Filters (2)" at bounding box center [793, 197] width 922 height 45
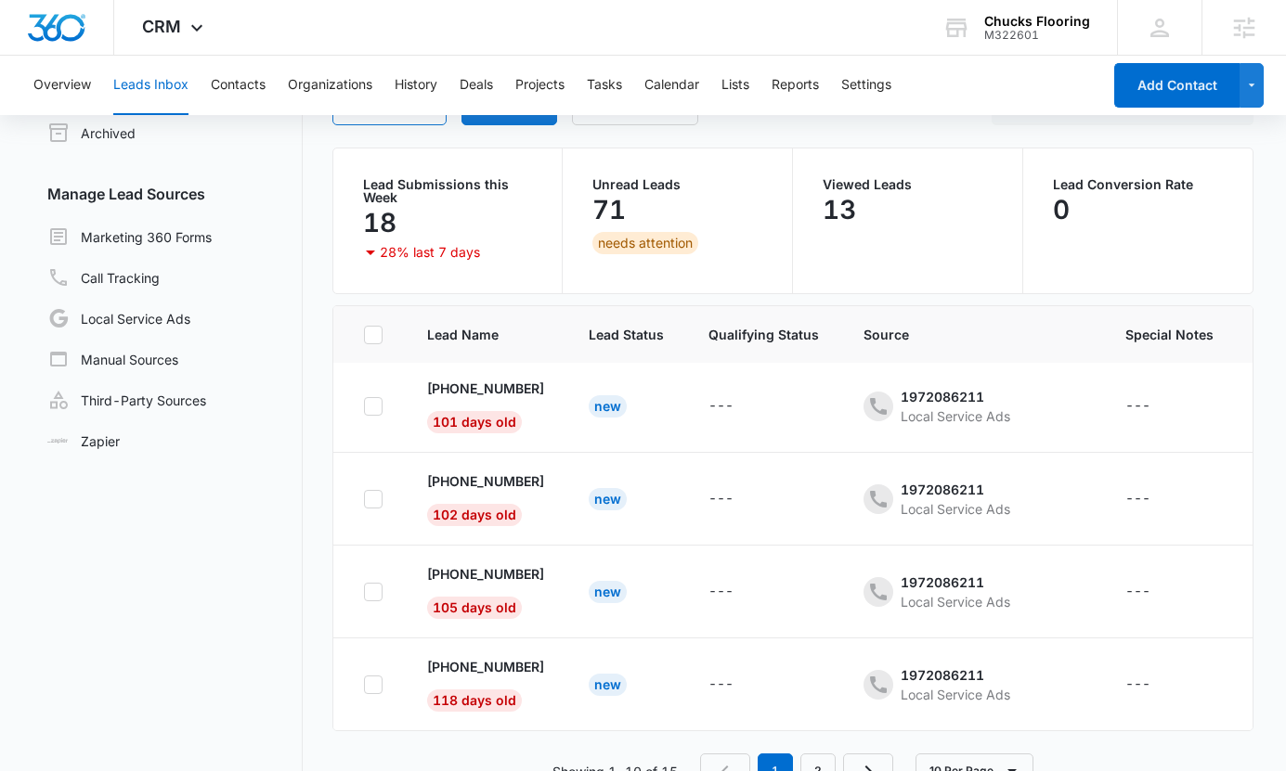
scroll to position [156, 0]
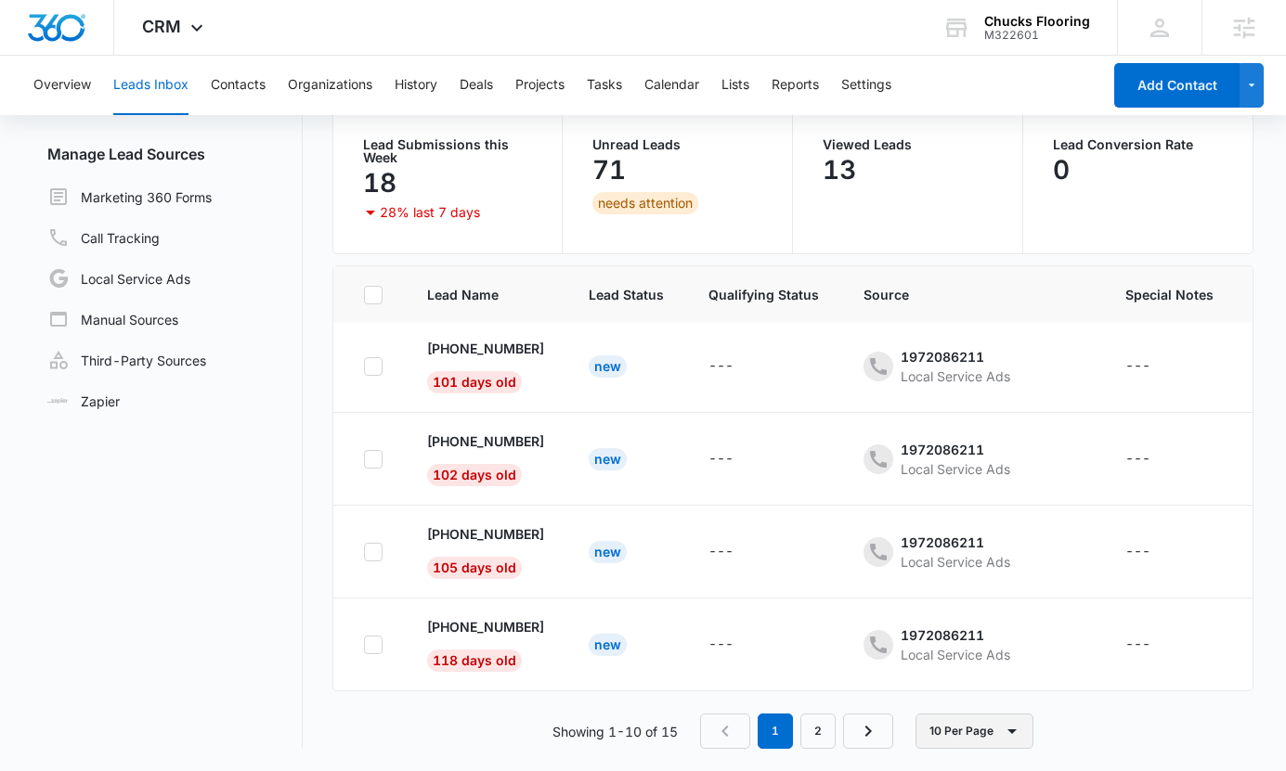
click at [951, 724] on button "10 Per Page" at bounding box center [974, 731] width 118 height 35
click at [951, 682] on div "50 Per Page" at bounding box center [978, 676] width 76 height 13
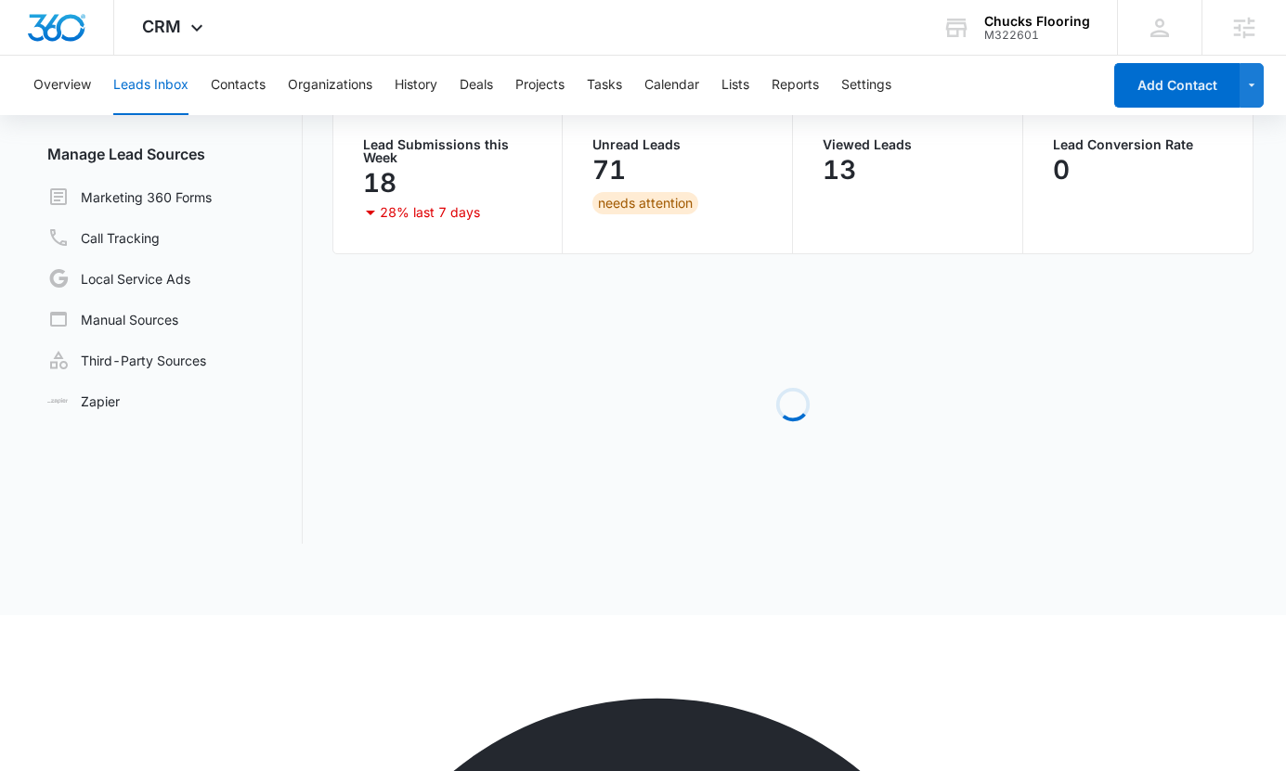
scroll to position [0, 0]
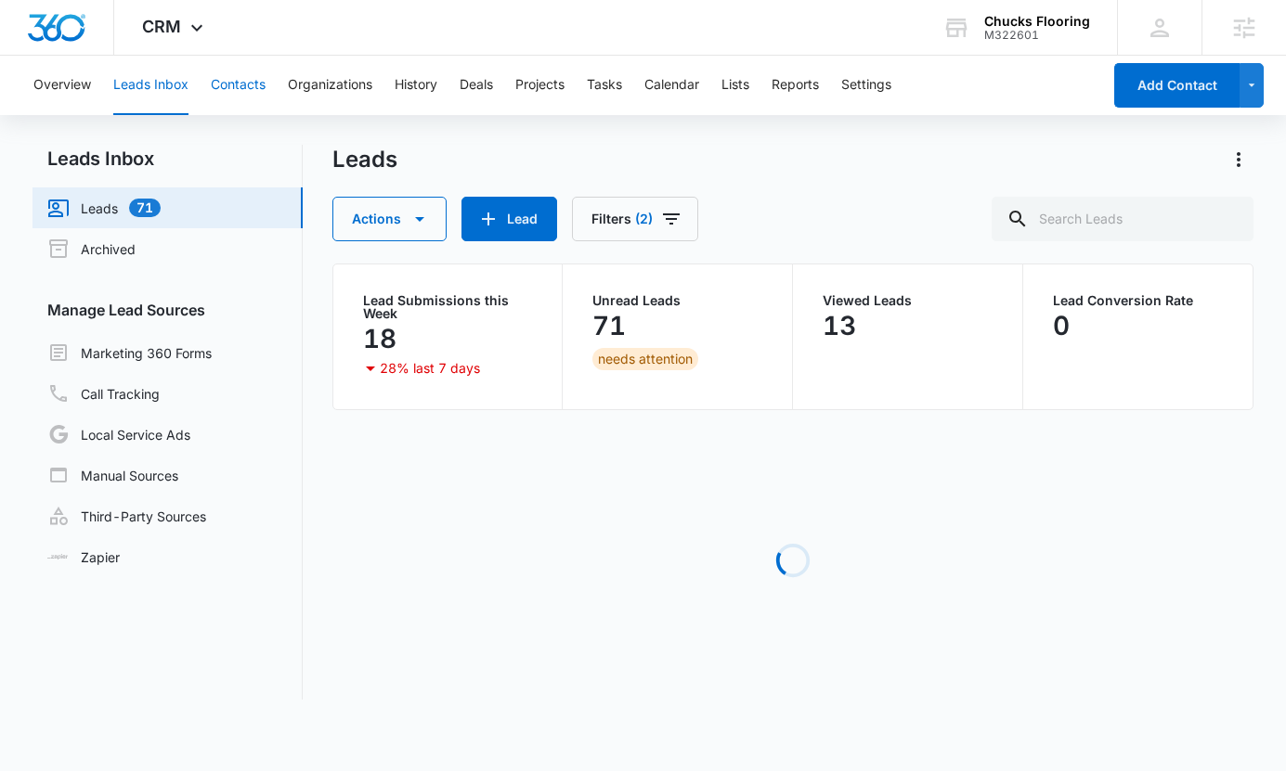
click at [239, 84] on button "Contacts" at bounding box center [238, 85] width 55 height 59
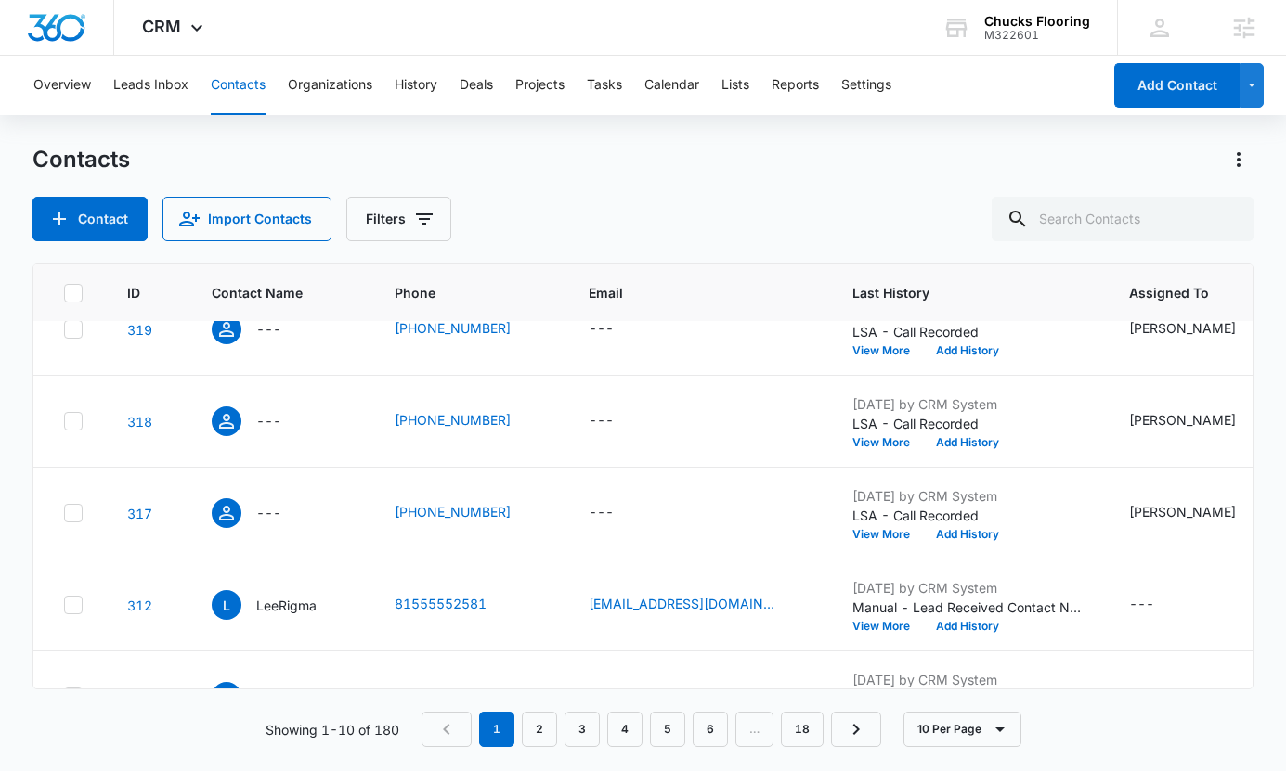
scroll to position [551, 0]
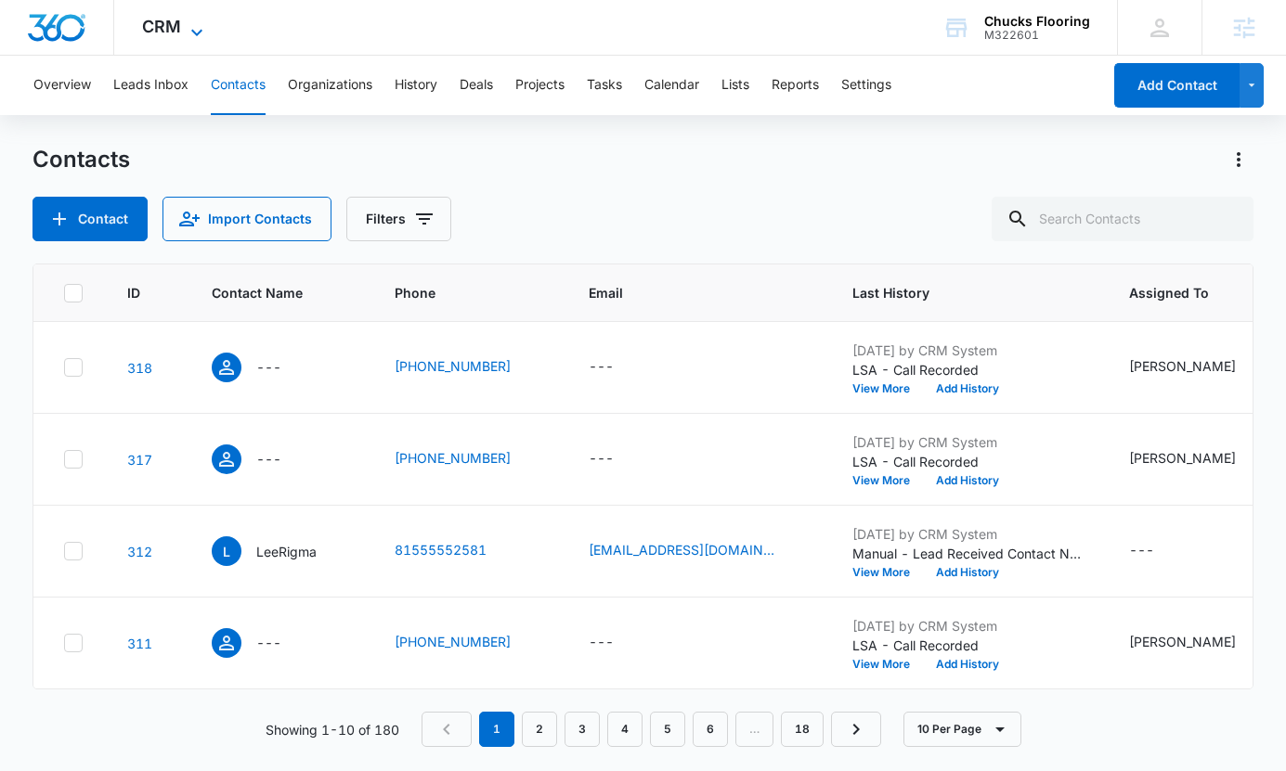
click at [175, 19] on span "CRM" at bounding box center [161, 26] width 39 height 19
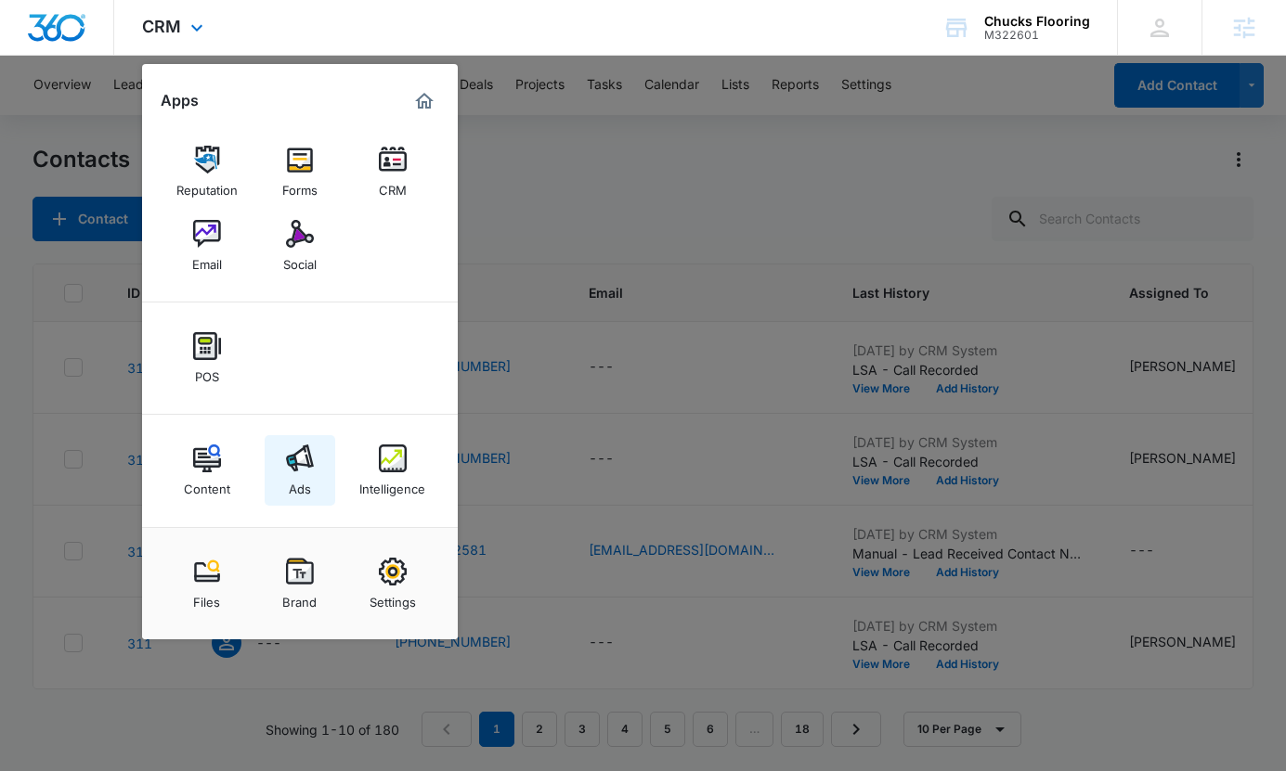
click at [301, 466] on img at bounding box center [300, 459] width 28 height 28
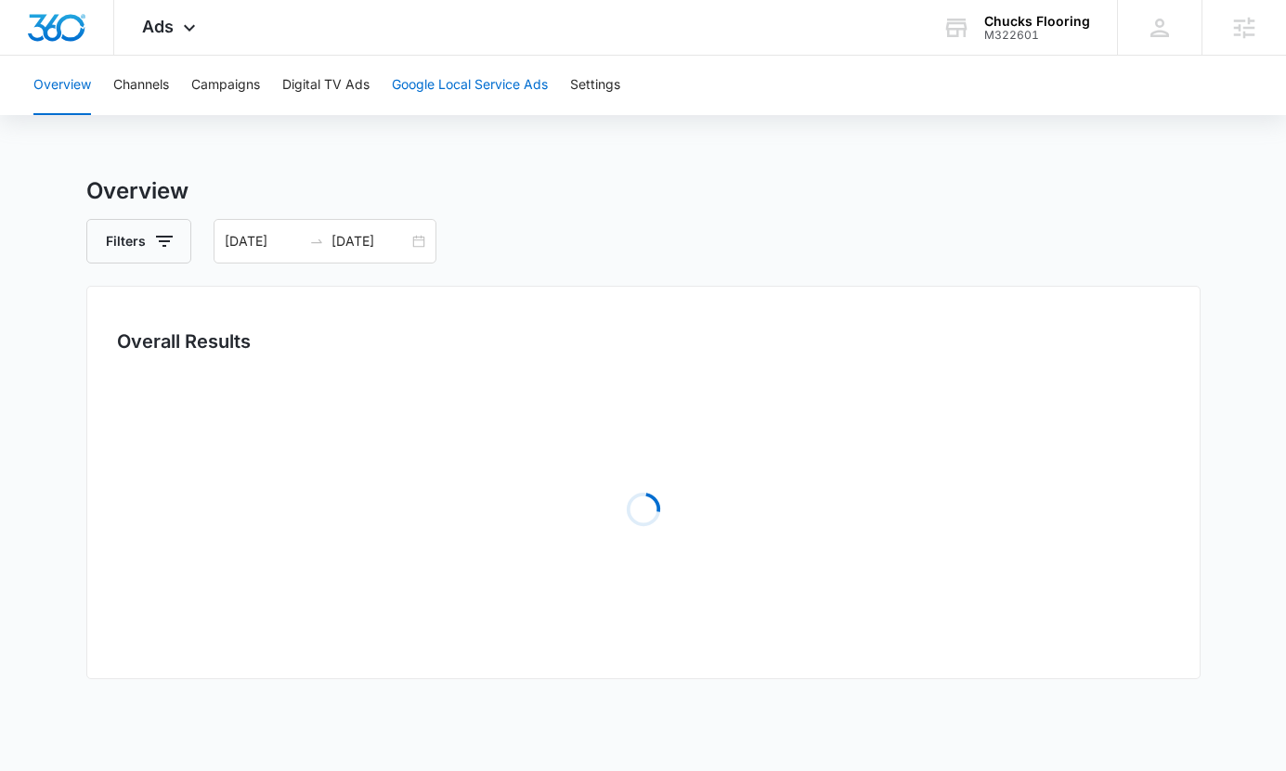
click at [436, 89] on button "Google Local Service Ads" at bounding box center [470, 85] width 156 height 59
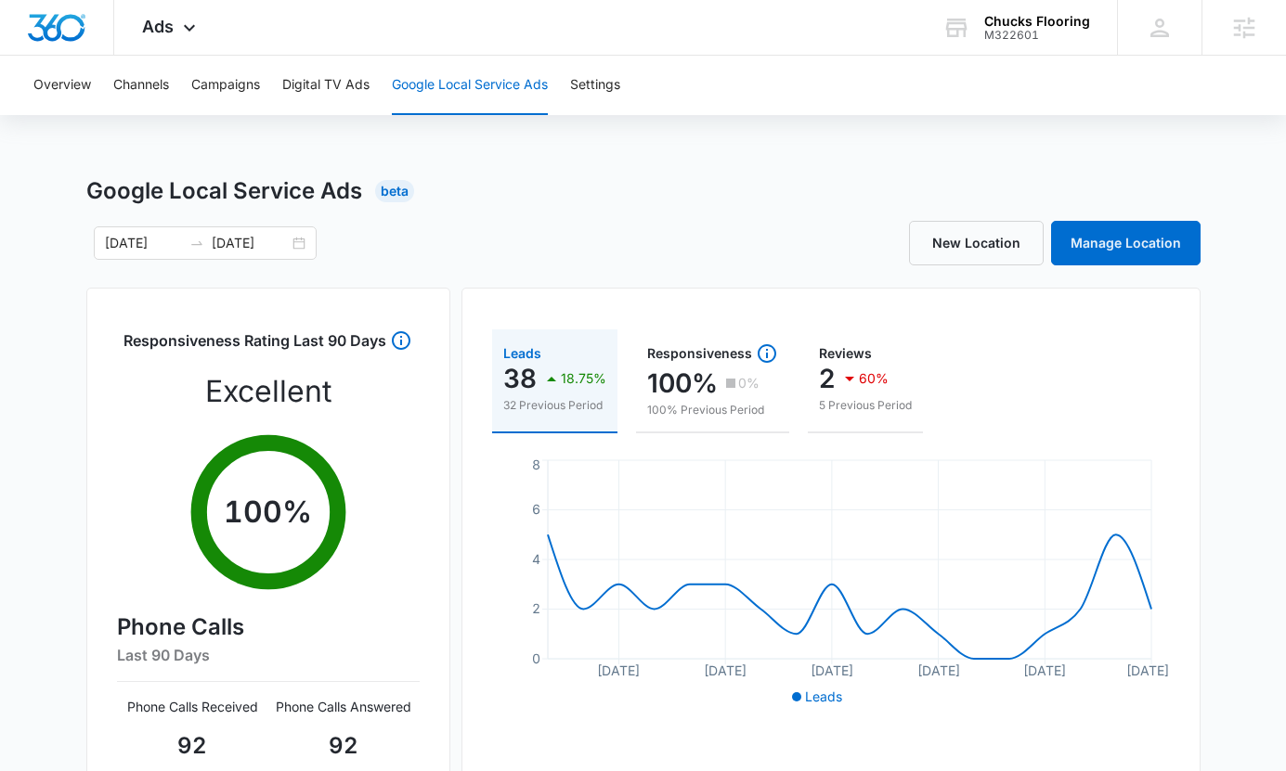
click at [825, 251] on div "New Location Manage Location" at bounding box center [921, 243] width 557 height 45
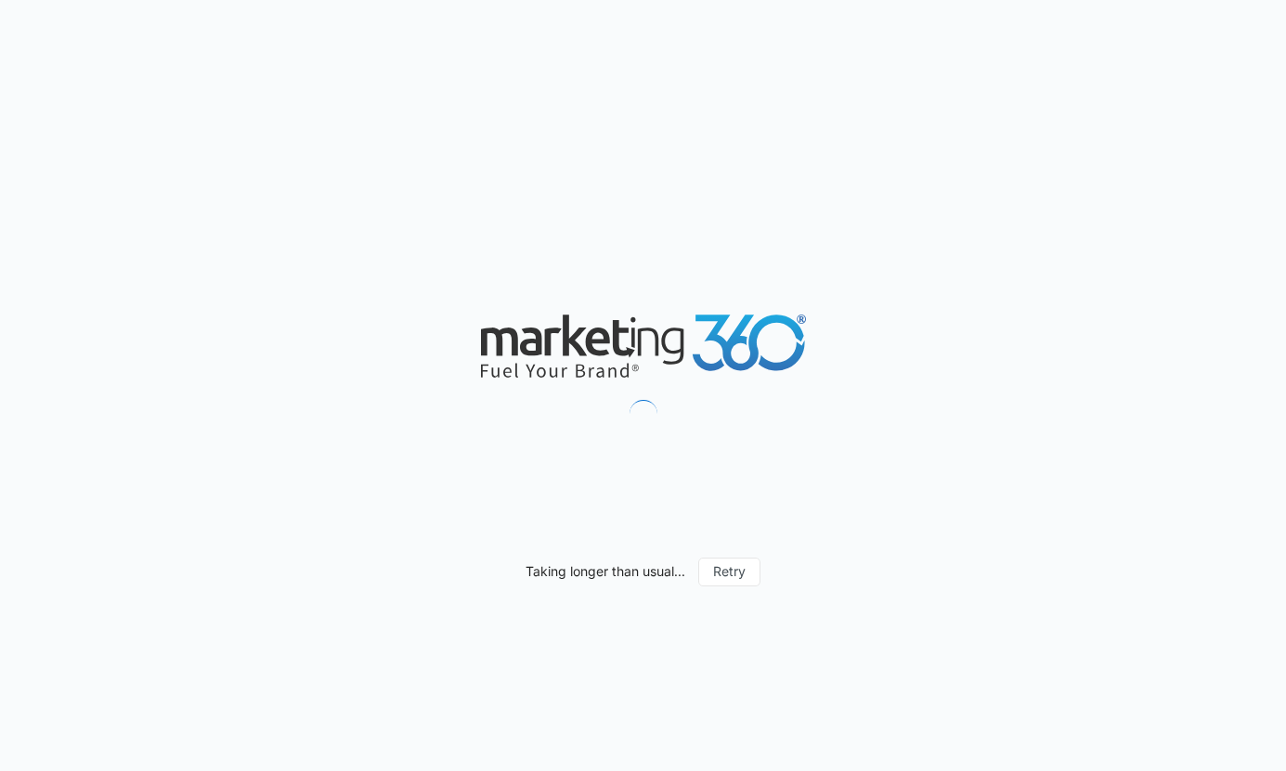
scroll to position [1145, 0]
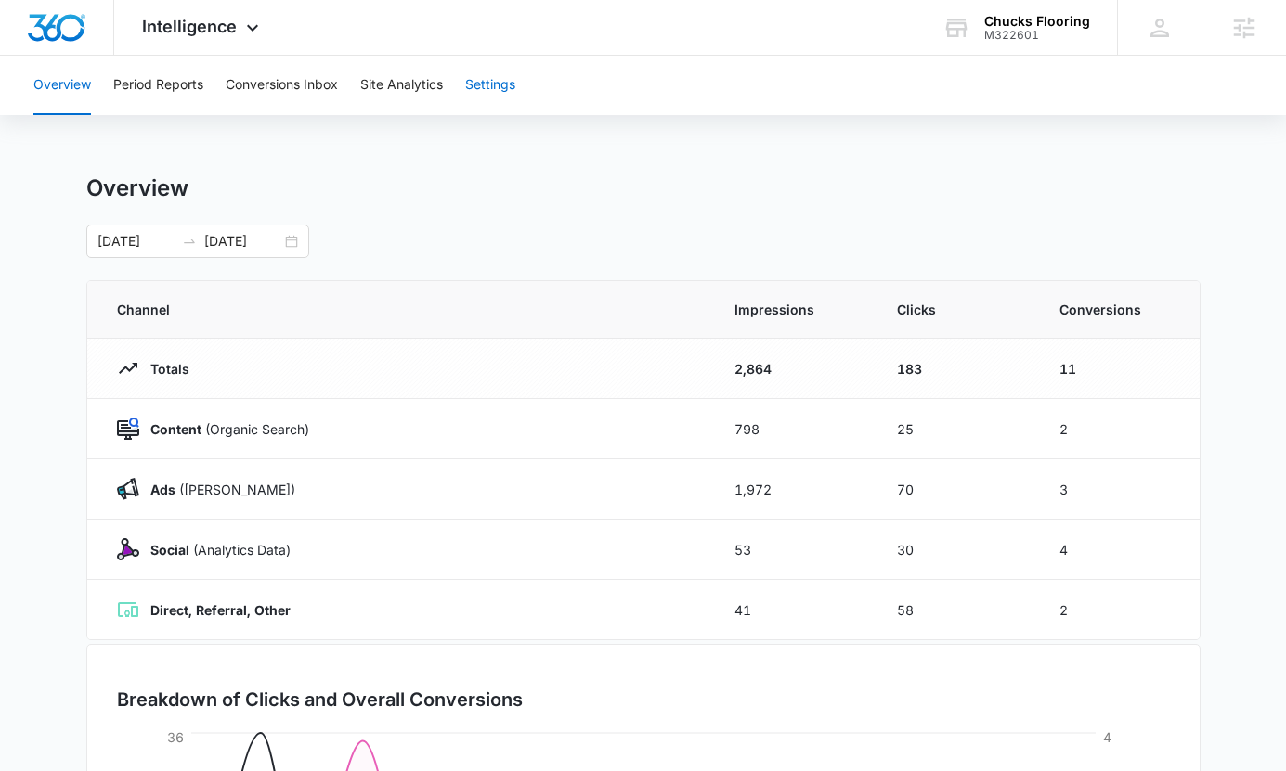
click at [489, 84] on button "Settings" at bounding box center [490, 85] width 50 height 59
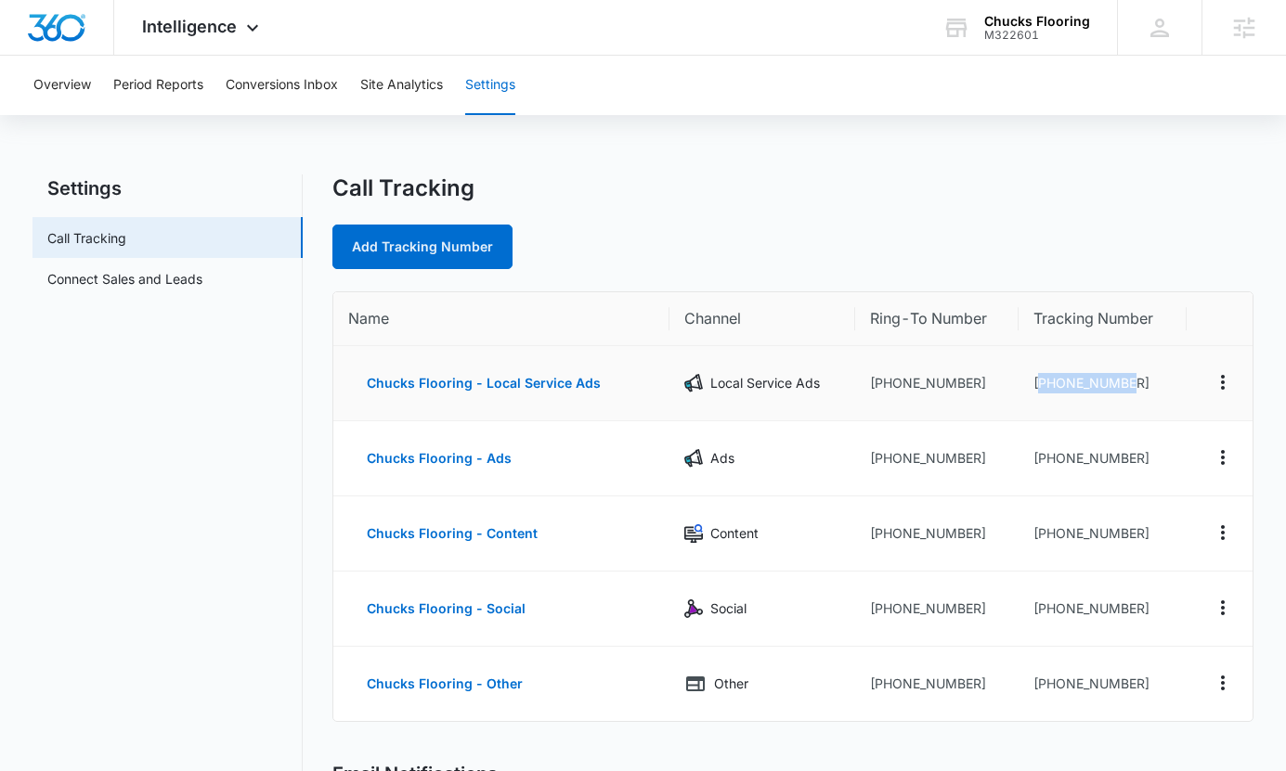
drag, startPoint x: 1041, startPoint y: 382, endPoint x: 1171, endPoint y: 382, distance: 130.9
type textarea "18642065495"
click at [1171, 382] on td "+18642065495" at bounding box center [1101, 383] width 167 height 75
drag, startPoint x: 1145, startPoint y: 457, endPoint x: 1035, endPoint y: 458, distance: 109.5
click at [1034, 458] on td "+18642167030" at bounding box center [1101, 458] width 167 height 75
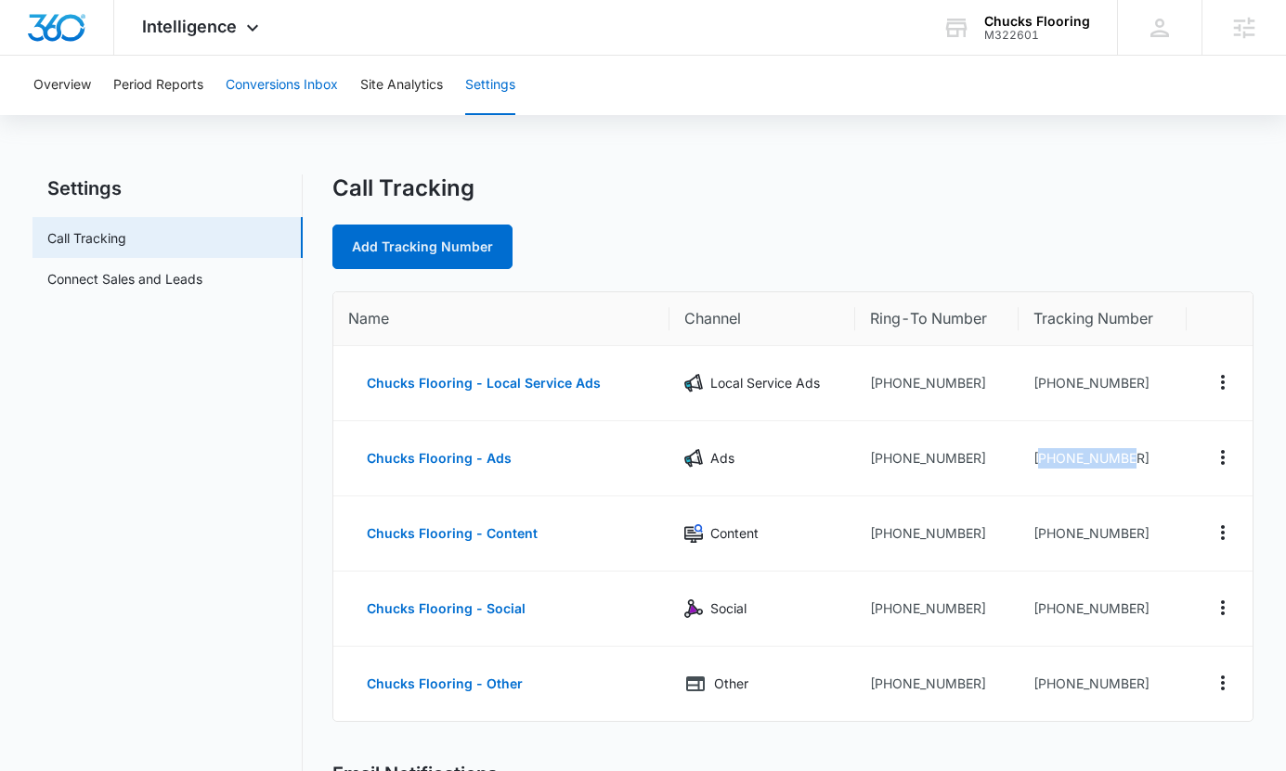
click at [309, 86] on button "Conversions Inbox" at bounding box center [282, 85] width 112 height 59
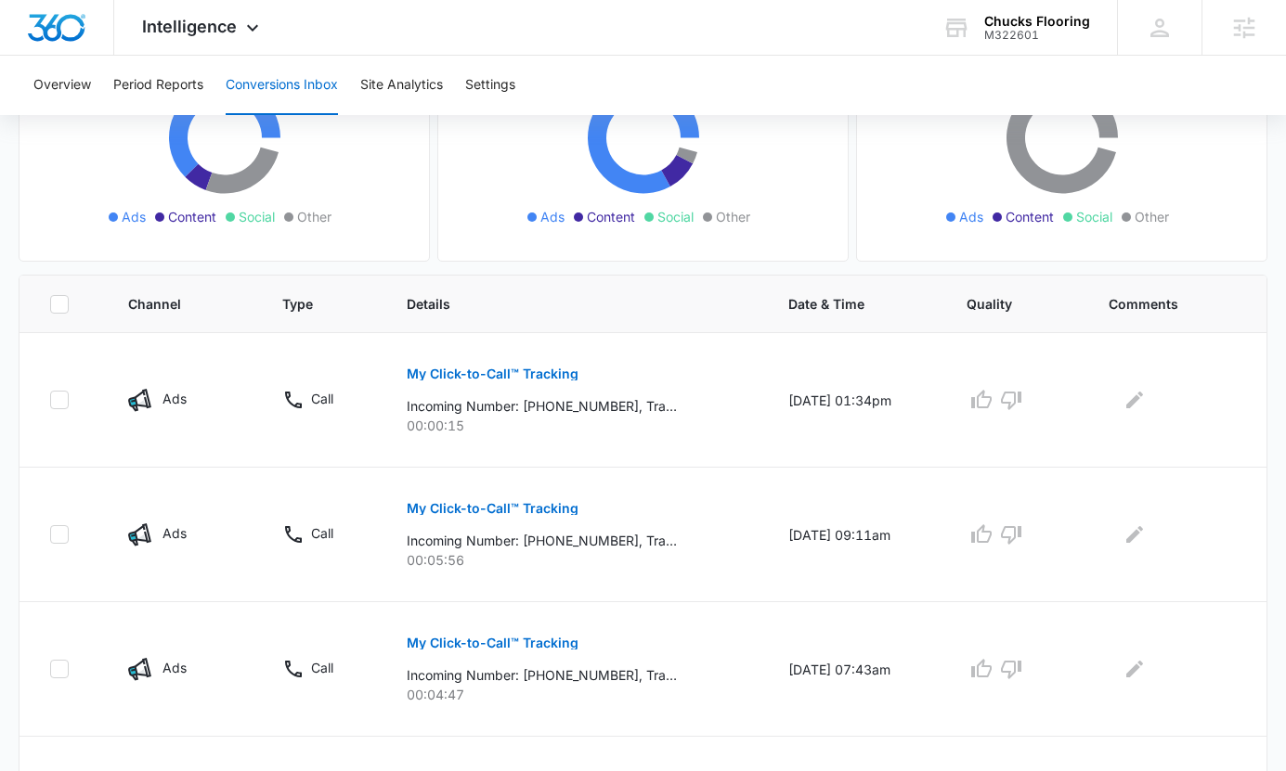
scroll to position [259, 0]
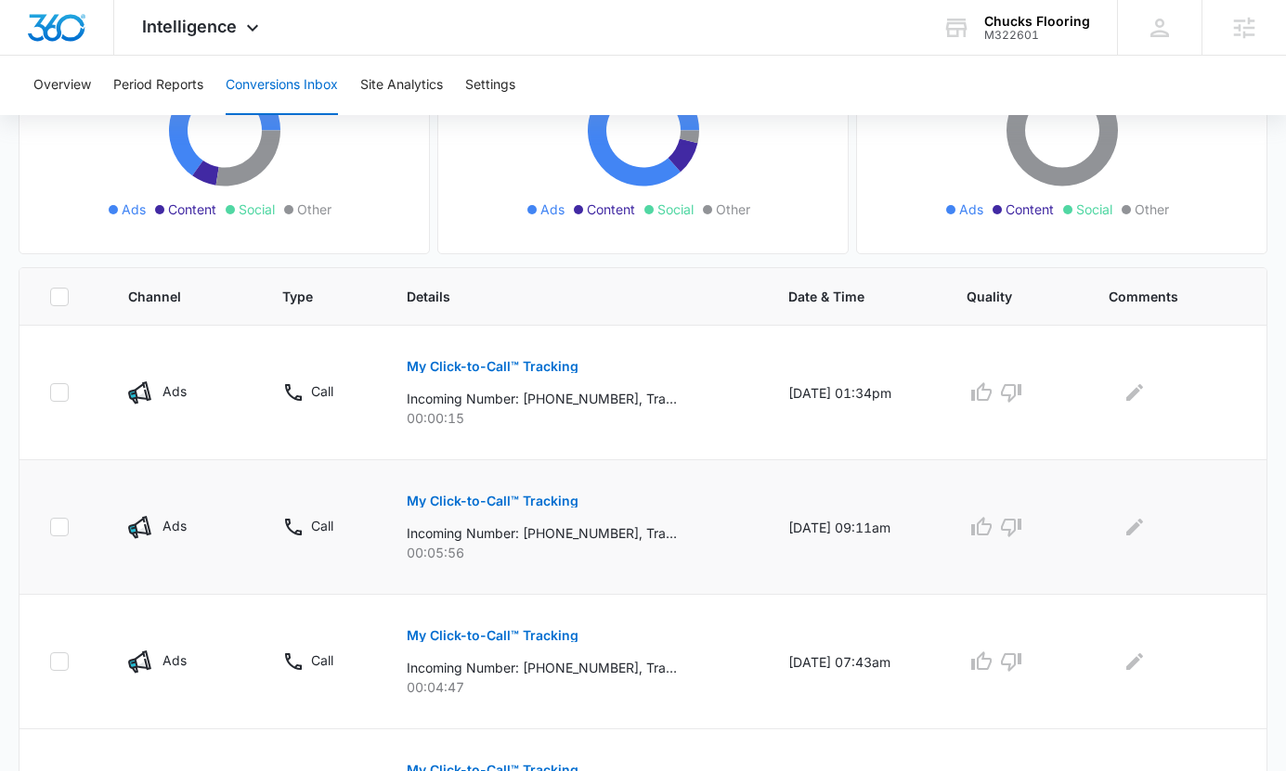
click at [509, 505] on p "My Click-to-Call™ Tracking" at bounding box center [493, 501] width 172 height 13
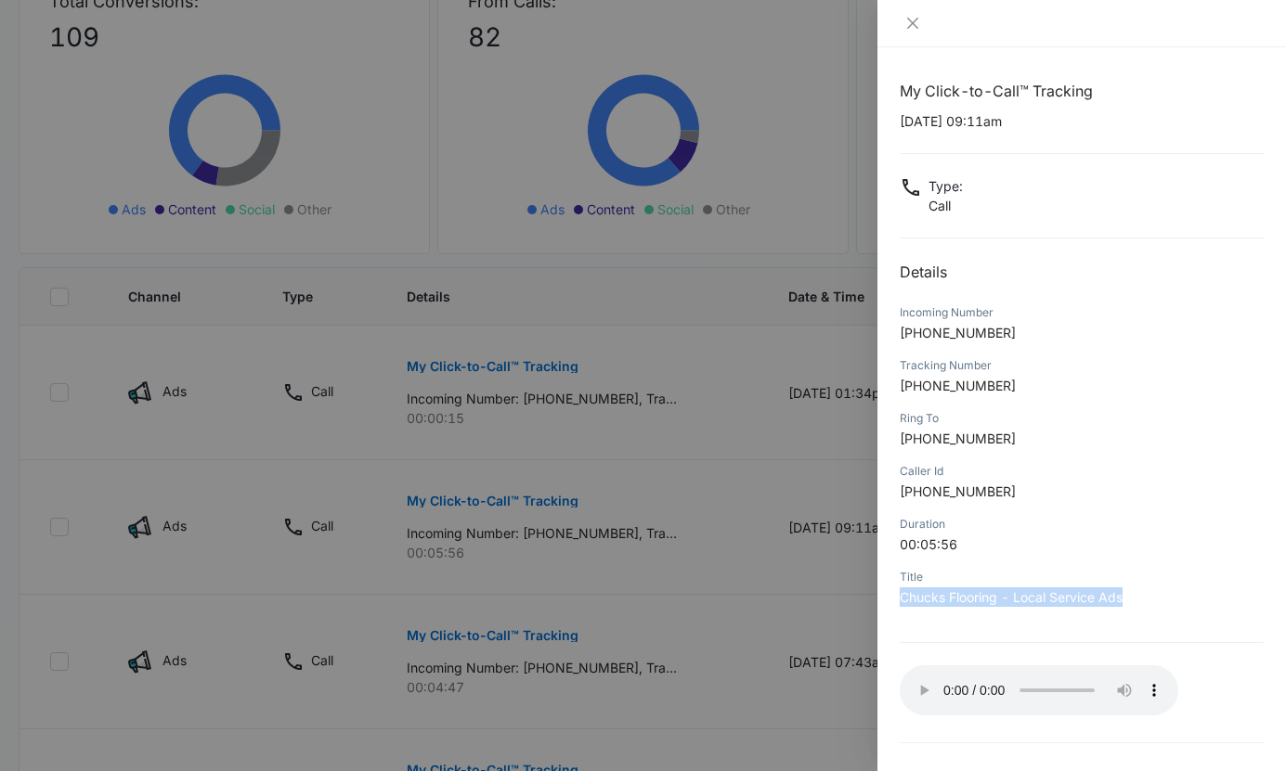
drag, startPoint x: 1128, startPoint y: 600, endPoint x: 897, endPoint y: 601, distance: 231.1
click at [897, 601] on div "My Click-to-Call™ Tracking 09/11/2025 at 09:11am Type : Call Details Incoming N…" at bounding box center [1081, 409] width 408 height 724
drag, startPoint x: 1004, startPoint y: 498, endPoint x: 894, endPoint y: 501, distance: 110.5
click at [894, 501] on div "My Click-to-Call™ Tracking 09/11/2025 at 09:11am Type : Call Details Incoming N…" at bounding box center [1081, 409] width 408 height 724
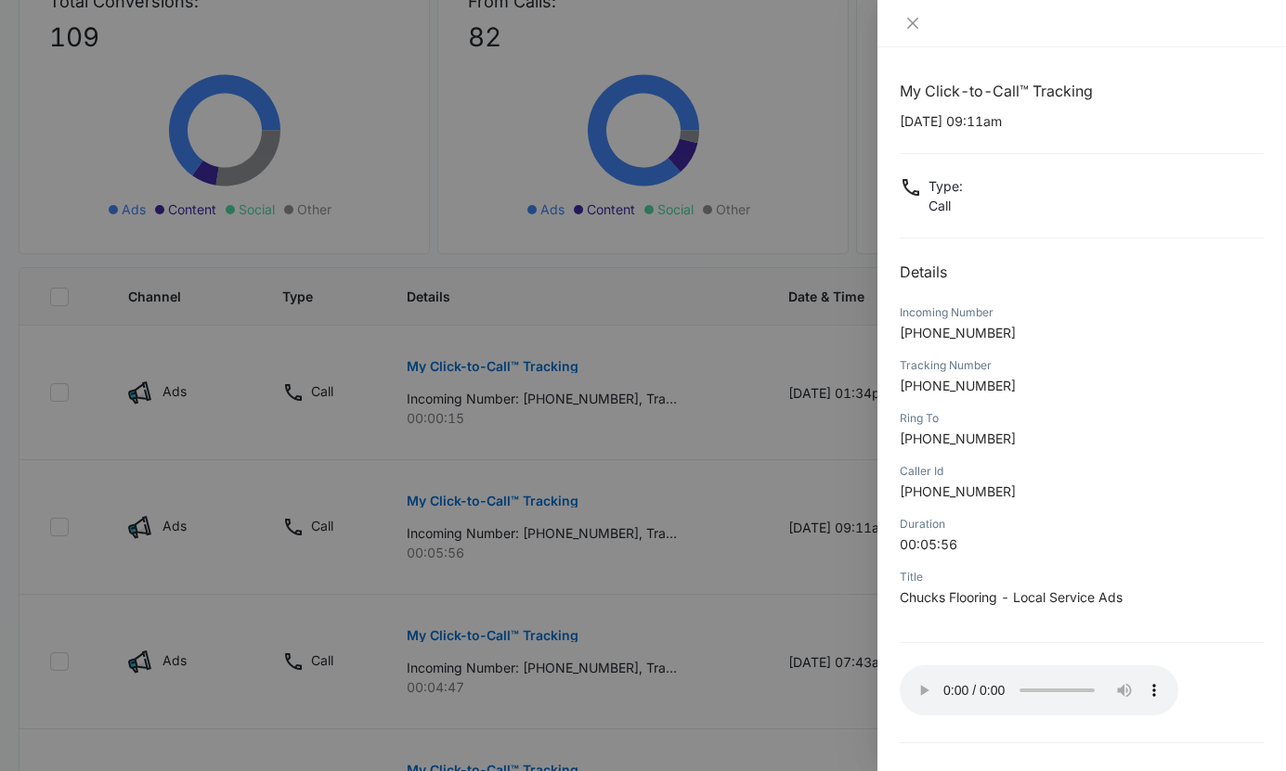
click at [739, 534] on div at bounding box center [643, 385] width 1286 height 771
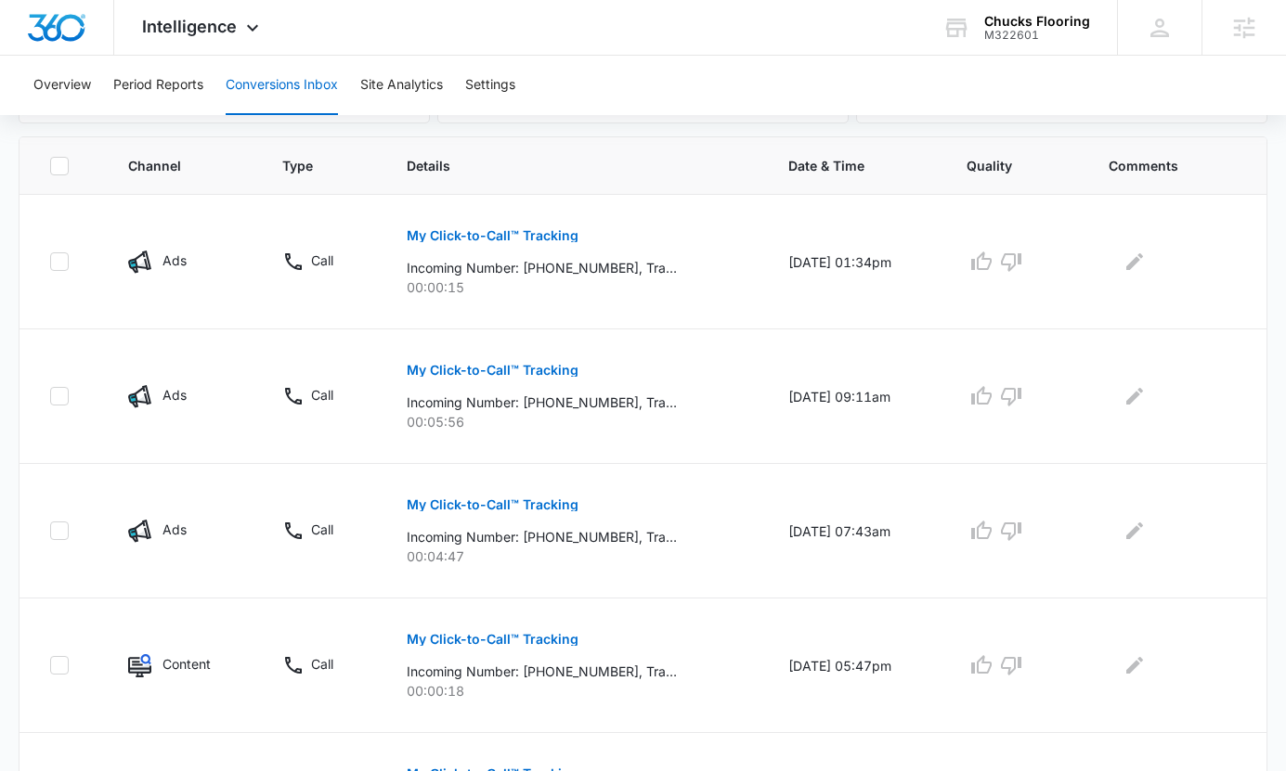
scroll to position [398, 0]
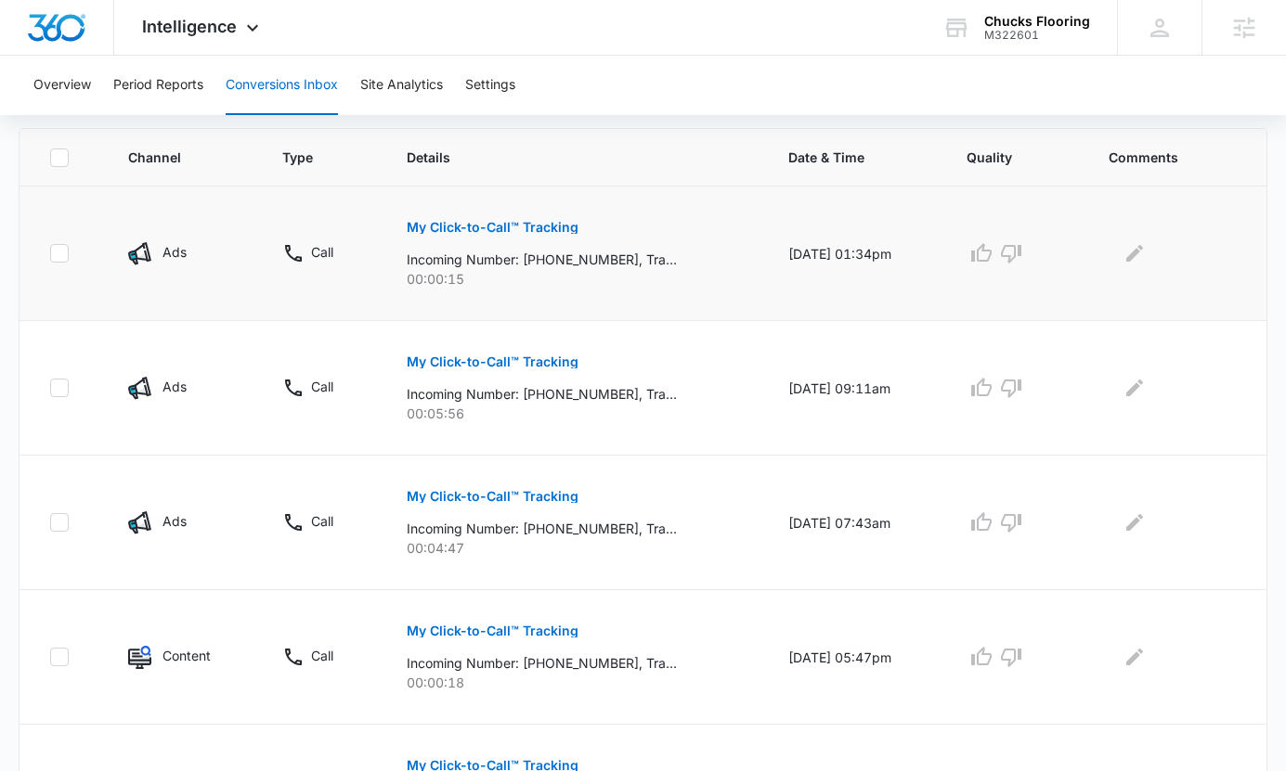
click at [562, 269] on p "00:00:15" at bounding box center [575, 278] width 337 height 19
click at [518, 226] on p "My Click-to-Call™ Tracking" at bounding box center [493, 227] width 172 height 13
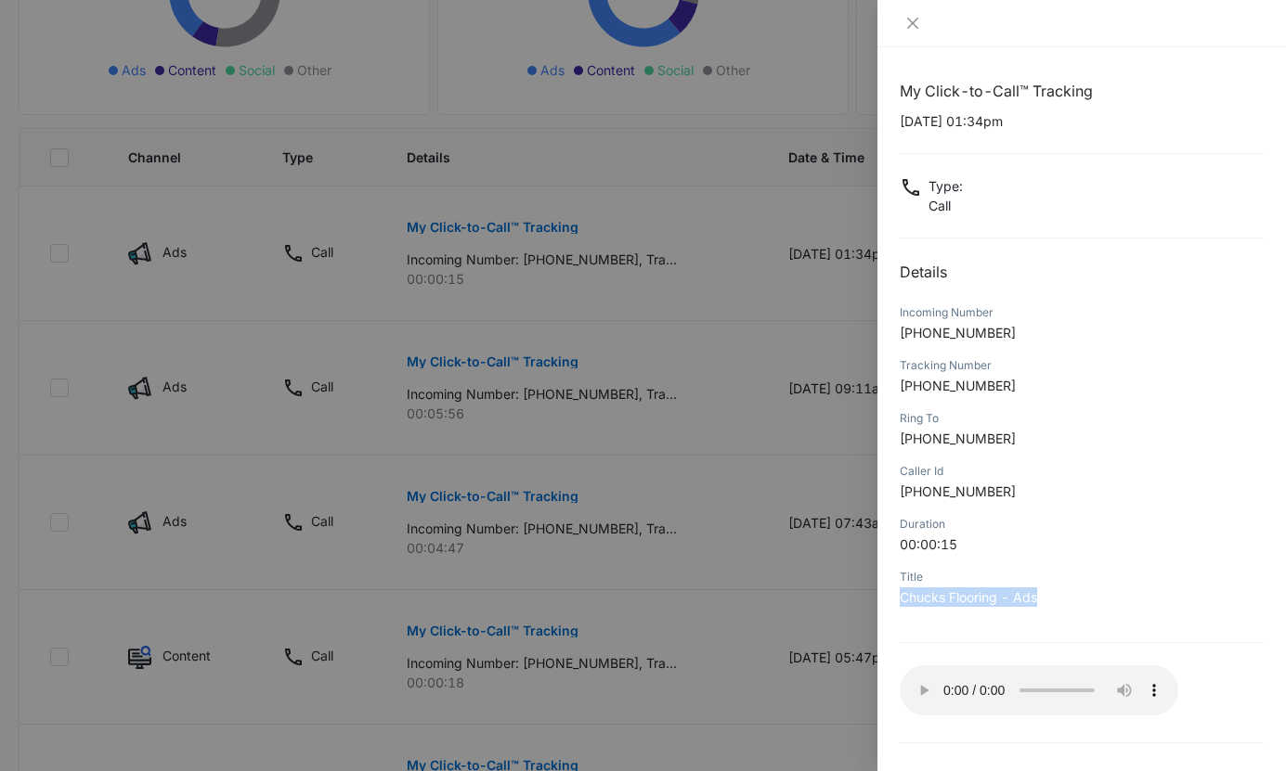
drag, startPoint x: 1042, startPoint y: 597, endPoint x: 894, endPoint y: 597, distance: 148.5
click at [894, 597] on div "My Click-to-Call™ Tracking 09/11/2025 at 01:34pm Type : Call Details Incoming N…" at bounding box center [1081, 409] width 408 height 724
click at [681, 576] on div at bounding box center [643, 385] width 1286 height 771
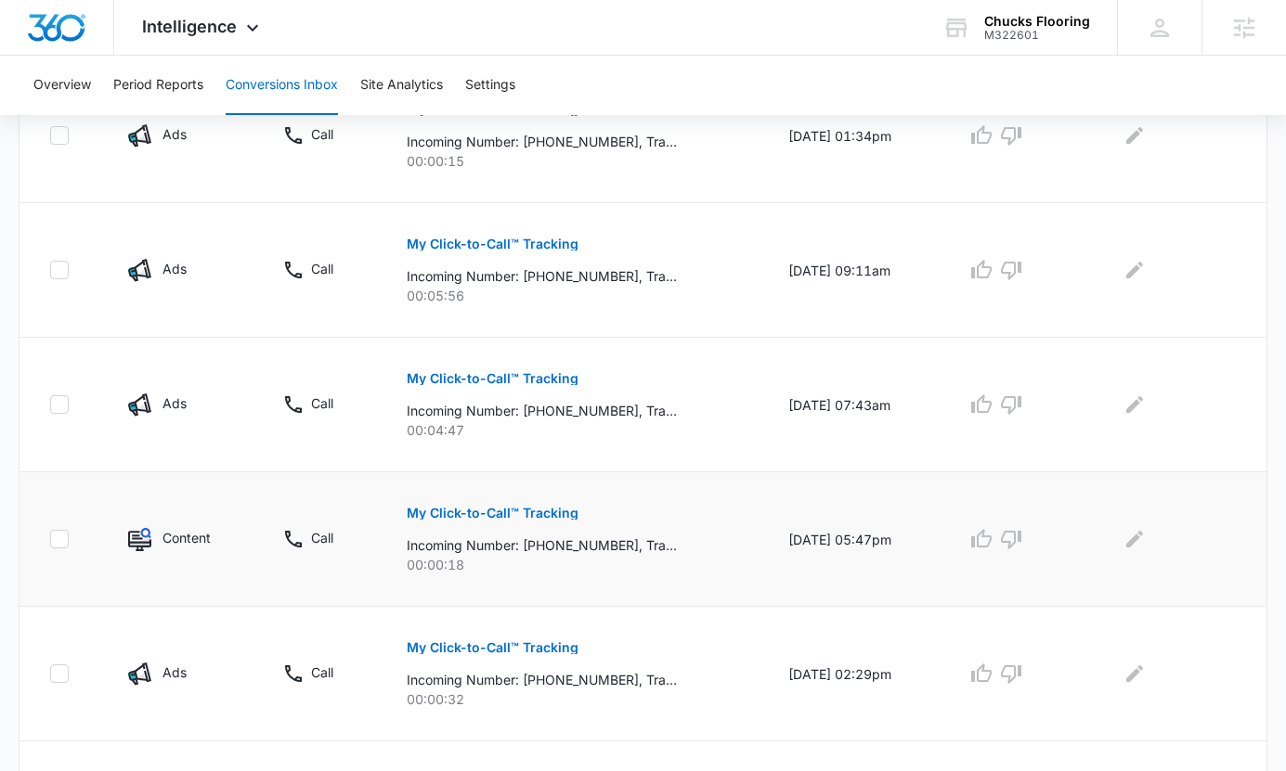
scroll to position [519, 0]
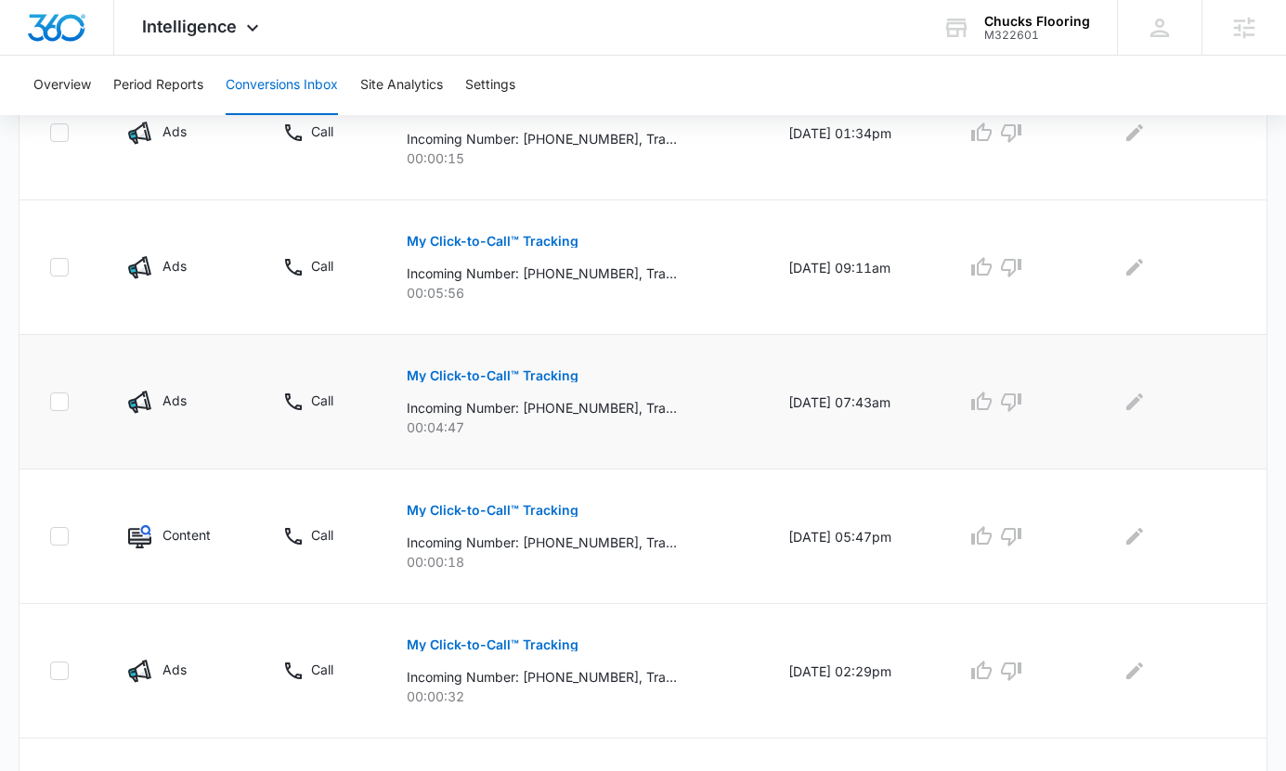
click at [531, 376] on p "My Click-to-Call™ Tracking" at bounding box center [493, 375] width 172 height 13
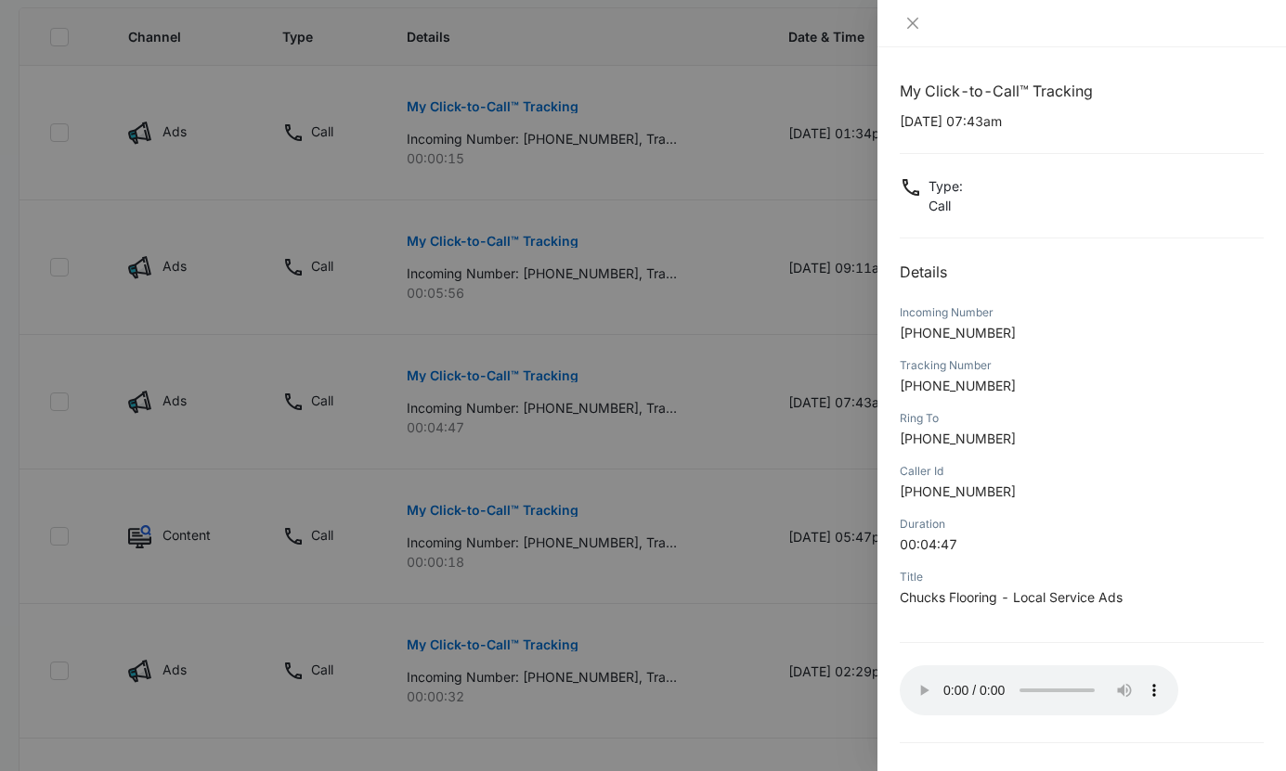
click at [796, 568] on div at bounding box center [643, 385] width 1286 height 771
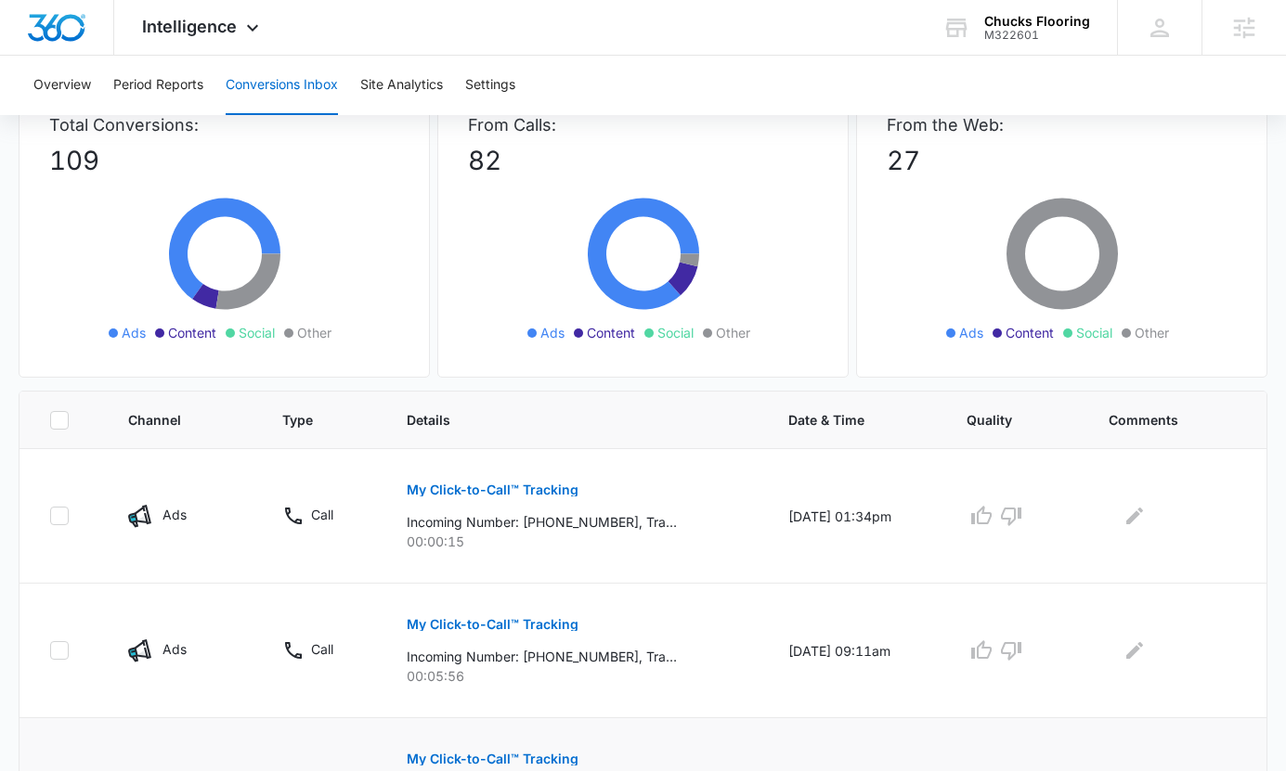
scroll to position [0, 0]
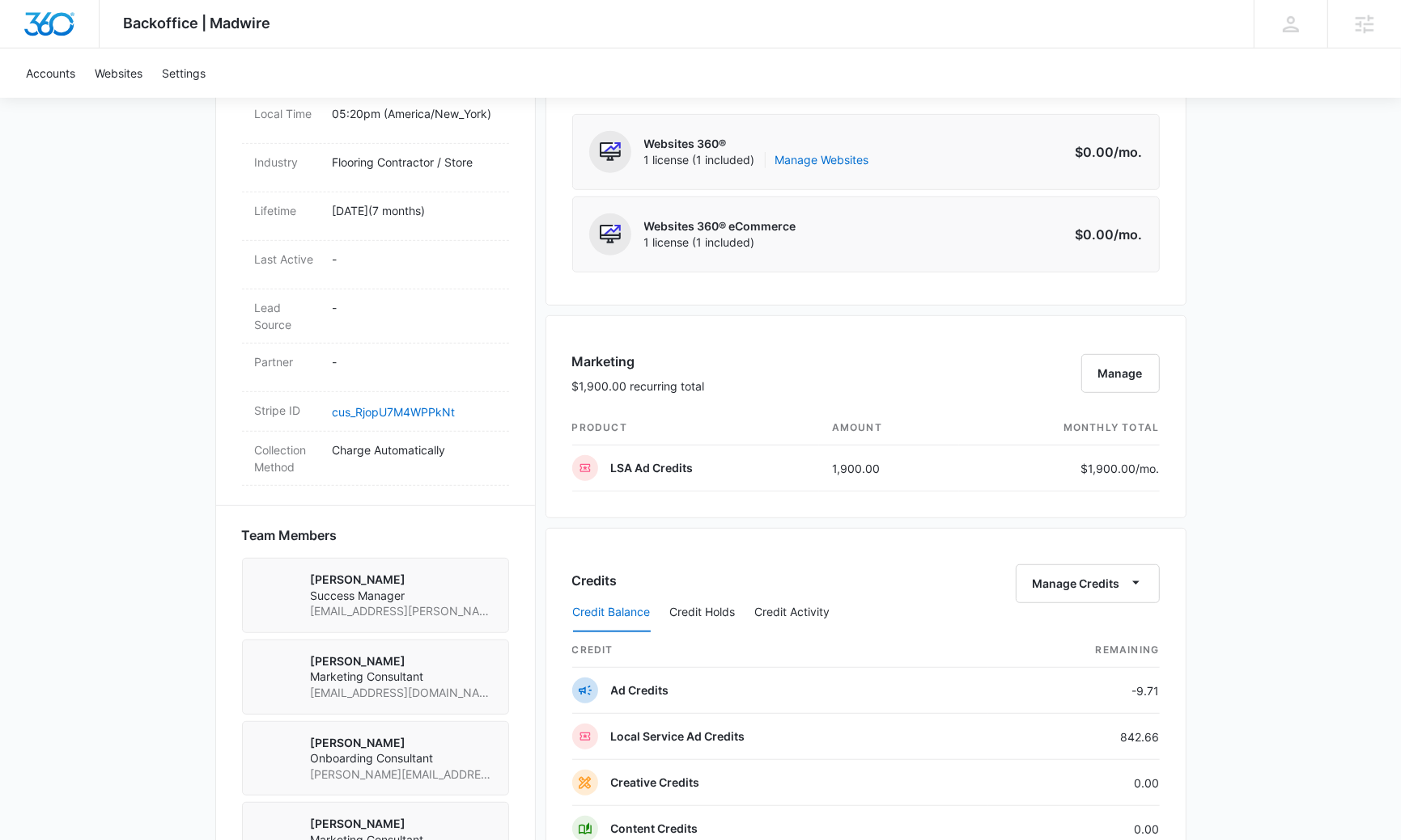
scroll to position [724, 0]
drag, startPoint x: 826, startPoint y: 459, endPoint x: 957, endPoint y: 459, distance: 131.0
type textarea "1,900.00"
click at [957, 459] on td "1,900.00" at bounding box center [888, 467] width 140 height 46
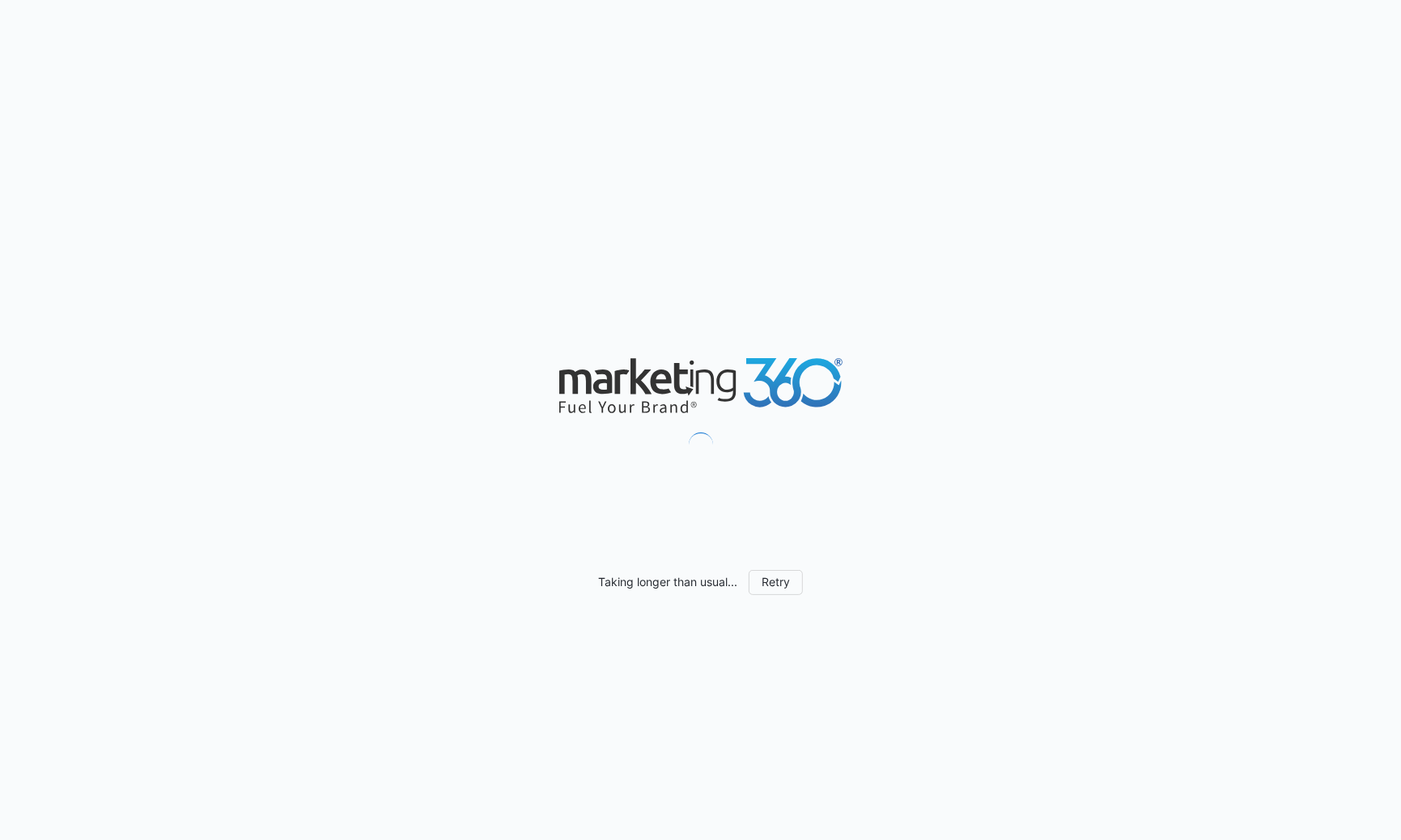
scroll to position [826, 0]
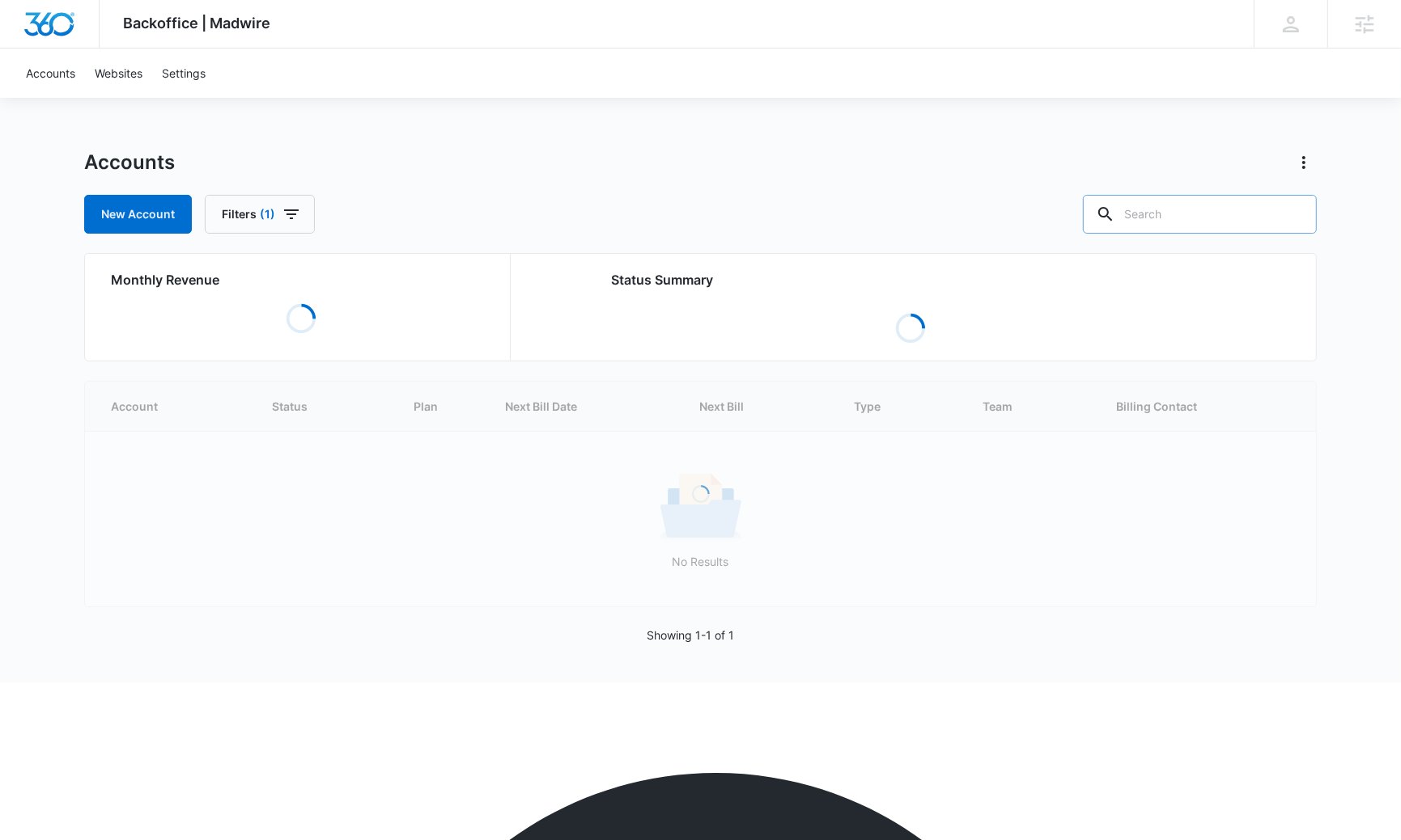
click at [1172, 207] on input "text" at bounding box center [1200, 214] width 234 height 39
paste input "M37349"
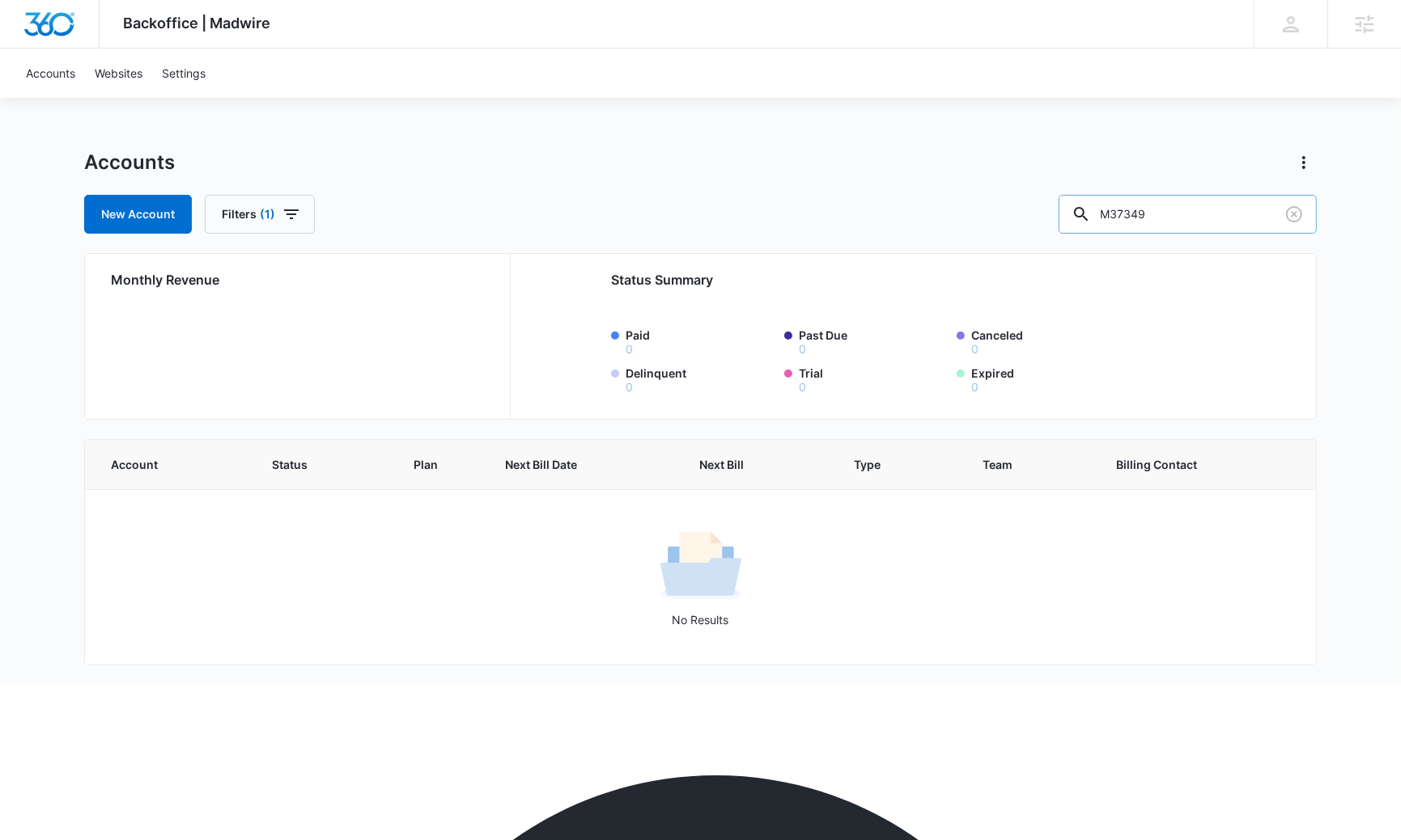
click at [1173, 207] on input "M37349" at bounding box center [1187, 214] width 258 height 39
paste input "5406"
type input "M35406"
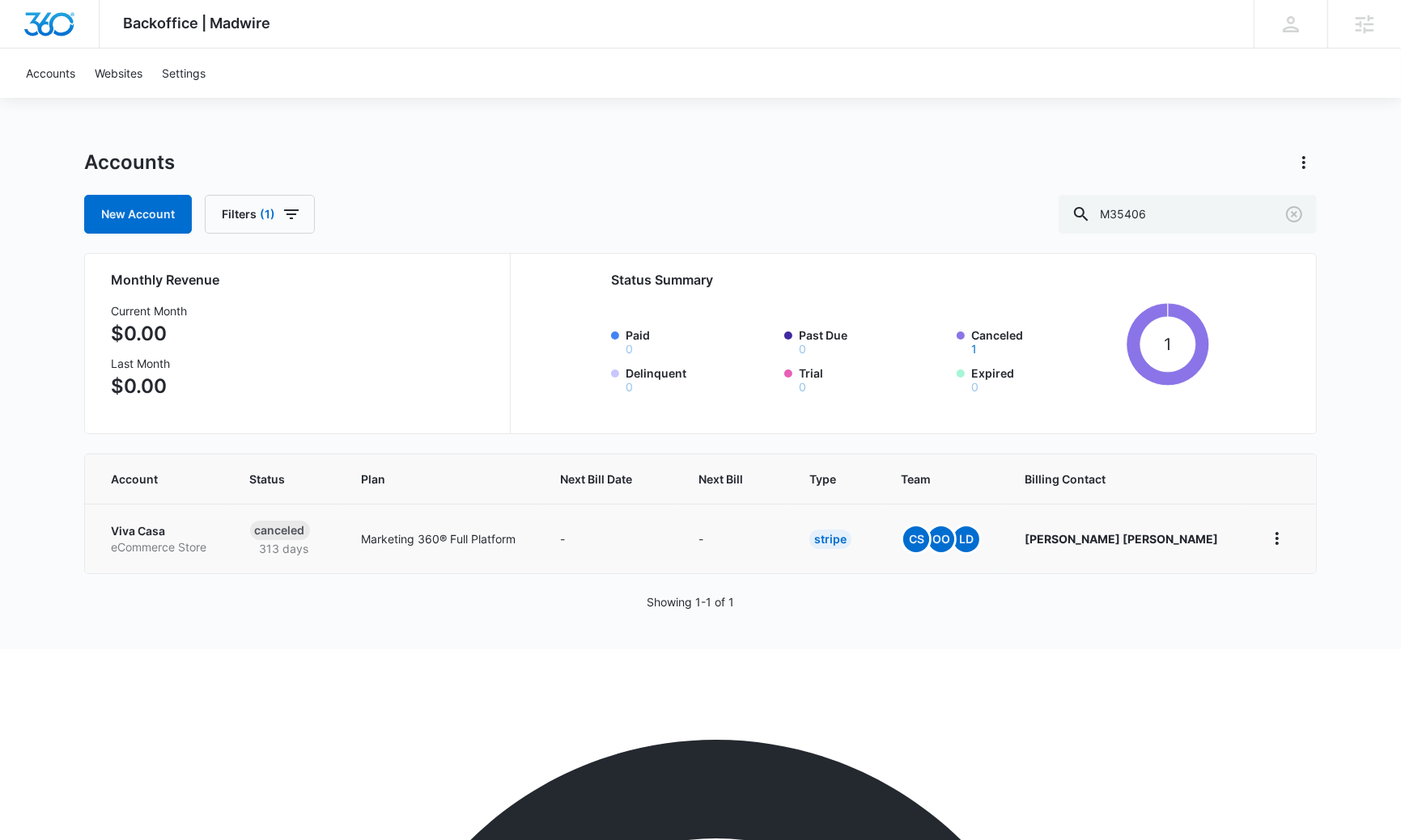
click at [146, 534] on p "Viva Casa" at bounding box center [160, 532] width 100 height 17
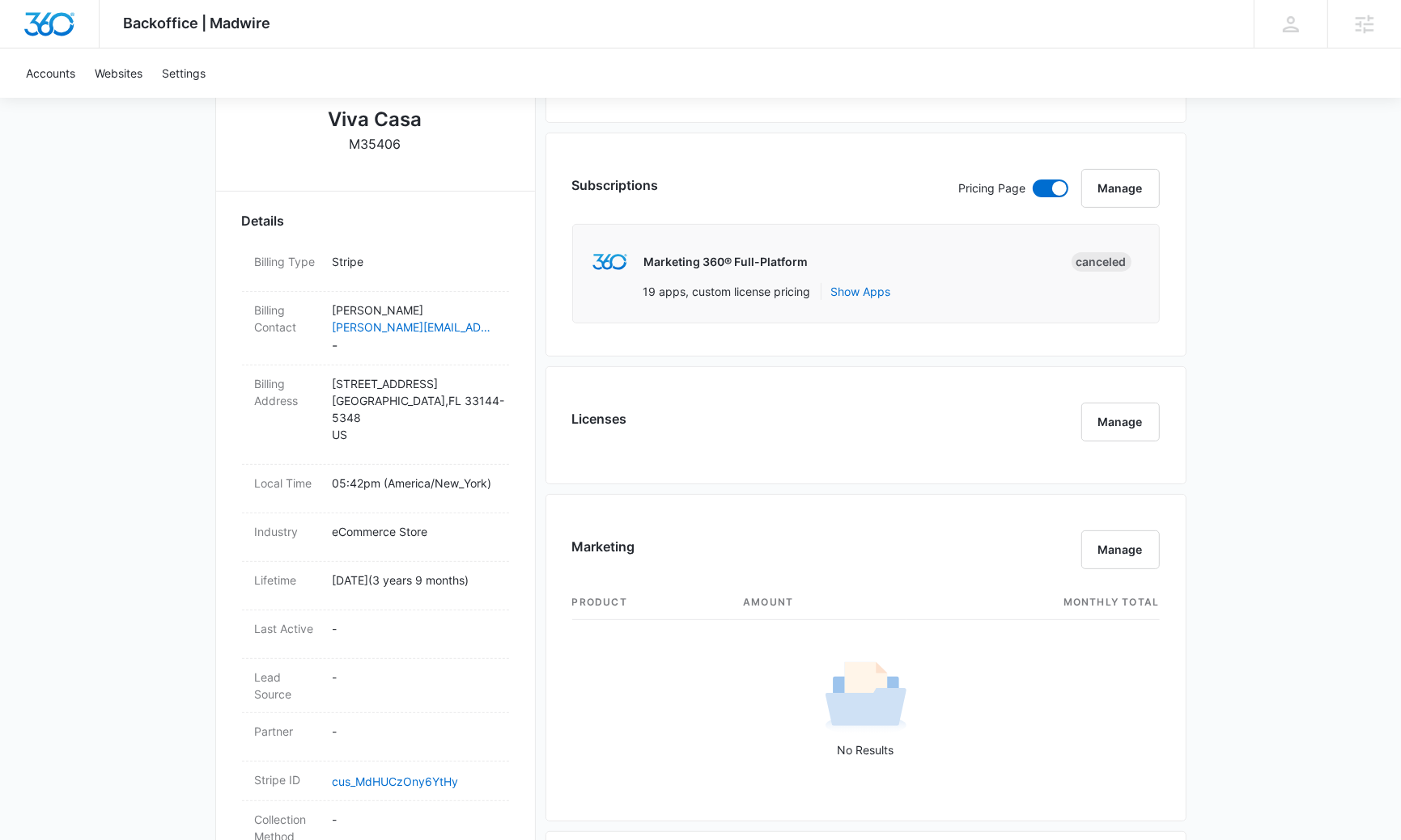
scroll to position [395, 0]
